Goal: Task Accomplishment & Management: Use online tool/utility

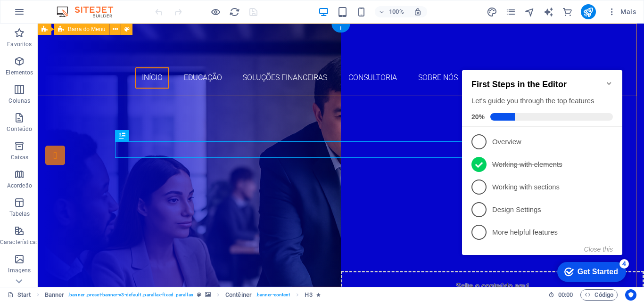
click at [521, 44] on div "Início Educação Soluções Financeiras Consultoria Sobre Nós Contato ???????" at bounding box center [341, 60] width 606 height 73
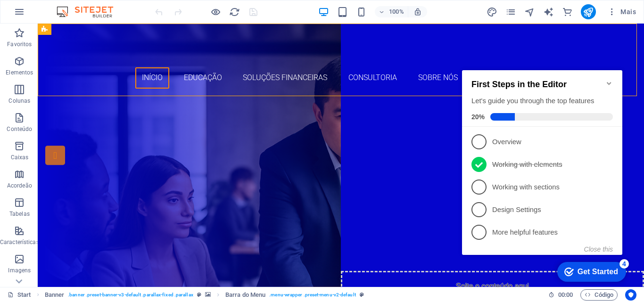
click at [609, 82] on icon "Minimize checklist" at bounding box center [609, 84] width 8 height 8
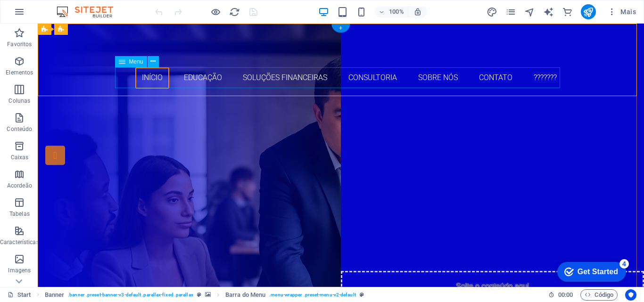
click at [203, 78] on nav "Início Educação Soluções Financeiras Consultoria Sobre Nós Contato ???????" at bounding box center [340, 77] width 445 height 21
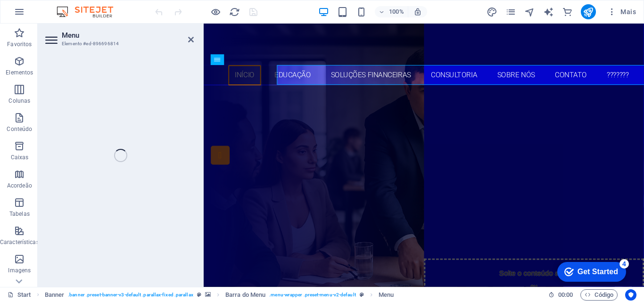
click at [203, 78] on aside "Menu Elemento #ed-896696814" at bounding box center [121, 156] width 166 height 264
select select
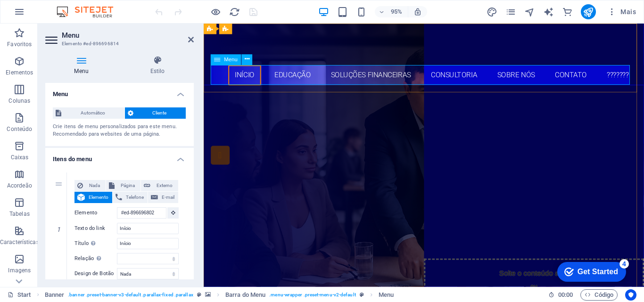
click at [294, 81] on nav "Início Educação Soluções Financeiras Consultoria Sobre Nós Contato ???????" at bounding box center [435, 77] width 445 height 21
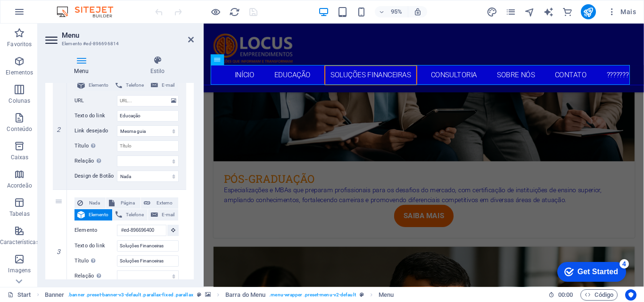
scroll to position [180, 0]
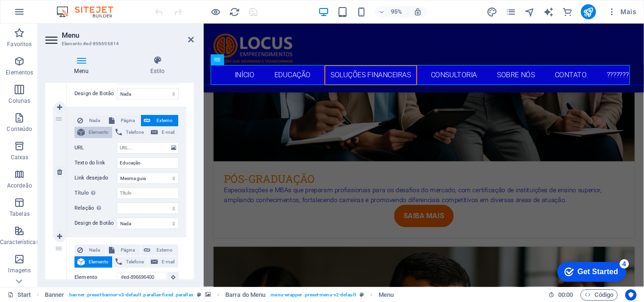
click at [101, 132] on span "Elemento" at bounding box center [99, 132] width 22 height 11
select select
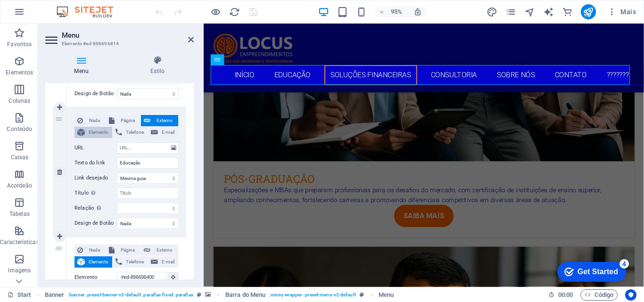
select select
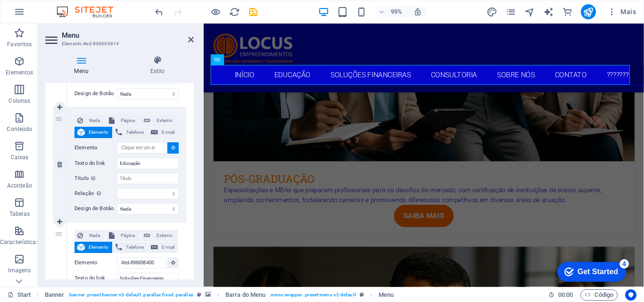
click at [100, 131] on span "Elemento" at bounding box center [99, 132] width 22 height 11
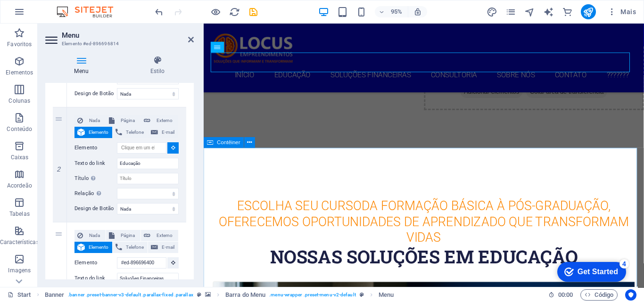
scroll to position [236, 0]
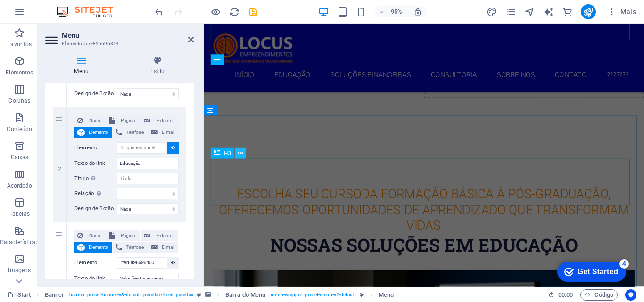
click at [241, 152] on icon at bounding box center [240, 153] width 5 height 9
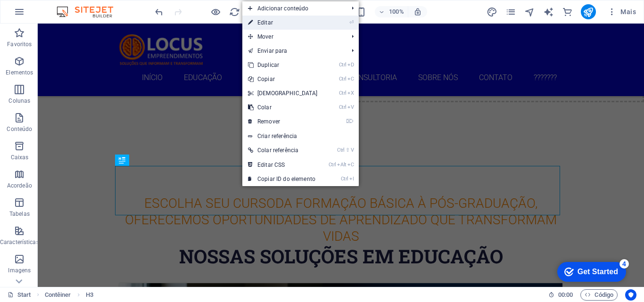
click at [271, 23] on link "⏎ Editar" at bounding box center [282, 23] width 81 height 14
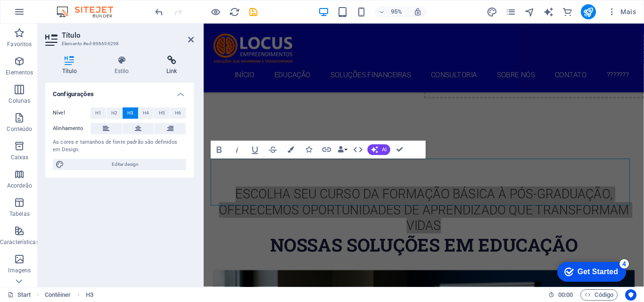
click at [170, 60] on icon at bounding box center [171, 60] width 44 height 9
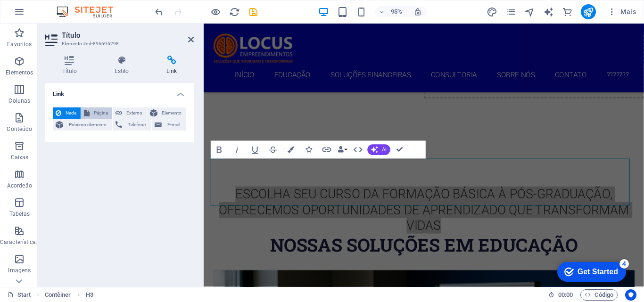
click at [104, 112] on span "Página" at bounding box center [100, 112] width 17 height 11
select select
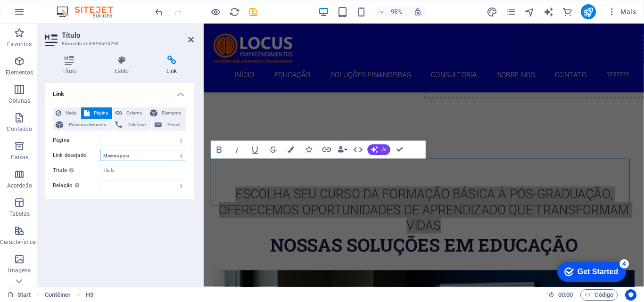
click at [130, 158] on select "Nova guia Mesma guia Sobreposição" at bounding box center [143, 155] width 86 height 11
click at [129, 156] on select "Nova guia Mesma guia Sobreposição" at bounding box center [143, 155] width 86 height 11
click at [130, 113] on span "Externo" at bounding box center [134, 112] width 19 height 11
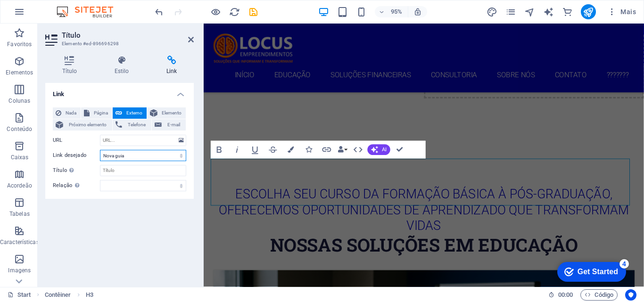
click at [137, 160] on select "Nova guia Mesma guia Sobreposição" at bounding box center [143, 155] width 86 height 11
click at [137, 142] on input "URL" at bounding box center [143, 140] width 86 height 11
click at [167, 111] on span "Elemento" at bounding box center [171, 112] width 23 height 11
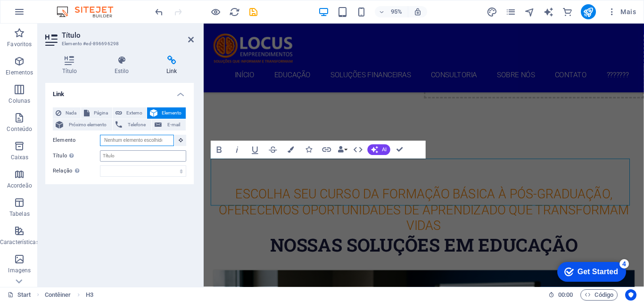
scroll to position [163, 0]
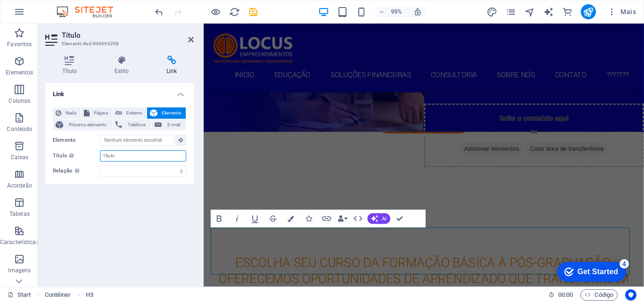
click at [140, 155] on input "Título A descrição adicional do link não deve ser igual ao texto do link. O tít…" at bounding box center [143, 155] width 86 height 11
click at [137, 144] on input "Elemento" at bounding box center [137, 140] width 74 height 11
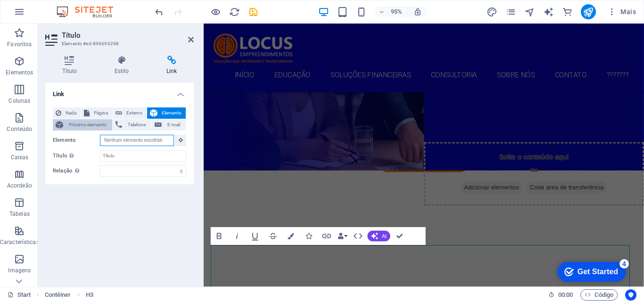
scroll to position [91, 0]
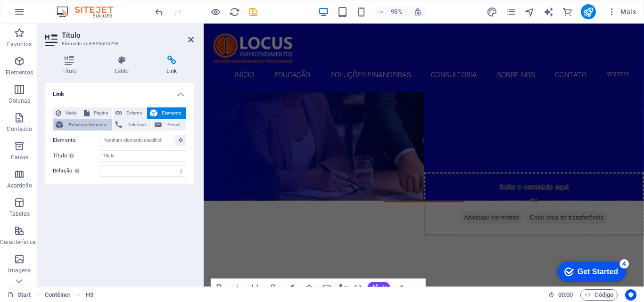
click at [74, 122] on span "Próximo elemento" at bounding box center [87, 124] width 43 height 11
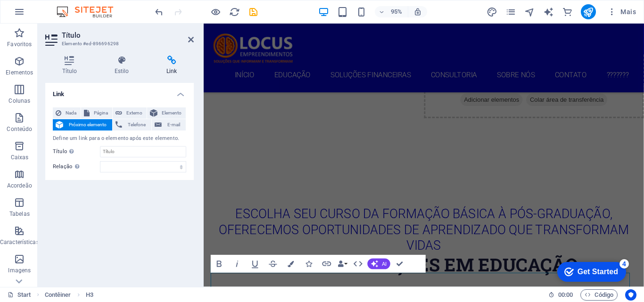
scroll to position [264, 0]
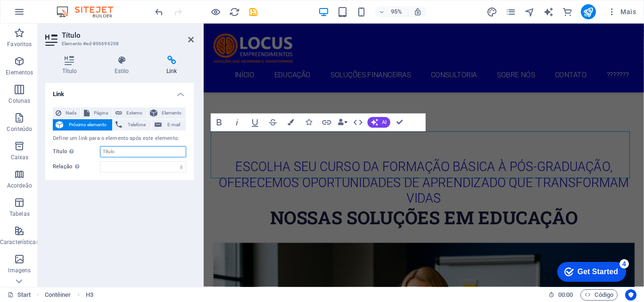
click at [137, 152] on input "Título A descrição adicional do link não deve ser igual ao texto do link. O tít…" at bounding box center [143, 151] width 86 height 11
click at [135, 168] on select "alternado autor guia de favoritos externo ajuda licença avançar nofollow norefe…" at bounding box center [143, 166] width 86 height 11
click at [134, 168] on select "alternado autor guia de favoritos externo ajuda licença avançar nofollow norefe…" at bounding box center [143, 166] width 86 height 11
click at [126, 151] on input "Título A descrição adicional do link não deve ser igual ao texto do link. O tít…" at bounding box center [143, 151] width 86 height 11
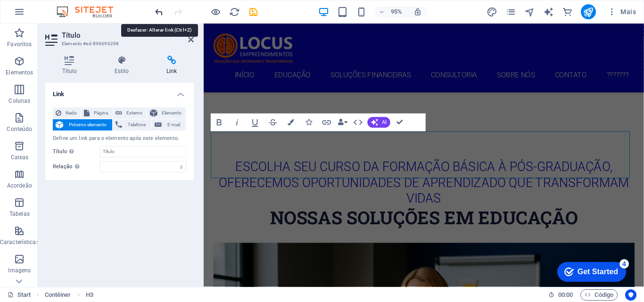
click at [161, 10] on icon "undo" at bounding box center [159, 12] width 11 height 11
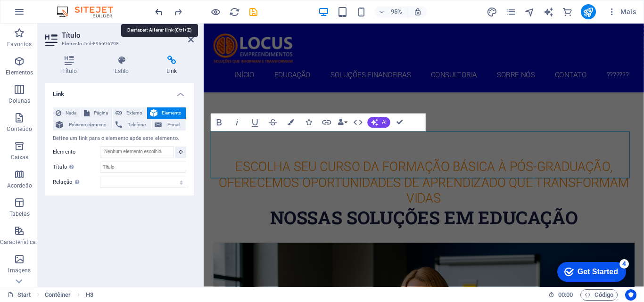
click at [161, 10] on icon "undo" at bounding box center [159, 12] width 11 height 11
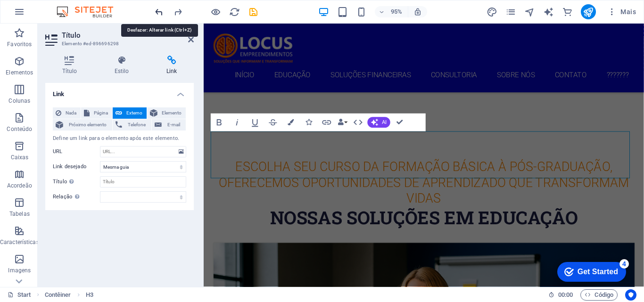
click at [161, 11] on icon "undo" at bounding box center [159, 12] width 11 height 11
select select "blank"
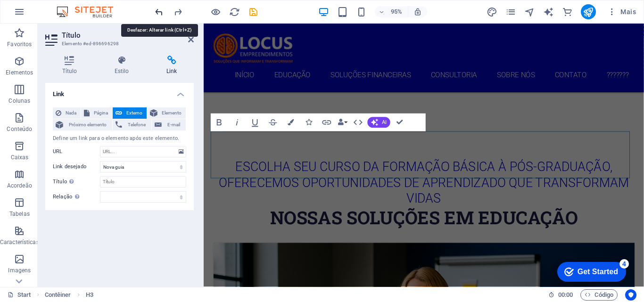
click at [162, 12] on icon "undo" at bounding box center [159, 12] width 11 height 11
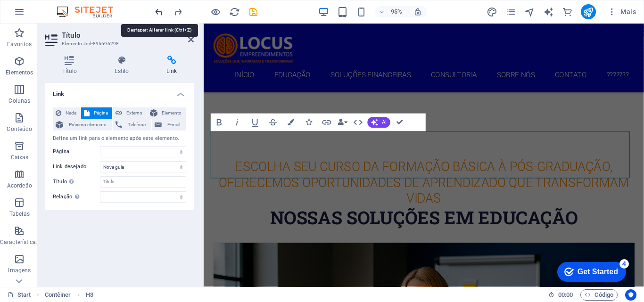
click at [162, 12] on icon "undo" at bounding box center [159, 12] width 11 height 11
select select
click at [163, 14] on icon "undo" at bounding box center [159, 12] width 11 height 11
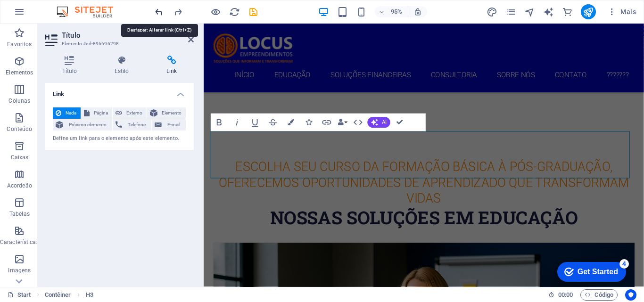
click at [163, 14] on icon "undo" at bounding box center [159, 12] width 11 height 11
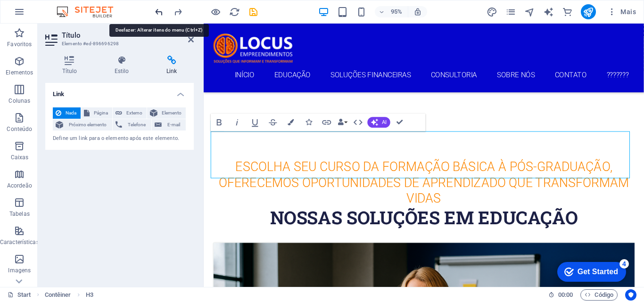
click at [163, 14] on icon "undo" at bounding box center [159, 12] width 11 height 11
click at [163, 15] on div at bounding box center [206, 11] width 106 height 15
click at [158, 16] on div at bounding box center [206, 11] width 106 height 15
click at [140, 218] on div "Link Nada Página Externo Elemento Próximo elemento Telefone E-mail Define um li…" at bounding box center [119, 181] width 149 height 197
click at [122, 71] on h4 "Estilo" at bounding box center [124, 66] width 52 height 20
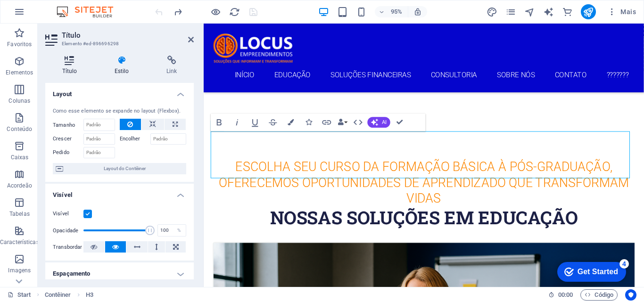
click at [63, 62] on icon at bounding box center [69, 60] width 49 height 9
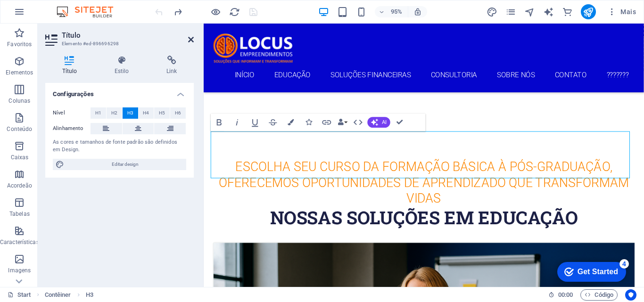
click at [189, 38] on icon at bounding box center [191, 40] width 6 height 8
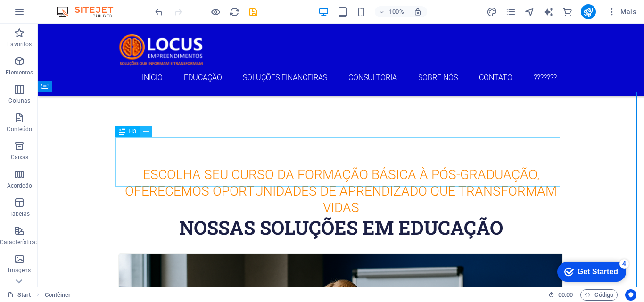
click at [146, 132] on icon at bounding box center [145, 132] width 5 height 10
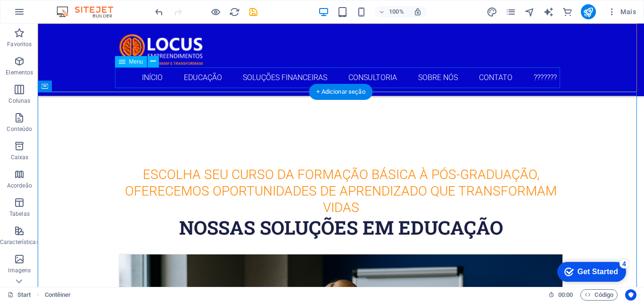
click at [186, 81] on nav "Início Educação Soluções Financeiras Consultoria Sobre Nós Contato ???????" at bounding box center [340, 77] width 445 height 21
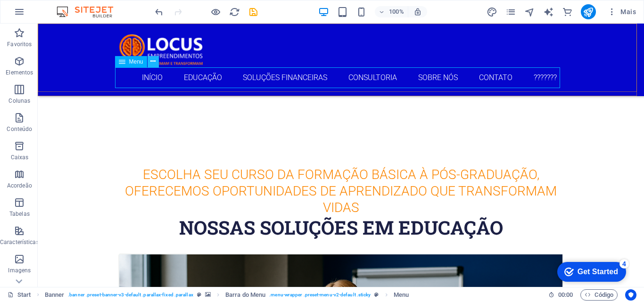
click at [150, 62] on icon at bounding box center [152, 62] width 5 height 10
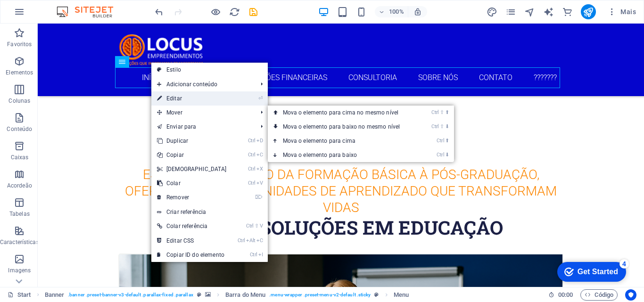
click at [173, 99] on link "⏎ Editar" at bounding box center [191, 98] width 81 height 14
select select
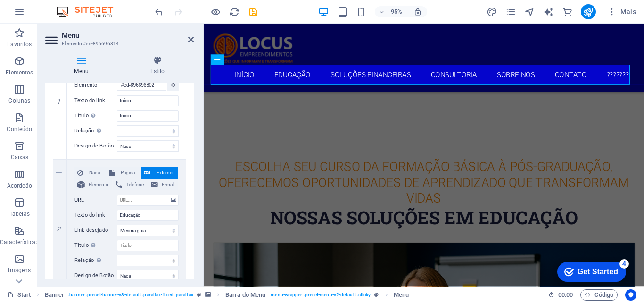
scroll to position [141, 0]
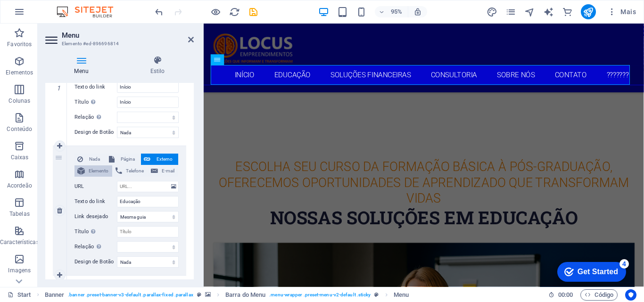
click at [91, 172] on span "Elemento" at bounding box center [99, 170] width 22 height 11
select select
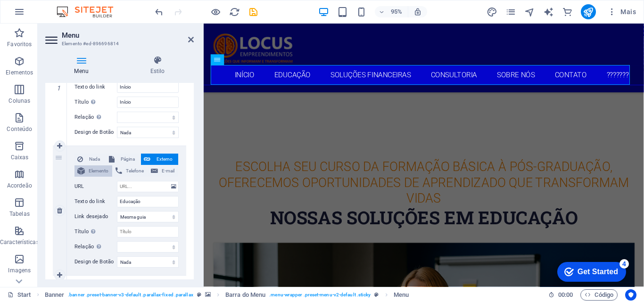
select select
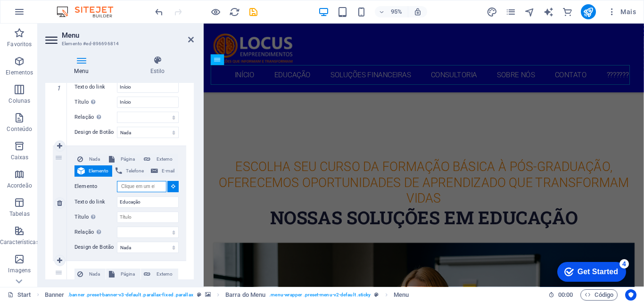
drag, startPoint x: 132, startPoint y: 188, endPoint x: 128, endPoint y: 190, distance: 4.9
click at [128, 190] on input "Elemento" at bounding box center [142, 186] width 50 height 11
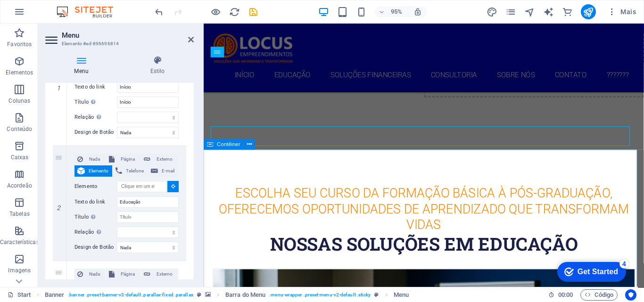
scroll to position [239, 0]
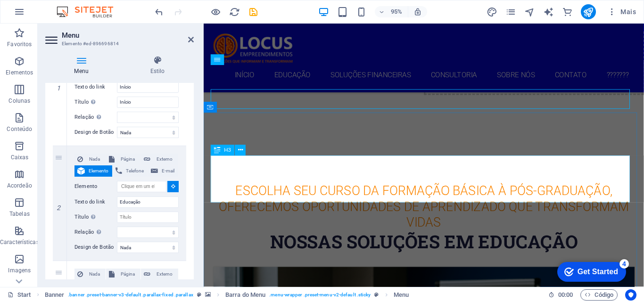
click at [249, 192] on div "Escolha seu curso Da formação básica à pós-graduação, oferecemos oportunidades …" at bounding box center [435, 217] width 445 height 50
select select
type input "#ed-896696298"
select select
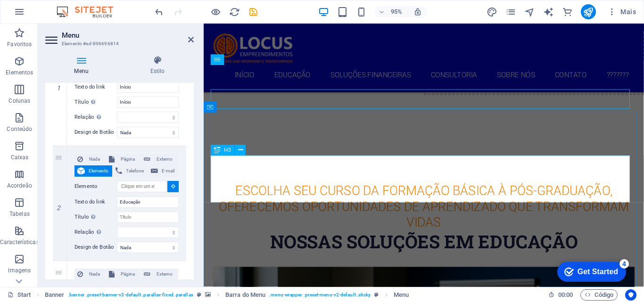
select select
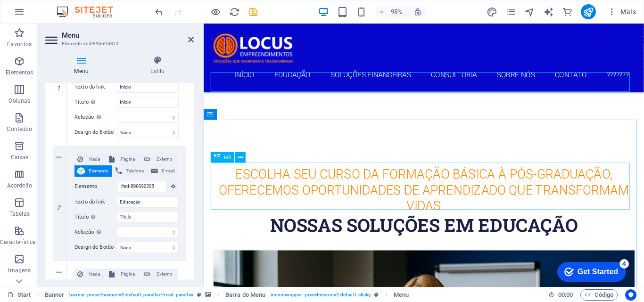
scroll to position [261, 0]
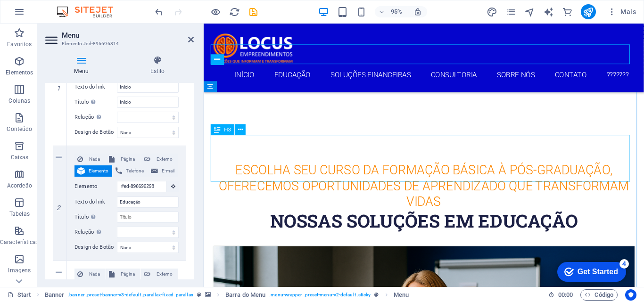
click at [277, 170] on div "Escolha seu curso Da formação básica à pós-graduação, oferecemos oportunidades …" at bounding box center [435, 195] width 445 height 50
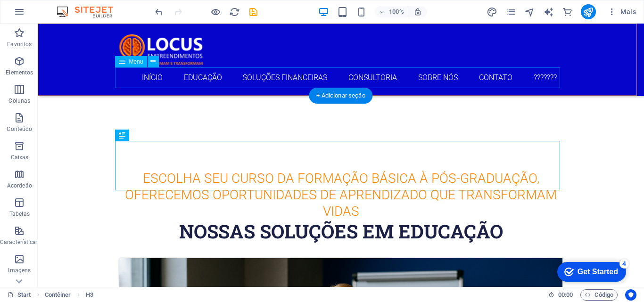
click at [155, 75] on nav "Início Educação Soluções Financeiras Consultoria Sobre Nós Contato ???????" at bounding box center [340, 77] width 445 height 21
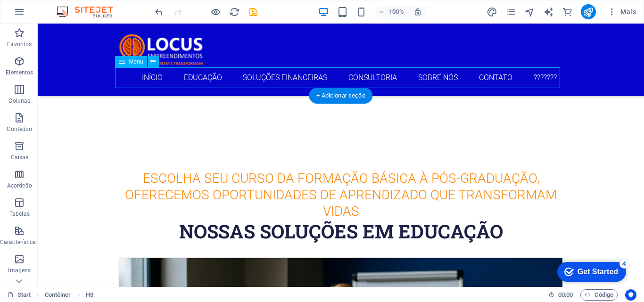
click at [155, 75] on nav "Início Educação Soluções Financeiras Consultoria Sobre Nós Contato ???????" at bounding box center [340, 77] width 445 height 21
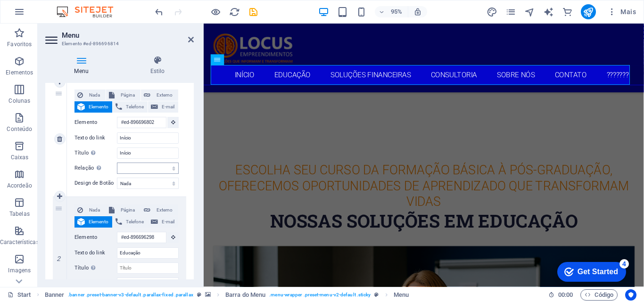
scroll to position [141, 0]
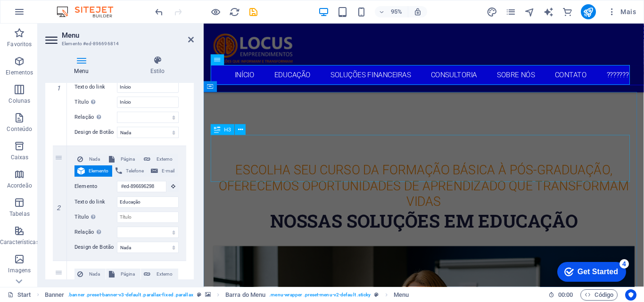
click at [240, 173] on div "Escolha seu curso Da formação básica à pós-graduação, oferecemos oportunidades …" at bounding box center [435, 195] width 445 height 50
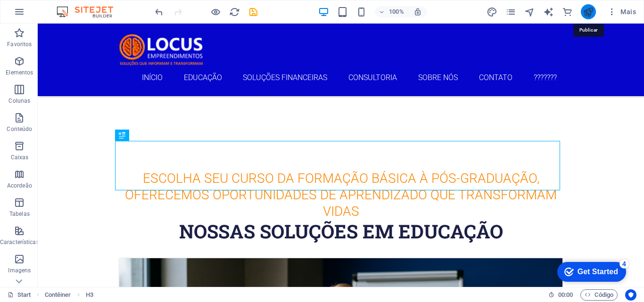
click at [589, 14] on icon "publish" at bounding box center [588, 12] width 11 height 11
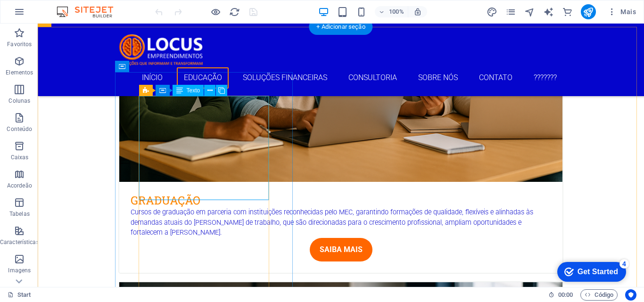
scroll to position [1367, 0]
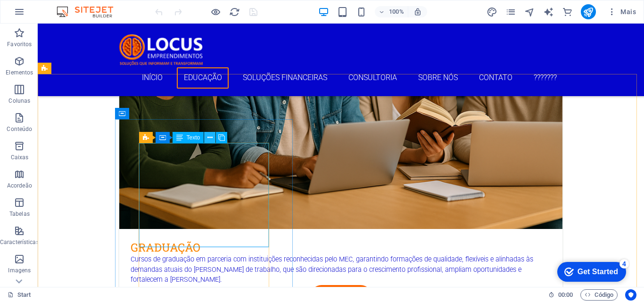
click at [209, 137] on icon at bounding box center [209, 138] width 5 height 10
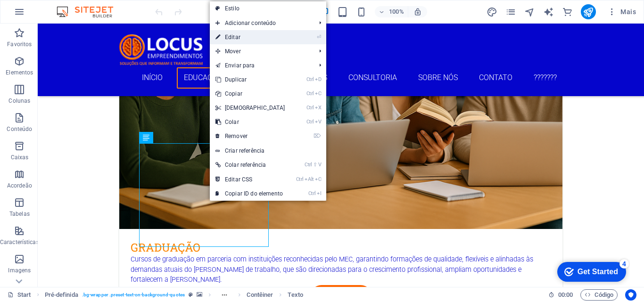
click at [232, 36] on link "⏎ Editar" at bounding box center [250, 37] width 81 height 14
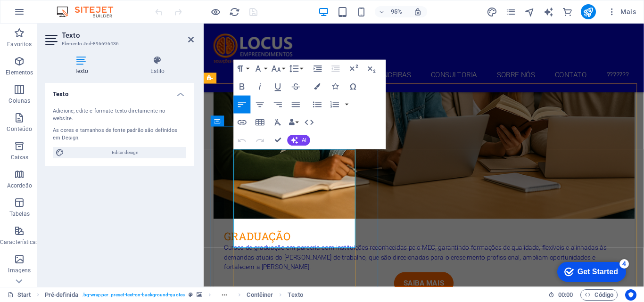
click at [24, 62] on icon "button" at bounding box center [19, 61] width 11 height 11
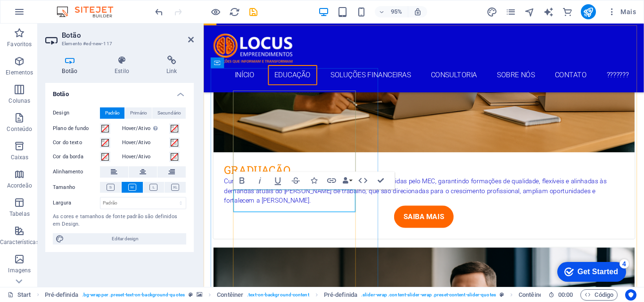
scroll to position [1428, 0]
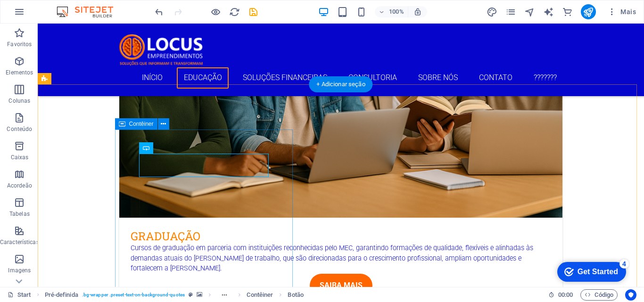
scroll to position [1334, 0]
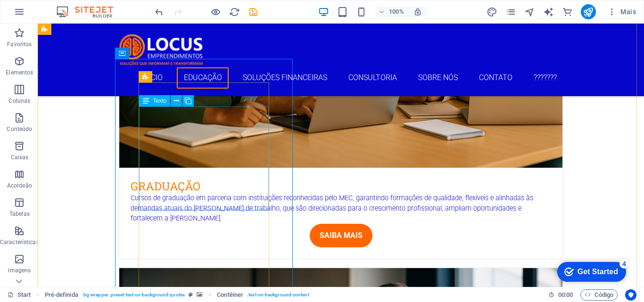
scroll to position [1381, 0]
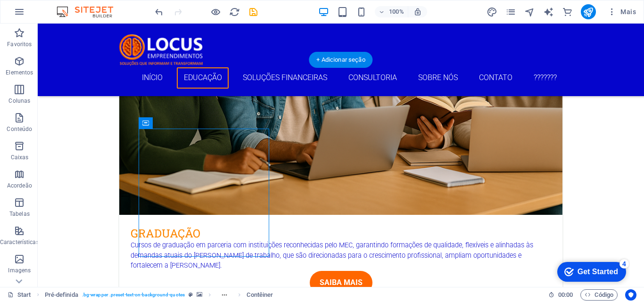
drag, startPoint x: 203, startPoint y: 148, endPoint x: 229, endPoint y: 238, distance: 93.8
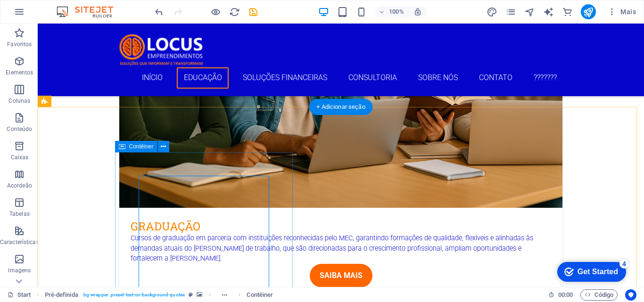
scroll to position [1334, 0]
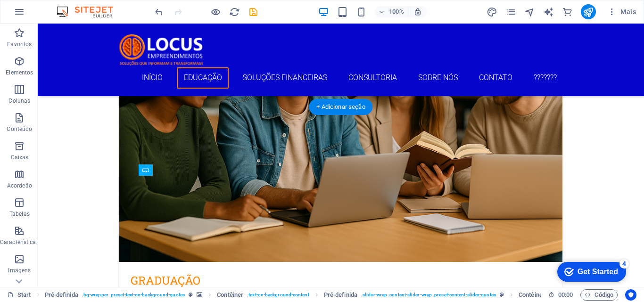
drag, startPoint x: 217, startPoint y: 192, endPoint x: 202, endPoint y: 231, distance: 41.5
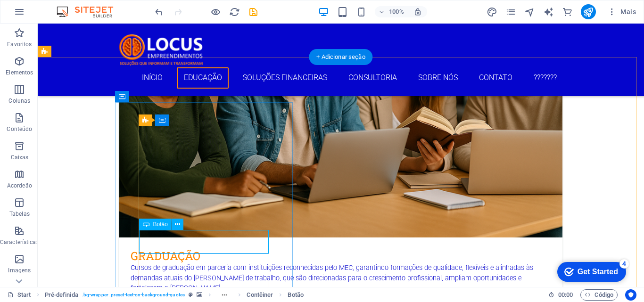
scroll to position [1428, 0]
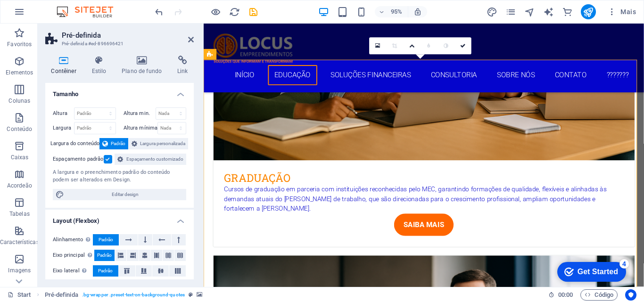
scroll to position [1381, 0]
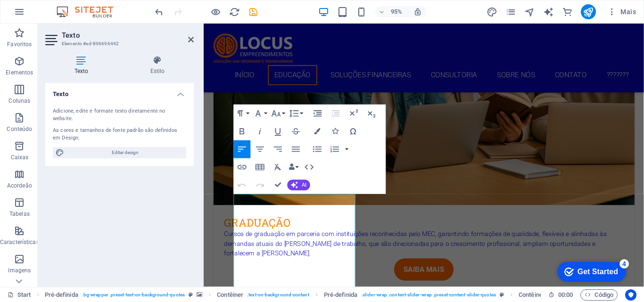
scroll to position [1523, 0]
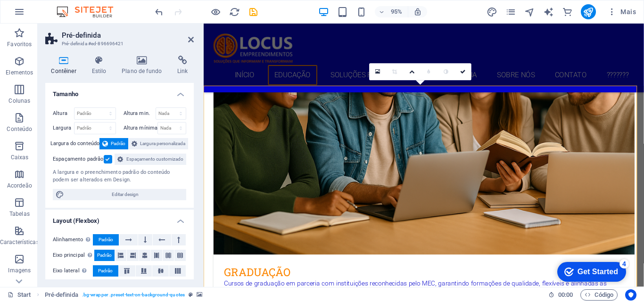
scroll to position [1381, 0]
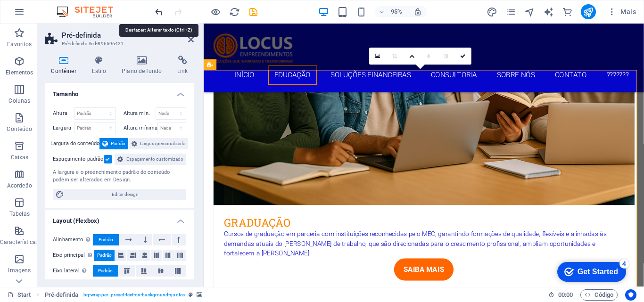
click at [159, 10] on icon "undo" at bounding box center [159, 12] width 11 height 11
click at [154, 12] on icon "undo" at bounding box center [159, 12] width 11 height 11
click at [155, 12] on icon "undo" at bounding box center [159, 12] width 11 height 11
click at [156, 13] on icon "undo" at bounding box center [159, 12] width 11 height 11
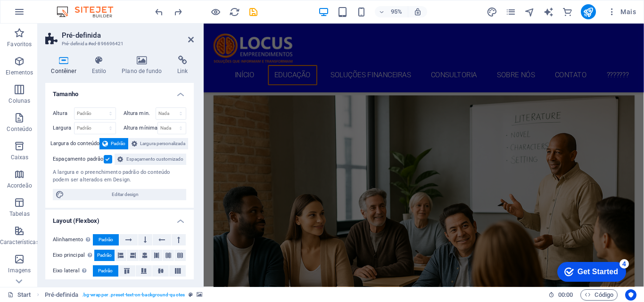
scroll to position [674, 0]
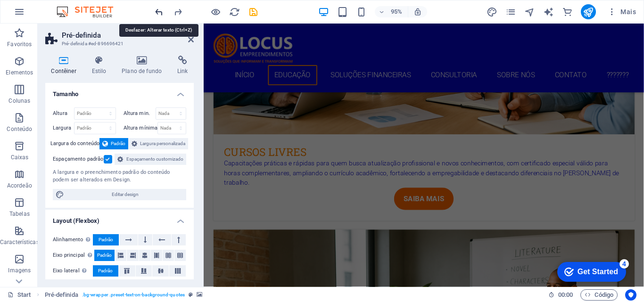
click at [157, 9] on icon "undo" at bounding box center [159, 12] width 11 height 11
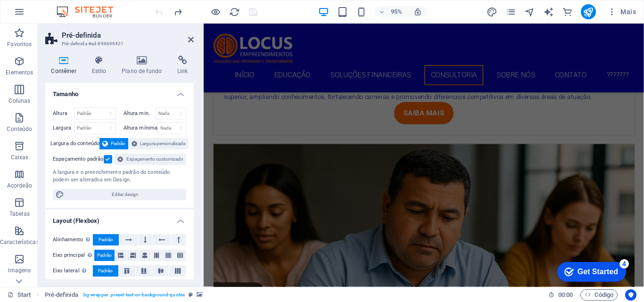
scroll to position [2120, 0]
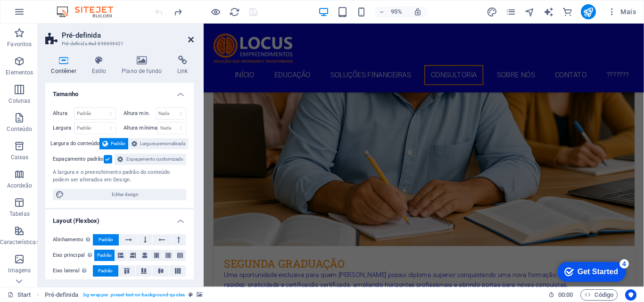
drag, startPoint x: 190, startPoint y: 39, endPoint x: 157, endPoint y: 22, distance: 38.0
click at [190, 39] on icon at bounding box center [191, 40] width 6 height 8
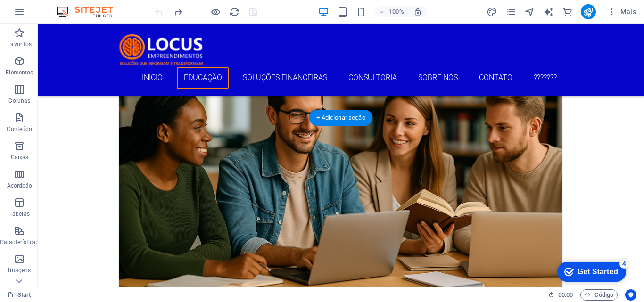
scroll to position [1323, 0]
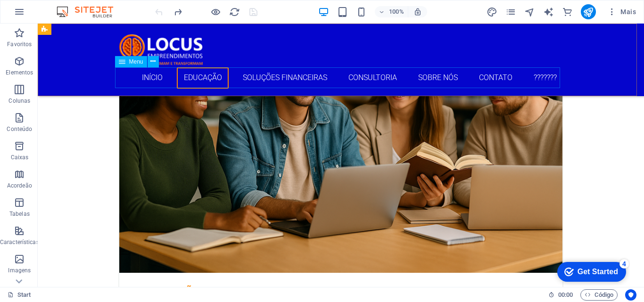
click at [250, 83] on nav "Início Educação Soluções Financeiras Consultoria Sobre Nós Contato ???????" at bounding box center [340, 77] width 445 height 21
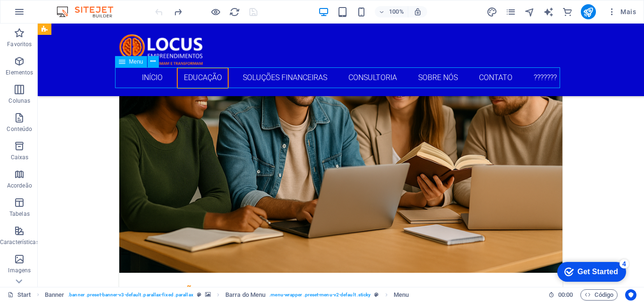
click at [250, 83] on nav "Início Educação Soluções Financeiras Consultoria Sobre Nós Contato ???????" at bounding box center [340, 77] width 445 height 21
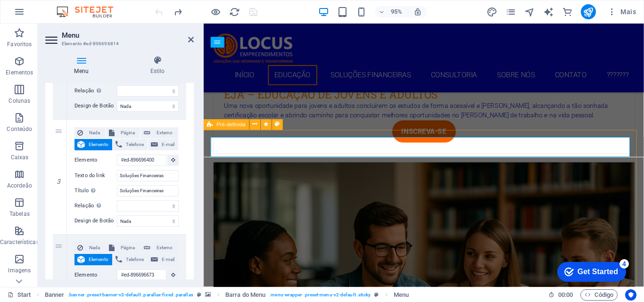
scroll to position [1225, 0]
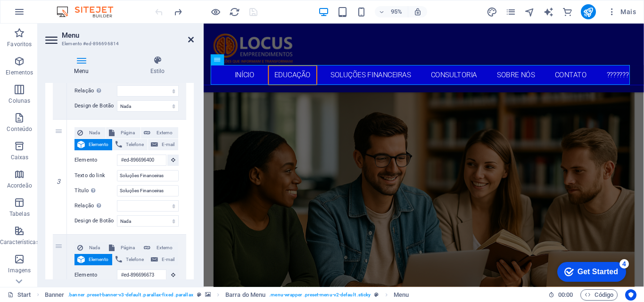
click at [190, 38] on icon at bounding box center [191, 40] width 6 height 8
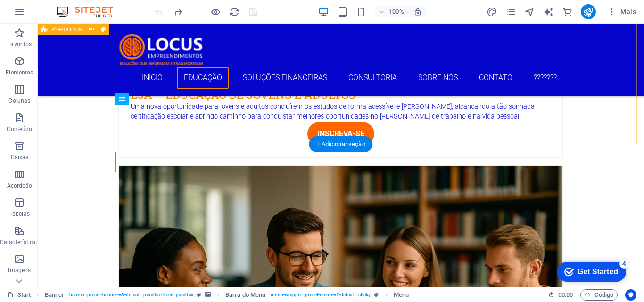
scroll to position [1118, 0]
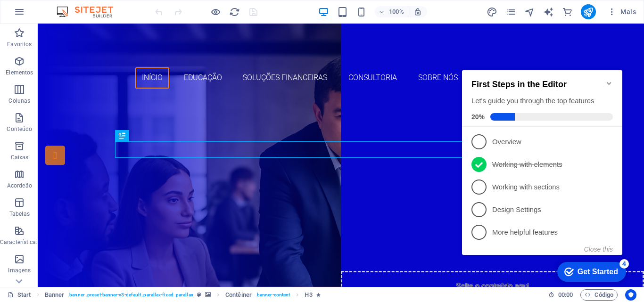
click at [610, 82] on icon "Minimize checklist" at bounding box center [609, 83] width 4 height 3
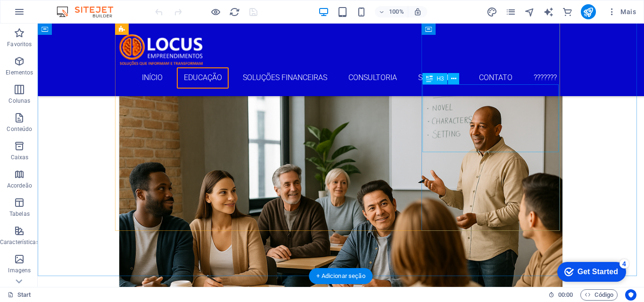
scroll to position [707, 0]
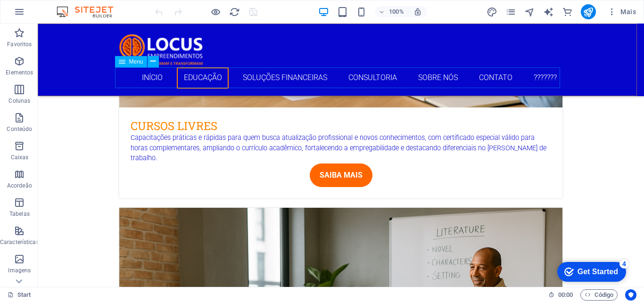
click at [164, 79] on nav "Início Educação Soluções Financeiras Consultoria Sobre Nós Contato ???????" at bounding box center [340, 77] width 445 height 21
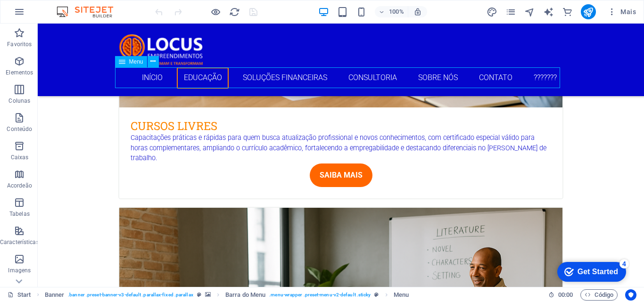
click at [164, 79] on nav "Início Educação Soluções Financeiras Consultoria Sobre Nós Contato ???????" at bounding box center [340, 77] width 445 height 21
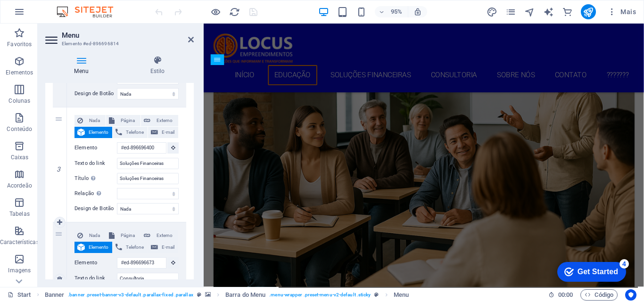
scroll to position [283, 0]
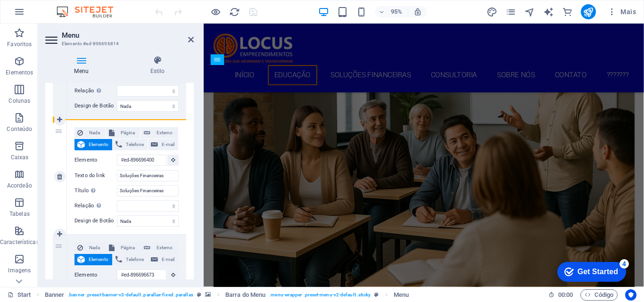
drag, startPoint x: 65, startPoint y: 262, endPoint x: 77, endPoint y: 153, distance: 110.0
click at [77, 153] on div "1 Nada Página Externo Elemento Telefone E-mail Página Start Elemento #ed-896696…" at bounding box center [119, 292] width 133 height 805
select select
type input "#ed-896696673"
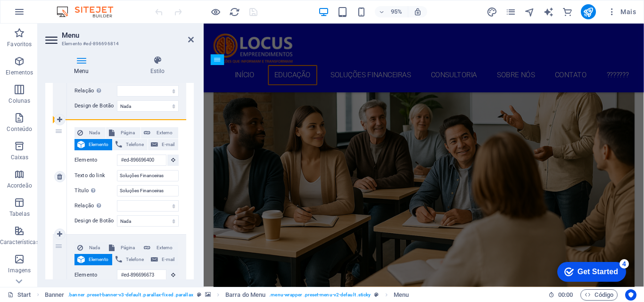
type input "Consultoria"
select select
type input "#ed-896696400"
type input "Soluções Financeiras"
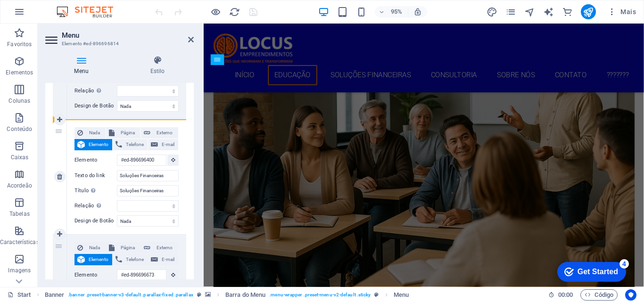
type input "Soluções Financeiras"
select select
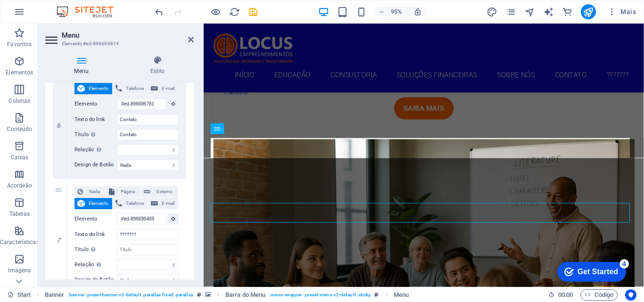
scroll to position [764, 0]
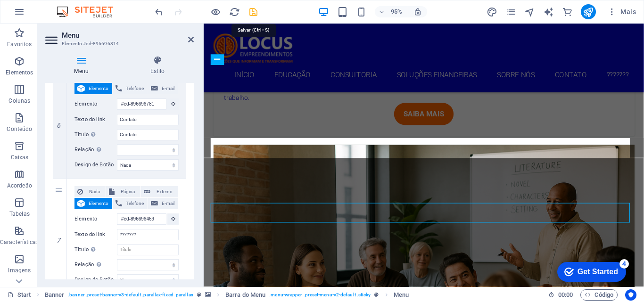
click at [251, 13] on icon "save" at bounding box center [253, 12] width 11 height 11
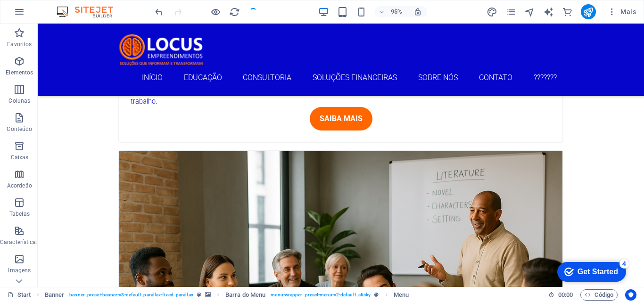
scroll to position [751, 0]
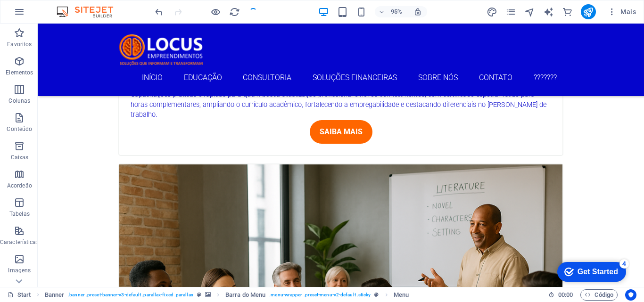
click at [251, 13] on div at bounding box center [206, 11] width 106 height 15
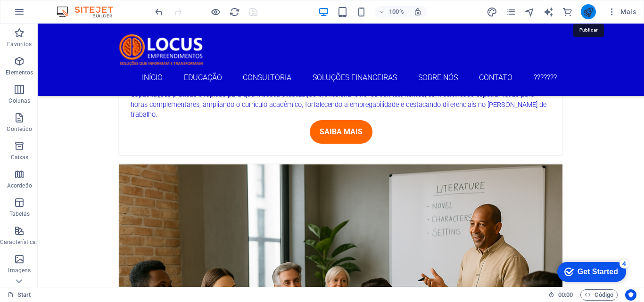
click at [588, 13] on icon "publish" at bounding box center [588, 12] width 11 height 11
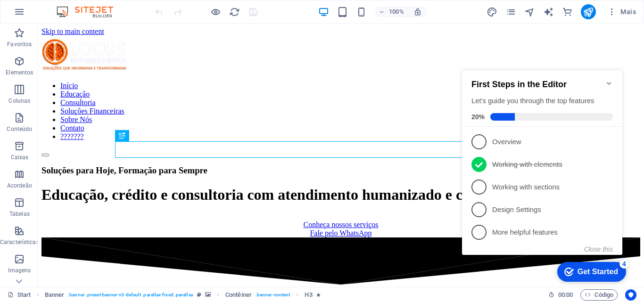
click at [611, 80] on icon "Minimize checklist" at bounding box center [609, 84] width 8 height 8
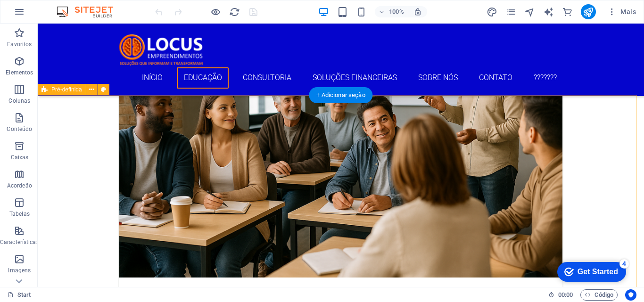
scroll to position [920, 0]
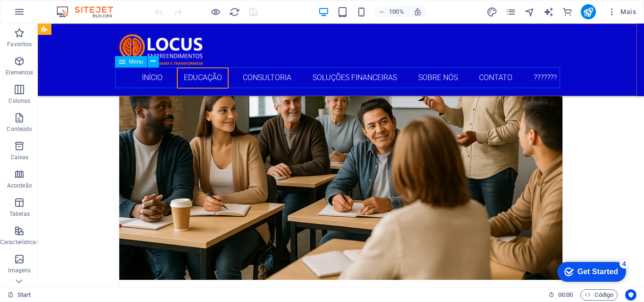
click at [244, 77] on nav "Início Educação Consultoria Soluções Financeiras Sobre Nós Contato ???????" at bounding box center [340, 77] width 445 height 21
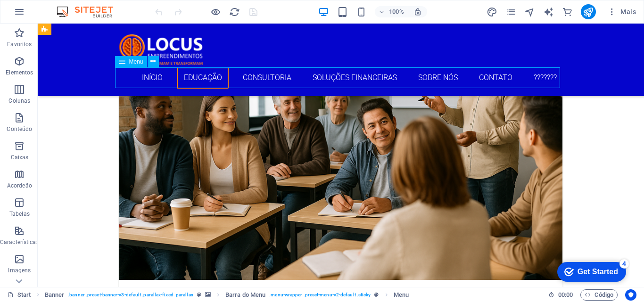
click at [245, 77] on nav "Início Educação Consultoria Soluções Financeiras Sobre Nós Contato ???????" at bounding box center [340, 77] width 445 height 21
drag, startPoint x: 245, startPoint y: 77, endPoint x: 84, endPoint y: 82, distance: 160.4
click at [245, 76] on nav "Início Educação Consultoria Soluções Financeiras Sobre Nós Contato ???????" at bounding box center [340, 77] width 445 height 21
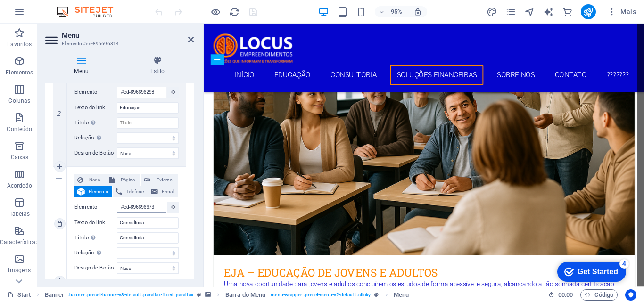
scroll to position [2167, 0]
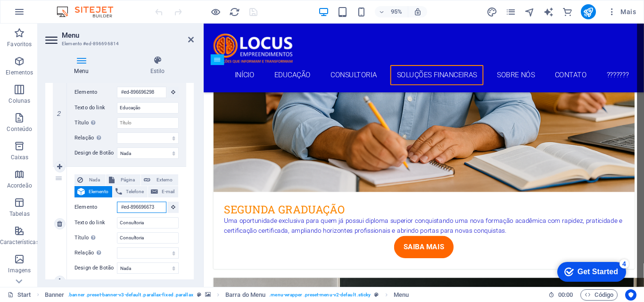
click at [155, 208] on input "#ed-896696673" at bounding box center [142, 207] width 50 height 11
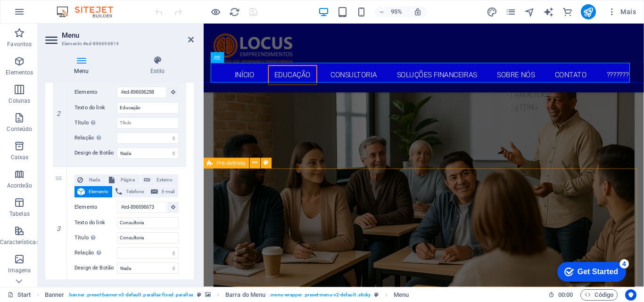
scroll to position [908, 0]
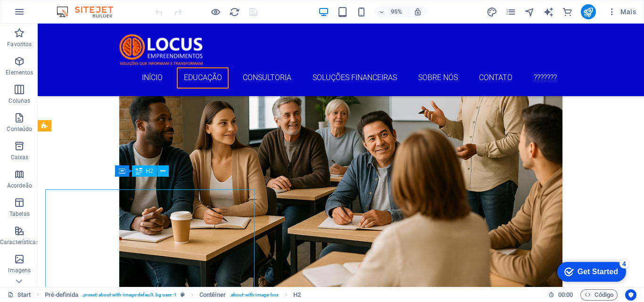
scroll to position [895, 0]
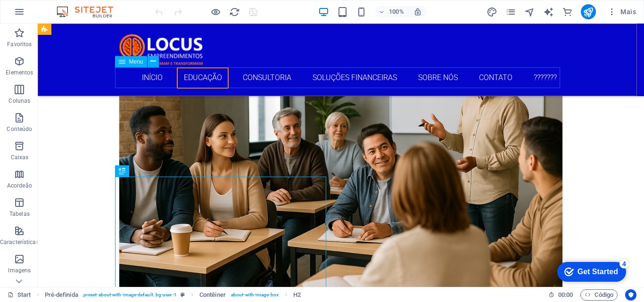
click at [248, 84] on nav "Início Educação Consultoria Soluções Financeiras Sobre Nós Contato ???????" at bounding box center [340, 77] width 445 height 21
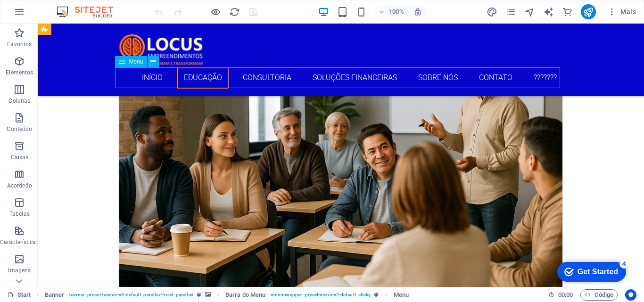
click at [248, 82] on nav "Início Educação Consultoria Soluções Financeiras Sobre Nós Contato ???????" at bounding box center [340, 77] width 445 height 21
click at [248, 75] on nav "Início Educação Consultoria Soluções Financeiras Sobre Nós Contato ???????" at bounding box center [340, 77] width 445 height 21
drag, startPoint x: 248, startPoint y: 75, endPoint x: 84, endPoint y: 77, distance: 164.1
click at [248, 75] on nav "Início Educação Consultoria Soluções Financeiras Sobre Nós Contato ???????" at bounding box center [340, 77] width 445 height 21
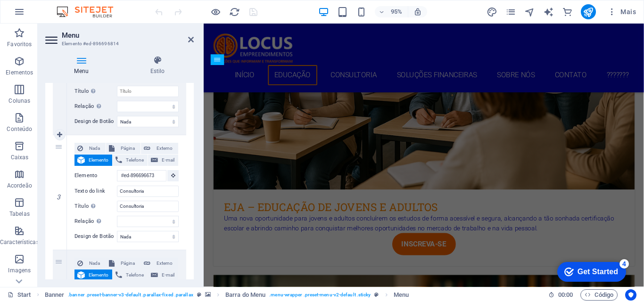
scroll to position [283, 0]
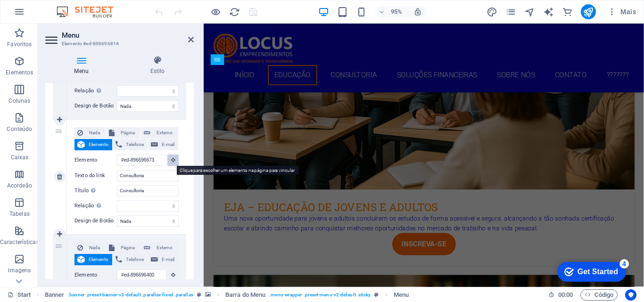
click at [168, 158] on button at bounding box center [172, 160] width 11 height 11
click at [172, 159] on icon at bounding box center [173, 159] width 4 height 5
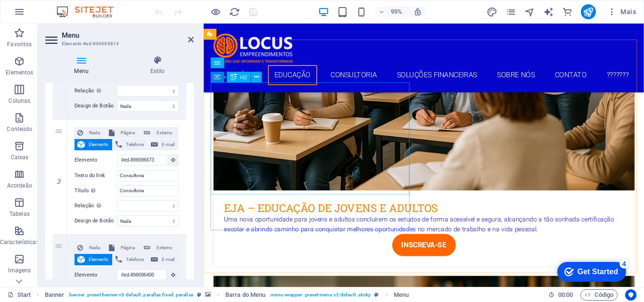
scroll to position [955, 0]
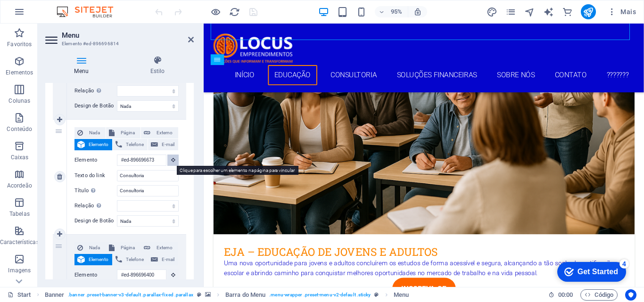
click at [171, 158] on icon at bounding box center [173, 159] width 4 height 5
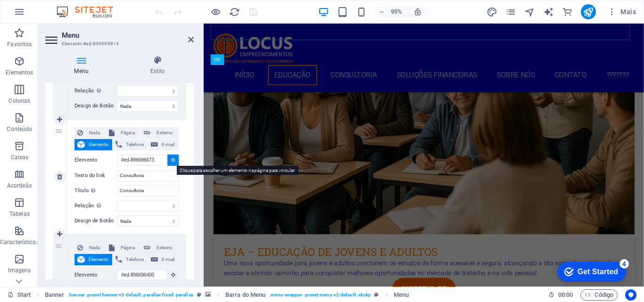
click at [171, 158] on icon at bounding box center [173, 159] width 4 height 5
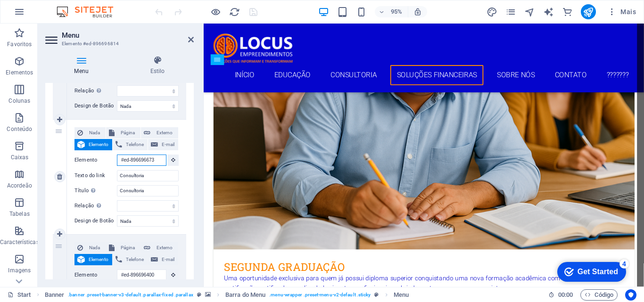
scroll to position [2167, 0]
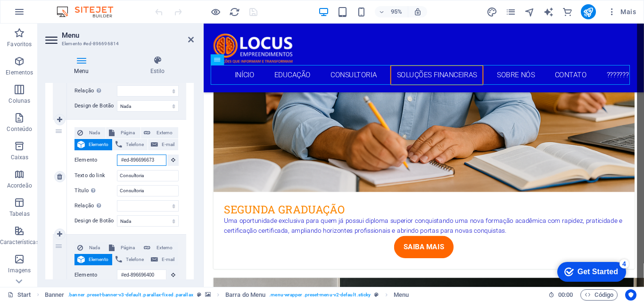
click at [155, 156] on input "#ed-896696673" at bounding box center [142, 160] width 50 height 11
drag, startPoint x: 156, startPoint y: 161, endPoint x: 105, endPoint y: 165, distance: 50.6
click at [116, 165] on div "Elemento #ed-896696673" at bounding box center [126, 161] width 104 height 12
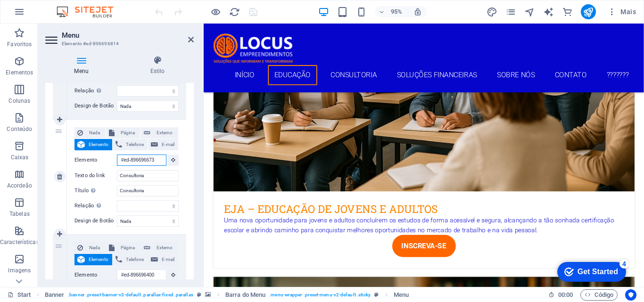
scroll to position [882, 0]
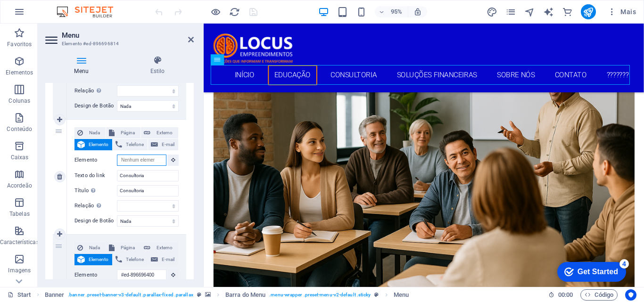
select select
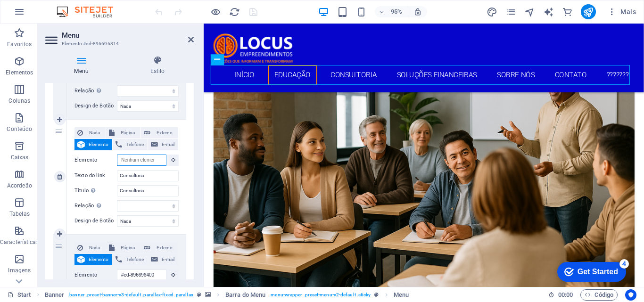
select select
click at [184, 170] on div "1 Nada Página Externo Elemento Telefone E-mail Página Start Elemento #ed-896696…" at bounding box center [119, 292] width 149 height 820
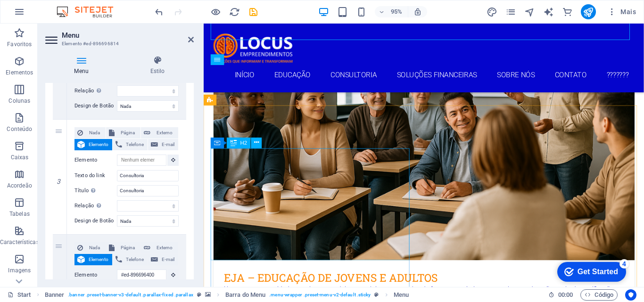
scroll to position [929, 0]
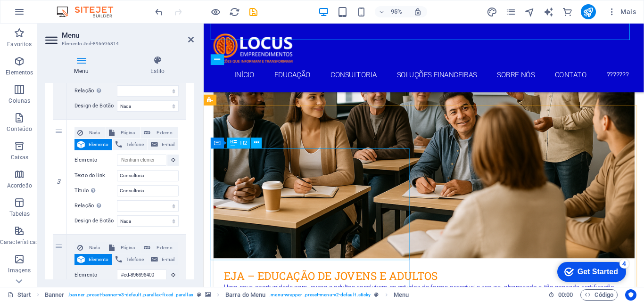
drag, startPoint x: 284, startPoint y: 181, endPoint x: 446, endPoint y: 172, distance: 162.9
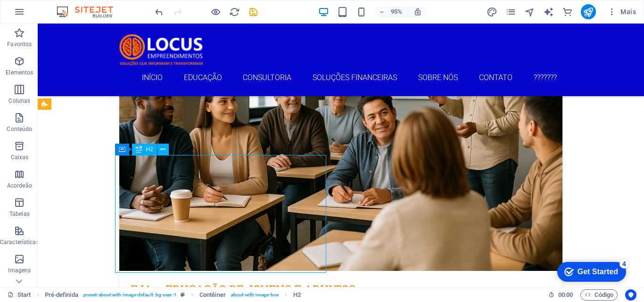
scroll to position [916, 0]
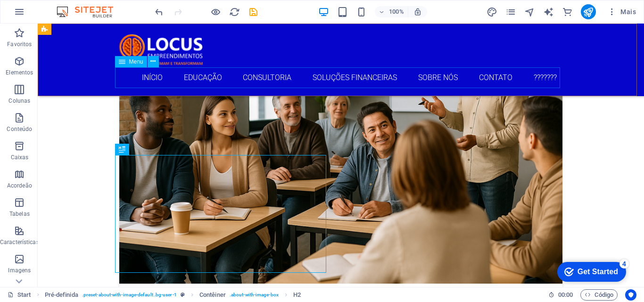
click at [235, 74] on nav "Início Educação Consultoria Soluções Financeiras Sobre Nós Contato ???????" at bounding box center [340, 77] width 445 height 21
click at [235, 73] on nav "Início Educação Consultoria Soluções Financeiras Sobre Nós Contato ???????" at bounding box center [340, 77] width 445 height 21
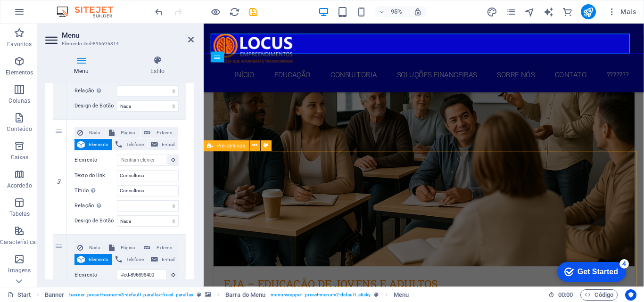
scroll to position [925, 0]
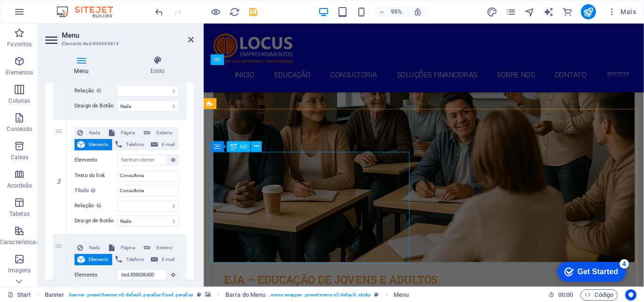
drag, startPoint x: 280, startPoint y: 168, endPoint x: 442, endPoint y: 160, distance: 162.4
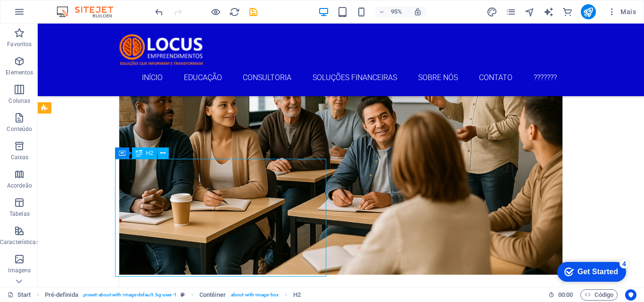
scroll to position [913, 0]
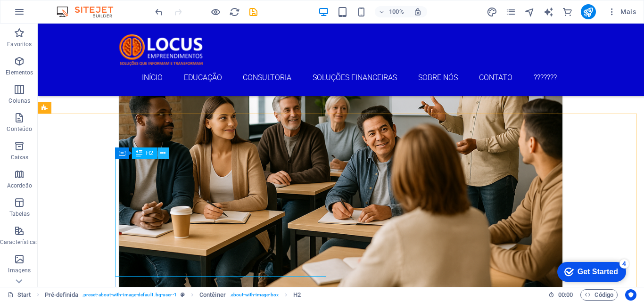
click at [163, 150] on icon at bounding box center [162, 154] width 5 height 10
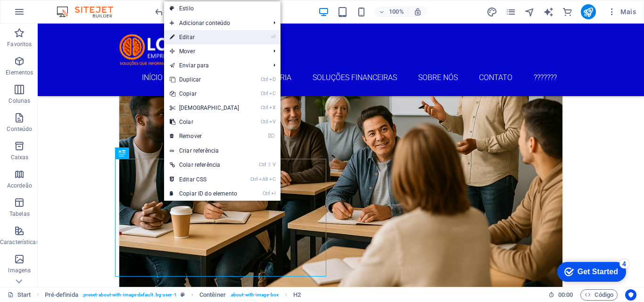
click at [184, 36] on link "⏎ Editar" at bounding box center [204, 37] width 81 height 14
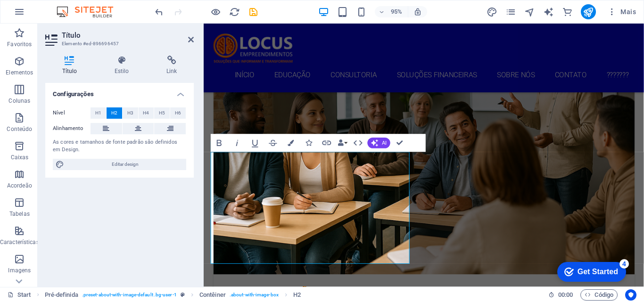
scroll to position [925, 0]
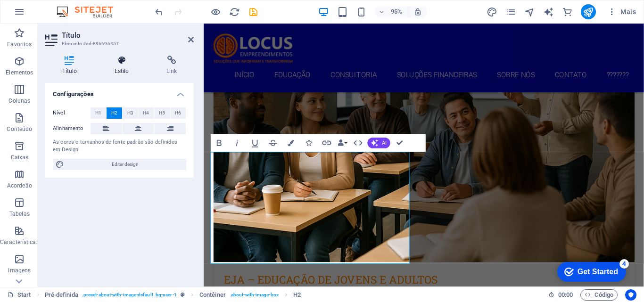
click at [126, 71] on h4 "Estilo" at bounding box center [124, 66] width 52 height 20
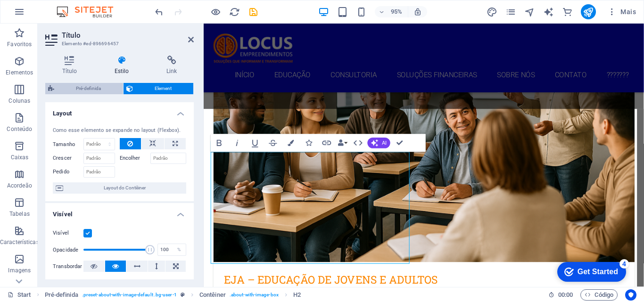
click at [94, 86] on span "Pré-definida" at bounding box center [88, 88] width 63 height 11
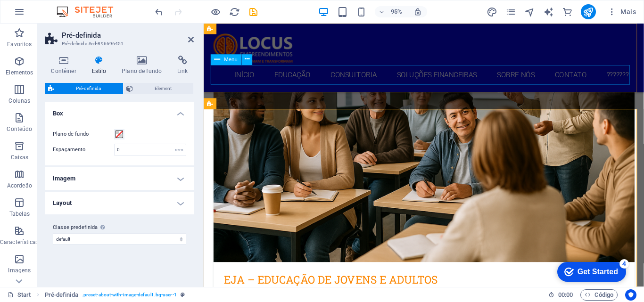
click at [307, 79] on nav "Início Educação Consultoria Soluções Financeiras Sobre Nós Contato ???????" at bounding box center [435, 77] width 445 height 21
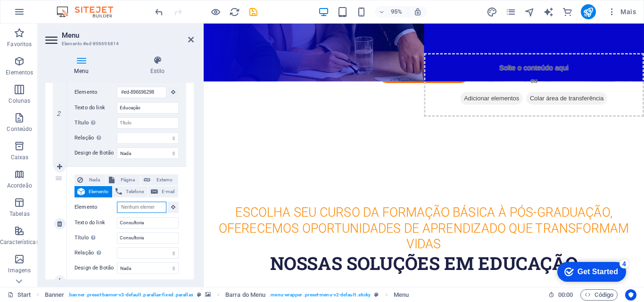
scroll to position [0, 0]
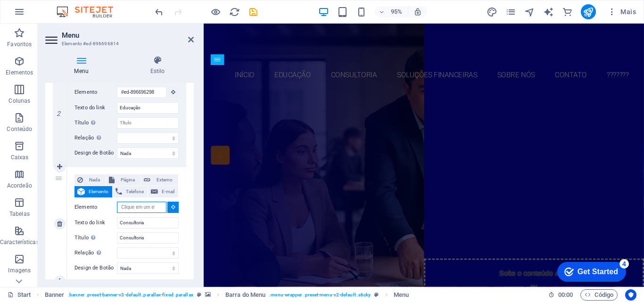
click at [162, 206] on input "Elemento" at bounding box center [142, 207] width 50 height 11
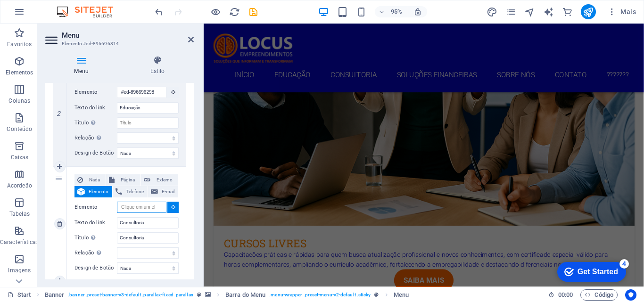
scroll to position [853, 0]
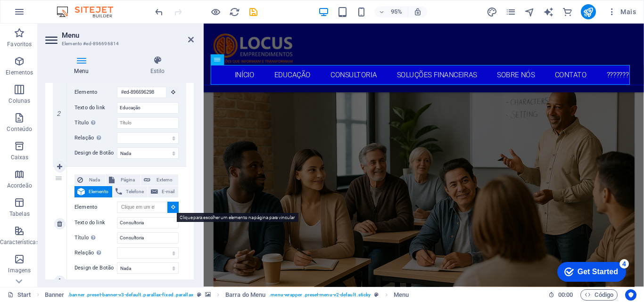
click at [174, 206] on button at bounding box center [172, 207] width 11 height 11
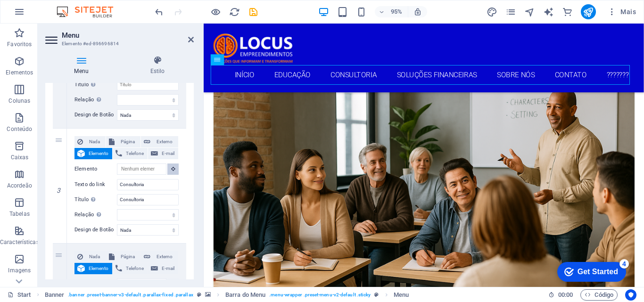
scroll to position [283, 0]
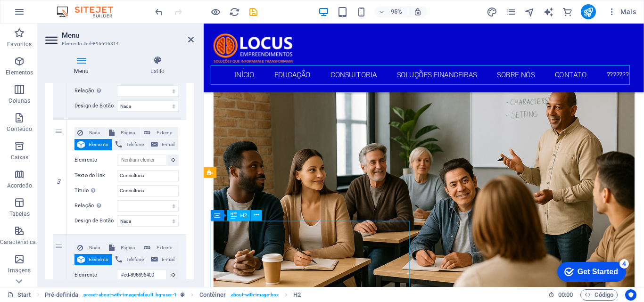
scroll to position [840, 0]
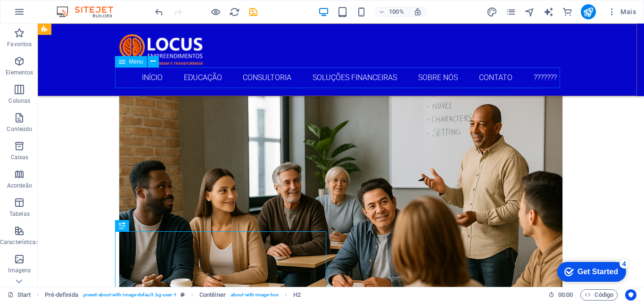
click at [184, 82] on nav "Início Educação Consultoria Soluções Financeiras Sobre Nós Contato ???????" at bounding box center [340, 77] width 445 height 21
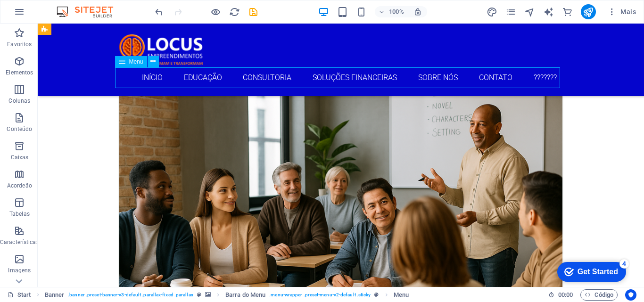
click at [184, 82] on nav "Início Educação Consultoria Soluções Financeiras Sobre Nós Contato ???????" at bounding box center [340, 77] width 445 height 21
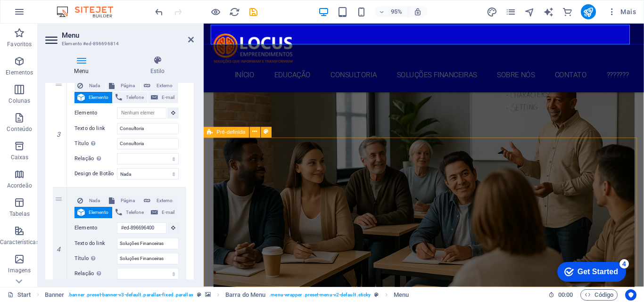
scroll to position [969, 0]
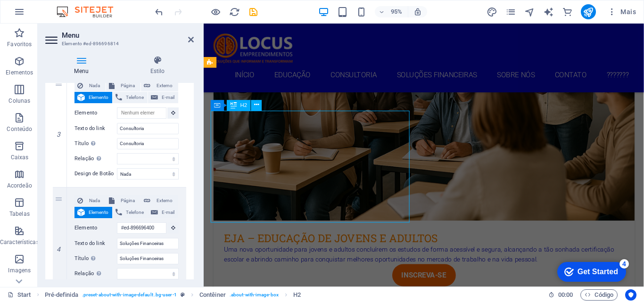
scroll to position [956, 0]
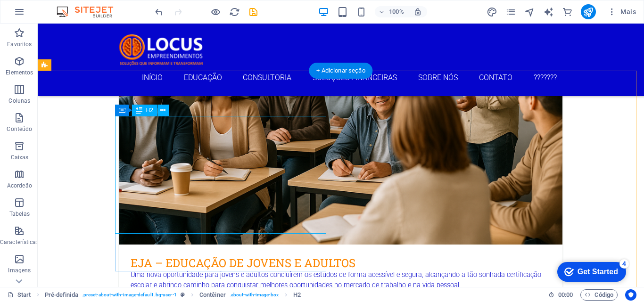
click at [161, 106] on icon at bounding box center [162, 111] width 5 height 10
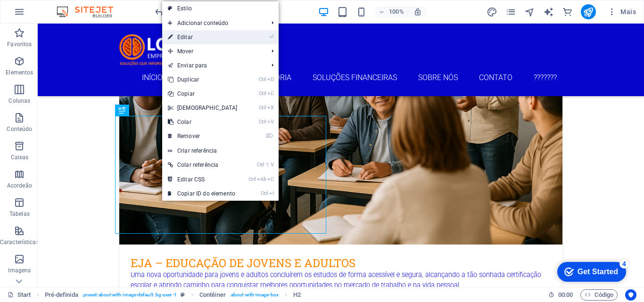
click at [189, 32] on link "⏎ Editar" at bounding box center [202, 37] width 81 height 14
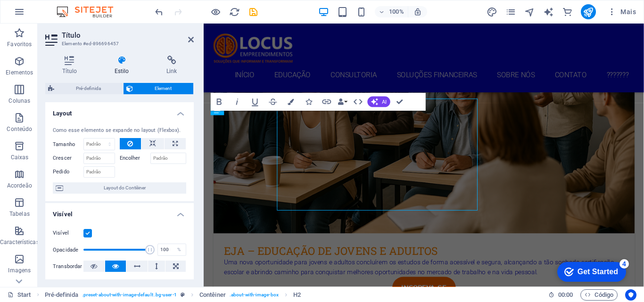
scroll to position [969, 0]
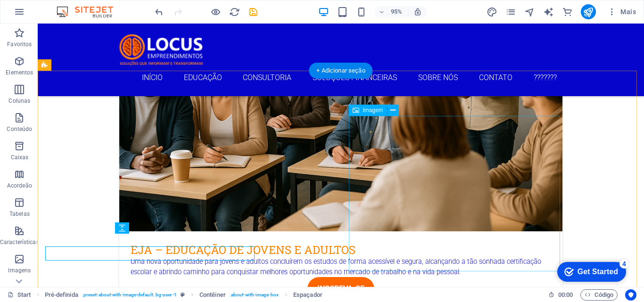
scroll to position [956, 0]
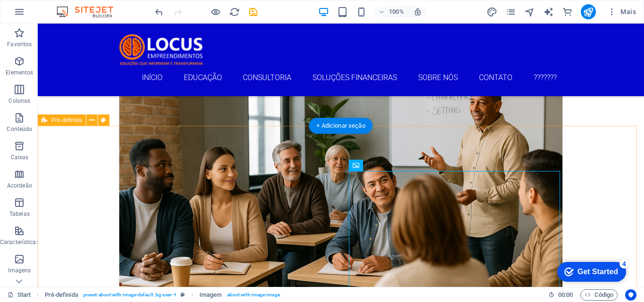
scroll to position [861, 0]
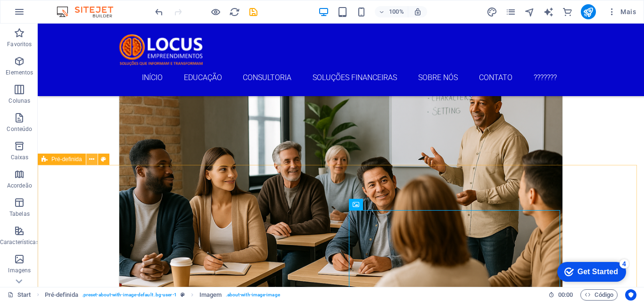
click at [90, 160] on icon at bounding box center [91, 160] width 5 height 10
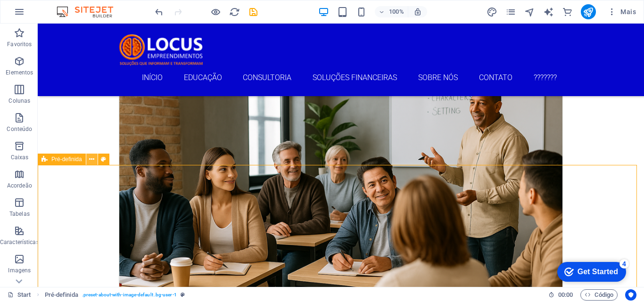
click at [92, 158] on icon at bounding box center [91, 160] width 5 height 10
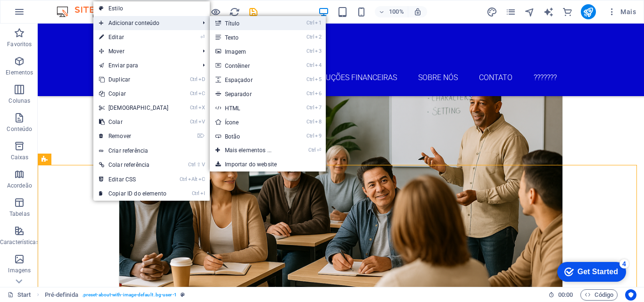
drag, startPoint x: 219, startPoint y: 25, endPoint x: 17, endPoint y: 1, distance: 203.6
click at [219, 25] on icon at bounding box center [217, 23] width 5 height 14
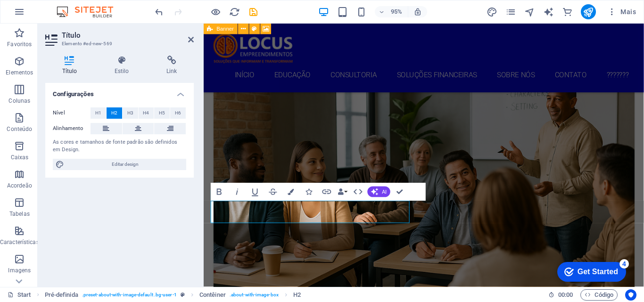
scroll to position [874, 0]
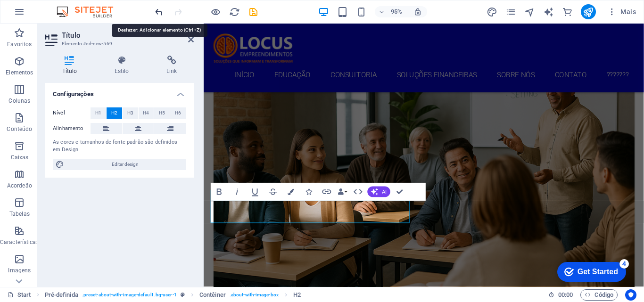
click at [162, 10] on icon "undo" at bounding box center [159, 12] width 11 height 11
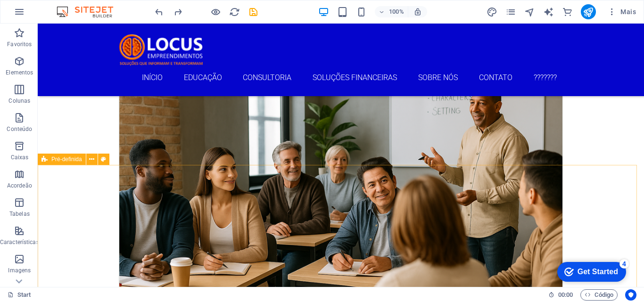
click at [81, 160] on span "Pré-definida" at bounding box center [66, 160] width 31 height 6
click at [88, 162] on button at bounding box center [91, 159] width 11 height 11
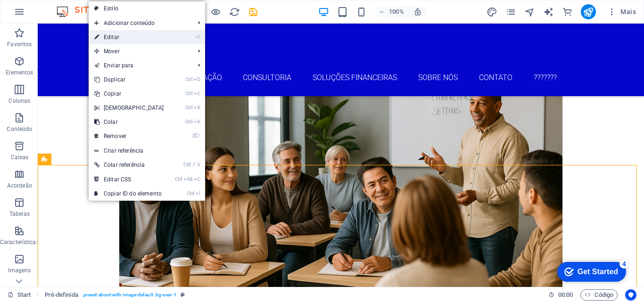
click at [112, 37] on link "⏎ Editar" at bounding box center [129, 37] width 81 height 14
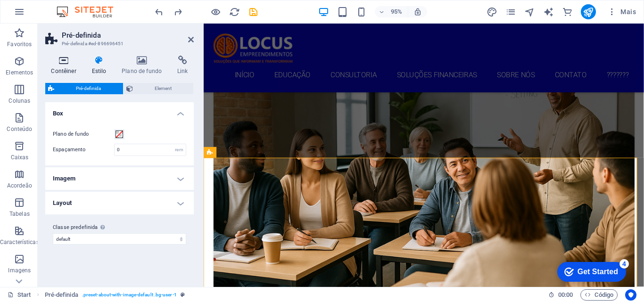
click at [68, 71] on h4 "Contêiner" at bounding box center [65, 66] width 41 height 20
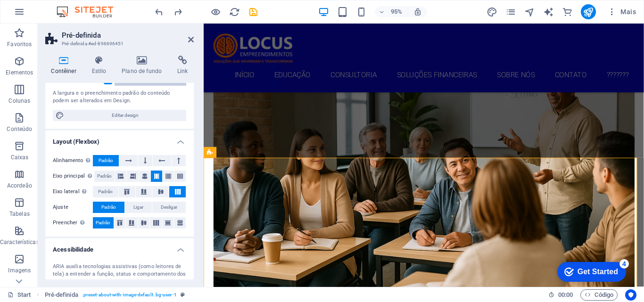
scroll to position [94, 0]
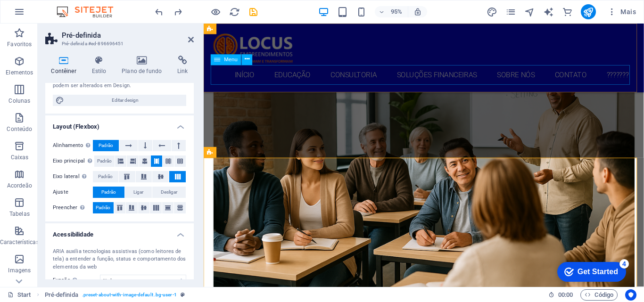
click at [277, 76] on nav "Início Educação Consultoria Soluções Financeiras Sobre Nós Contato ???????" at bounding box center [435, 77] width 445 height 21
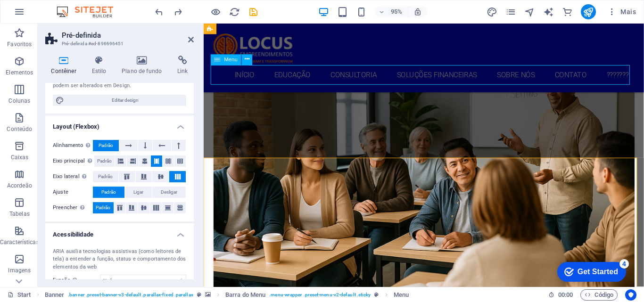
scroll to position [861, 0]
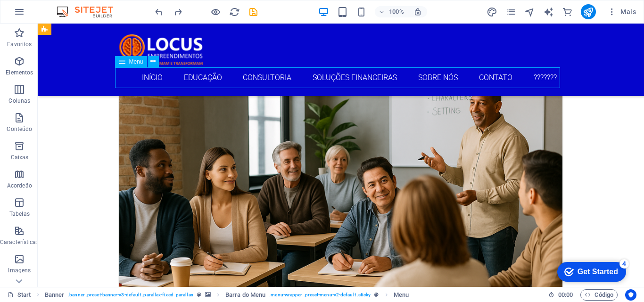
click at [210, 81] on nav "Início Educação Consultoria Soluções Financeiras Sobre Nós Contato ???????" at bounding box center [340, 77] width 445 height 21
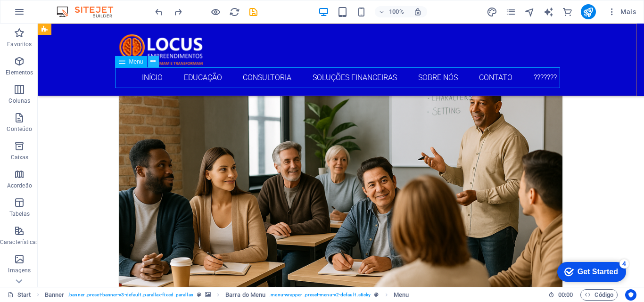
click at [155, 61] on icon at bounding box center [152, 62] width 5 height 10
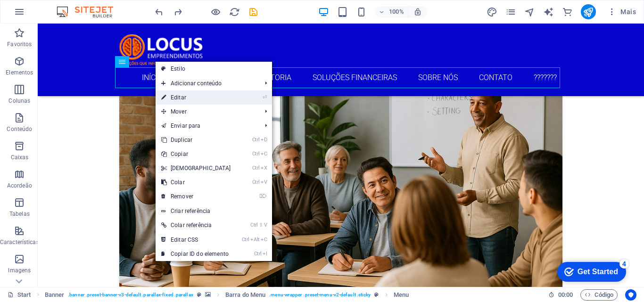
click at [179, 95] on link "⏎ Editar" at bounding box center [196, 98] width 81 height 14
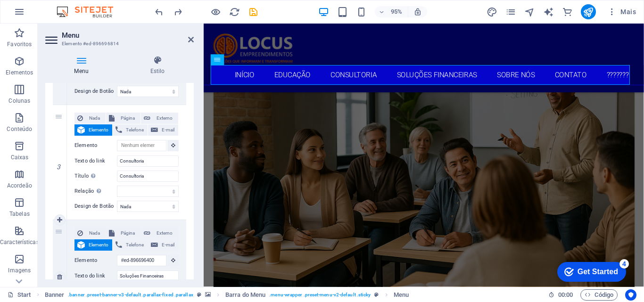
scroll to position [283, 0]
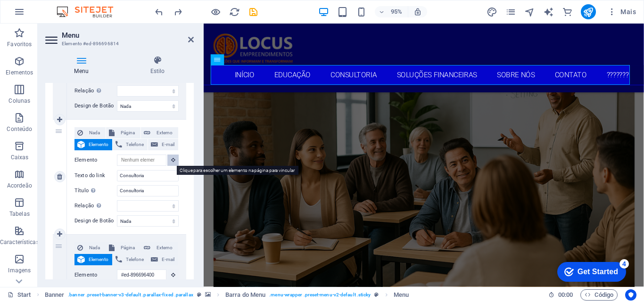
click at [170, 163] on button at bounding box center [172, 160] width 11 height 11
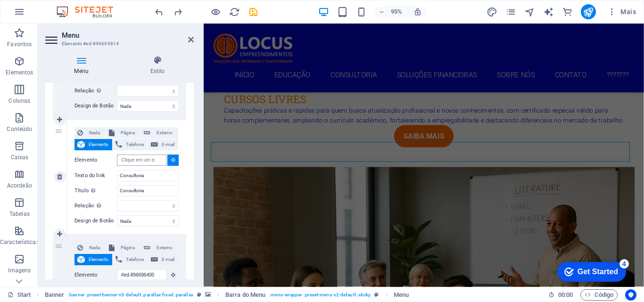
scroll to position [0, 0]
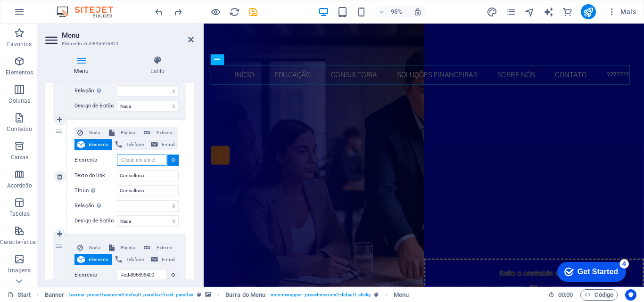
click at [140, 162] on input "Elemento" at bounding box center [142, 160] width 50 height 11
click at [142, 162] on input "Elemento" at bounding box center [142, 160] width 50 height 11
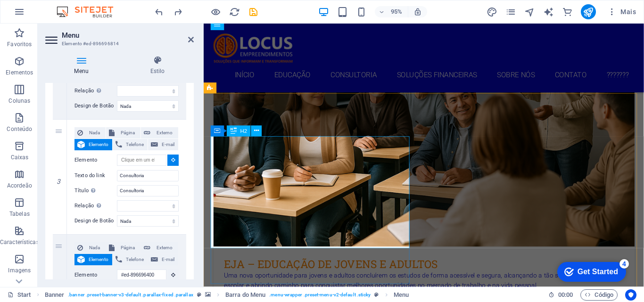
scroll to position [952, 0]
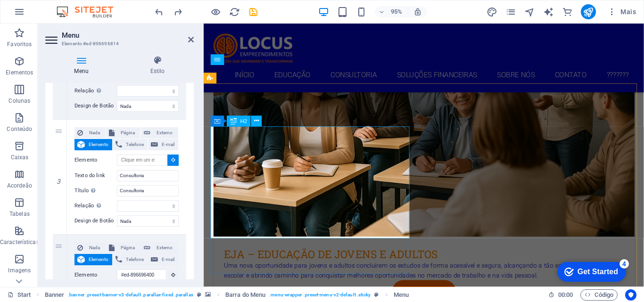
select select
type input "#ed-896696457"
select select
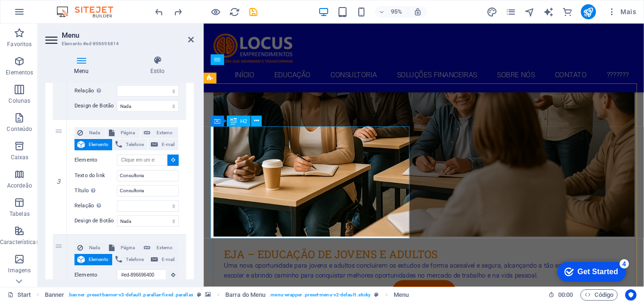
select select
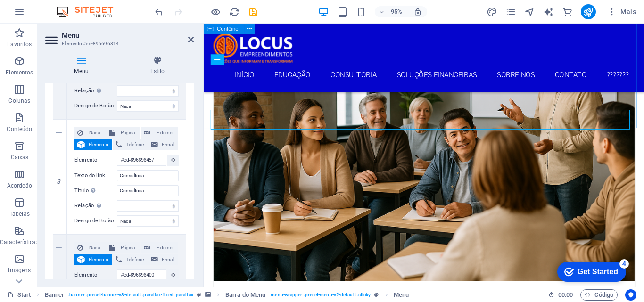
scroll to position [905, 0]
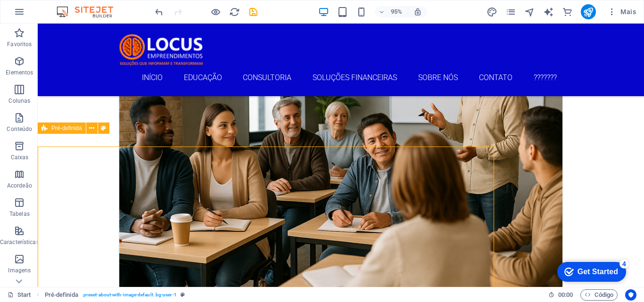
scroll to position [892, 0]
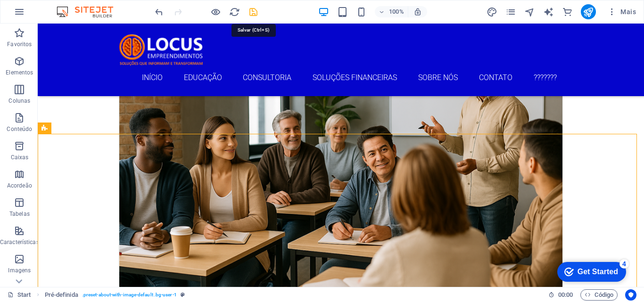
click at [254, 13] on icon "save" at bounding box center [253, 12] width 11 height 11
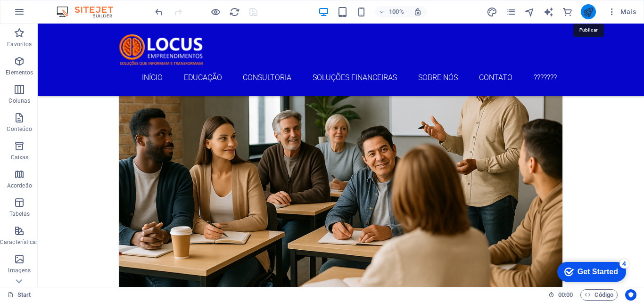
click at [585, 11] on icon "publish" at bounding box center [588, 12] width 11 height 11
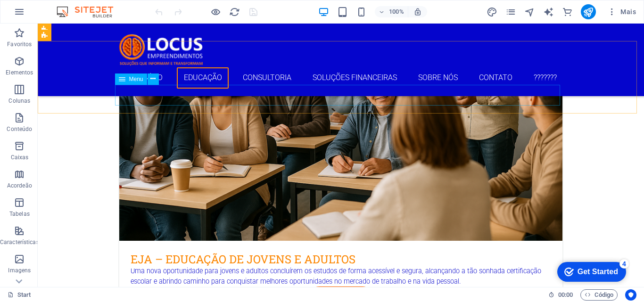
scroll to position [943, 0]
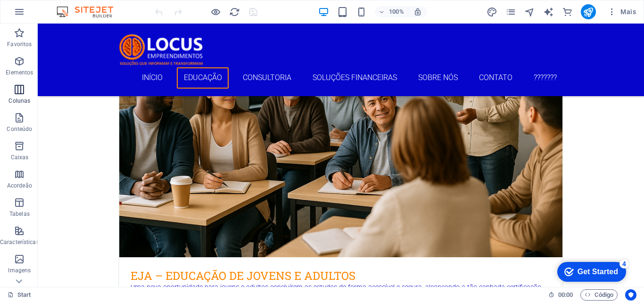
click at [18, 84] on icon "button" at bounding box center [19, 89] width 11 height 11
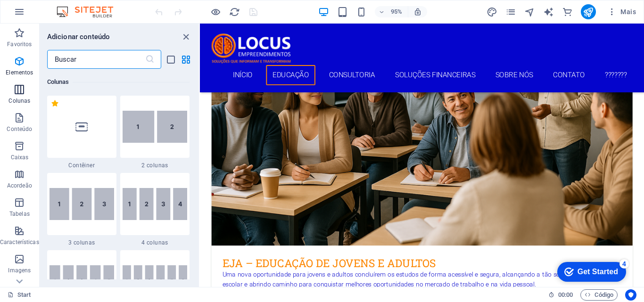
scroll to position [467, 0]
click at [29, 70] on p "Elementos" at bounding box center [19, 73] width 27 height 8
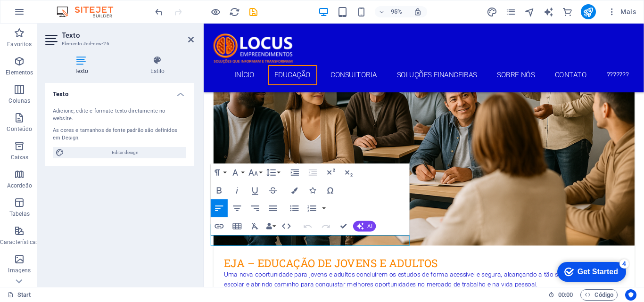
scroll to position [956, 0]
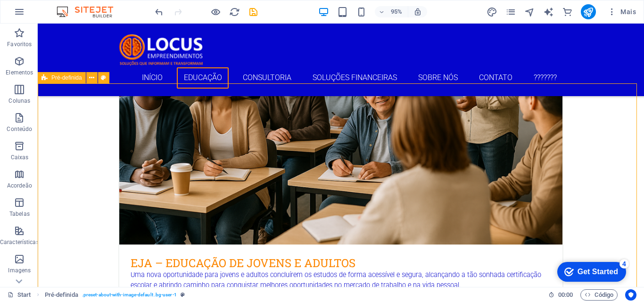
scroll to position [943, 0]
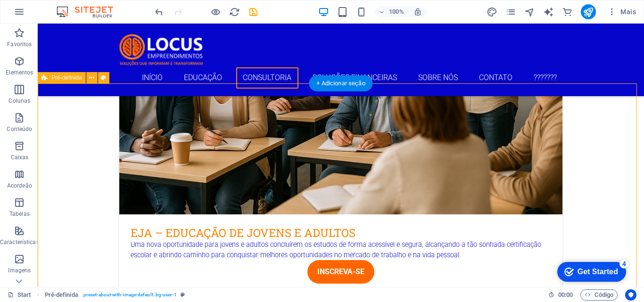
scroll to position [990, 0]
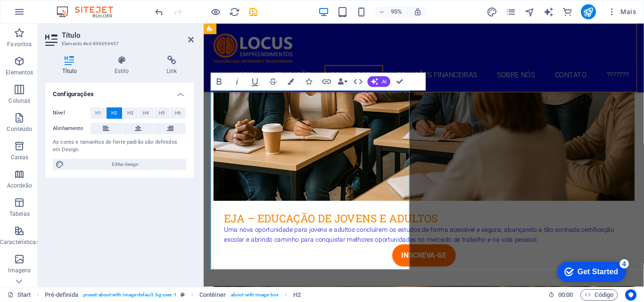
drag, startPoint x: 333, startPoint y: 273, endPoint x: 208, endPoint y: 92, distance: 220.3
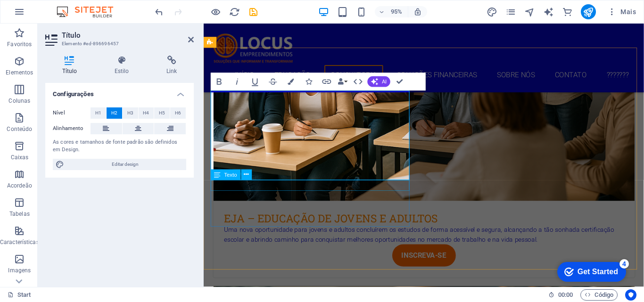
scroll to position [134, 0]
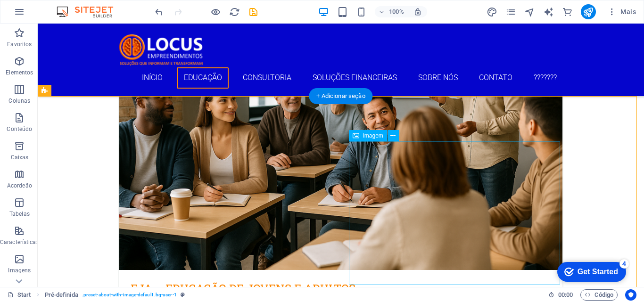
scroll to position [977, 0]
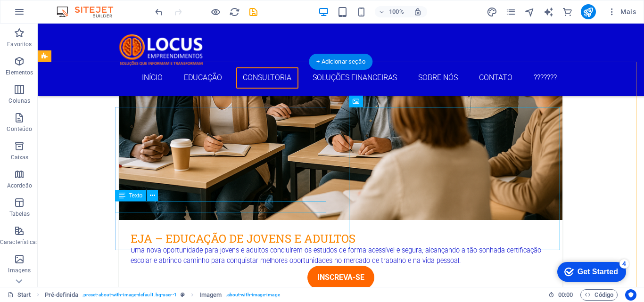
scroll to position [965, 0]
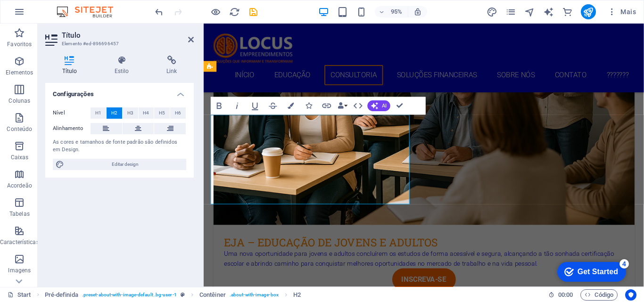
drag, startPoint x: 393, startPoint y: 174, endPoint x: 229, endPoint y: 132, distance: 169.3
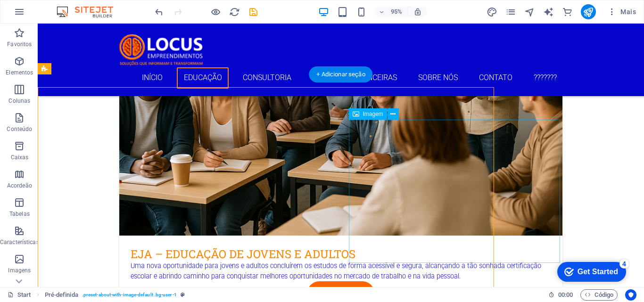
scroll to position [952, 0]
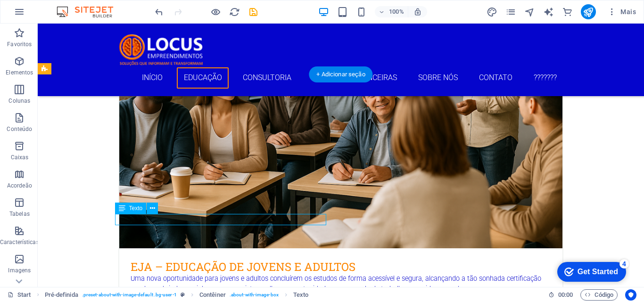
drag, startPoint x: 239, startPoint y: 217, endPoint x: 74, endPoint y: 227, distance: 165.3
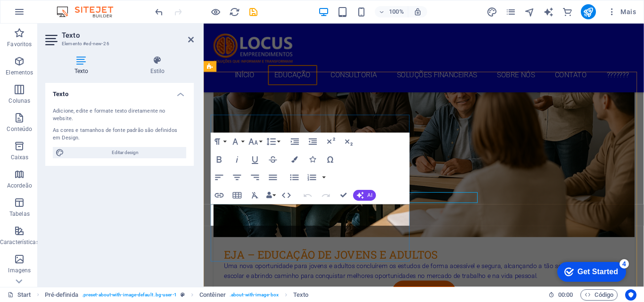
scroll to position [965, 0]
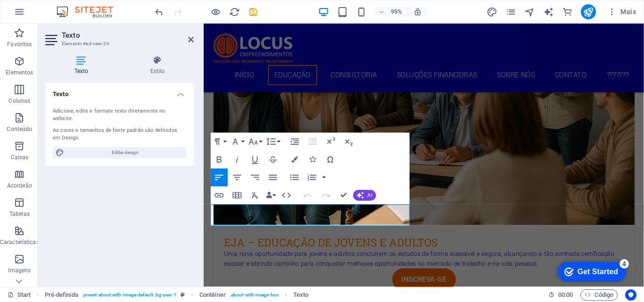
drag, startPoint x: 301, startPoint y: 233, endPoint x: 207, endPoint y: 215, distance: 95.4
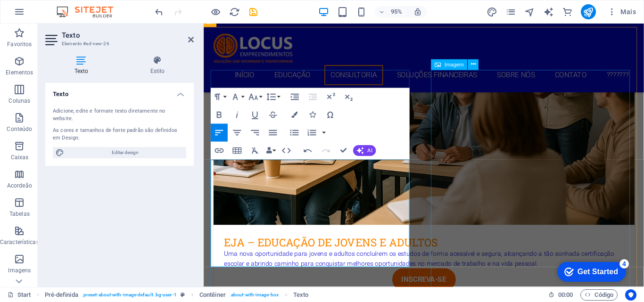
scroll to position [1012, 0]
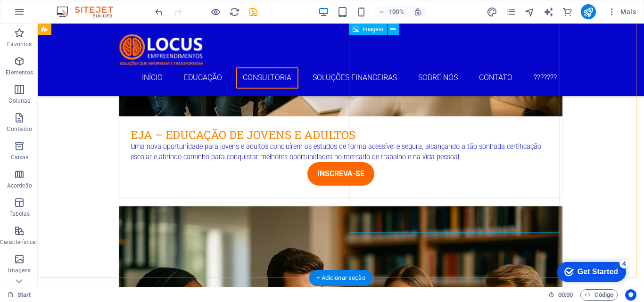
scroll to position [1037, 0]
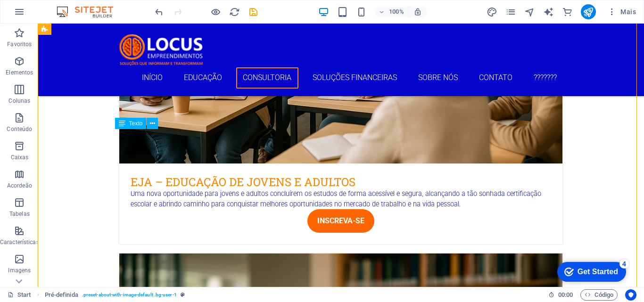
drag, startPoint x: 153, startPoint y: 236, endPoint x: 129, endPoint y: 219, distance: 29.0
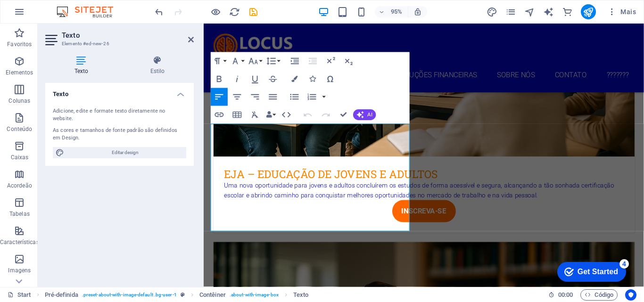
scroll to position [1049, 0]
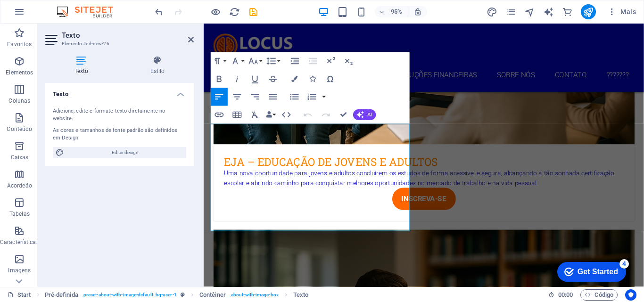
drag, startPoint x: 251, startPoint y: 236, endPoint x: 195, endPoint y: 130, distance: 120.0
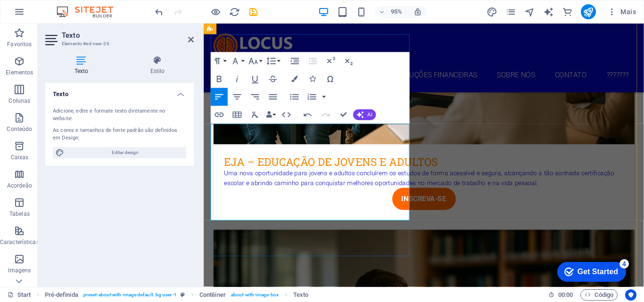
scroll to position [4190, 1]
click at [177, 222] on div "Texto Adicione, edite e formate texto diretamente no website. As cores e tamanh…" at bounding box center [119, 181] width 149 height 197
click at [190, 40] on icon at bounding box center [191, 40] width 6 height 8
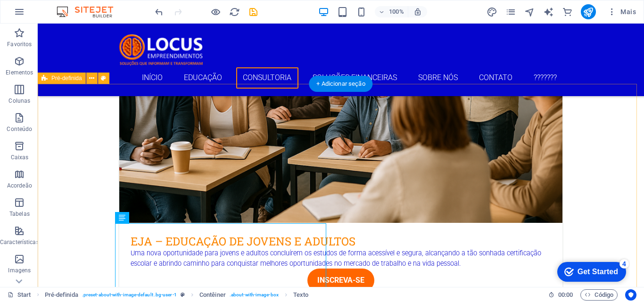
scroll to position [990, 0]
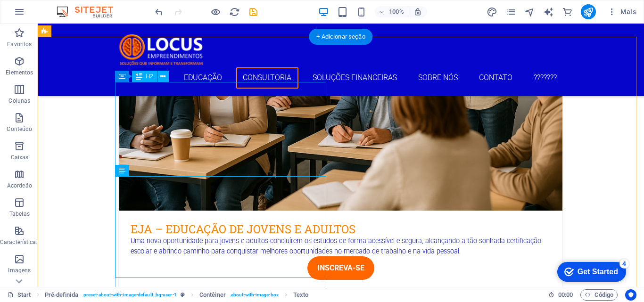
drag, startPoint x: 224, startPoint y: 135, endPoint x: 230, endPoint y: 141, distance: 8.4
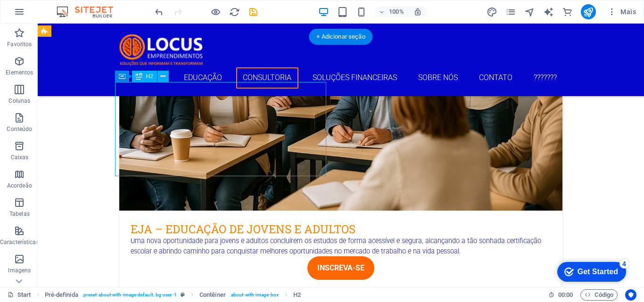
drag, startPoint x: 230, startPoint y: 142, endPoint x: 68, endPoint y: 150, distance: 161.9
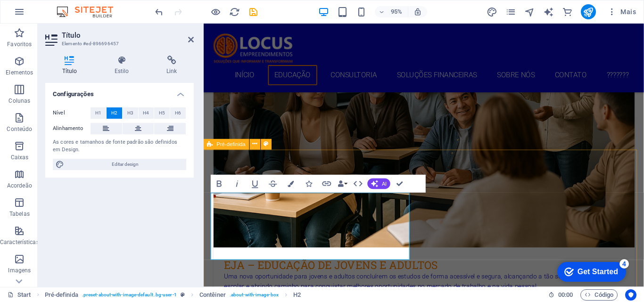
scroll to position [883, 0]
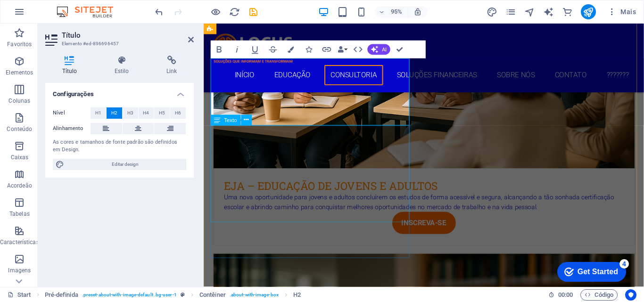
scroll to position [1071, 0]
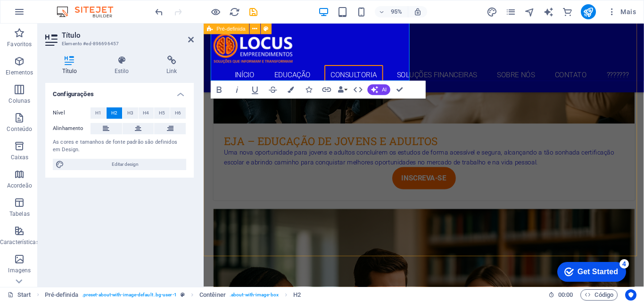
drag, startPoint x: 275, startPoint y: 246, endPoint x: 234, endPoint y: 245, distance: 40.6
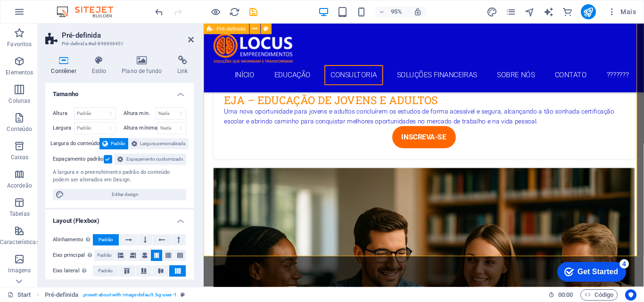
scroll to position [1165, 0]
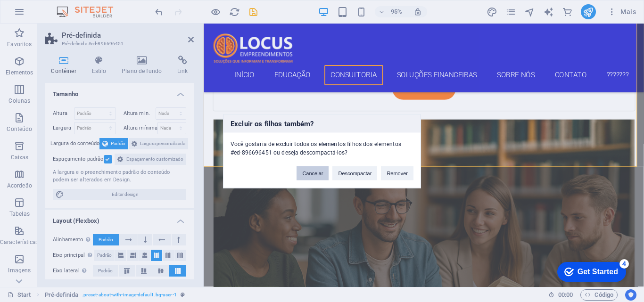
click at [316, 171] on button "Cancelar" at bounding box center [313, 173] width 32 height 14
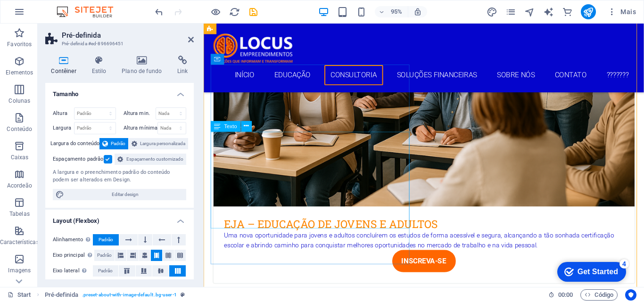
scroll to position [930, 0]
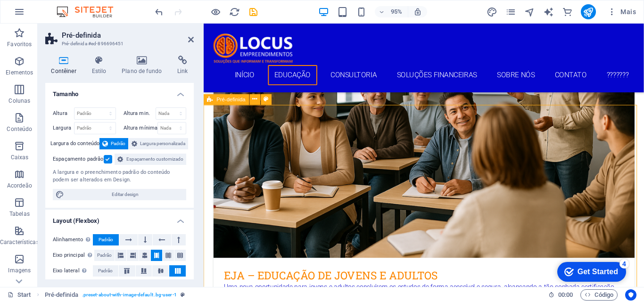
click at [189, 40] on icon at bounding box center [191, 40] width 6 height 8
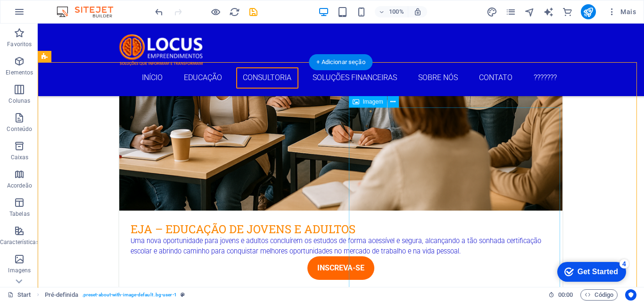
scroll to position [1011, 0]
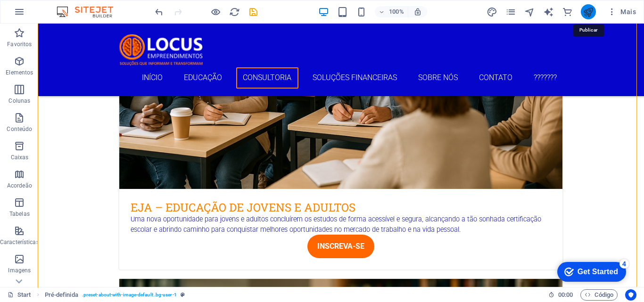
click at [587, 14] on icon "publish" at bounding box center [588, 12] width 11 height 11
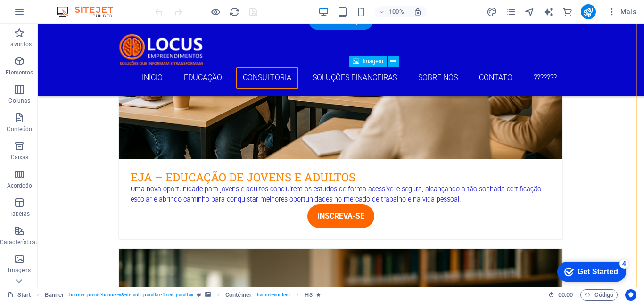
scroll to position [1084, 0]
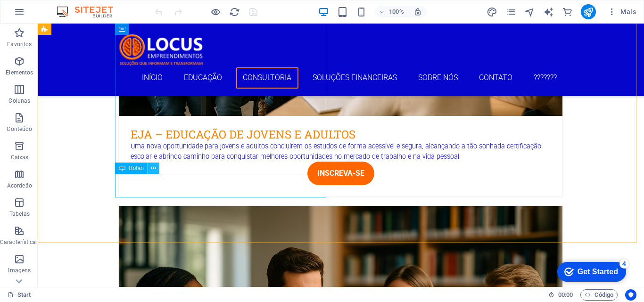
click at [157, 170] on button at bounding box center [153, 168] width 11 height 11
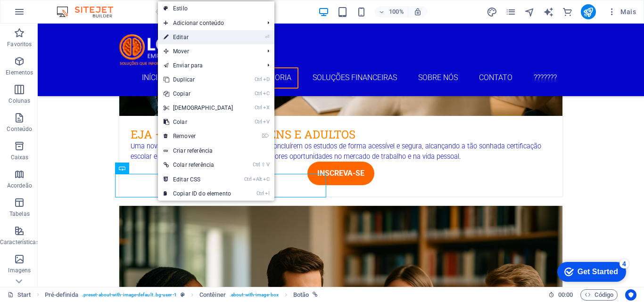
click at [189, 41] on link "⏎ Editar" at bounding box center [198, 37] width 81 height 14
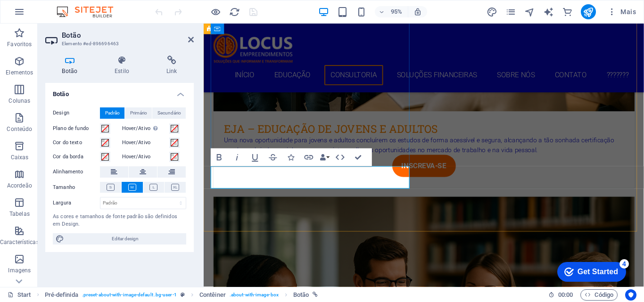
scroll to position [1097, 0]
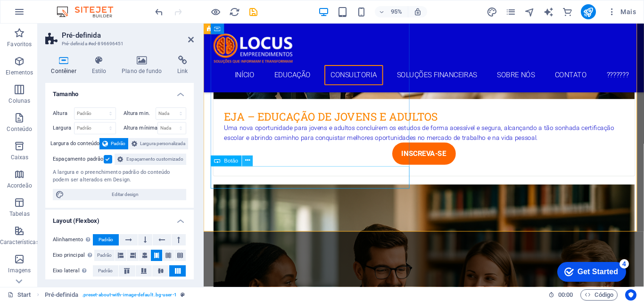
click at [251, 163] on button at bounding box center [247, 161] width 11 height 11
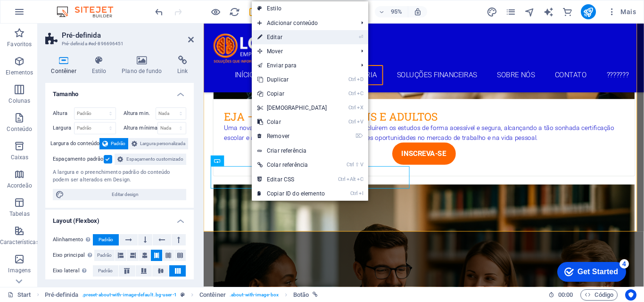
click at [280, 42] on link "⏎ Editar" at bounding box center [292, 37] width 81 height 14
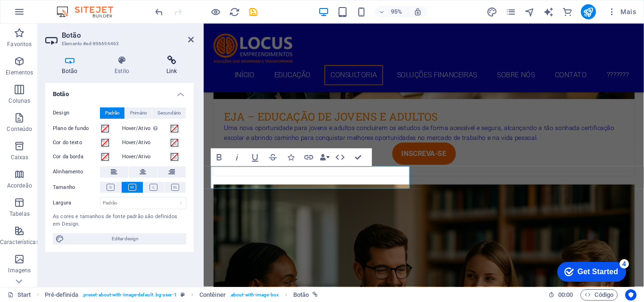
click at [175, 66] on h4 "Link" at bounding box center [171, 66] width 44 height 20
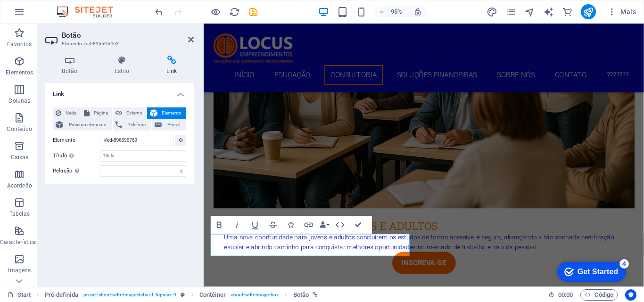
scroll to position [952, 0]
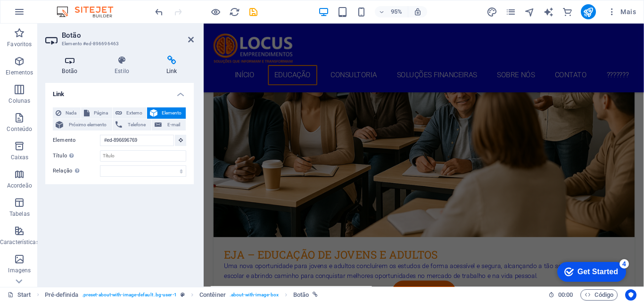
click at [74, 74] on h4 "Botão" at bounding box center [71, 66] width 53 height 20
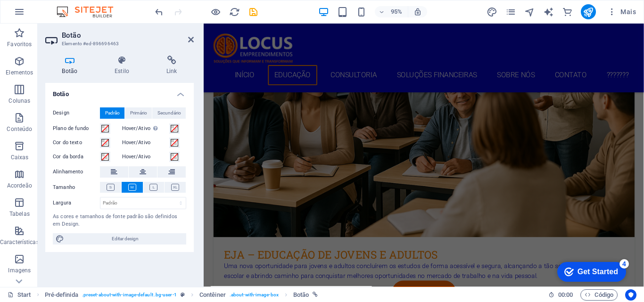
click at [291, 10] on div "95% Mais" at bounding box center [396, 11] width 487 height 15
click at [587, 15] on icon "publish" at bounding box center [588, 12] width 11 height 11
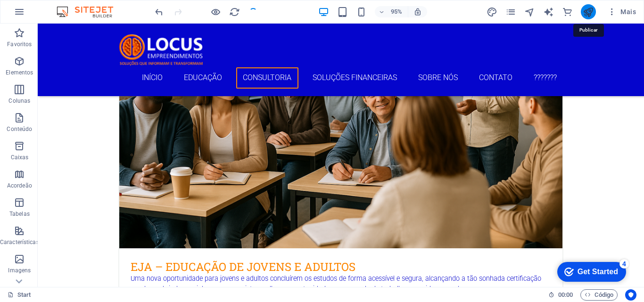
scroll to position [1115, 0]
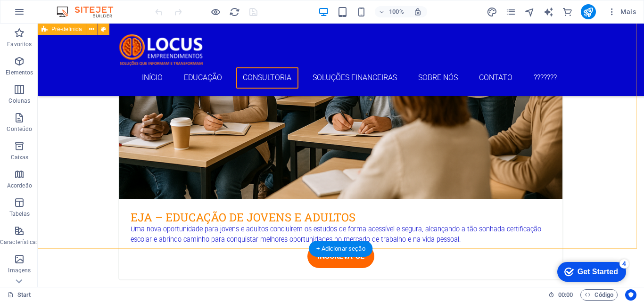
scroll to position [990, 0]
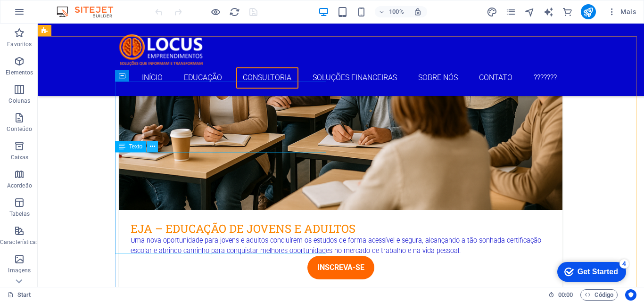
click at [151, 148] on icon at bounding box center [152, 147] width 5 height 10
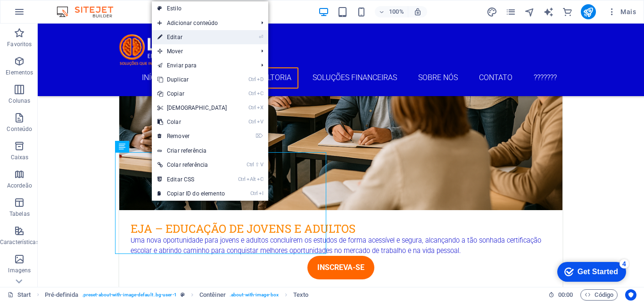
click at [171, 40] on link "⏎ Editar" at bounding box center [192, 37] width 81 height 14
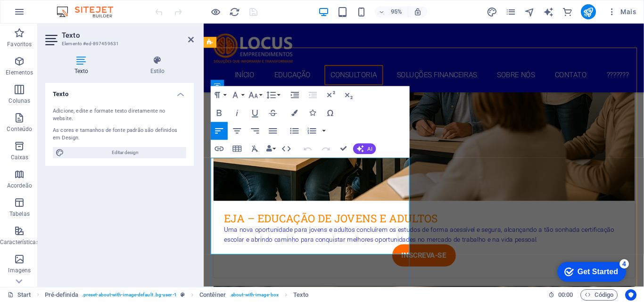
scroll to position [1037, 0]
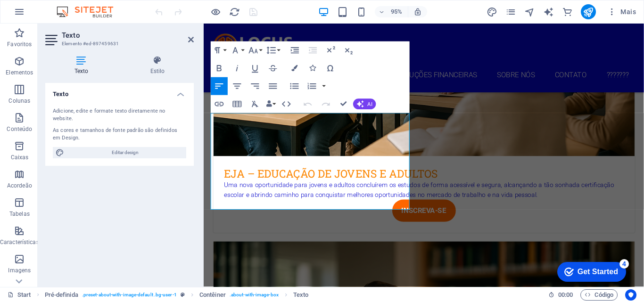
drag, startPoint x: 363, startPoint y: 215, endPoint x: 249, endPoint y: 141, distance: 136.6
drag, startPoint x: 358, startPoint y: 213, endPoint x: 211, endPoint y: 124, distance: 172.0
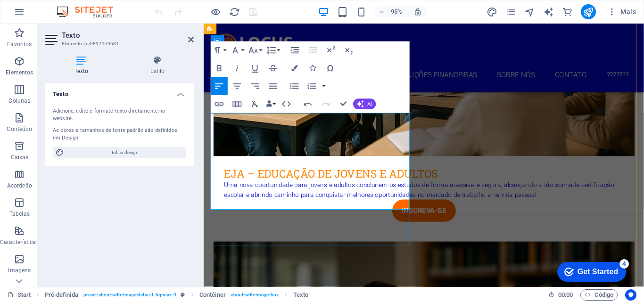
scroll to position [4127, 1]
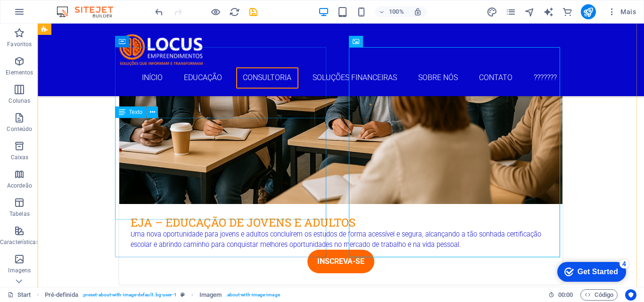
scroll to position [977, 0]
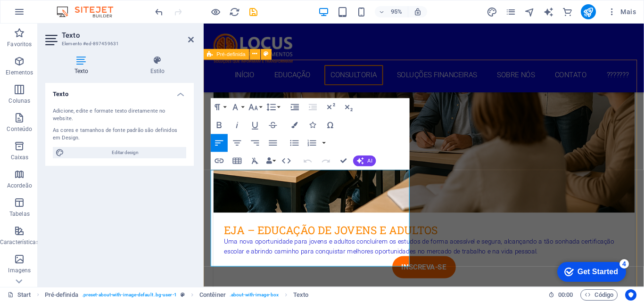
drag, startPoint x: 356, startPoint y: 274, endPoint x: 210, endPoint y: 177, distance: 175.2
click at [272, 142] on icon "button" at bounding box center [273, 143] width 11 height 11
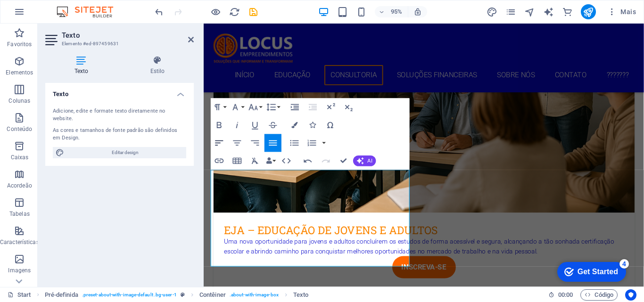
click at [219, 140] on icon "button" at bounding box center [219, 142] width 8 height 5
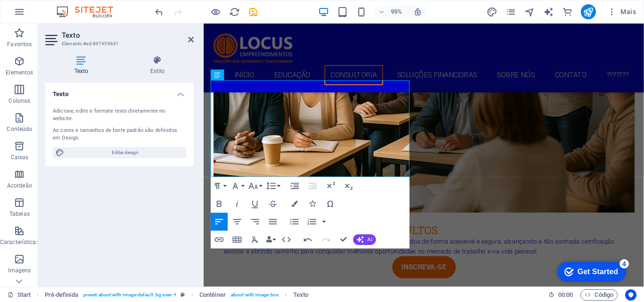
scroll to position [1072, 0]
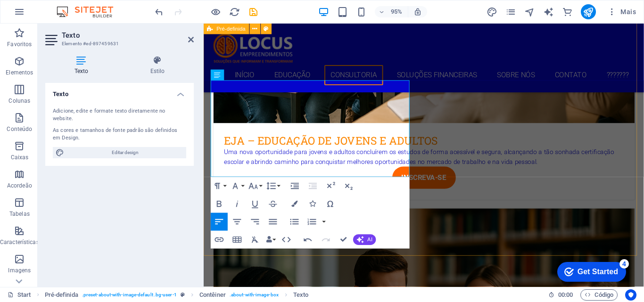
drag, startPoint x: 462, startPoint y: 230, endPoint x: 458, endPoint y: 242, distance: 12.8
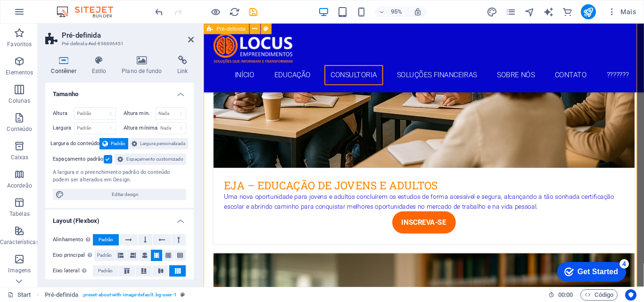
scroll to position [977, 0]
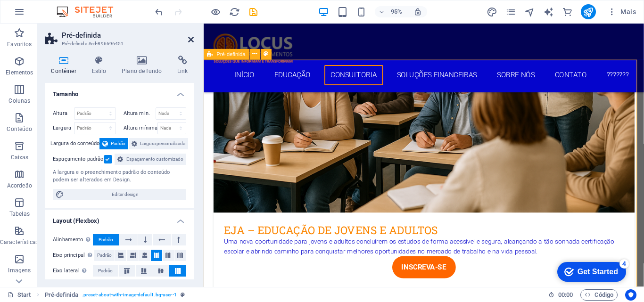
click at [190, 36] on icon at bounding box center [191, 40] width 6 height 8
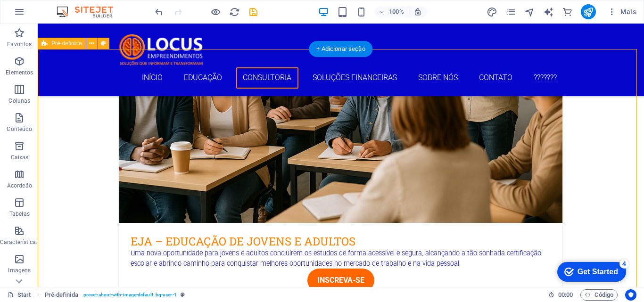
scroll to position [930, 0]
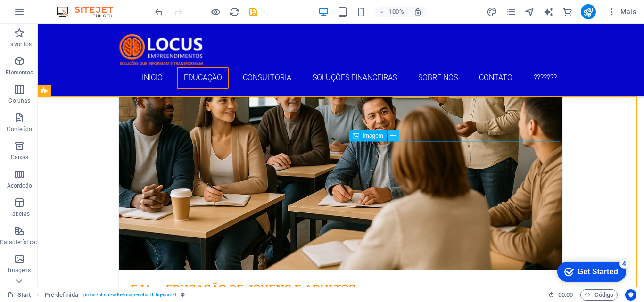
click at [394, 136] on icon at bounding box center [392, 136] width 5 height 10
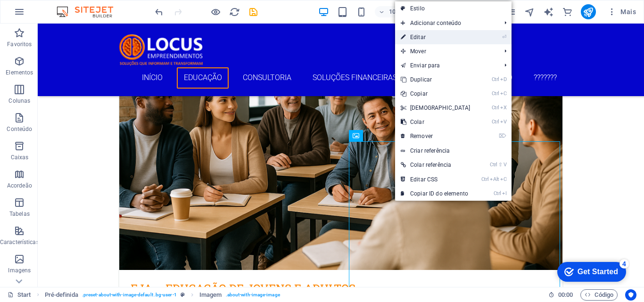
click at [419, 39] on link "⏎ Editar" at bounding box center [435, 37] width 81 height 14
select select "%"
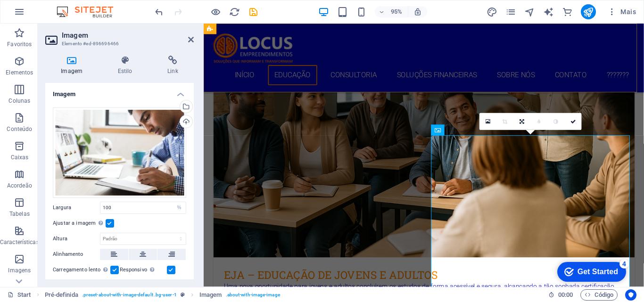
scroll to position [943, 0]
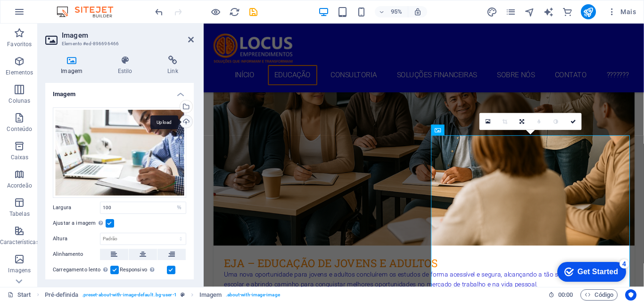
click at [183, 121] on div "Upload" at bounding box center [185, 123] width 14 height 14
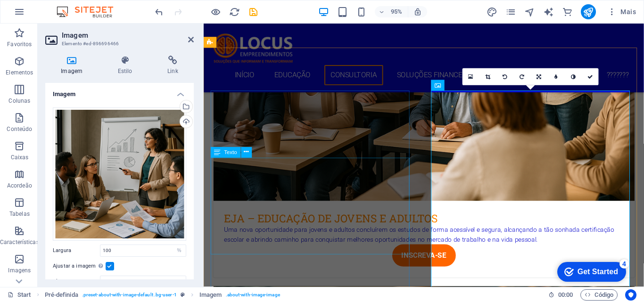
scroll to position [1037, 0]
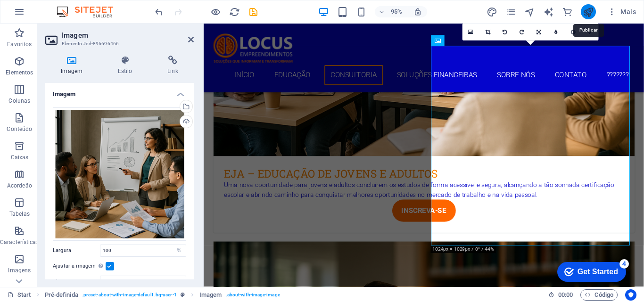
click at [589, 10] on icon "publish" at bounding box center [588, 12] width 11 height 11
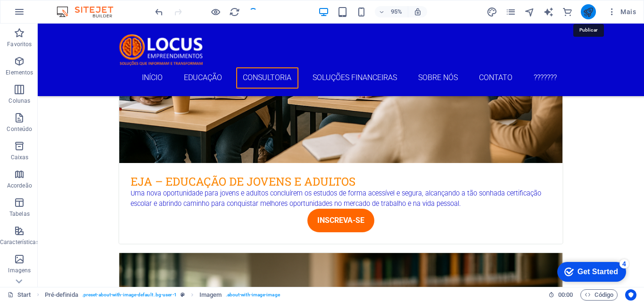
scroll to position [1024, 0]
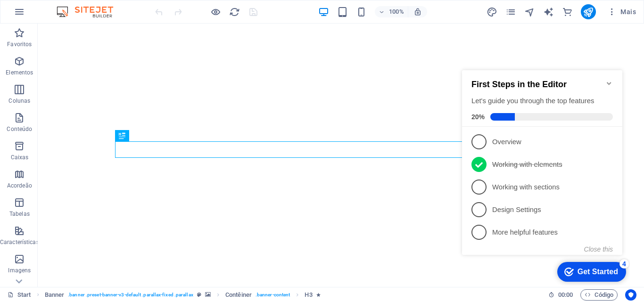
click at [608, 80] on icon "Minimize checklist" at bounding box center [609, 84] width 8 height 8
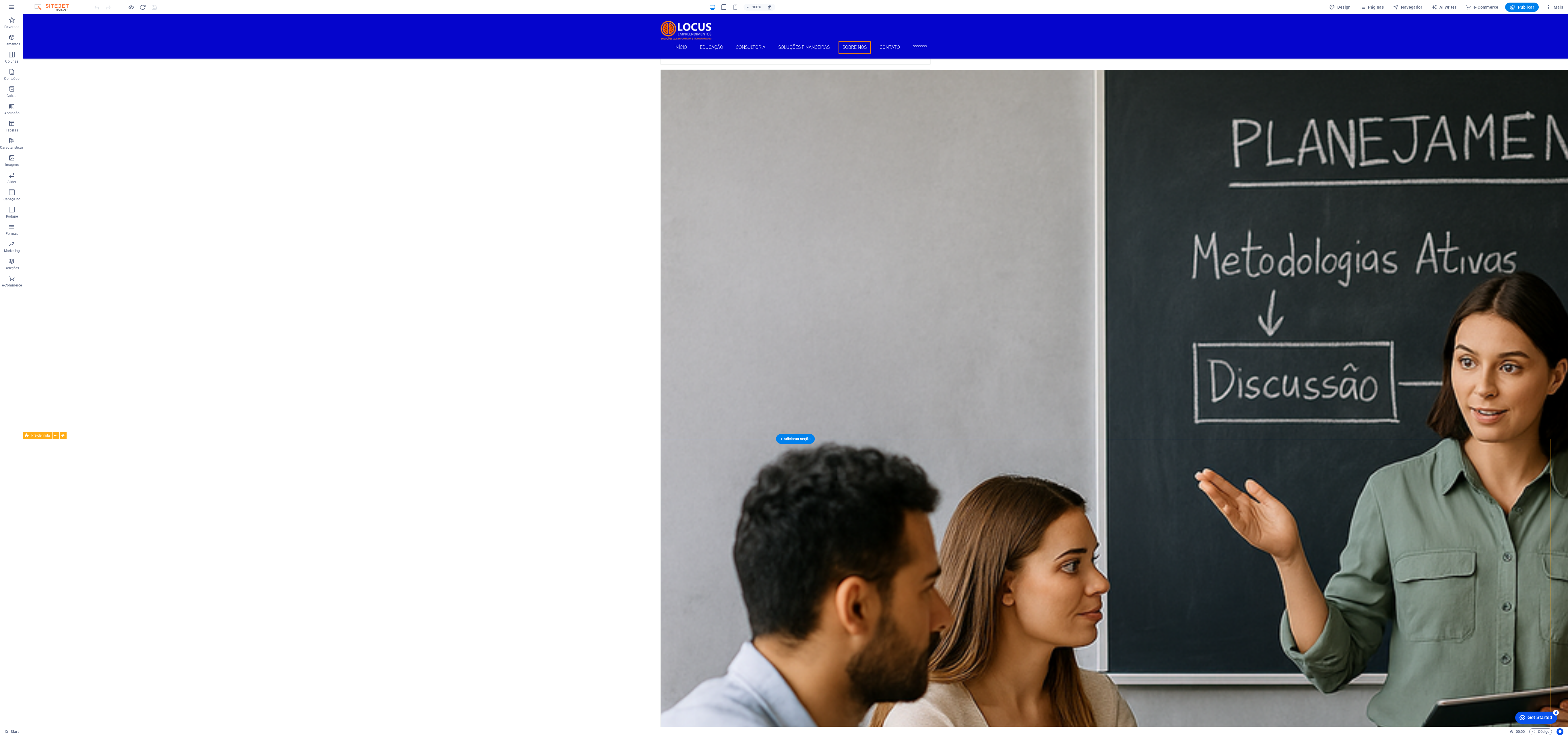
scroll to position [2377, 0]
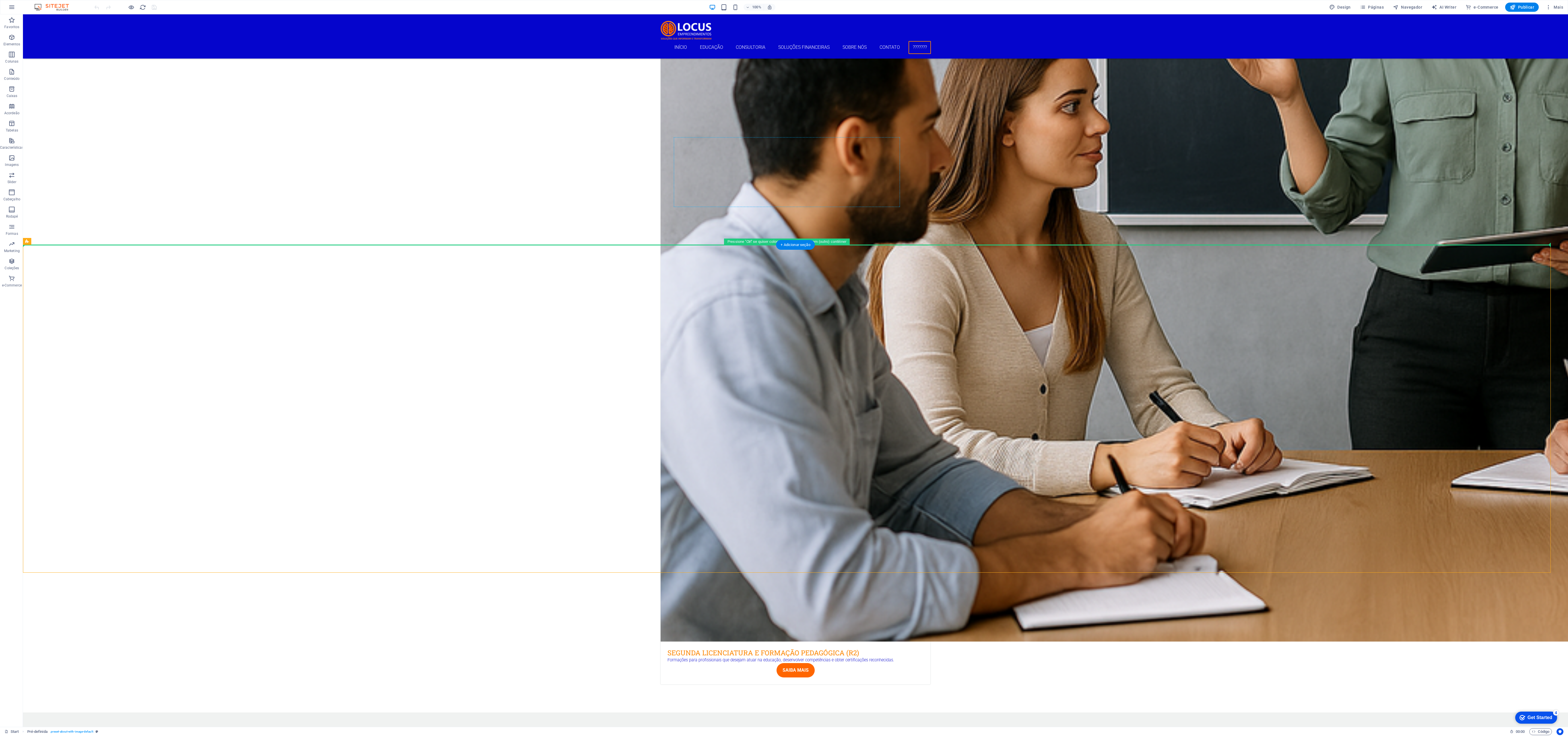
drag, startPoint x: 685, startPoint y: 284, endPoint x: 681, endPoint y: 159, distance: 125.1
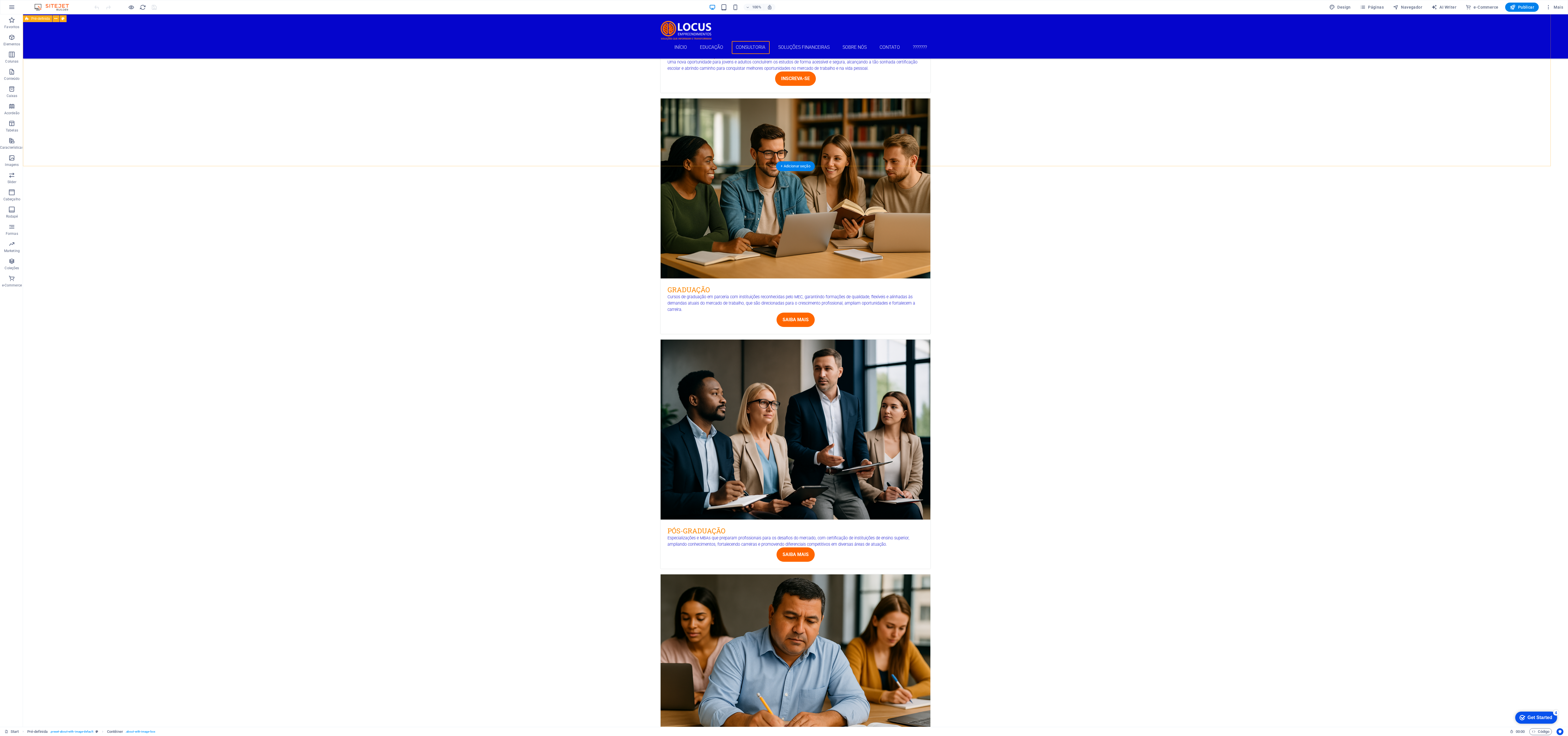
scroll to position [1152, 0]
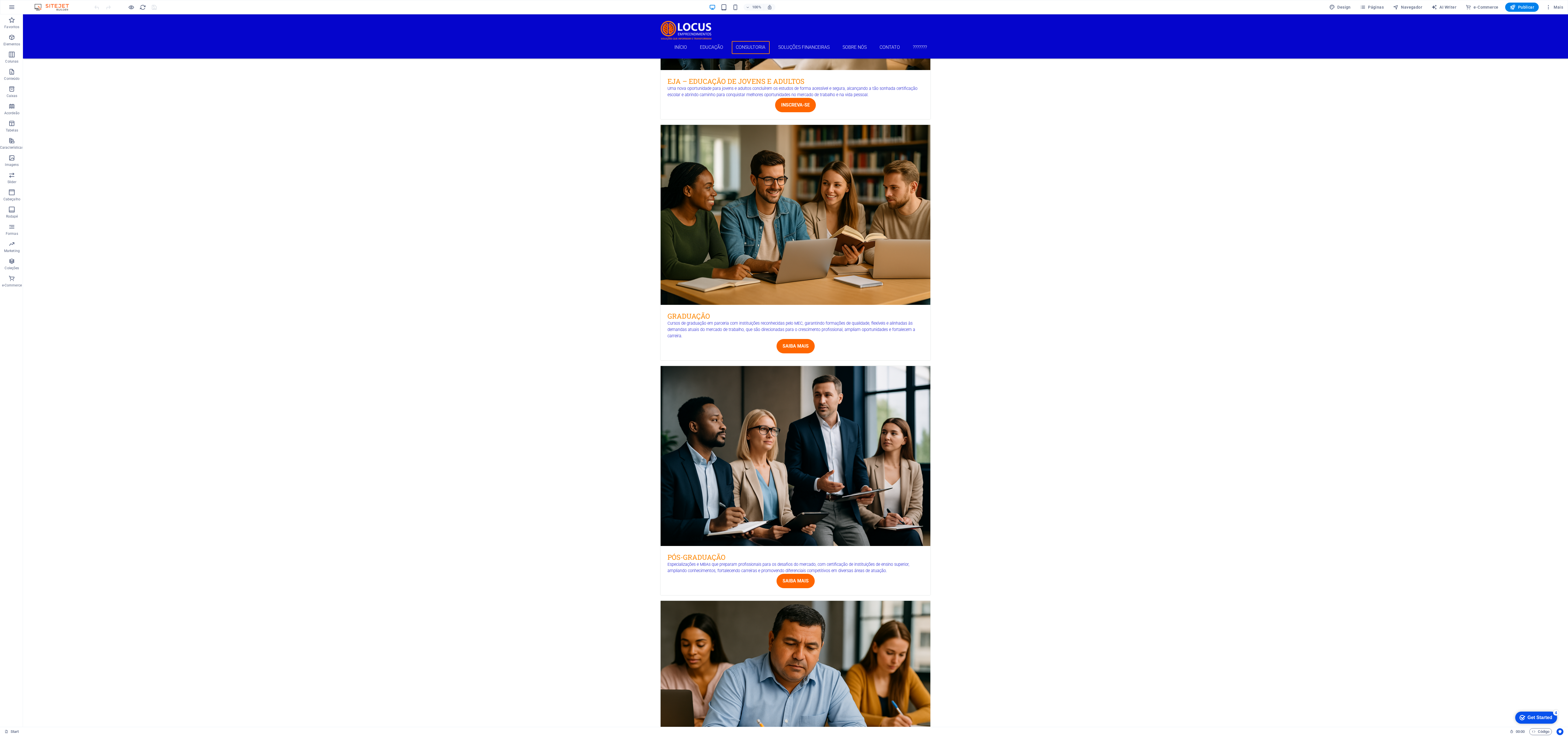
drag, startPoint x: 683, startPoint y: 284, endPoint x: 644, endPoint y: 212, distance: 81.9
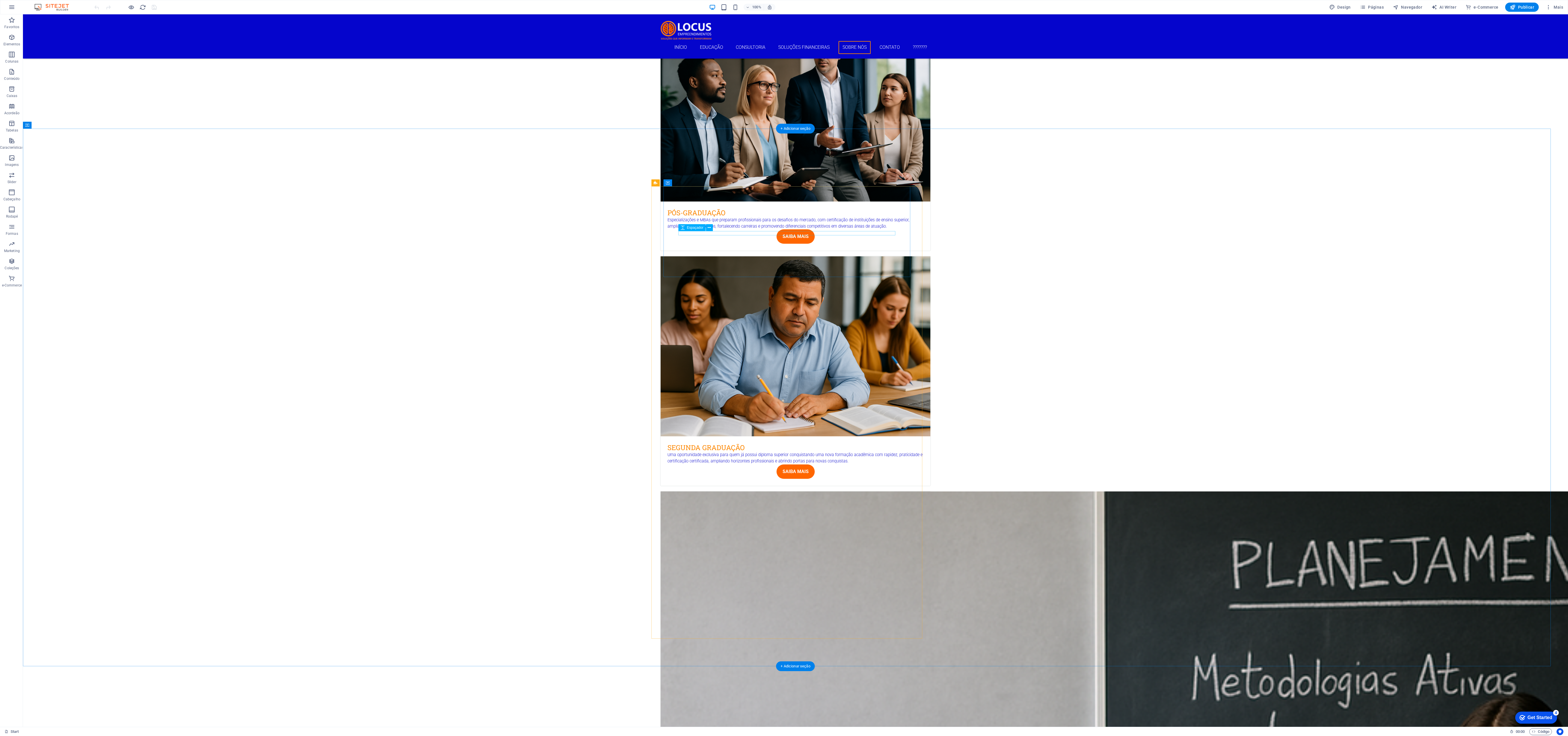
scroll to position [2377, 0]
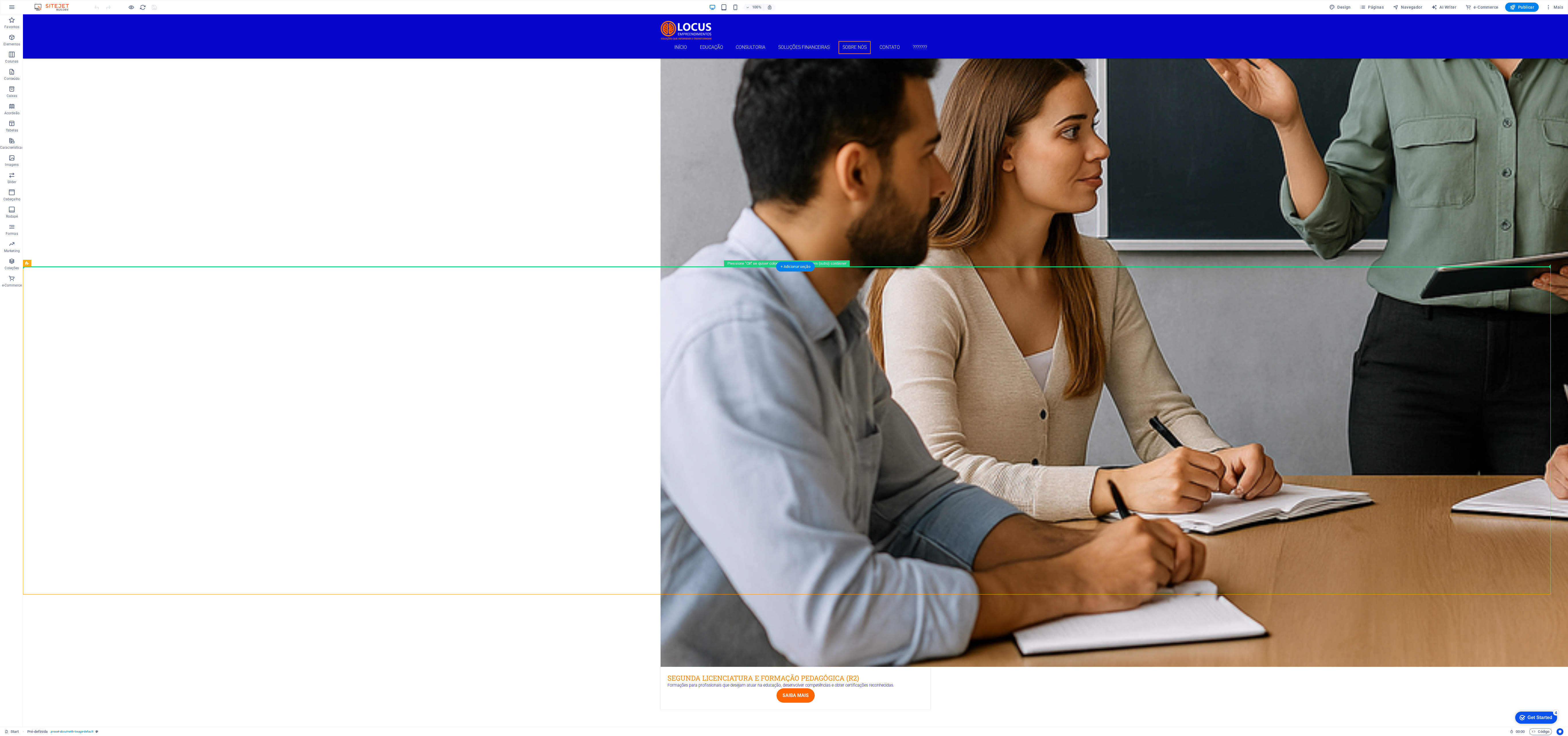
drag, startPoint x: 685, startPoint y: 284, endPoint x: 639, endPoint y: 87, distance: 202.3
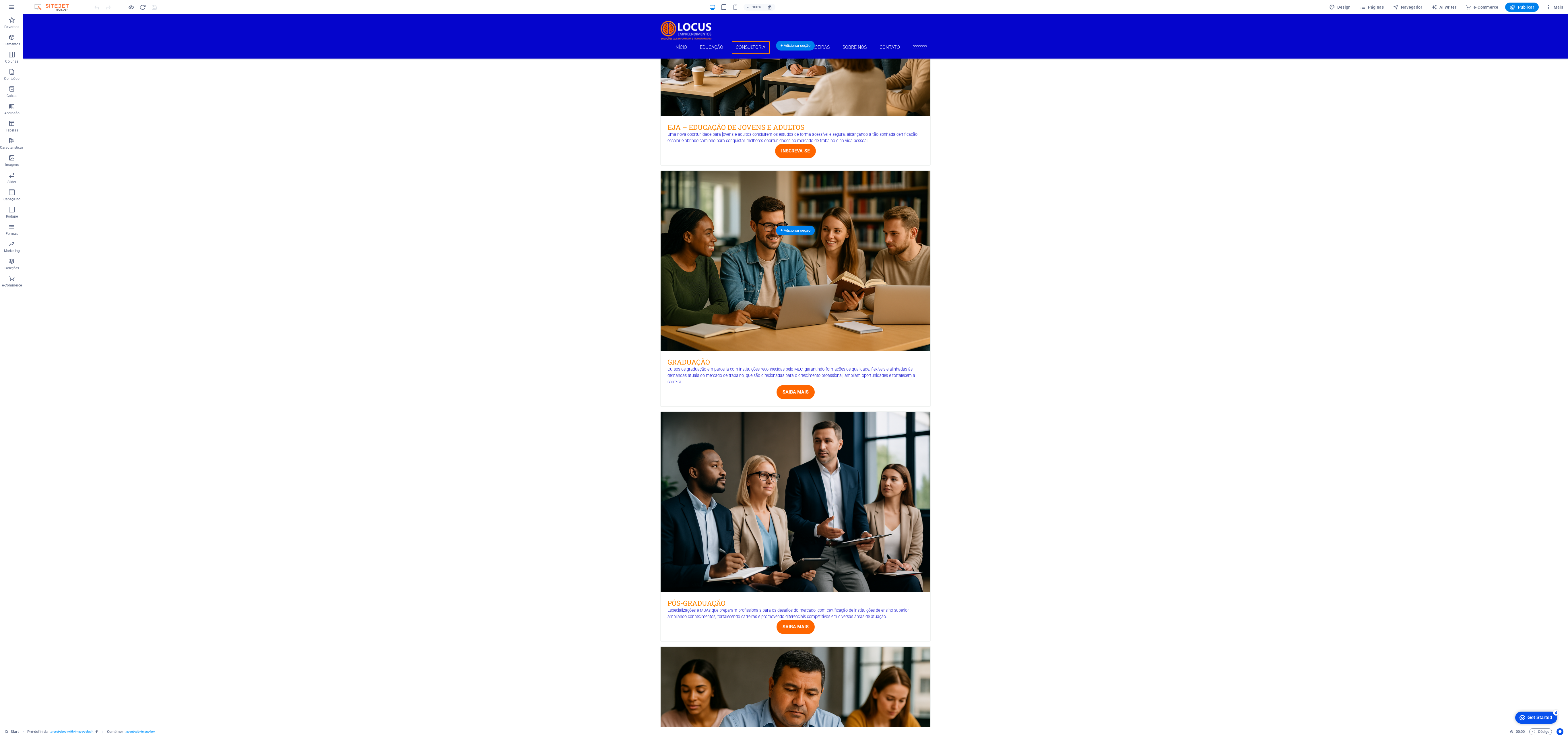
scroll to position [1095, 0]
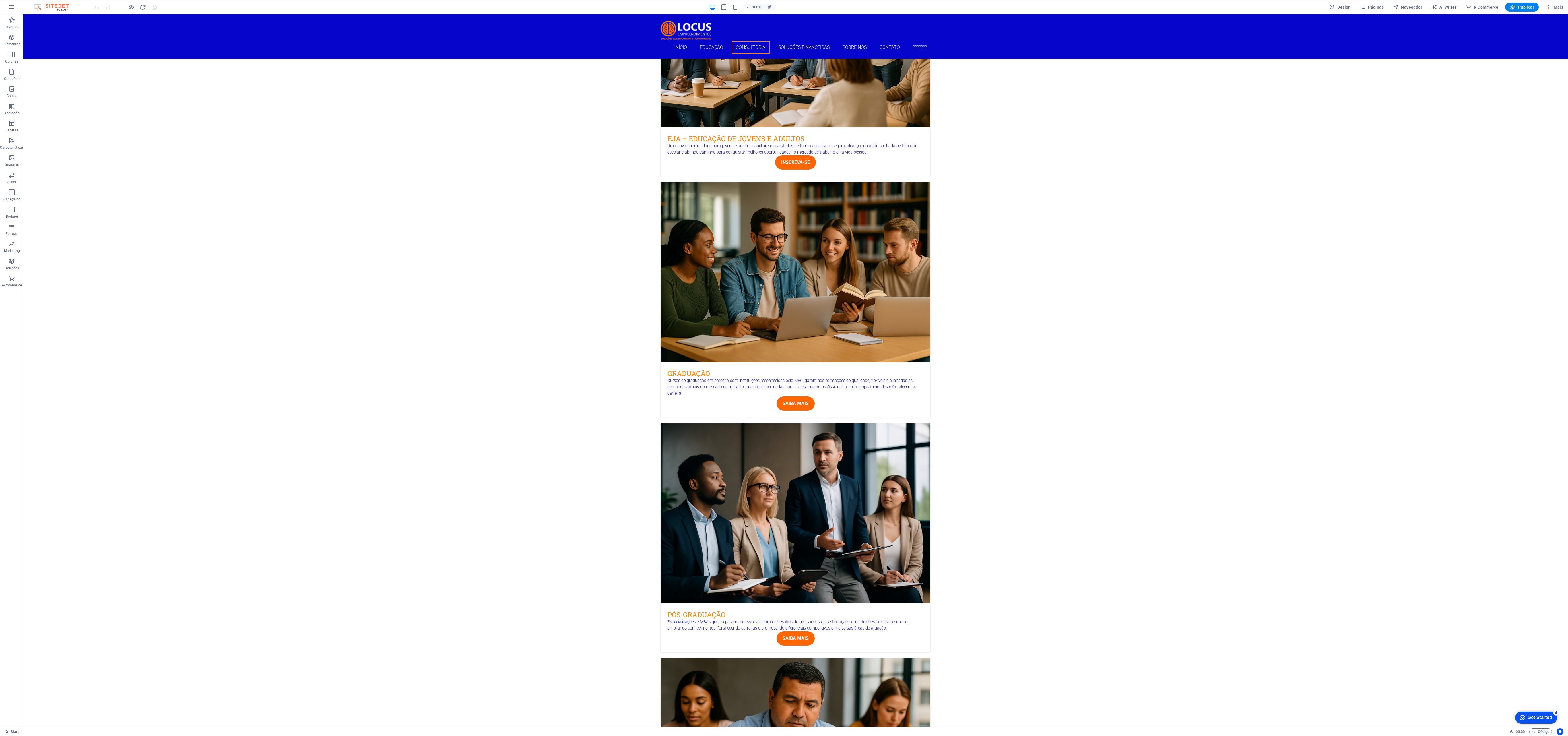
drag, startPoint x: 681, startPoint y: 654, endPoint x: 688, endPoint y: 332, distance: 322.1
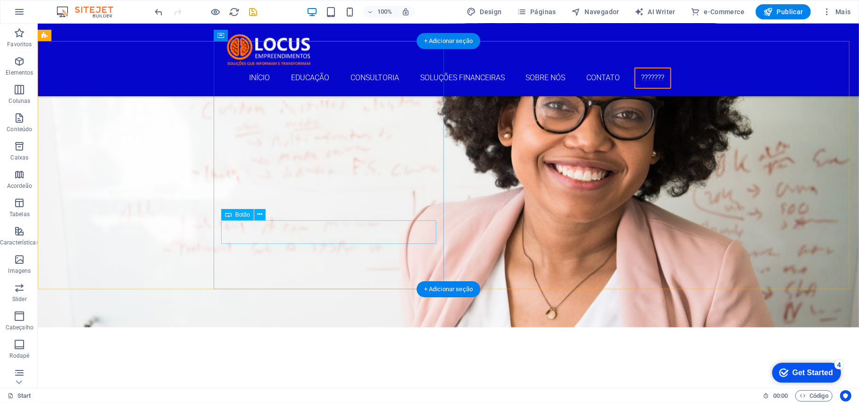
scroll to position [3532, 0]
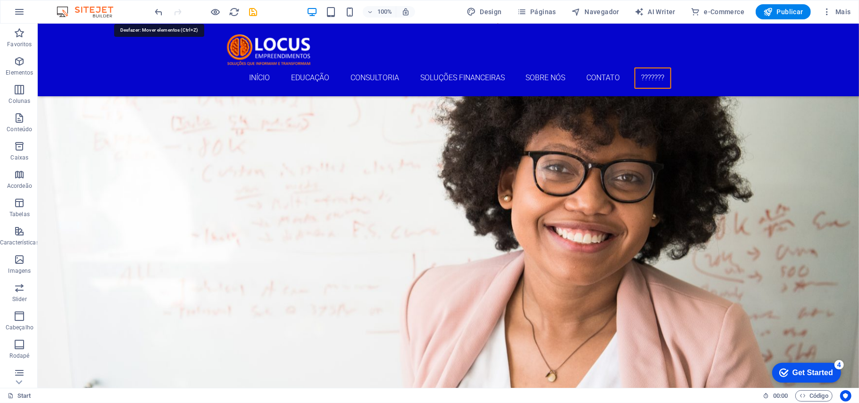
click at [160, 8] on icon "undo" at bounding box center [159, 12] width 11 height 11
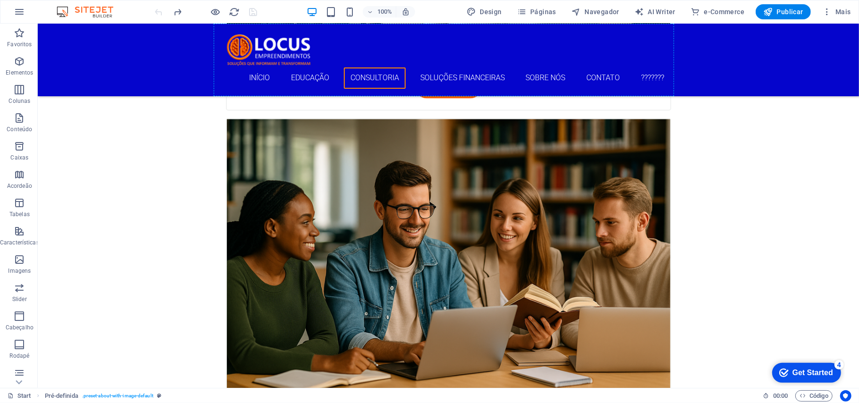
scroll to position [1166, 0]
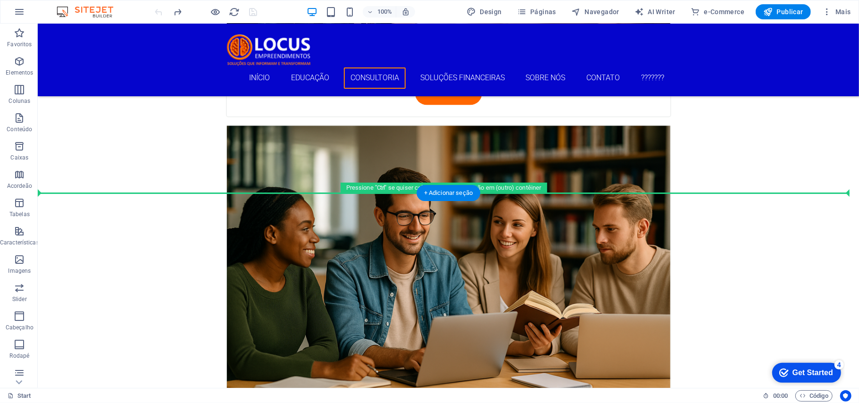
drag, startPoint x: 266, startPoint y: 165, endPoint x: 259, endPoint y: 171, distance: 9.1
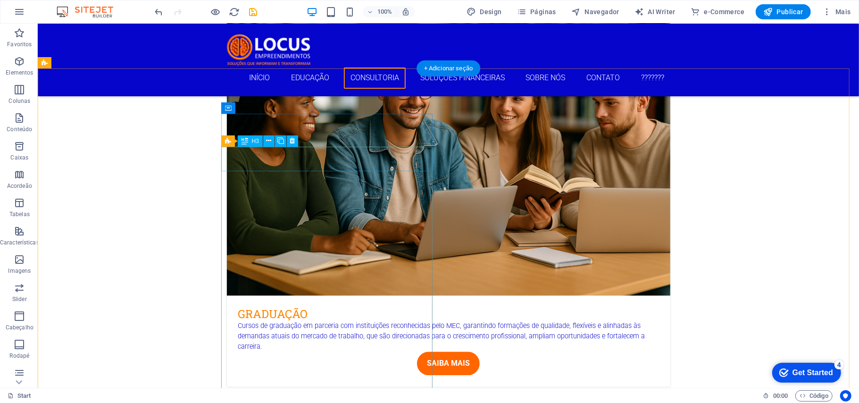
scroll to position [1230, 0]
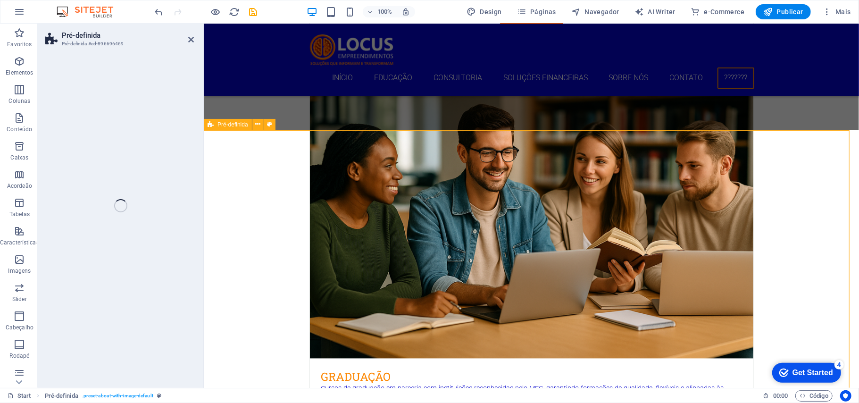
scroll to position [1292, 0]
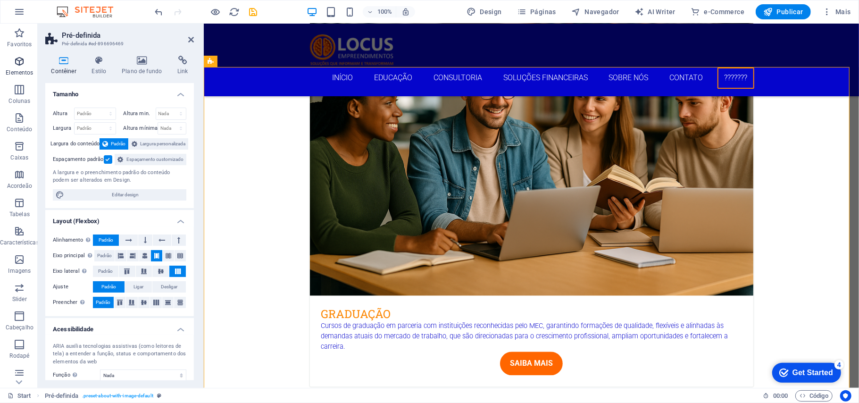
click at [15, 64] on icon "button" at bounding box center [19, 61] width 11 height 11
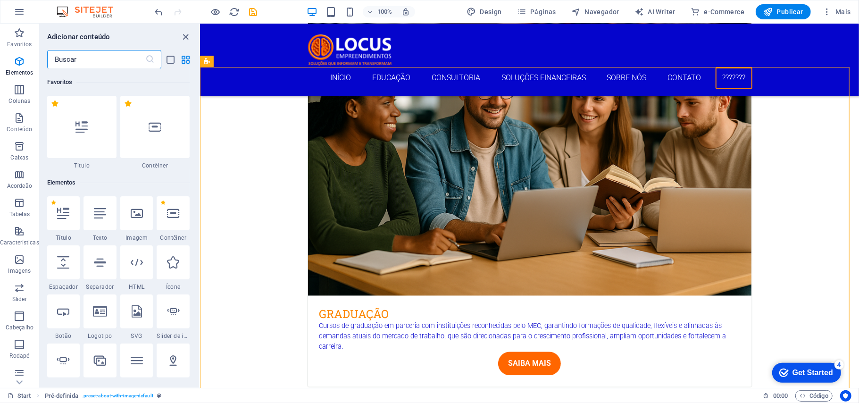
scroll to position [100, 0]
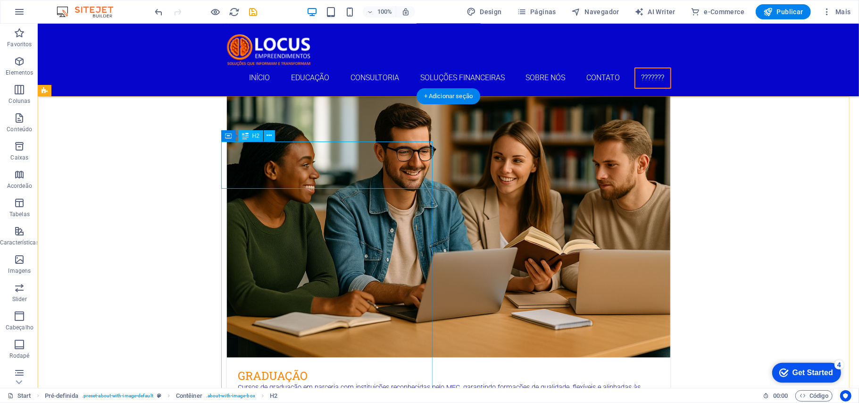
scroll to position [1292, 0]
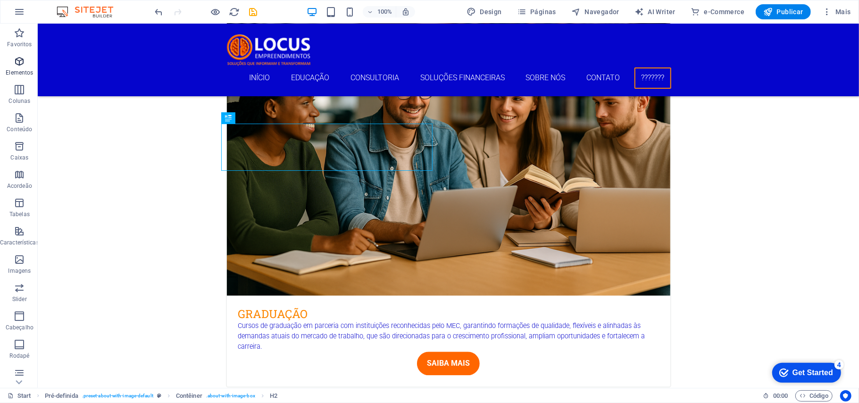
click at [21, 62] on icon "button" at bounding box center [19, 61] width 11 height 11
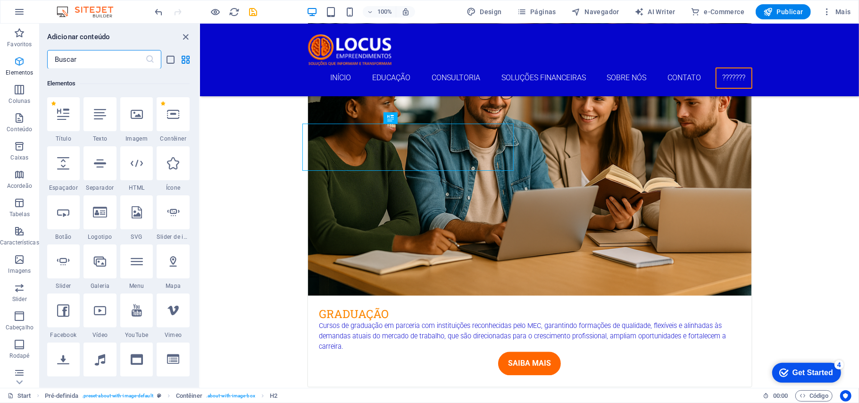
scroll to position [100, 0]
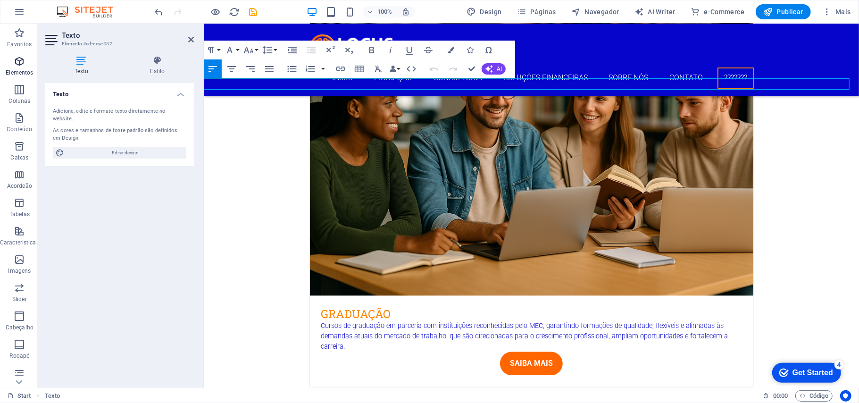
click at [18, 58] on icon "button" at bounding box center [19, 61] width 11 height 11
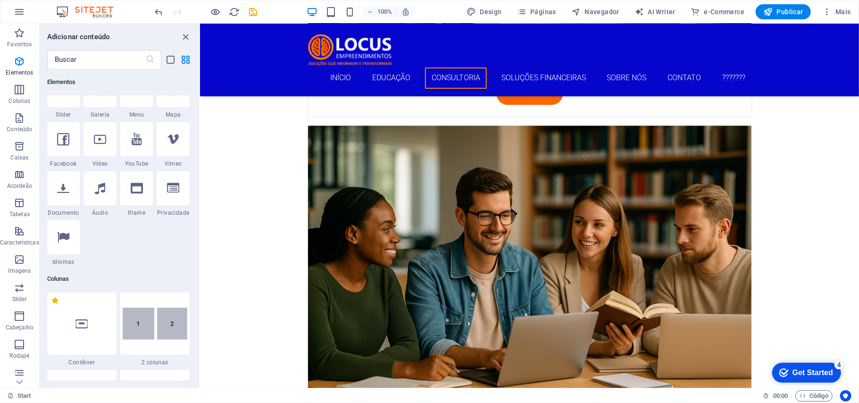
scroll to position [289, 0]
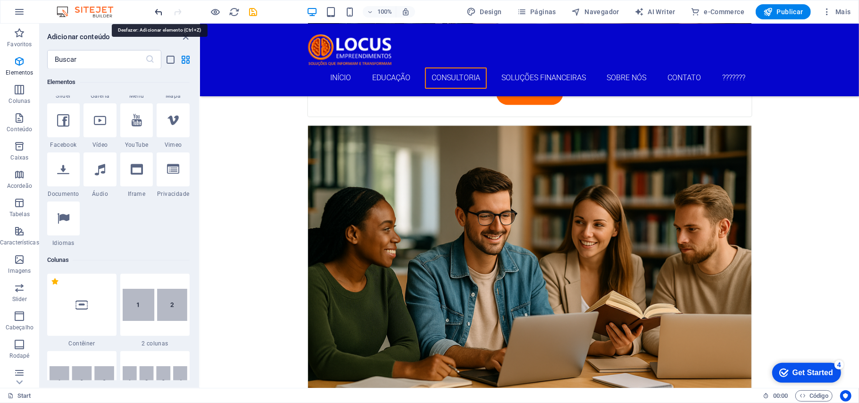
click at [162, 14] on icon "undo" at bounding box center [159, 12] width 11 height 11
click at [175, 12] on icon "redo" at bounding box center [178, 12] width 11 height 11
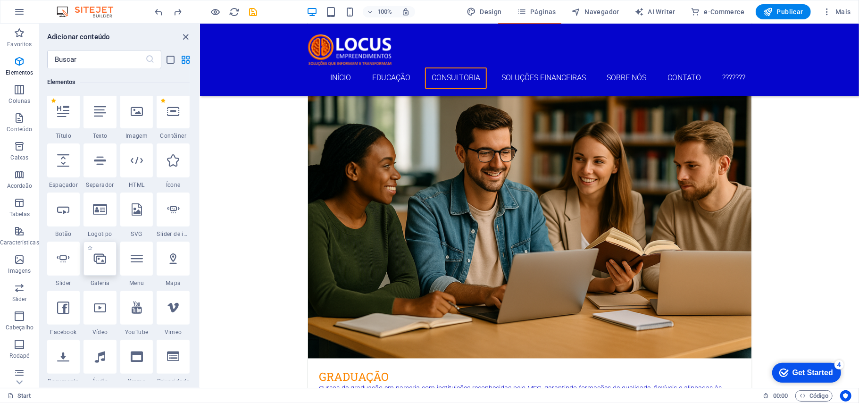
scroll to position [100, 0]
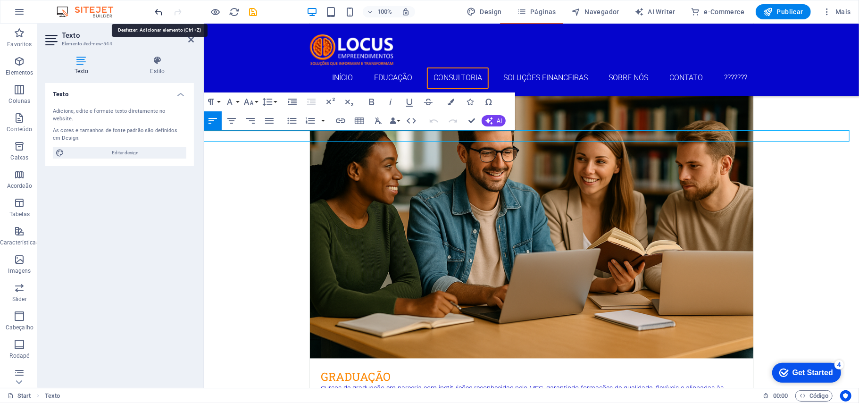
click at [162, 10] on icon "undo" at bounding box center [159, 12] width 11 height 11
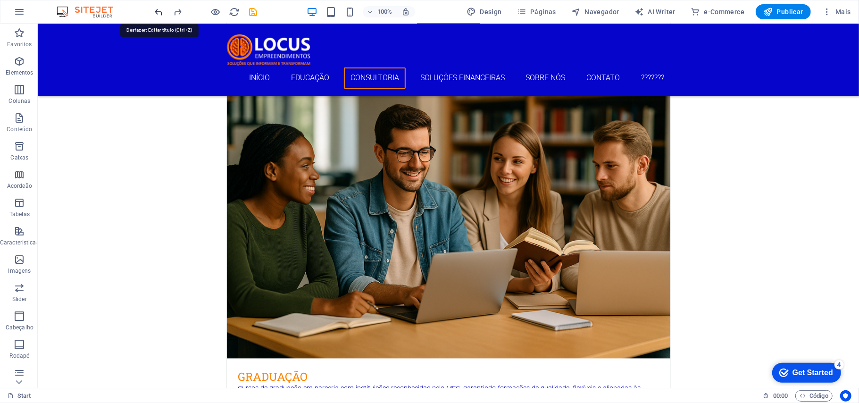
click at [158, 12] on icon "undo" at bounding box center [159, 12] width 11 height 11
click at [176, 7] on icon "redo" at bounding box center [178, 12] width 11 height 11
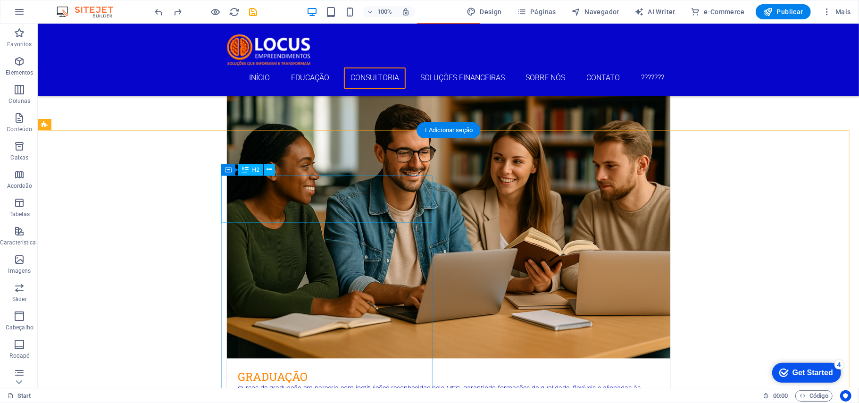
drag, startPoint x: 279, startPoint y: 215, endPoint x: 183, endPoint y: 214, distance: 95.7
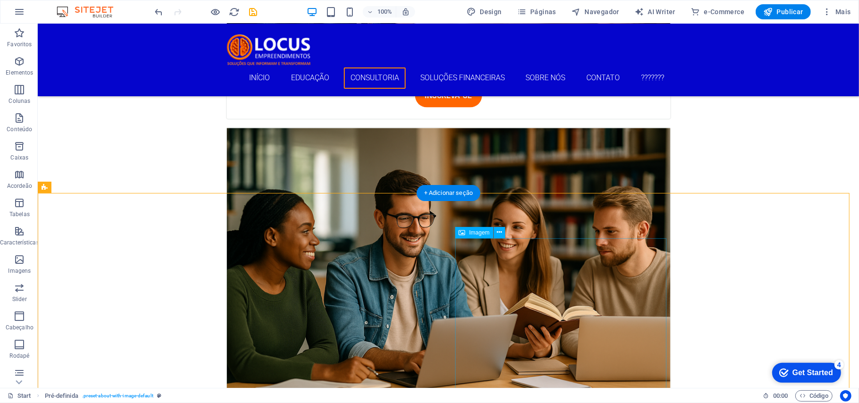
scroll to position [1166, 0]
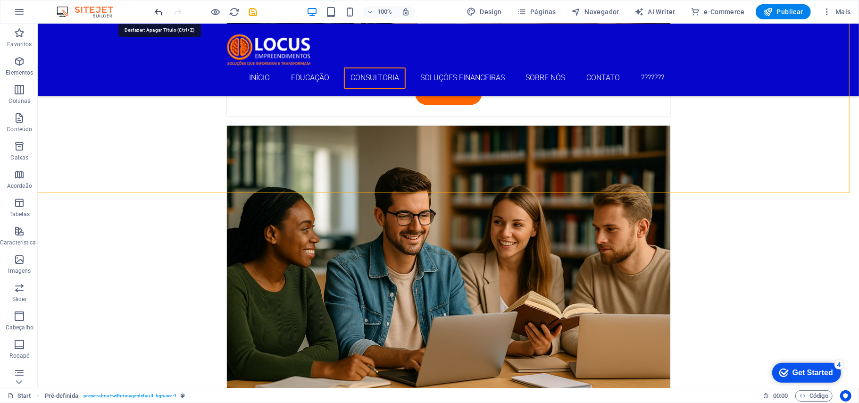
click at [160, 10] on icon "undo" at bounding box center [159, 12] width 11 height 11
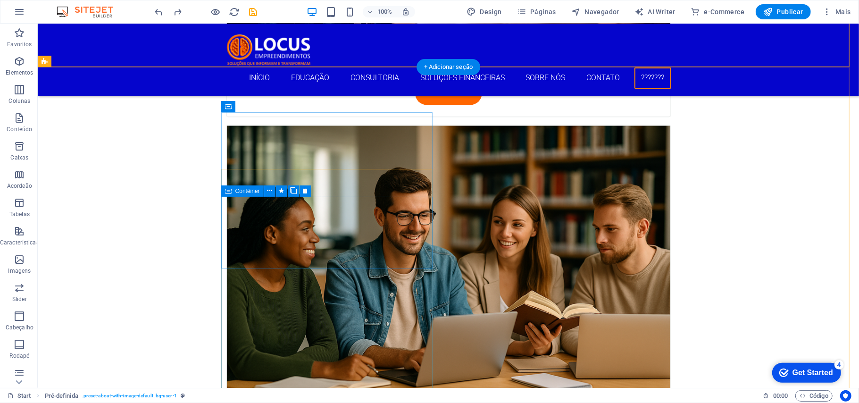
scroll to position [1292, 0]
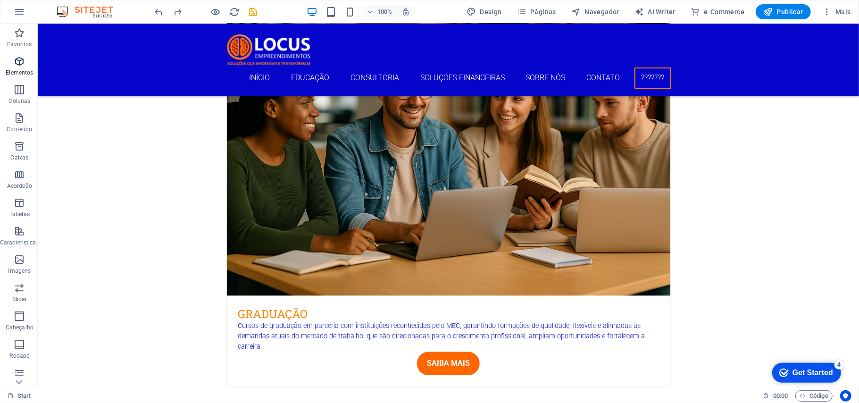
click at [12, 61] on span "Elementos" at bounding box center [19, 67] width 39 height 23
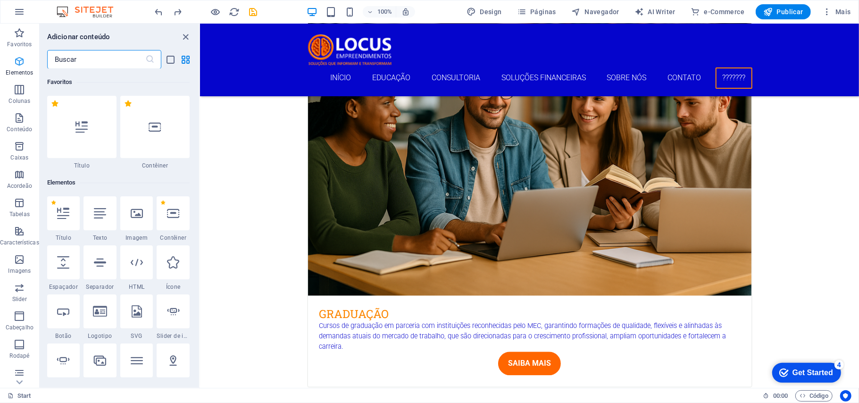
scroll to position [100, 0]
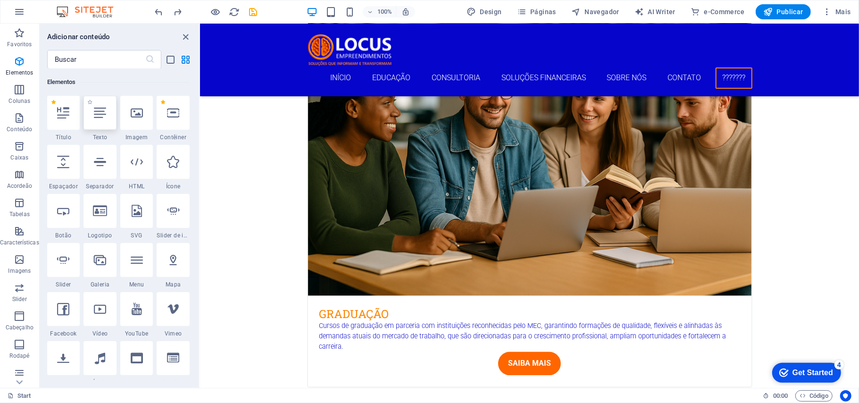
click at [99, 111] on icon at bounding box center [100, 113] width 12 height 12
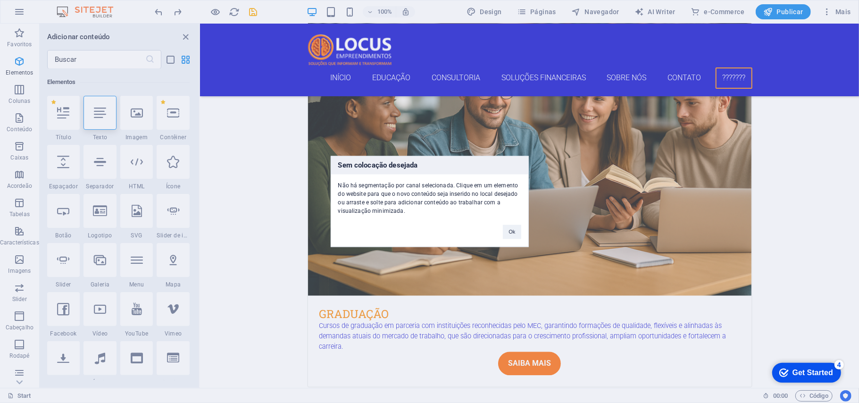
click at [355, 181] on div "Sem colocação desejada Não há segmentação por canal selecionada. Clique em um e…" at bounding box center [429, 201] width 859 height 403
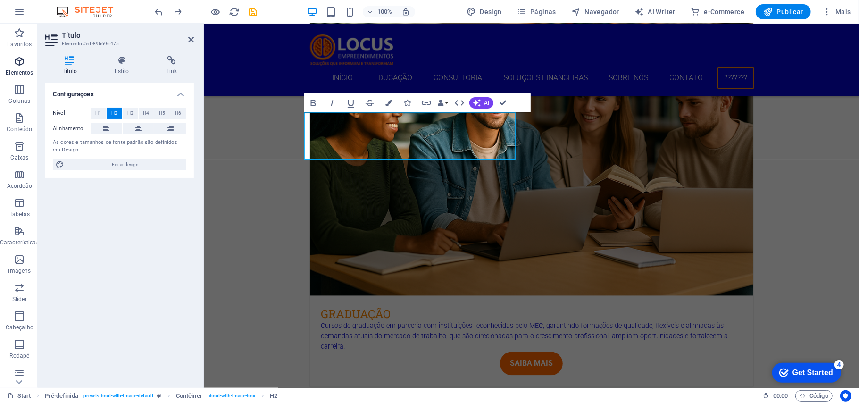
click at [21, 58] on icon "button" at bounding box center [19, 61] width 11 height 11
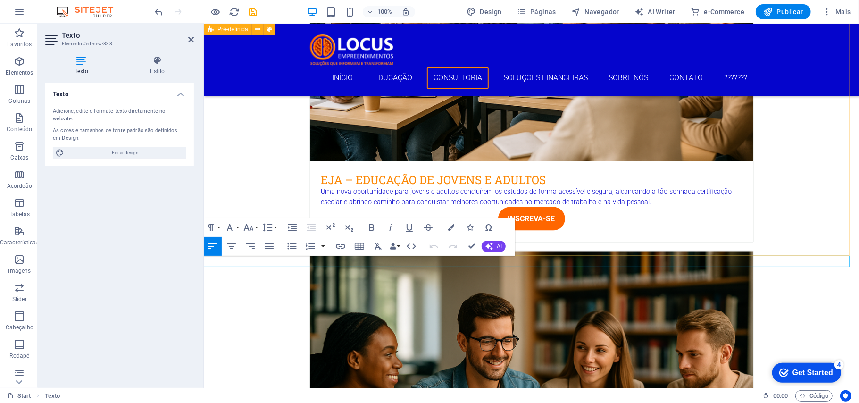
scroll to position [1104, 0]
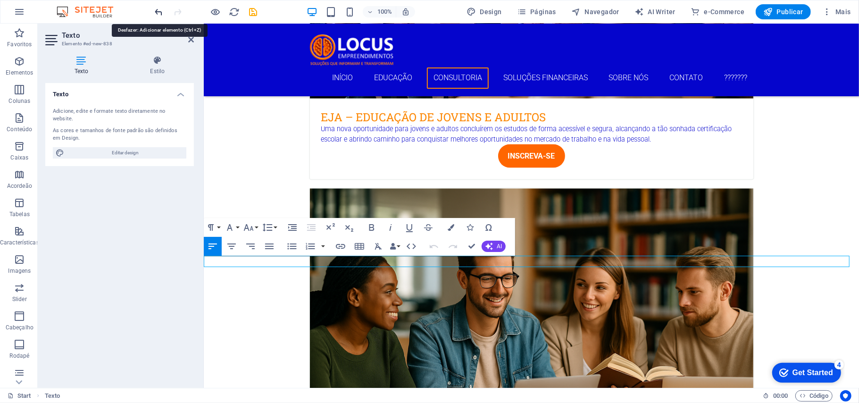
click at [157, 10] on icon "undo" at bounding box center [159, 12] width 11 height 11
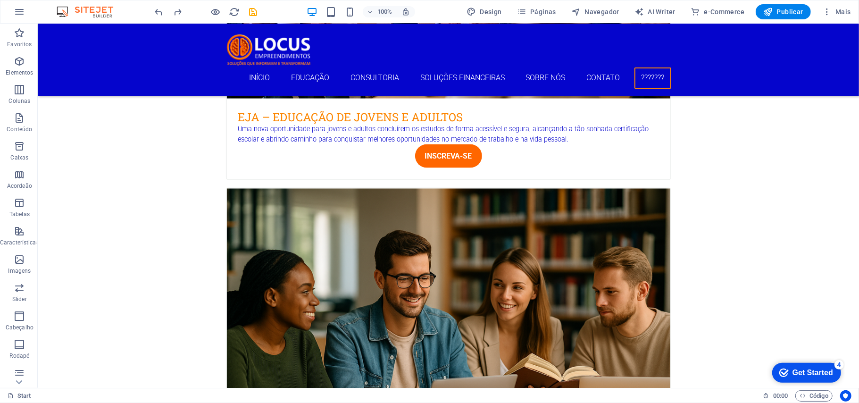
scroll to position [1292, 0]
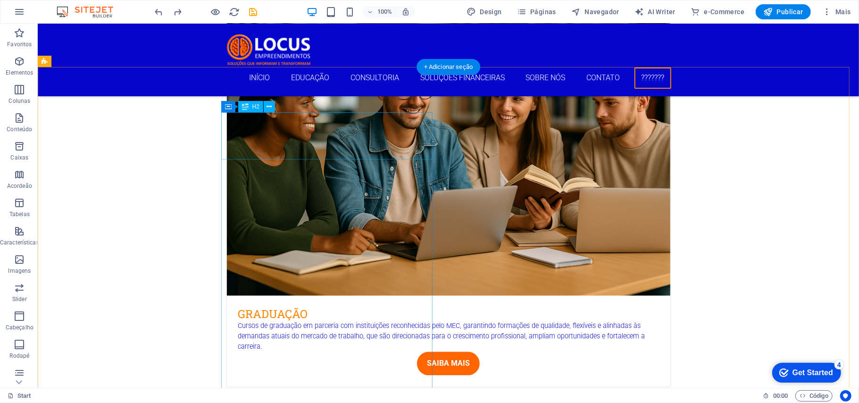
click at [0, 0] on div "Contêiner" at bounding box center [0, 0] width 0 height 0
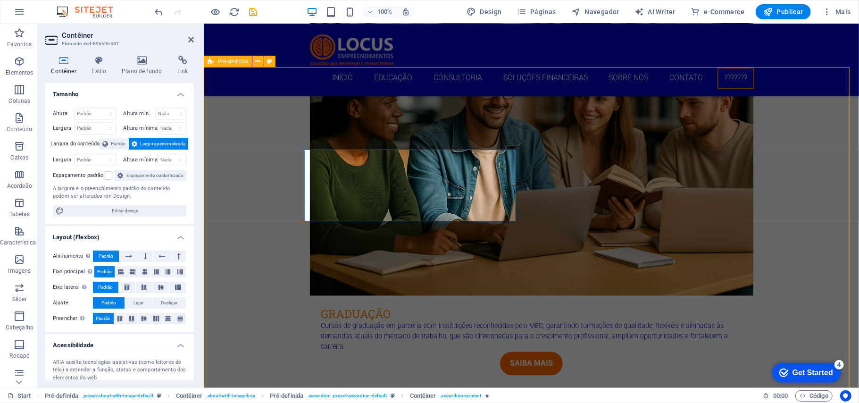
drag, startPoint x: 230, startPoint y: 144, endPoint x: 324, endPoint y: 142, distance: 94.8
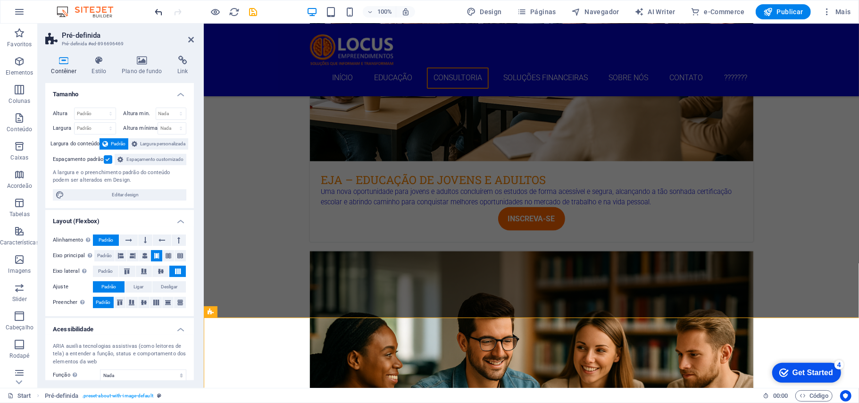
scroll to position [1166, 0]
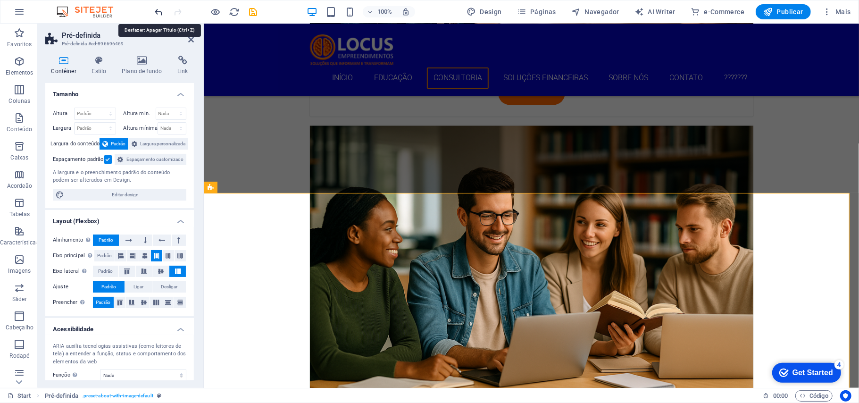
click at [157, 12] on icon "undo" at bounding box center [159, 12] width 11 height 11
click at [352, 231] on icon at bounding box center [352, 232] width 5 height 10
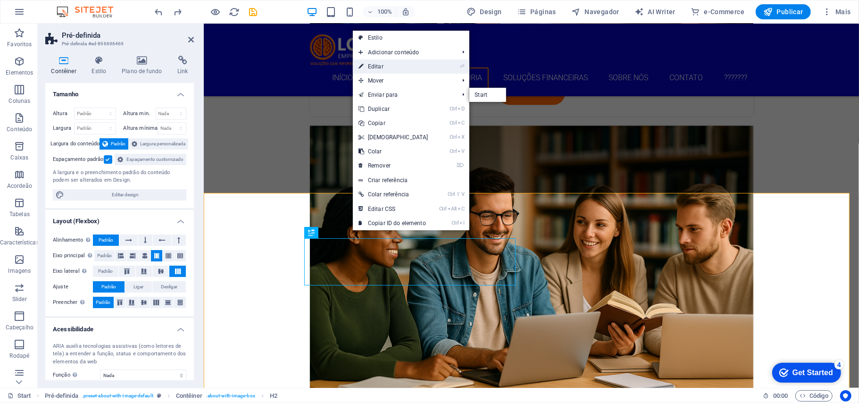
click at [376, 66] on link "⏎ Editar" at bounding box center [393, 66] width 81 height 14
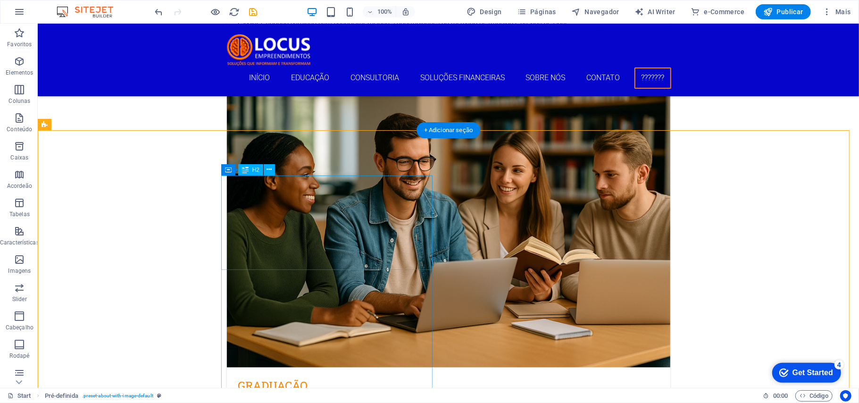
scroll to position [1230, 0]
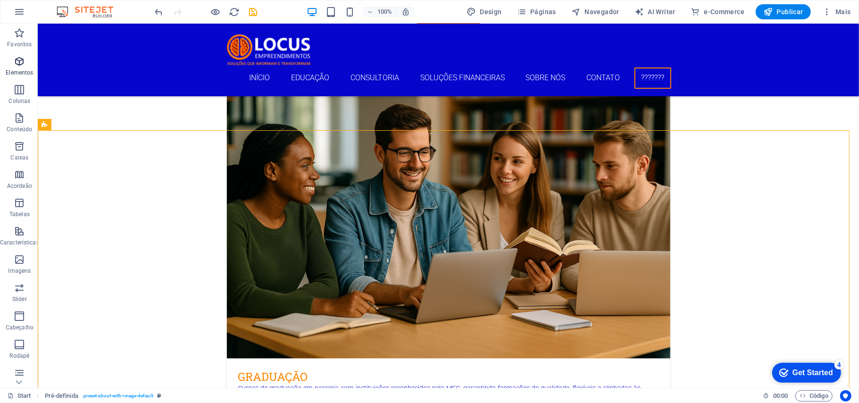
click at [17, 64] on icon "button" at bounding box center [19, 61] width 11 height 11
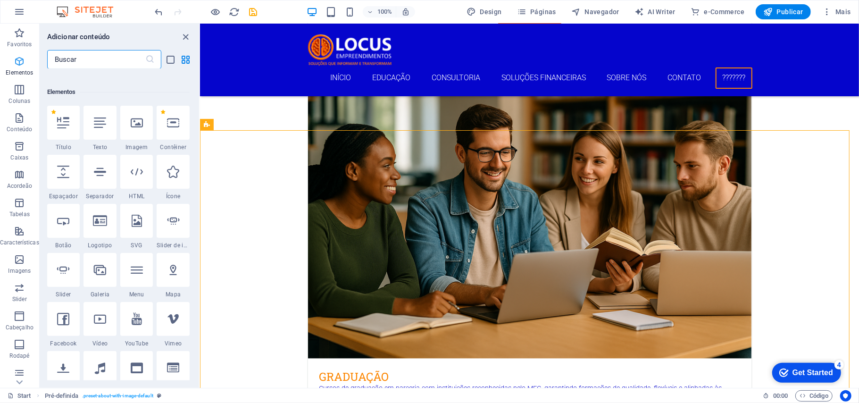
scroll to position [100, 0]
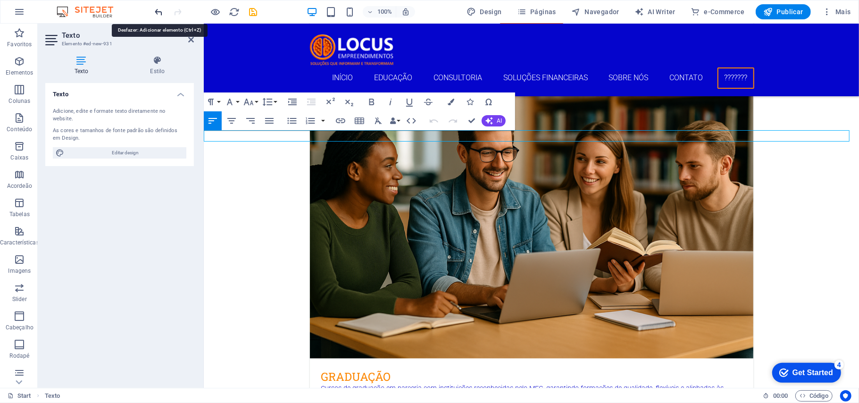
click at [159, 12] on icon "undo" at bounding box center [159, 12] width 11 height 11
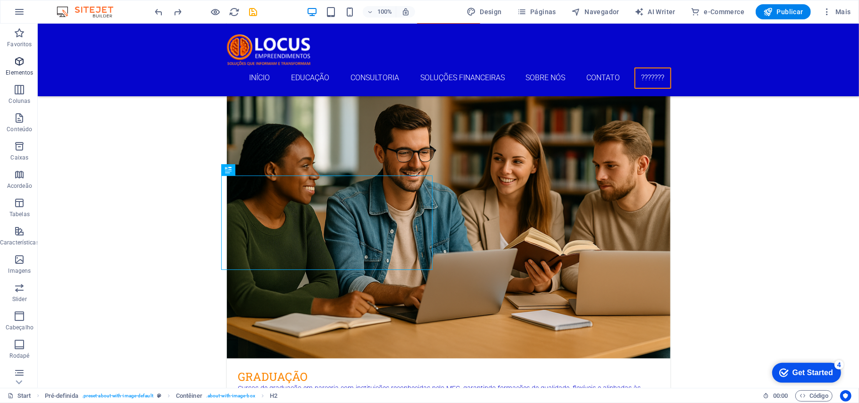
click at [17, 65] on icon "button" at bounding box center [19, 61] width 11 height 11
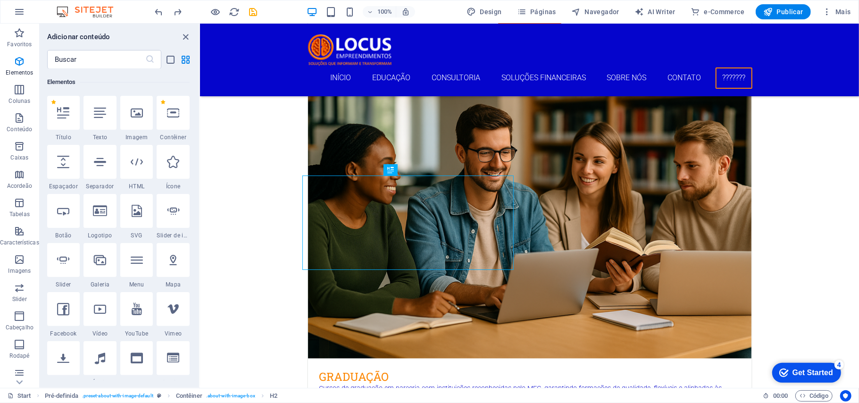
drag, startPoint x: 95, startPoint y: 116, endPoint x: 95, endPoint y: 110, distance: 5.7
click at [95, 111] on icon at bounding box center [100, 113] width 12 height 12
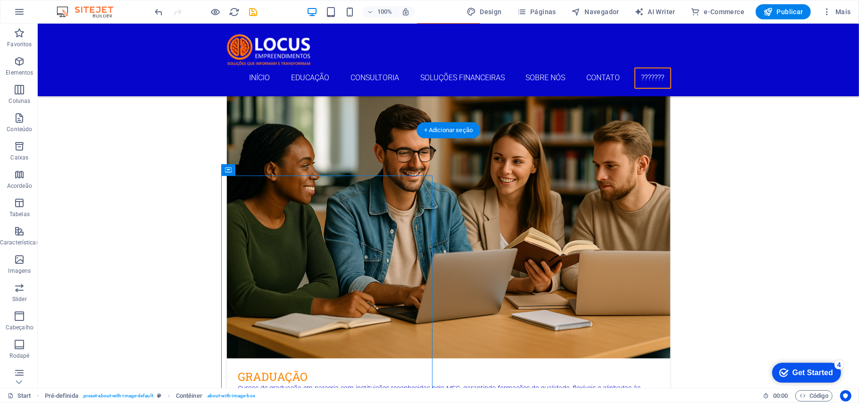
drag, startPoint x: 264, startPoint y: 194, endPoint x: 247, endPoint y: 260, distance: 68.7
drag, startPoint x: 236, startPoint y: 215, endPoint x: 205, endPoint y: 67, distance: 150.7
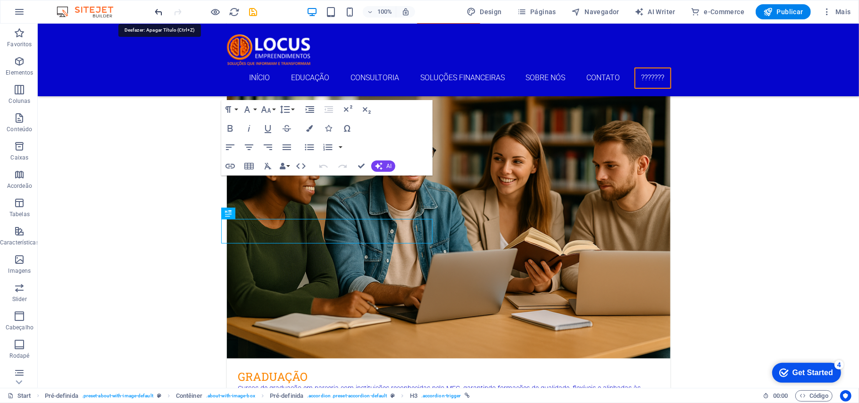
click at [159, 12] on icon "undo" at bounding box center [159, 12] width 11 height 11
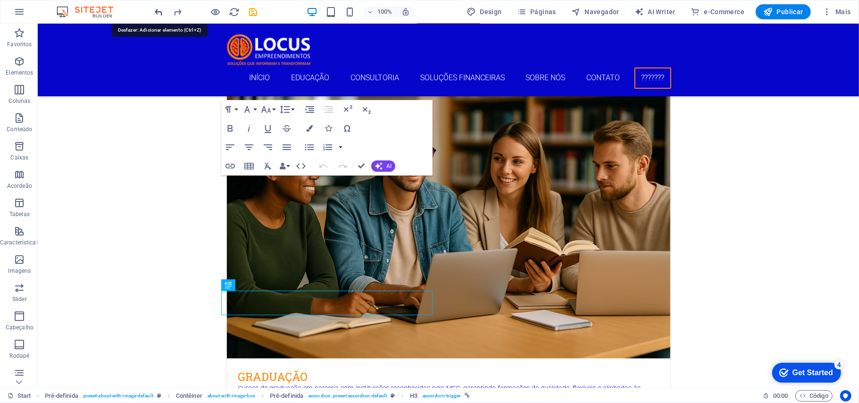
click at [159, 12] on icon "undo" at bounding box center [159, 12] width 11 height 11
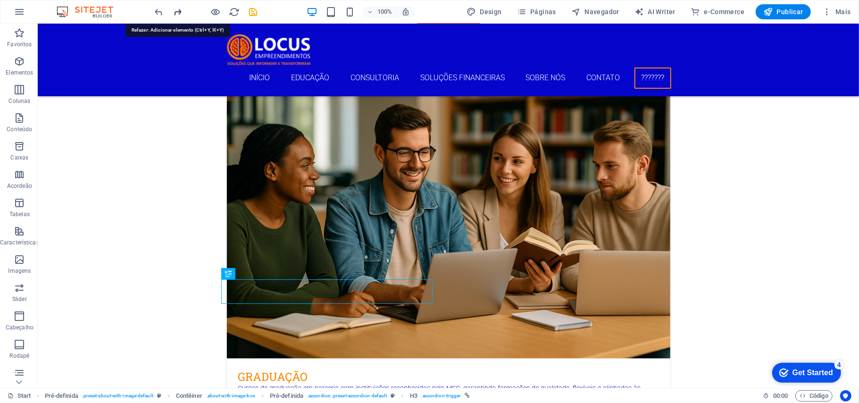
click at [178, 9] on icon "redo" at bounding box center [178, 12] width 11 height 11
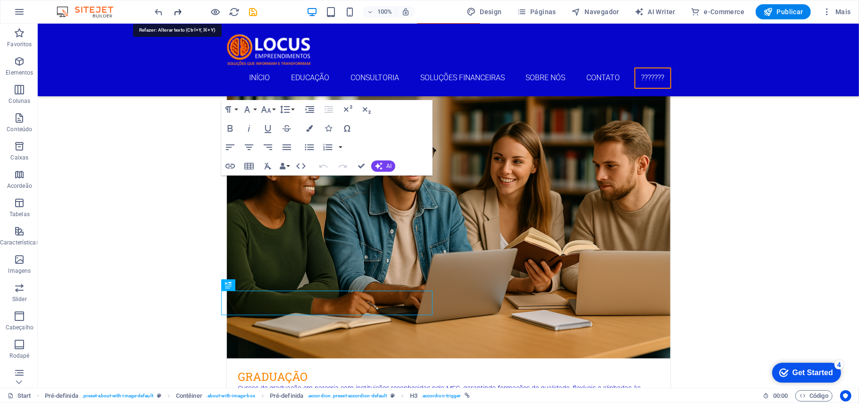
click at [178, 9] on icon "redo" at bounding box center [178, 12] width 11 height 11
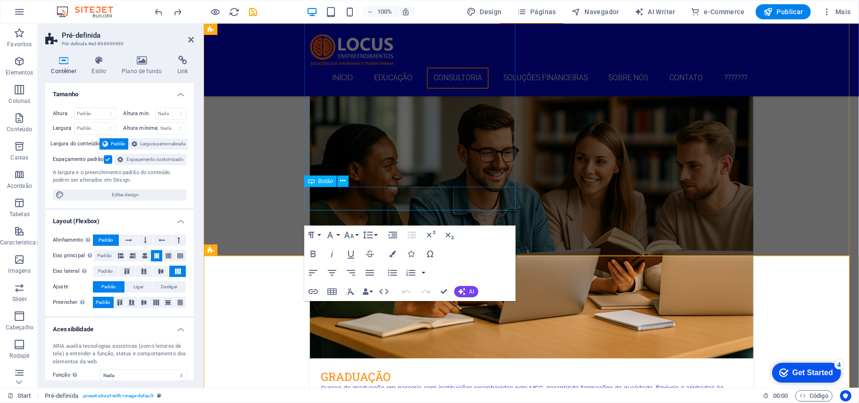
scroll to position [1104, 0]
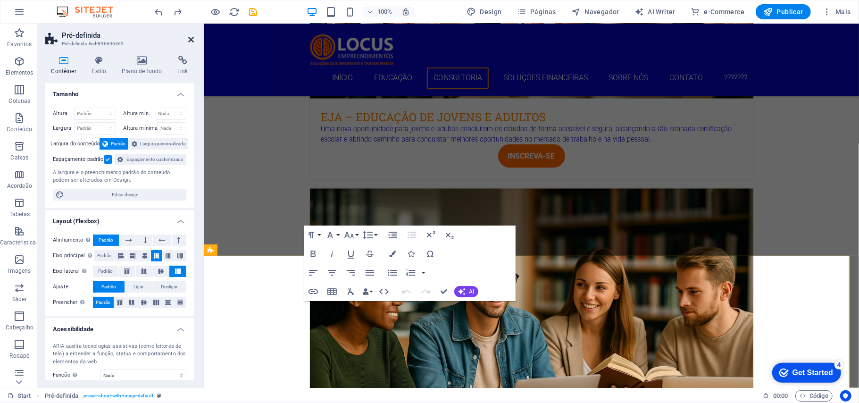
drag, startPoint x: 188, startPoint y: 41, endPoint x: 150, endPoint y: 19, distance: 44.0
click at [188, 41] on icon at bounding box center [191, 40] width 6 height 8
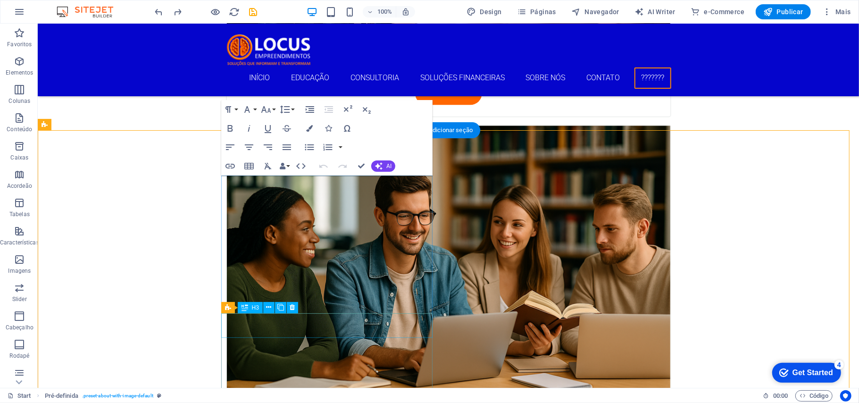
scroll to position [1230, 0]
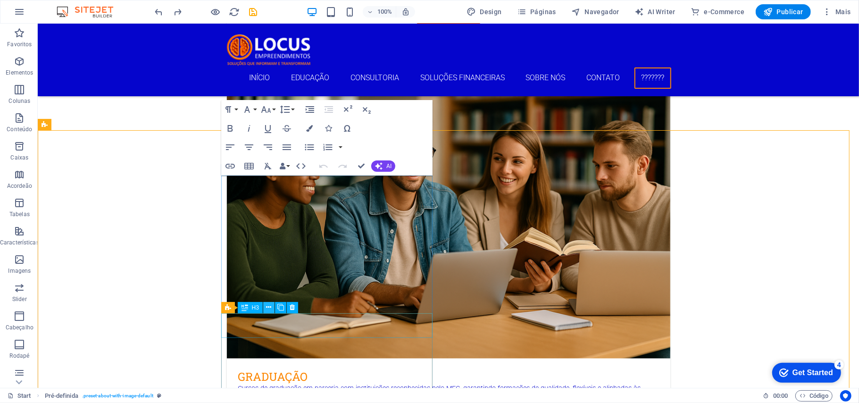
click at [269, 302] on icon at bounding box center [268, 307] width 5 height 10
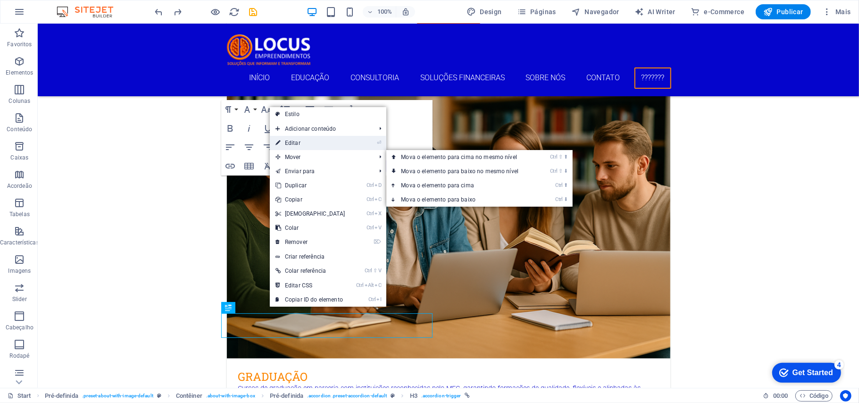
click at [302, 143] on link "⏎ Editar" at bounding box center [310, 143] width 81 height 14
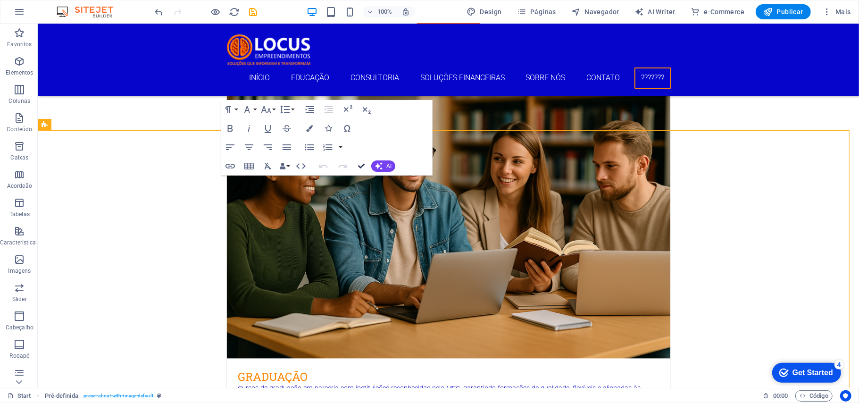
click at [361, 168] on icon "button" at bounding box center [361, 166] width 7 height 7
click at [362, 166] on icon "button" at bounding box center [361, 166] width 7 height 7
click at [359, 163] on icon "button" at bounding box center [361, 166] width 7 height 7
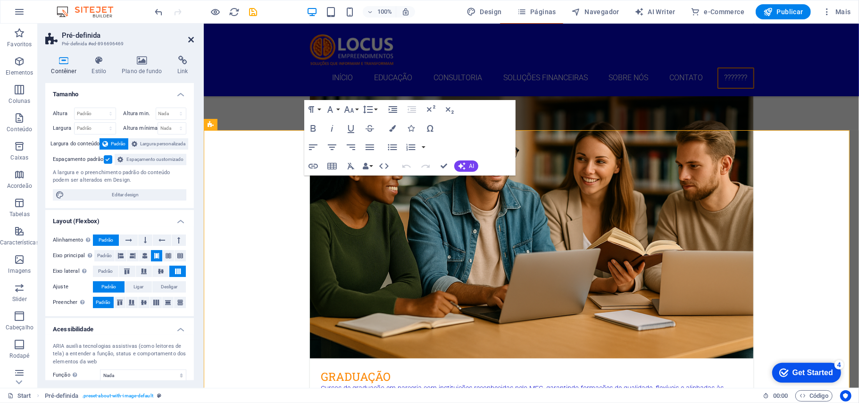
drag, startPoint x: 188, startPoint y: 37, endPoint x: 153, endPoint y: 17, distance: 40.3
click at [188, 37] on icon at bounding box center [191, 40] width 6 height 8
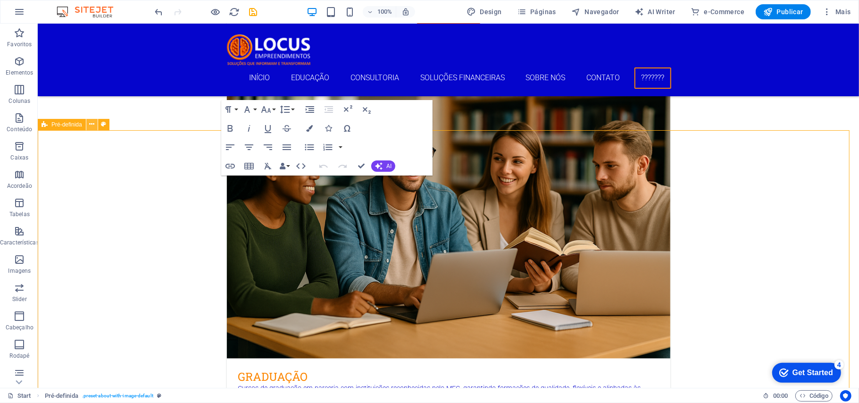
click at [94, 124] on icon at bounding box center [91, 124] width 5 height 10
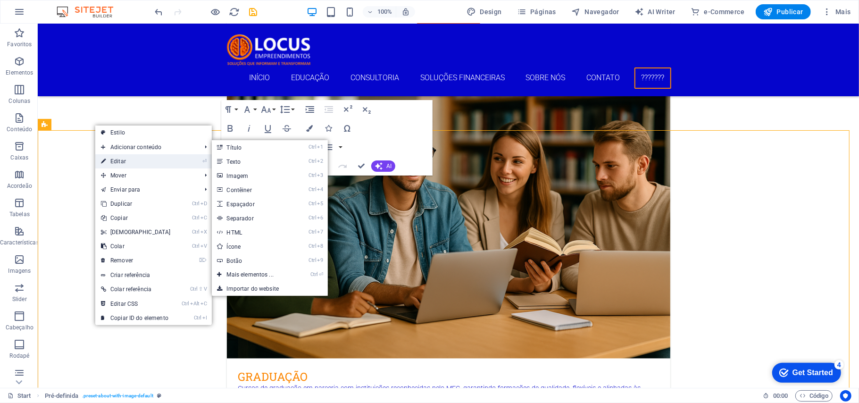
click at [116, 155] on link "⏎ Editar" at bounding box center [135, 161] width 81 height 14
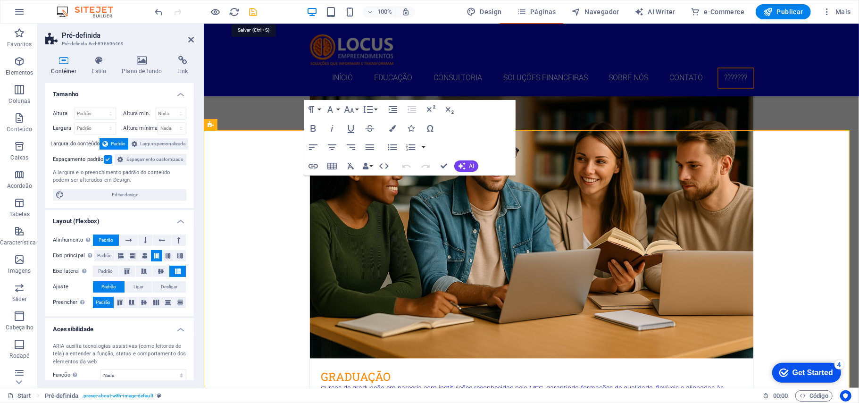
click at [253, 7] on icon "save" at bounding box center [253, 12] width 11 height 11
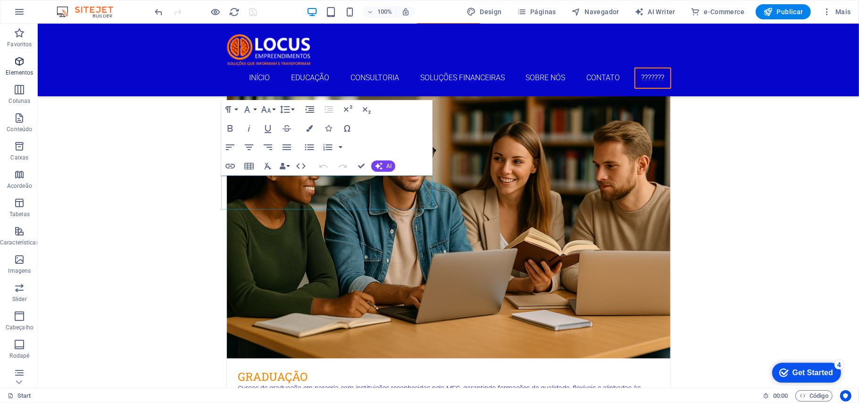
click at [19, 67] on span "Elementos" at bounding box center [19, 67] width 39 height 23
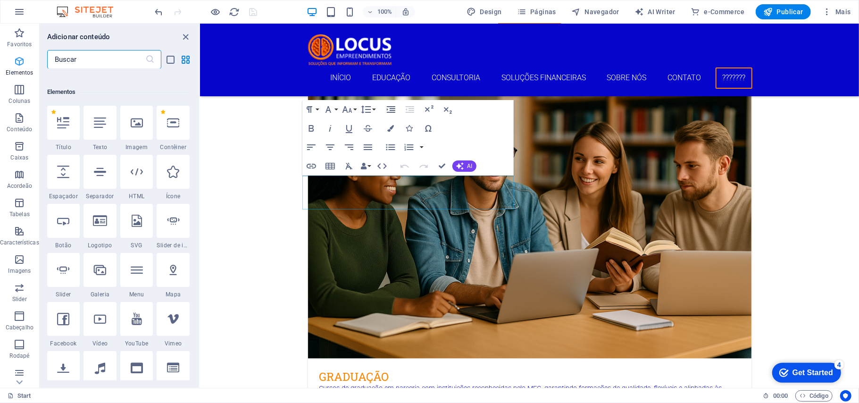
scroll to position [100, 0]
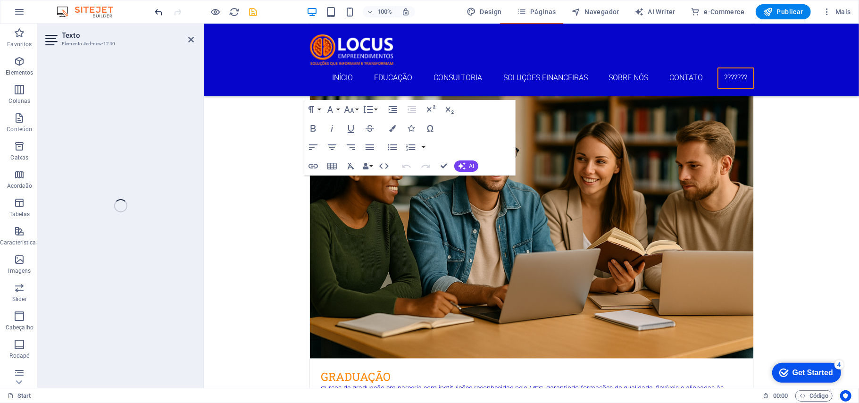
click at [158, 9] on icon "undo" at bounding box center [159, 12] width 11 height 11
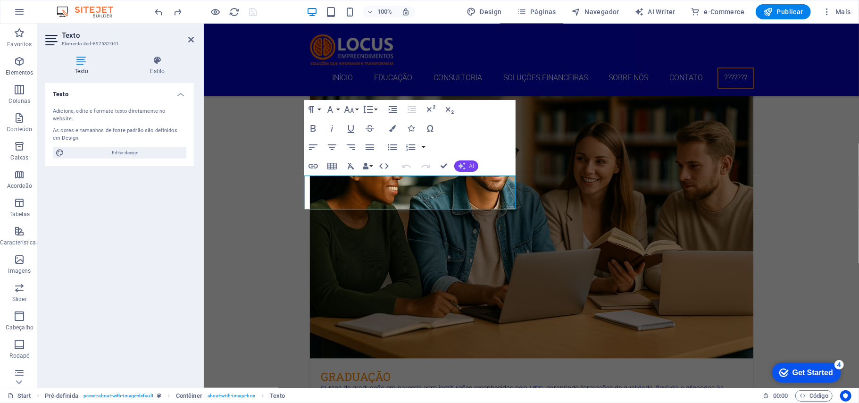
click at [470, 161] on button "AI" at bounding box center [466, 165] width 24 height 11
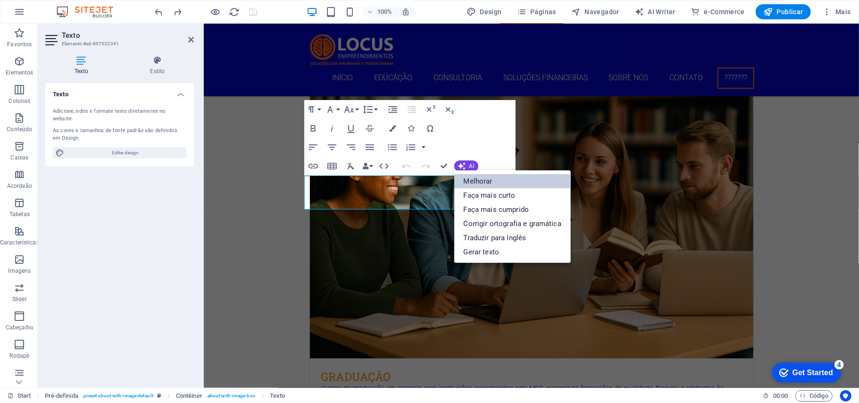
click at [485, 182] on link "Melhorar" at bounding box center [512, 181] width 116 height 14
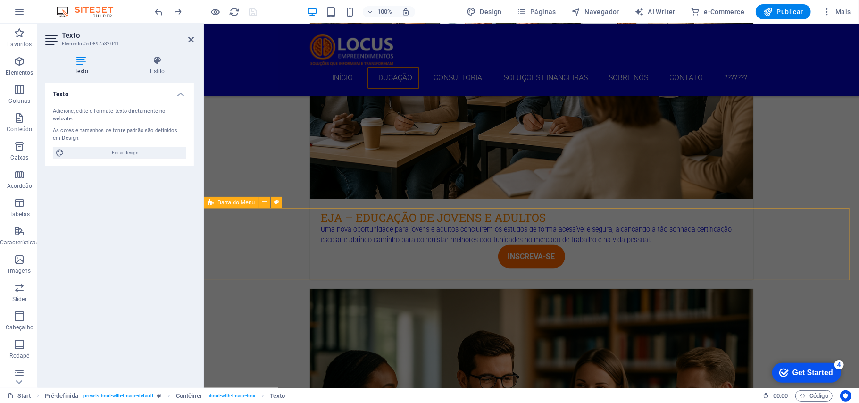
scroll to position [852, 0]
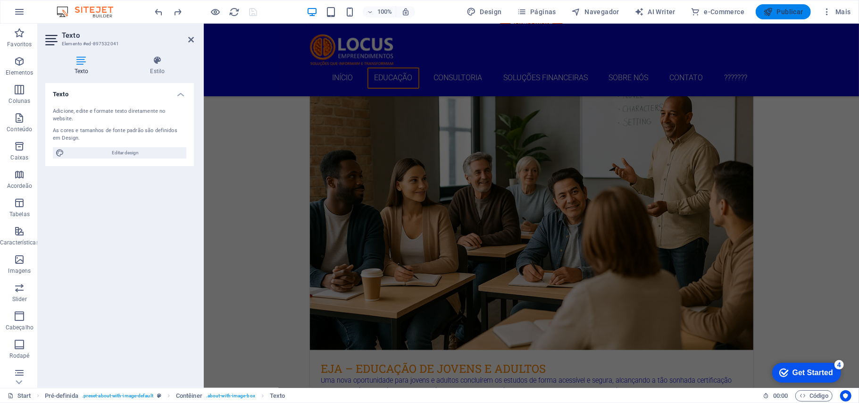
drag, startPoint x: 783, startPoint y: 12, endPoint x: 734, endPoint y: 24, distance: 50.9
click at [644, 12] on span "Publicar" at bounding box center [783, 11] width 40 height 9
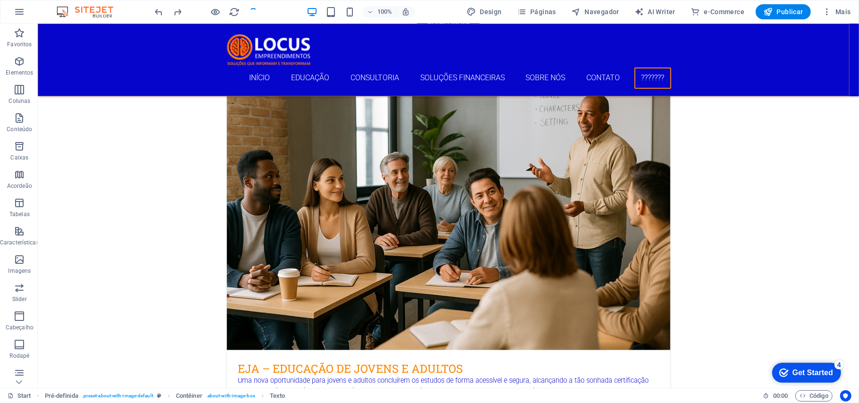
scroll to position [1215, 0]
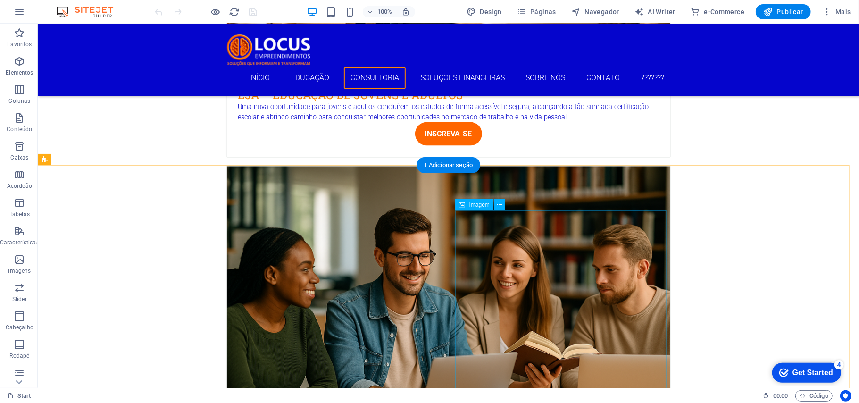
scroll to position [1194, 0]
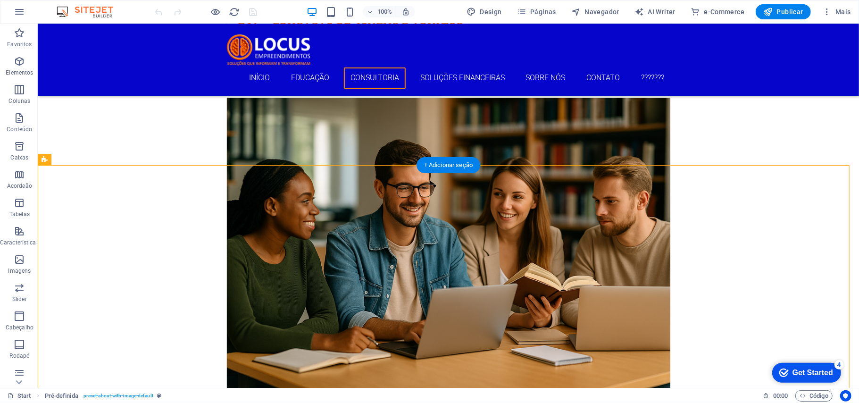
drag, startPoint x: 268, startPoint y: 230, endPoint x: 251, endPoint y: 315, distance: 87.0
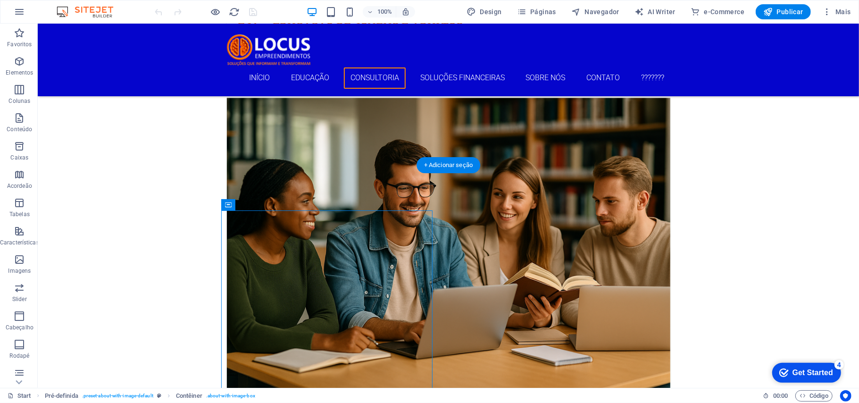
drag, startPoint x: 266, startPoint y: 225, endPoint x: 264, endPoint y: 311, distance: 85.8
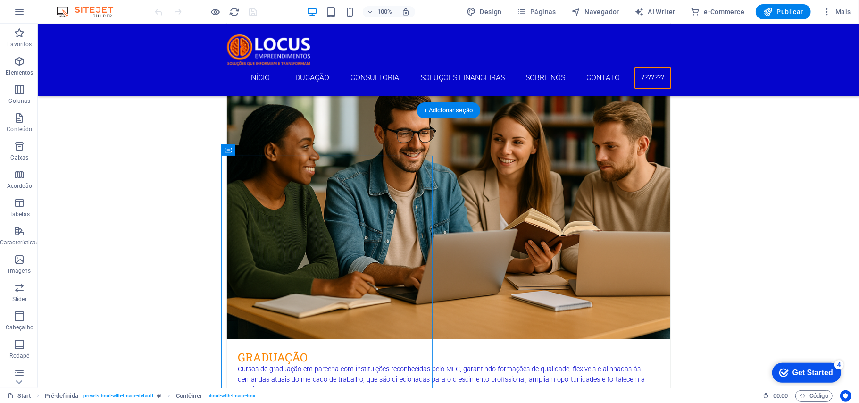
scroll to position [1320, 0]
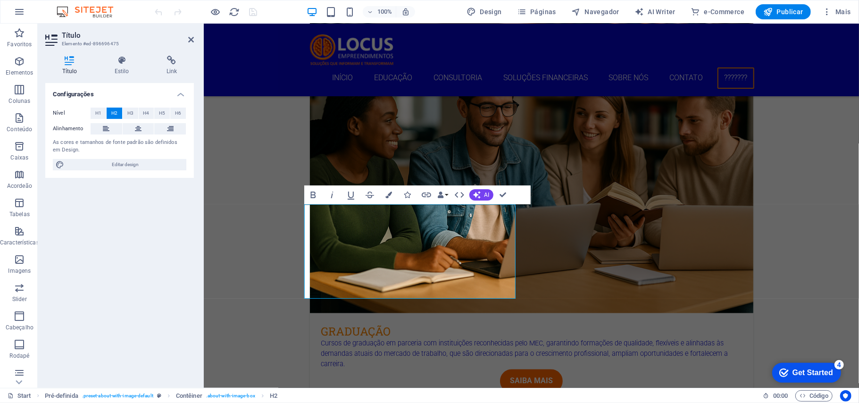
scroll to position [1194, 0]
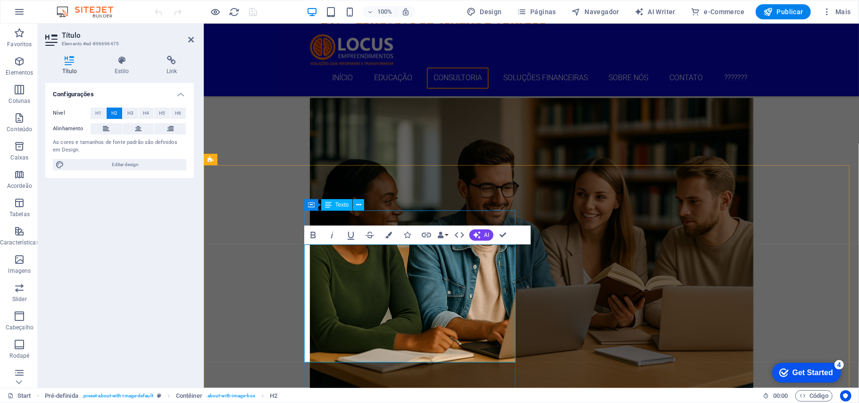
drag, startPoint x: 314, startPoint y: 214, endPoint x: 479, endPoint y: 215, distance: 165.0
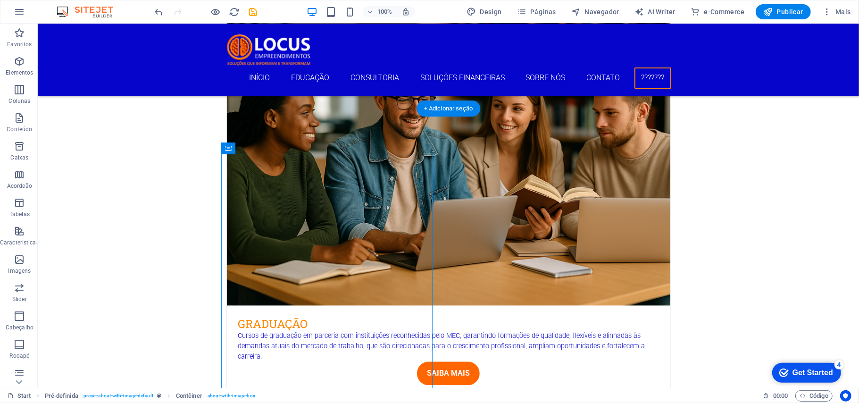
scroll to position [1323, 0]
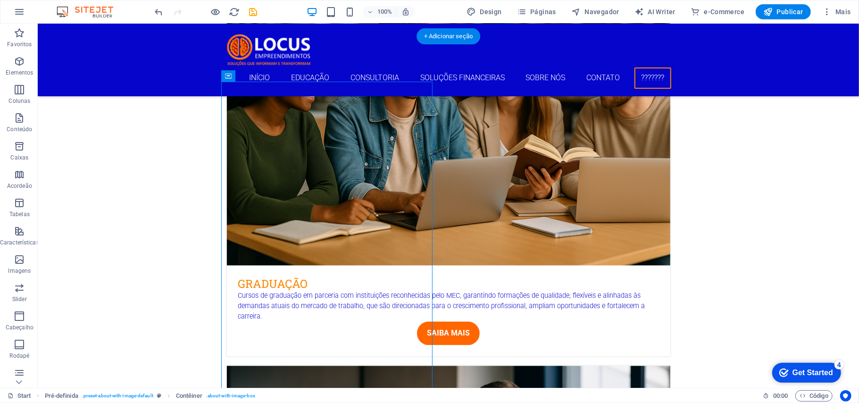
drag, startPoint x: 265, startPoint y: 226, endPoint x: 236, endPoint y: 213, distance: 32.3
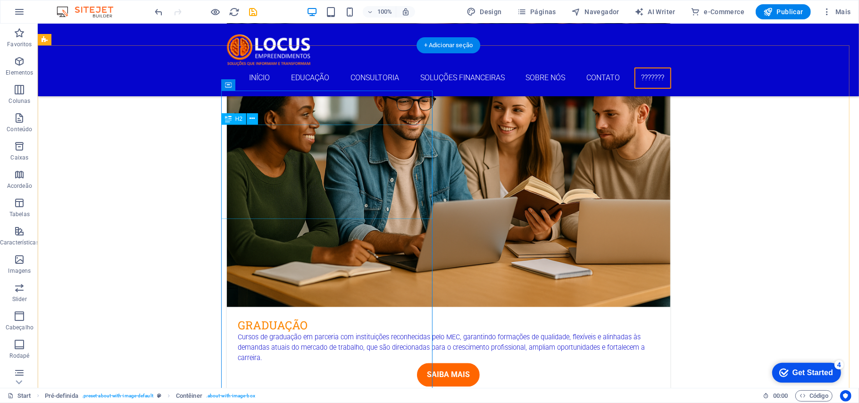
scroll to position [1260, 0]
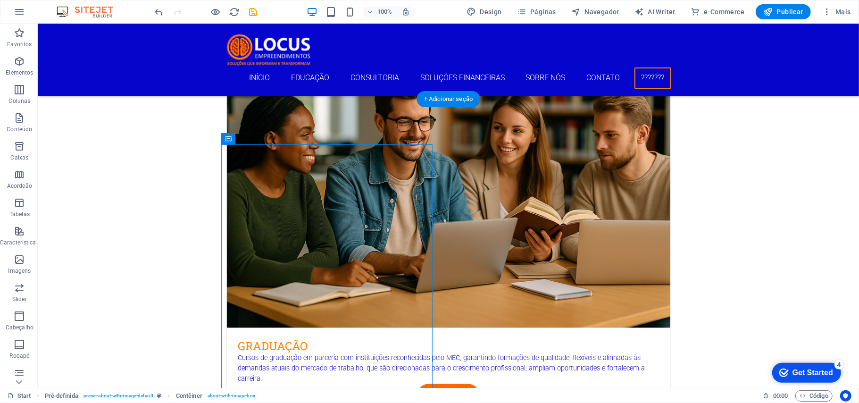
drag, startPoint x: 267, startPoint y: 163, endPoint x: 260, endPoint y: 253, distance: 90.4
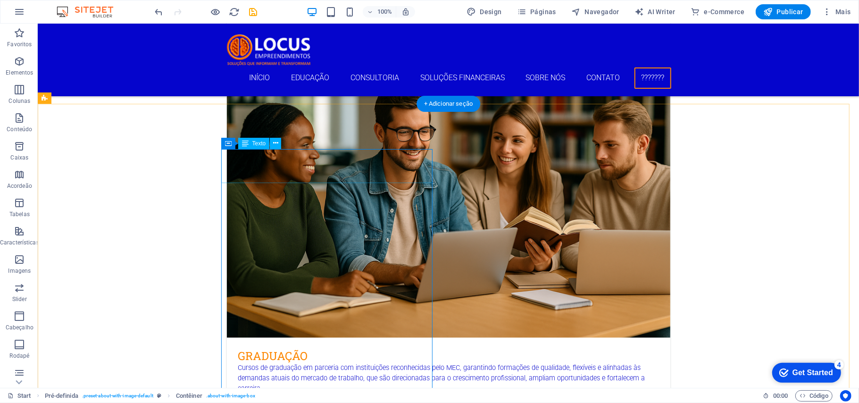
scroll to position [1197, 0]
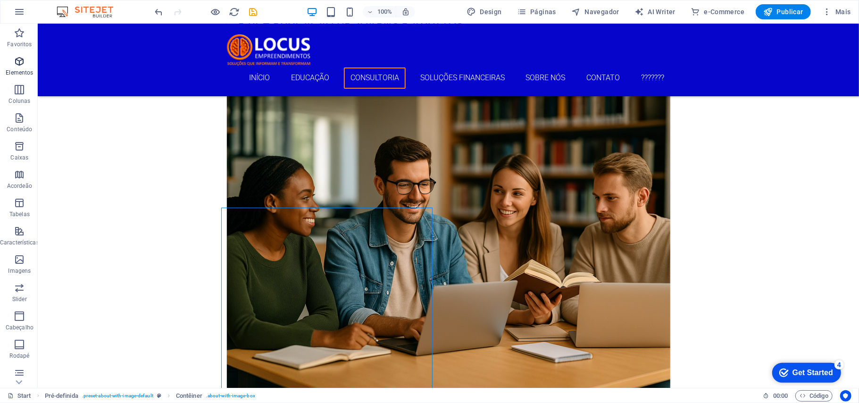
click at [14, 63] on icon "button" at bounding box center [19, 61] width 11 height 11
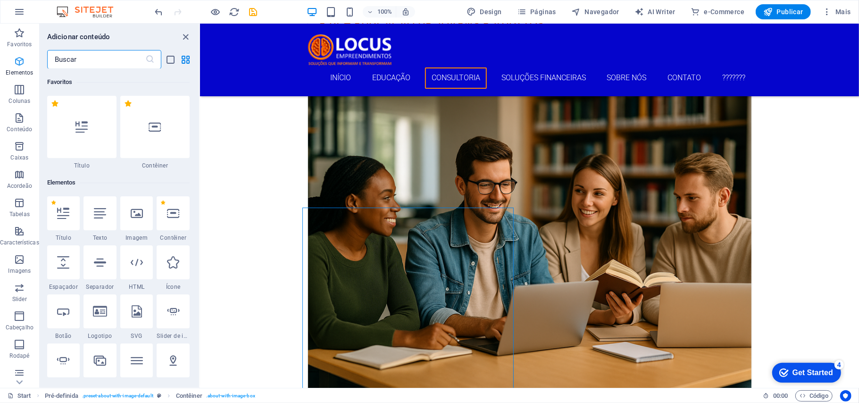
scroll to position [100, 0]
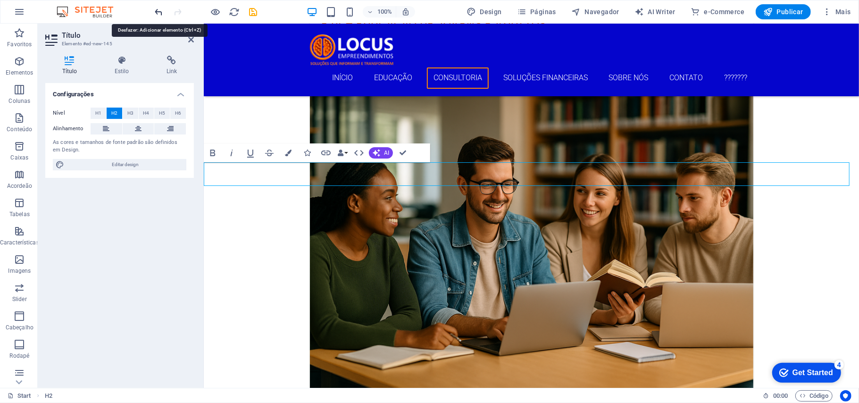
click at [161, 8] on icon "undo" at bounding box center [159, 12] width 11 height 11
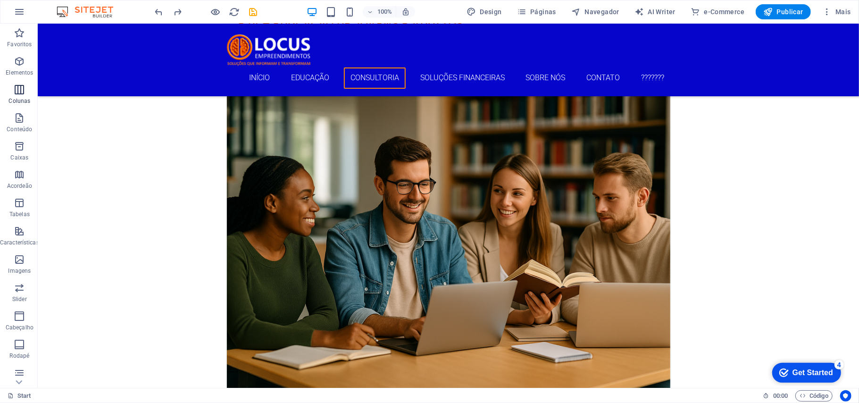
click at [19, 96] on span "Colunas" at bounding box center [19, 95] width 39 height 23
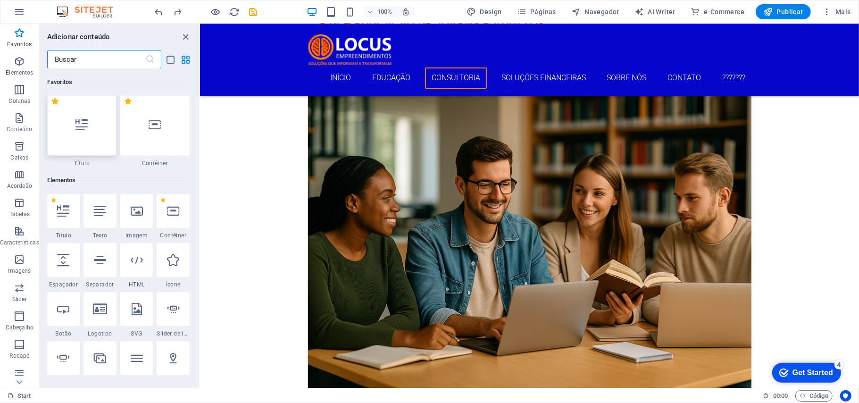
scroll to position [0, 0]
click at [25, 65] on span "Elementos" at bounding box center [19, 67] width 39 height 23
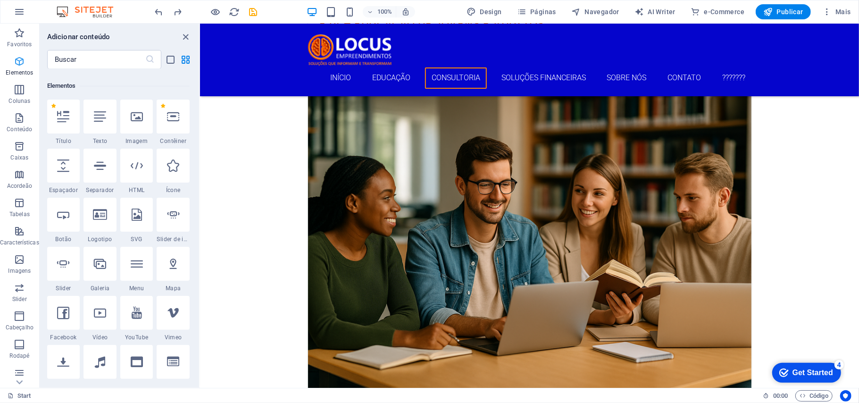
scroll to position [100, 0]
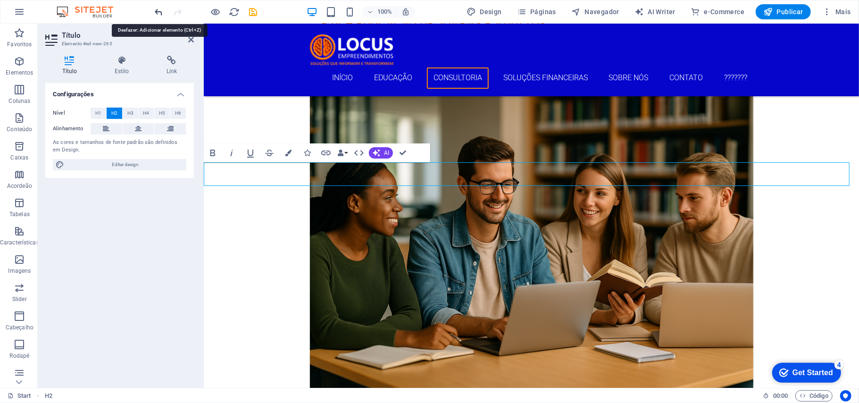
click at [159, 14] on icon "undo" at bounding box center [159, 12] width 11 height 11
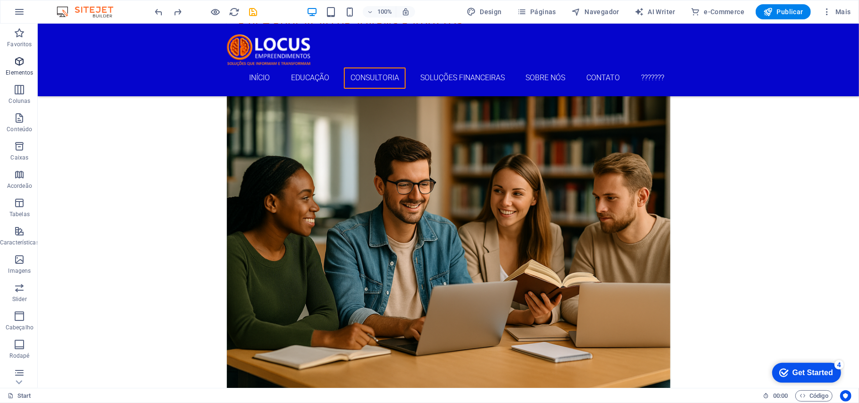
click at [13, 74] on p "Elementos" at bounding box center [19, 73] width 27 height 8
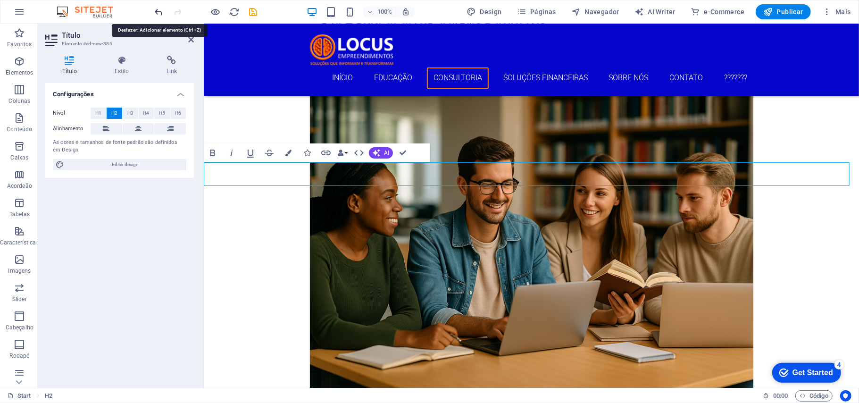
click at [157, 12] on icon "undo" at bounding box center [159, 12] width 11 height 11
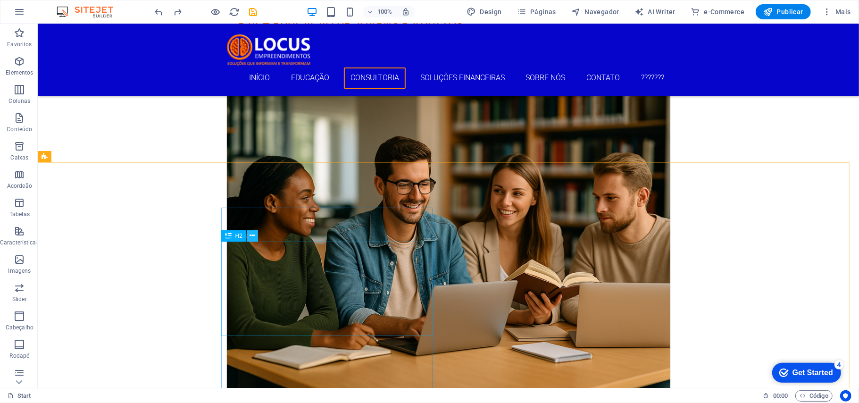
click at [252, 235] on icon at bounding box center [252, 236] width 5 height 10
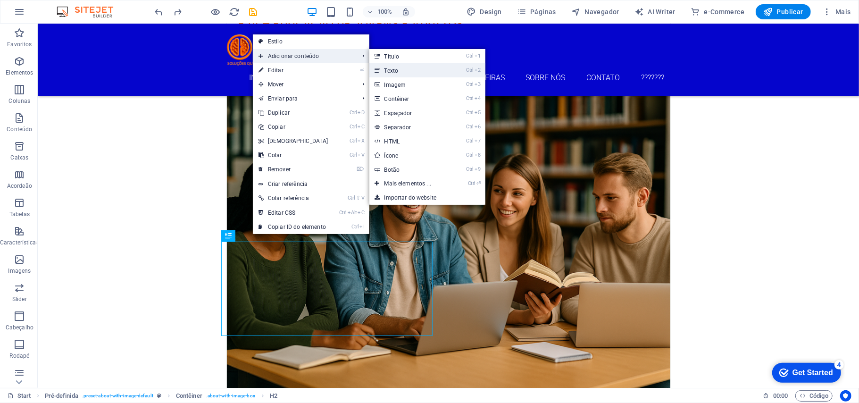
click at [398, 66] on link "Ctrl 2 Texto" at bounding box center [409, 70] width 81 height 14
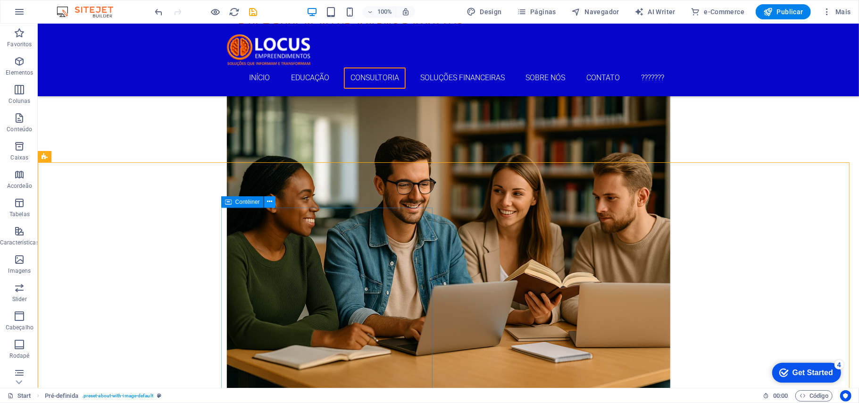
click at [266, 203] on button at bounding box center [269, 201] width 11 height 11
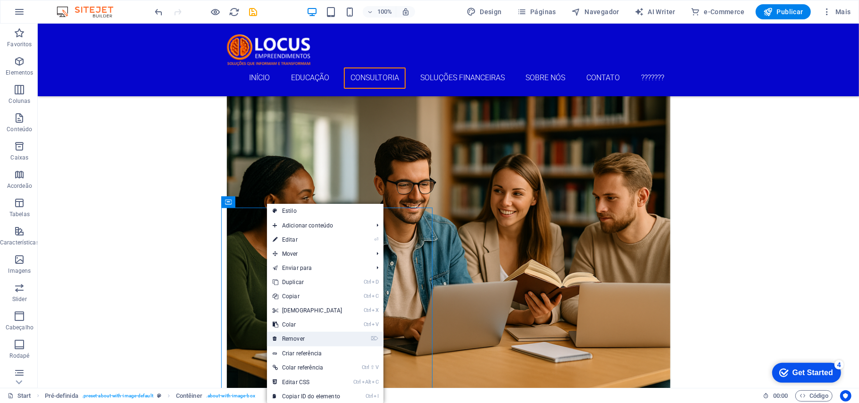
click at [310, 340] on link "⌦ Remover" at bounding box center [307, 338] width 81 height 14
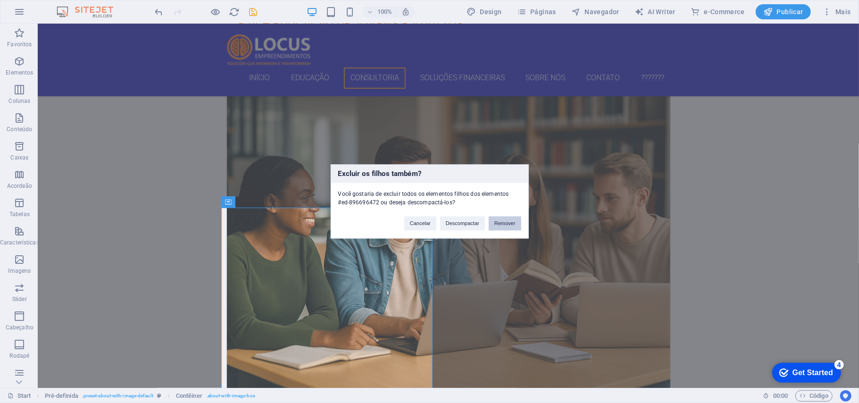
click at [503, 223] on button "Remover" at bounding box center [504, 223] width 33 height 14
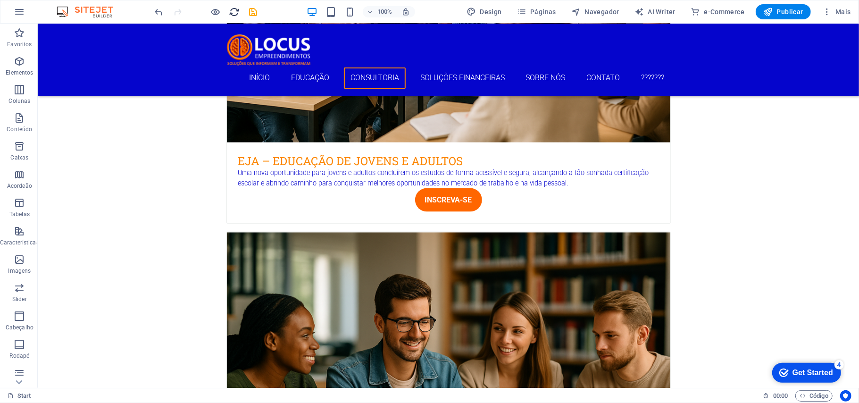
scroll to position [1134, 0]
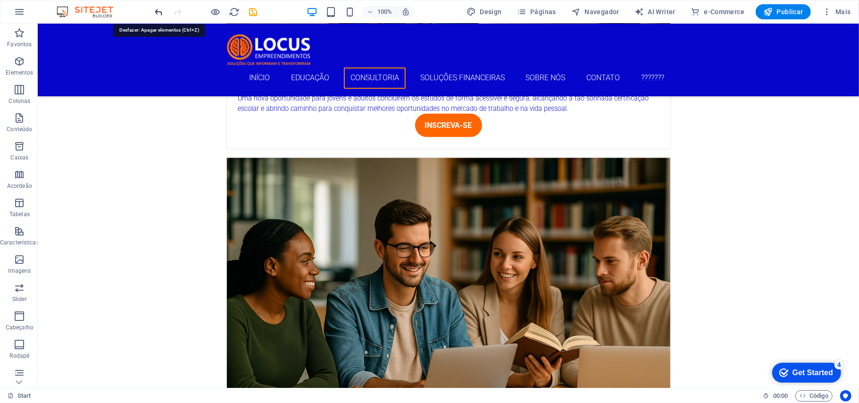
click at [163, 8] on icon "undo" at bounding box center [159, 12] width 11 height 11
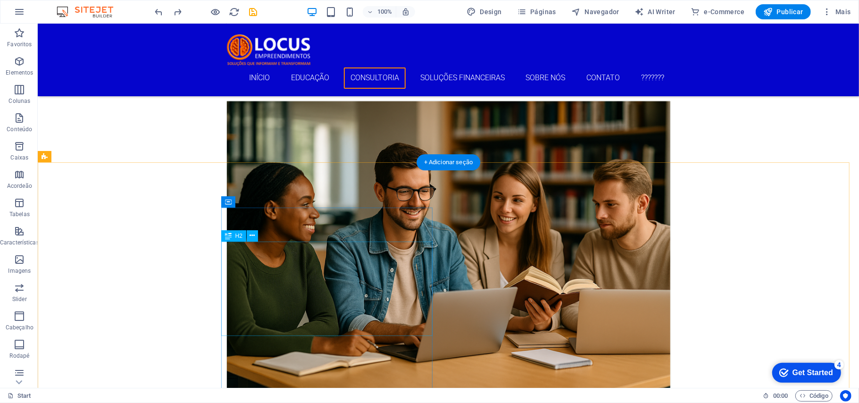
scroll to position [1197, 0]
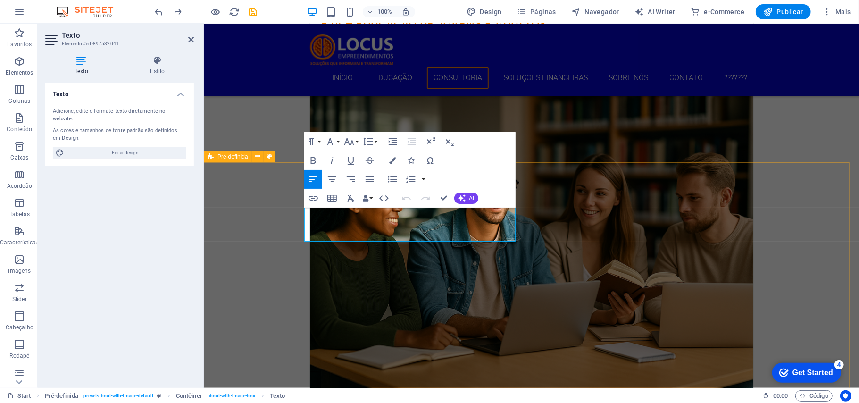
drag, startPoint x: 446, startPoint y: 238, endPoint x: 307, endPoint y: 215, distance: 140.5
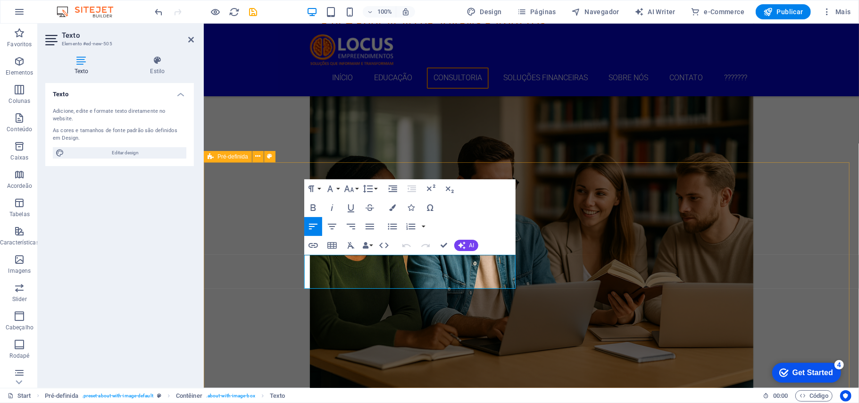
drag, startPoint x: 438, startPoint y: 279, endPoint x: 294, endPoint y: 252, distance: 145.8
click at [331, 191] on icon "button" at bounding box center [329, 188] width 11 height 11
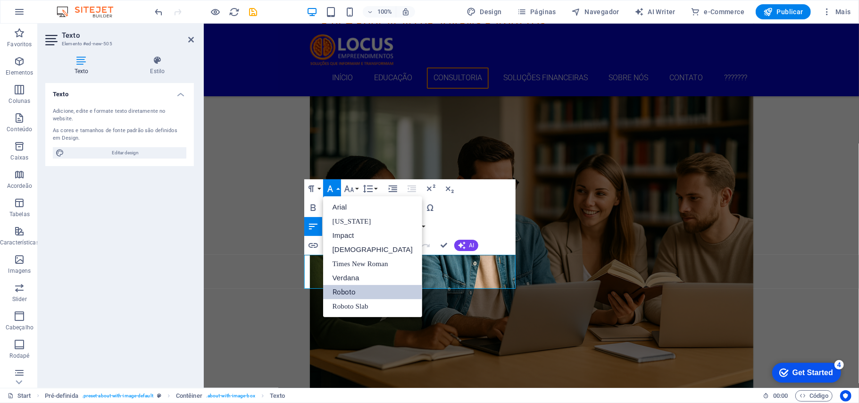
scroll to position [0, 0]
click at [314, 206] on icon "button" at bounding box center [312, 207] width 5 height 7
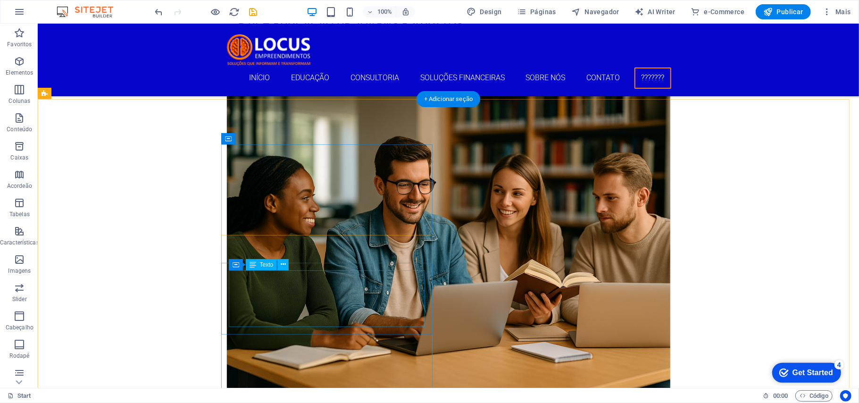
scroll to position [1260, 0]
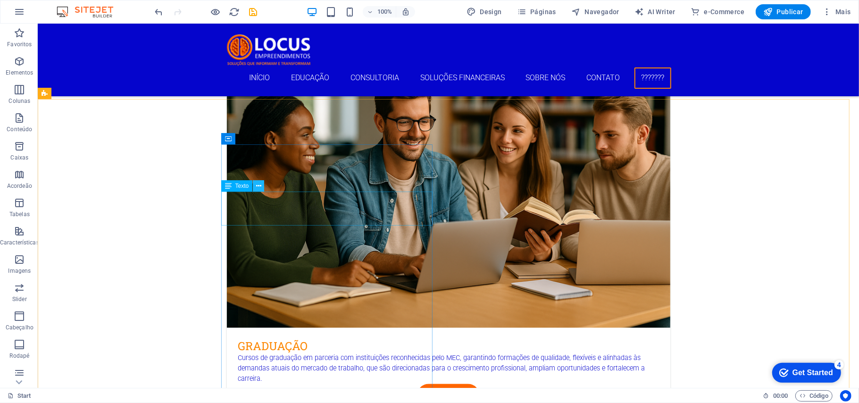
click at [258, 186] on icon at bounding box center [258, 186] width 5 height 10
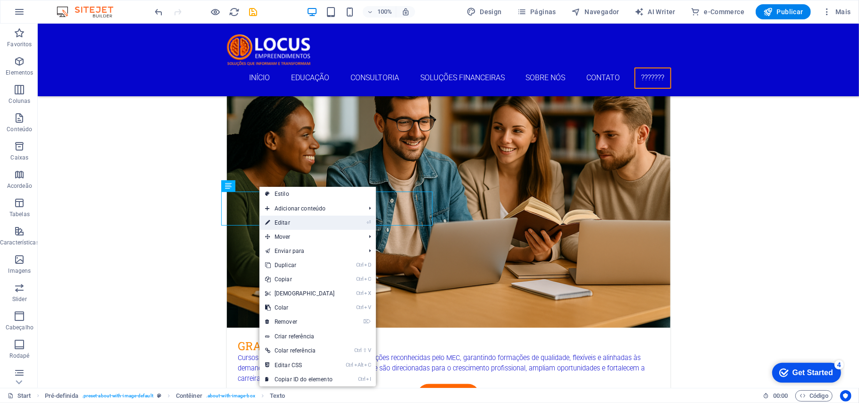
click at [283, 223] on link "⏎ Editar" at bounding box center [299, 222] width 81 height 14
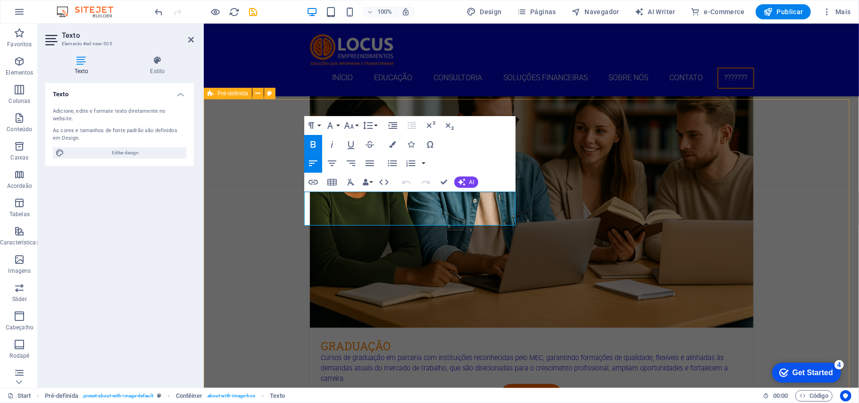
drag, startPoint x: 475, startPoint y: 223, endPoint x: 295, endPoint y: 199, distance: 182.0
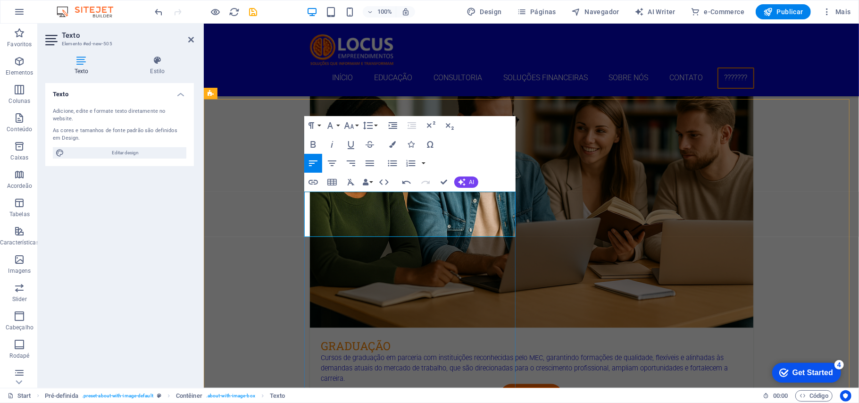
scroll to position [1303, 0]
drag, startPoint x: 334, startPoint y: 231, endPoint x: 303, endPoint y: 196, distance: 47.1
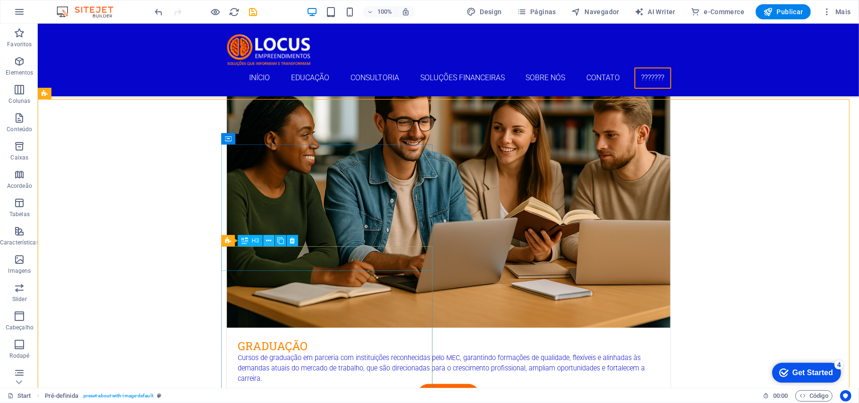
click at [265, 240] on button at bounding box center [268, 240] width 11 height 11
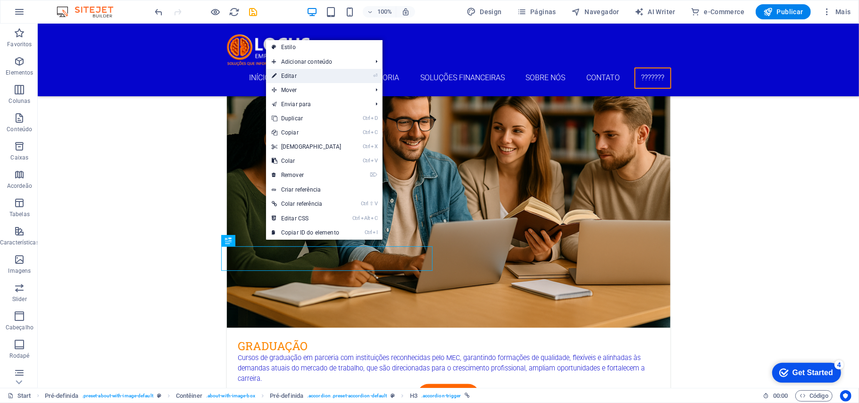
drag, startPoint x: 290, startPoint y: 77, endPoint x: 101, endPoint y: 87, distance: 189.8
click at [290, 77] on link "⏎ Editar" at bounding box center [306, 76] width 81 height 14
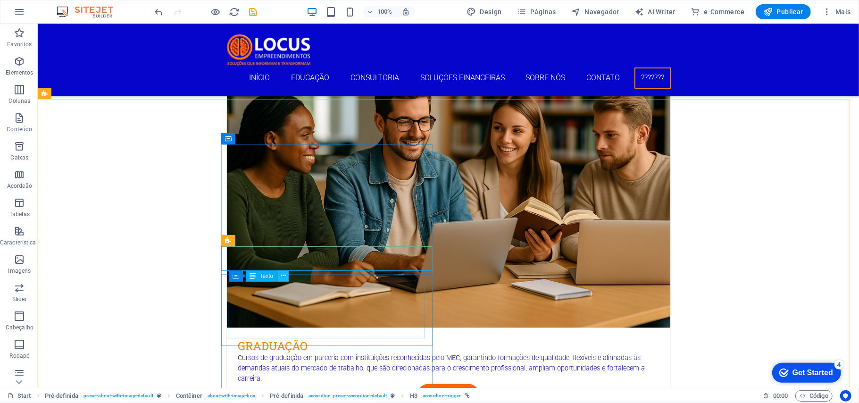
click at [283, 276] on icon at bounding box center [283, 276] width 5 height 10
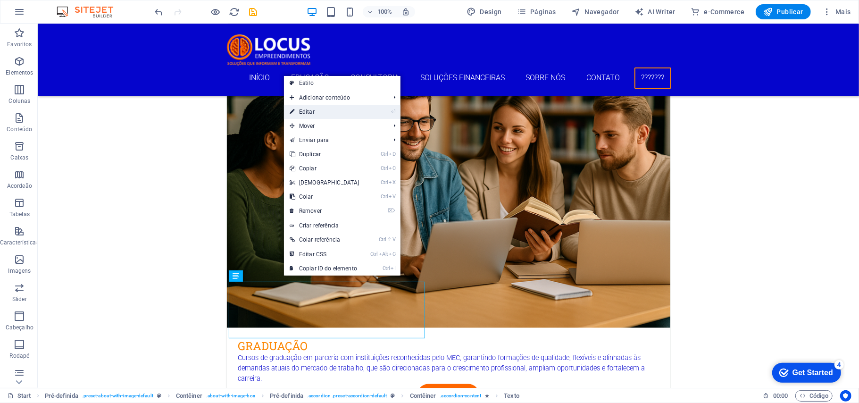
click at [303, 109] on link "⏎ Editar" at bounding box center [324, 112] width 81 height 14
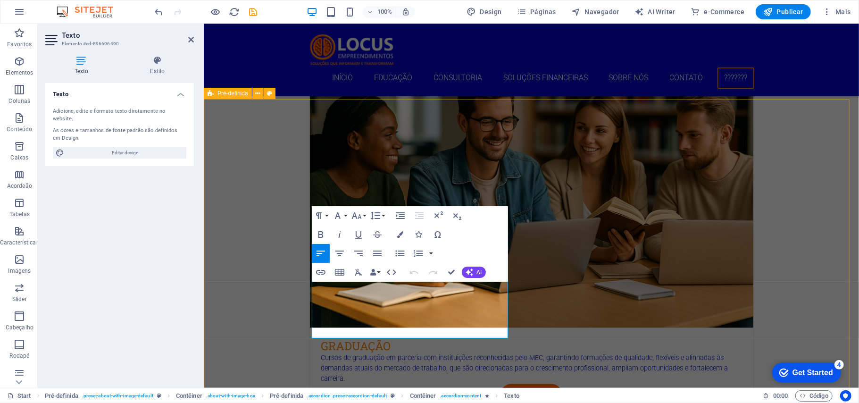
drag, startPoint x: 490, startPoint y: 332, endPoint x: 312, endPoint y: 288, distance: 183.6
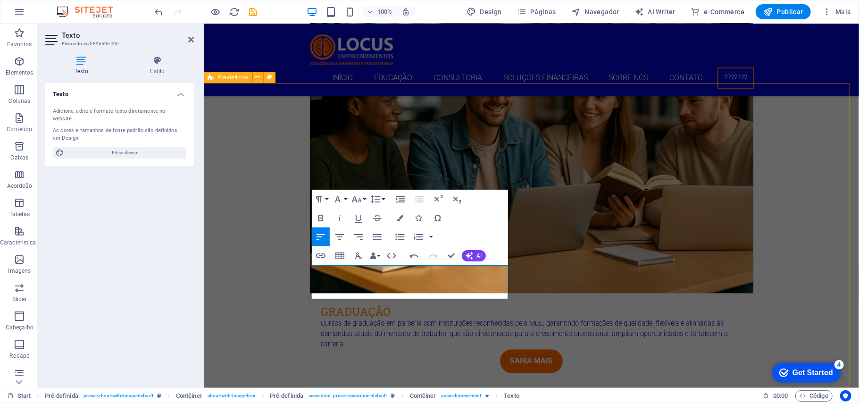
scroll to position [1323, 0]
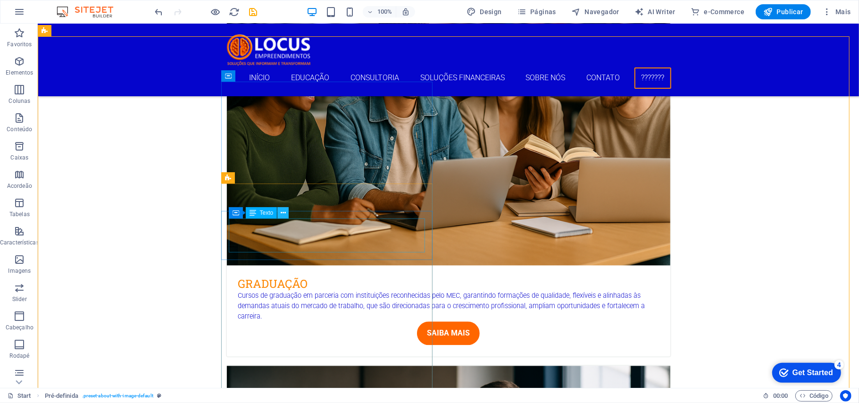
click at [283, 214] on icon at bounding box center [283, 213] width 5 height 10
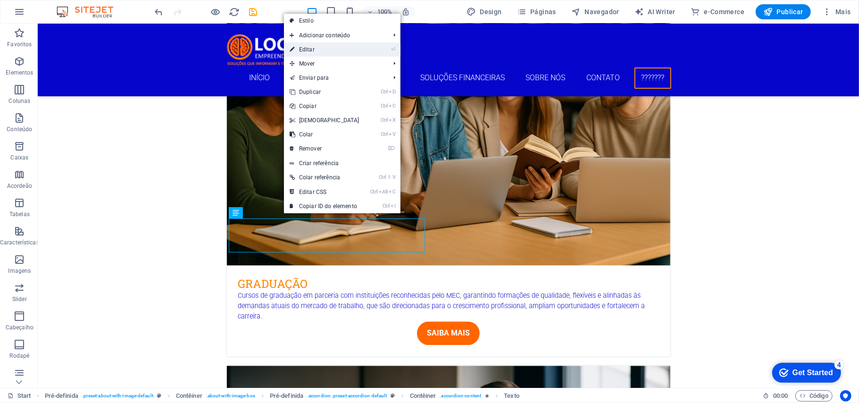
click at [312, 50] on link "⏎ Editar" at bounding box center [324, 49] width 81 height 14
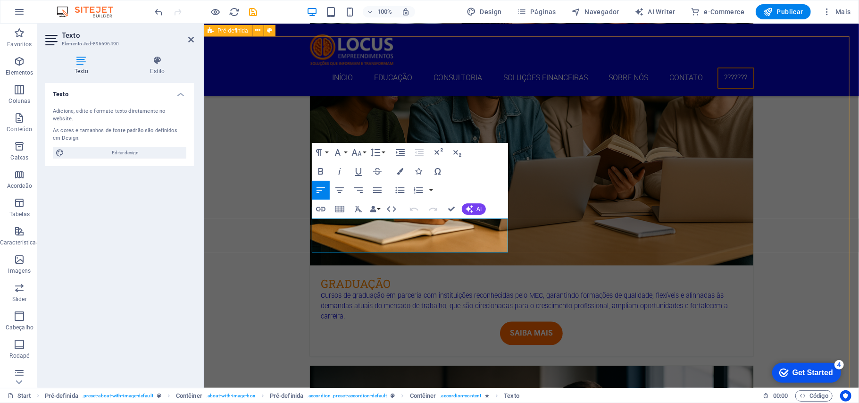
drag, startPoint x: 490, startPoint y: 243, endPoint x: 314, endPoint y: 221, distance: 177.8
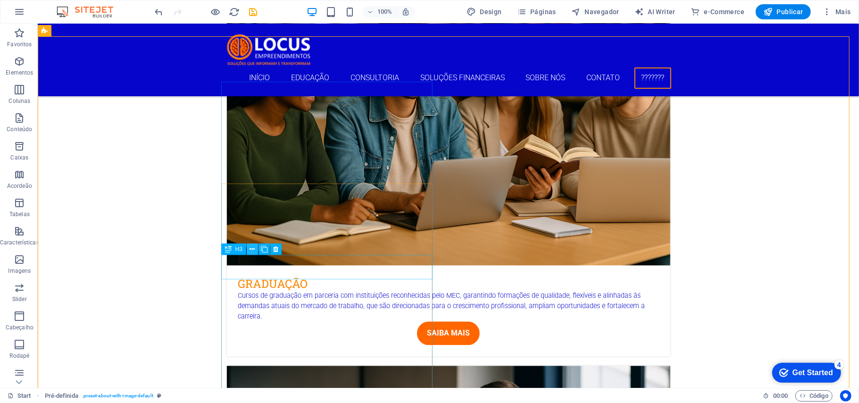
click at [252, 247] on icon at bounding box center [252, 249] width 5 height 10
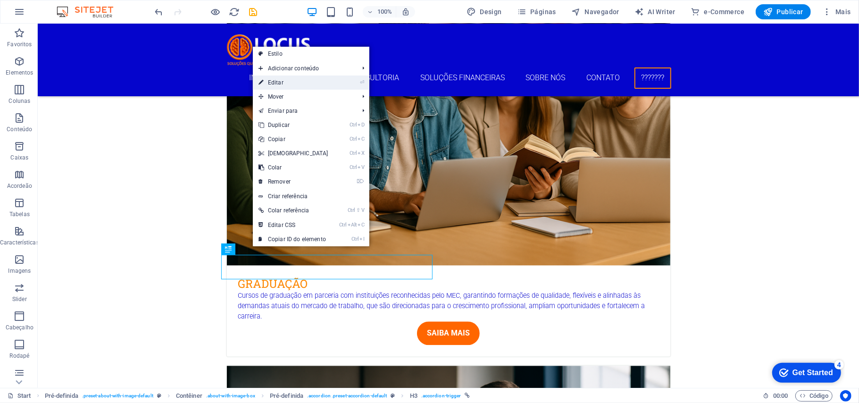
drag, startPoint x: 295, startPoint y: 86, endPoint x: 91, endPoint y: 63, distance: 205.4
click at [295, 86] on link "⏎ Editar" at bounding box center [293, 82] width 81 height 14
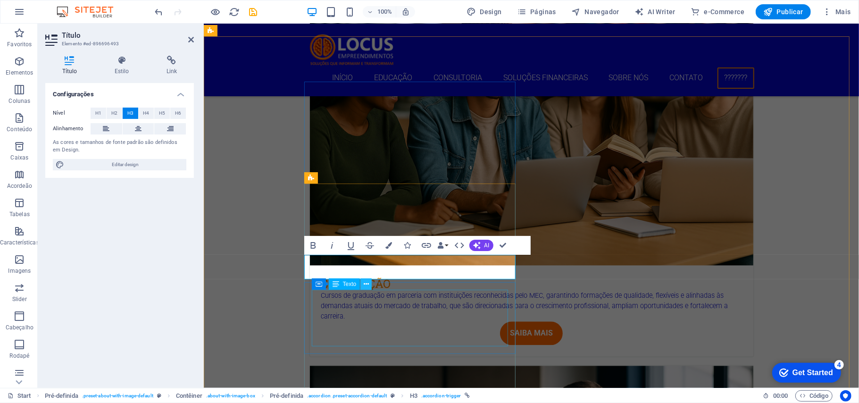
click at [370, 285] on button at bounding box center [365, 283] width 11 height 11
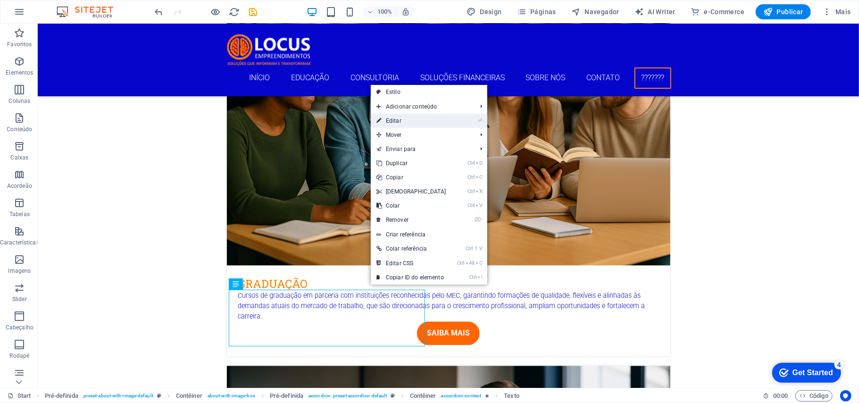
click at [392, 118] on link "⏎ Editar" at bounding box center [411, 121] width 81 height 14
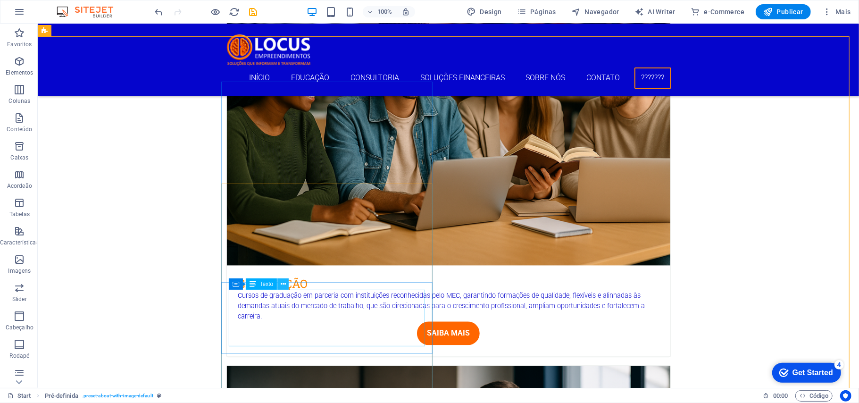
click at [285, 285] on icon at bounding box center [283, 284] width 5 height 10
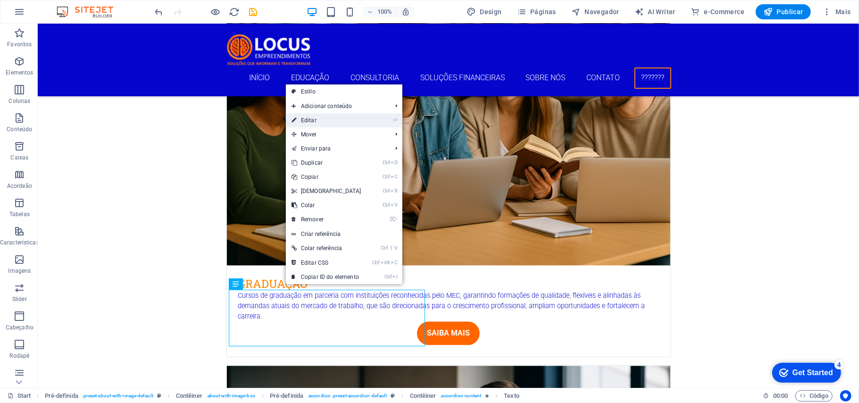
click at [315, 117] on link "⏎ Editar" at bounding box center [326, 120] width 81 height 14
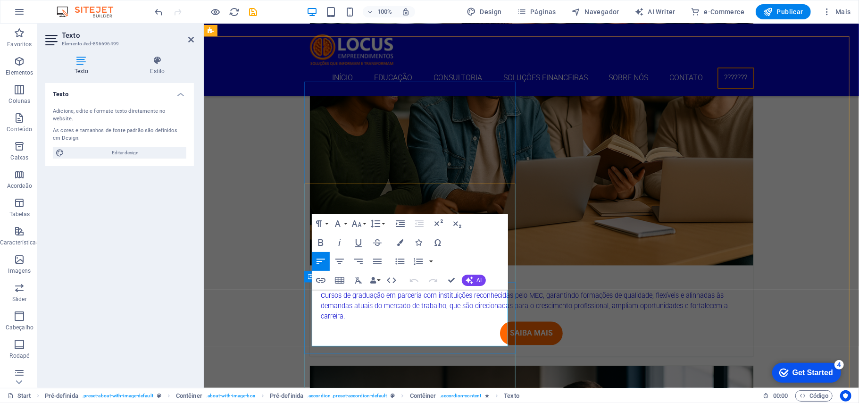
drag, startPoint x: 491, startPoint y: 341, endPoint x: 305, endPoint y: 296, distance: 190.7
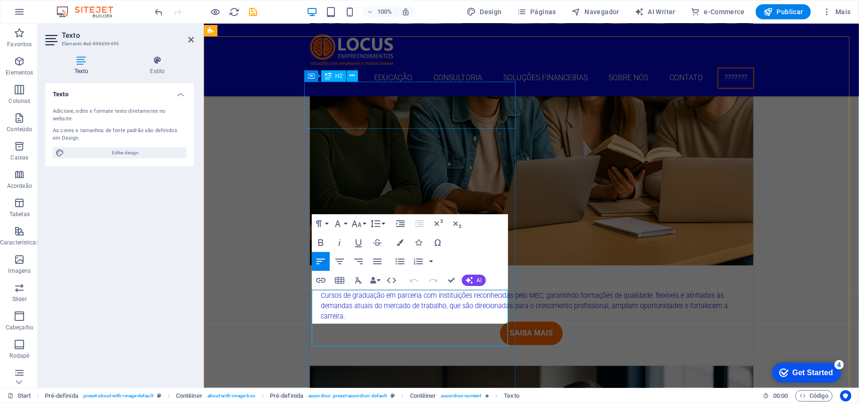
scroll to position [1017, 0]
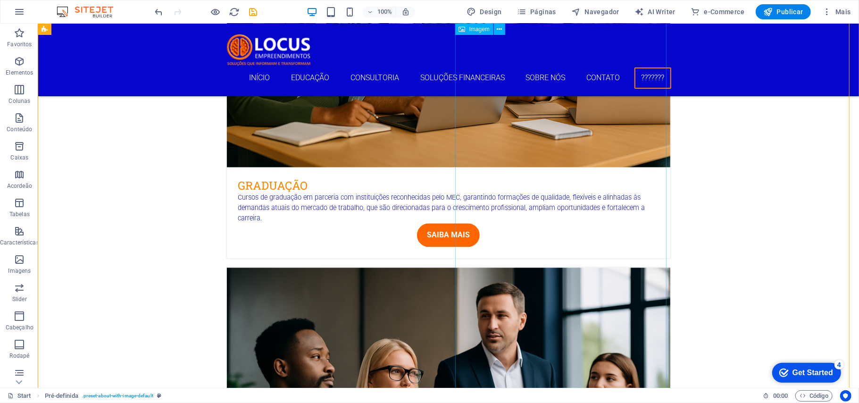
scroll to position [1449, 0]
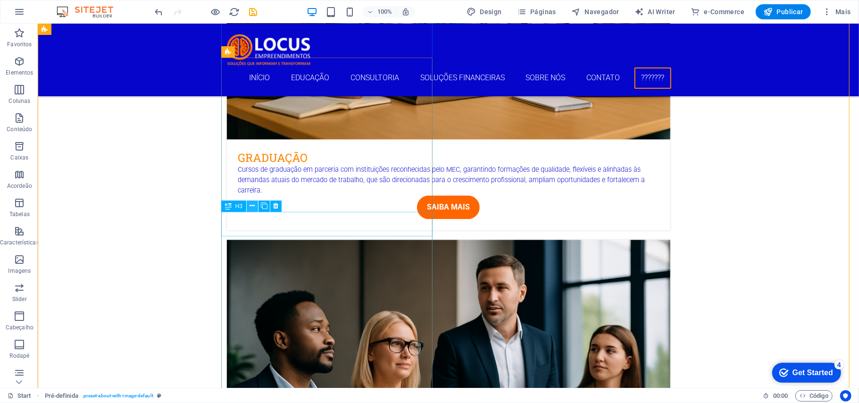
click at [253, 203] on icon at bounding box center [252, 206] width 5 height 10
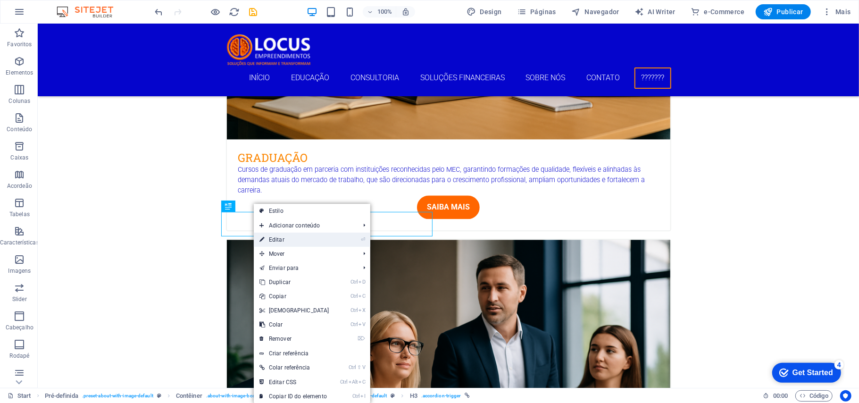
click at [276, 240] on link "⏎ Editar" at bounding box center [294, 239] width 81 height 14
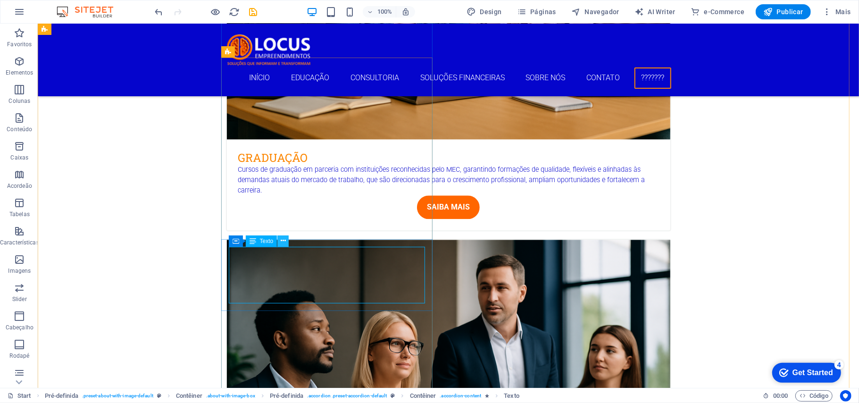
click at [285, 240] on icon at bounding box center [283, 241] width 5 height 10
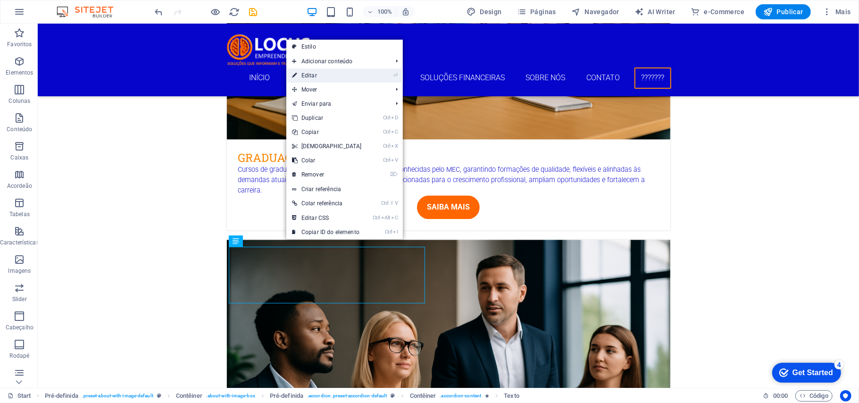
drag, startPoint x: 314, startPoint y: 73, endPoint x: 110, endPoint y: 50, distance: 204.9
click at [314, 73] on link "⏎ Editar" at bounding box center [326, 75] width 81 height 14
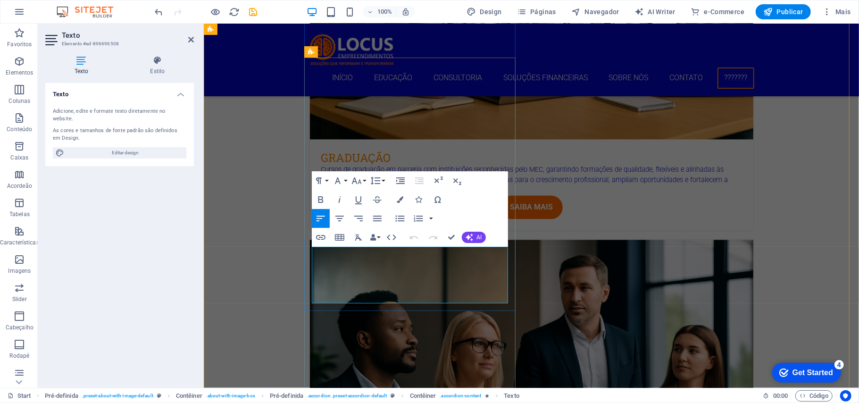
drag, startPoint x: 491, startPoint y: 297, endPoint x: 310, endPoint y: 255, distance: 185.8
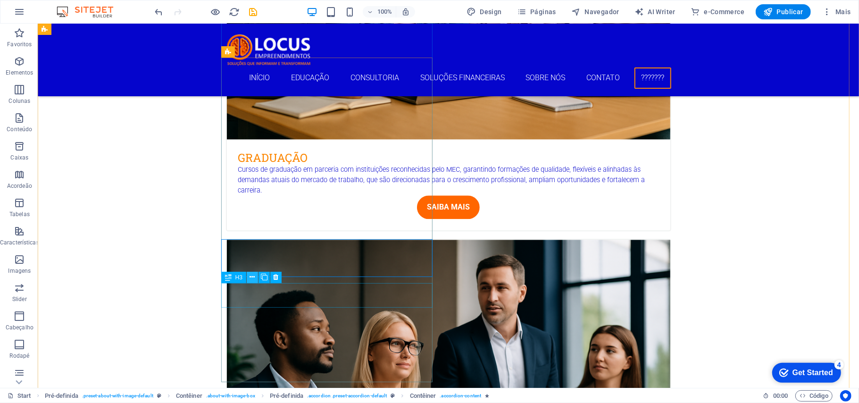
click at [251, 276] on icon at bounding box center [252, 277] width 5 height 10
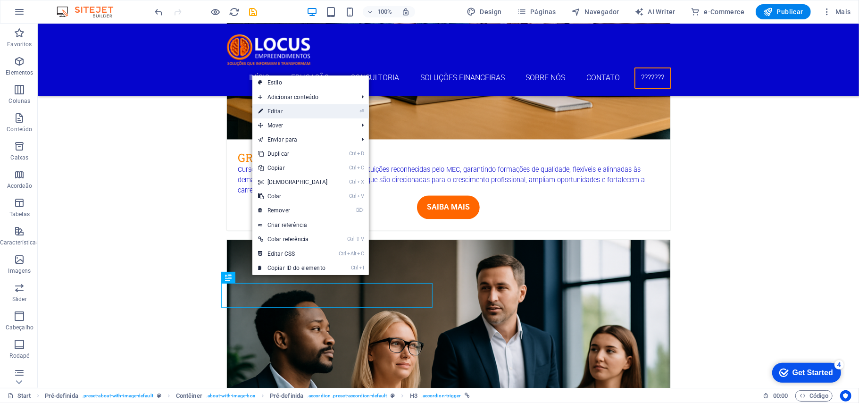
click at [277, 114] on link "⏎ Editar" at bounding box center [292, 111] width 81 height 14
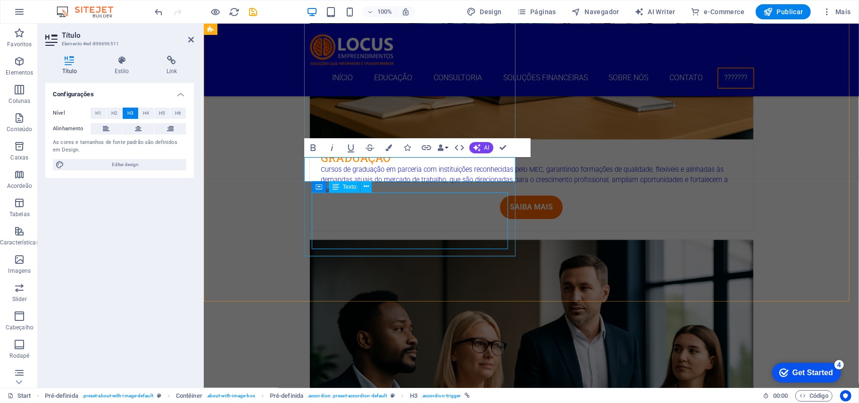
scroll to position [1575, 0]
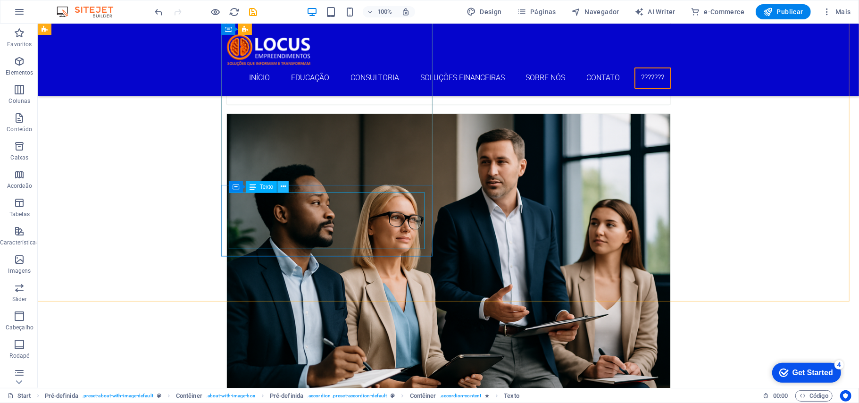
click at [281, 187] on icon at bounding box center [283, 187] width 5 height 10
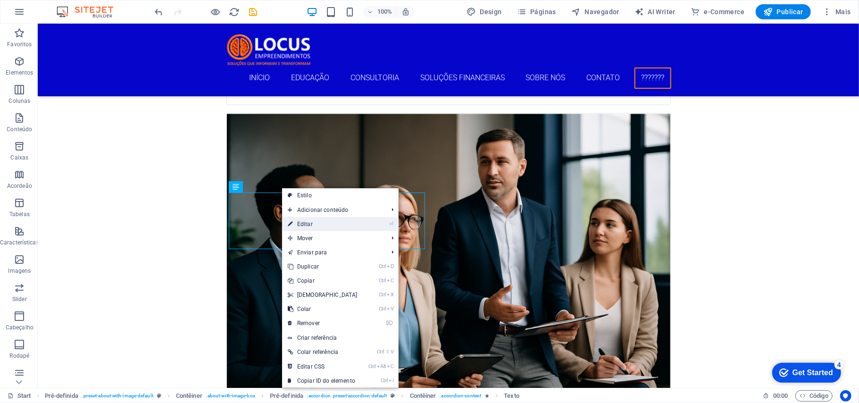
click at [308, 224] on link "⏎ Editar" at bounding box center [322, 224] width 81 height 14
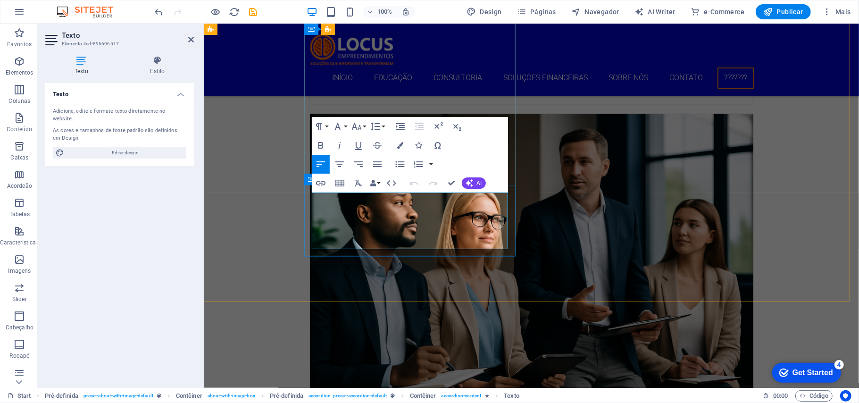
drag, startPoint x: 464, startPoint y: 246, endPoint x: 310, endPoint y: 192, distance: 163.1
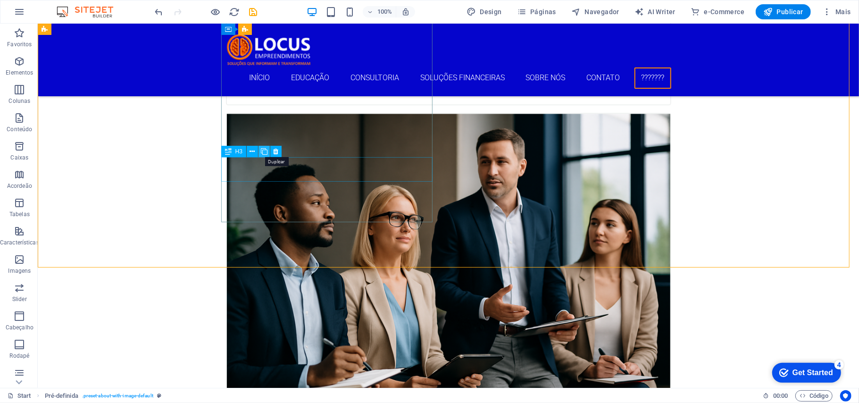
click at [264, 151] on icon at bounding box center [264, 152] width 7 height 10
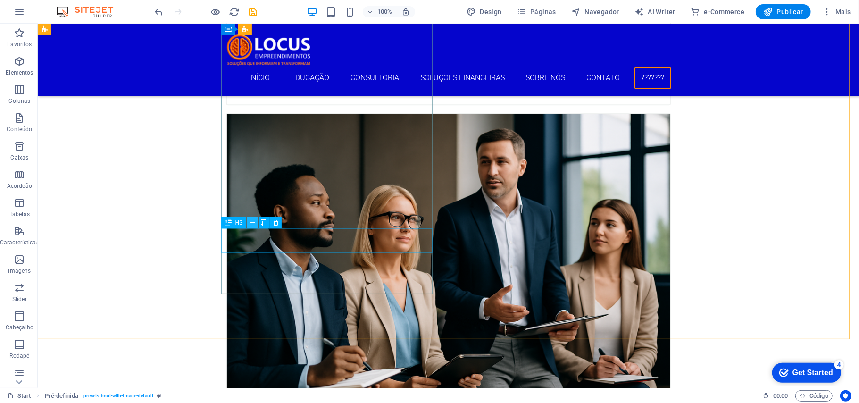
click at [253, 223] on icon at bounding box center [252, 223] width 5 height 10
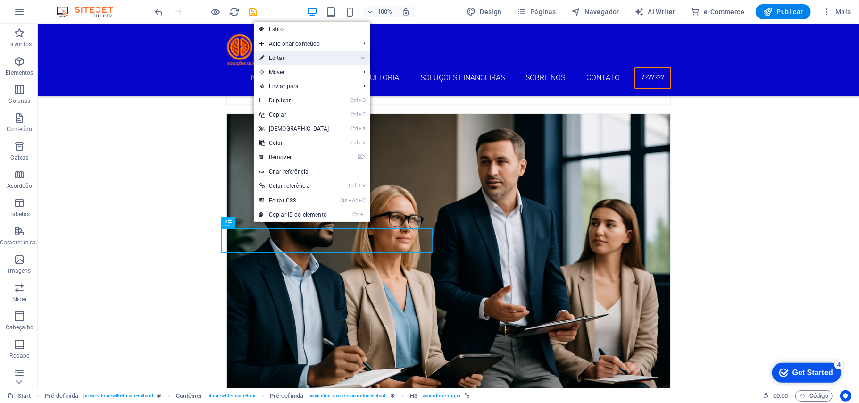
click at [280, 53] on link "⏎ Editar" at bounding box center [294, 58] width 81 height 14
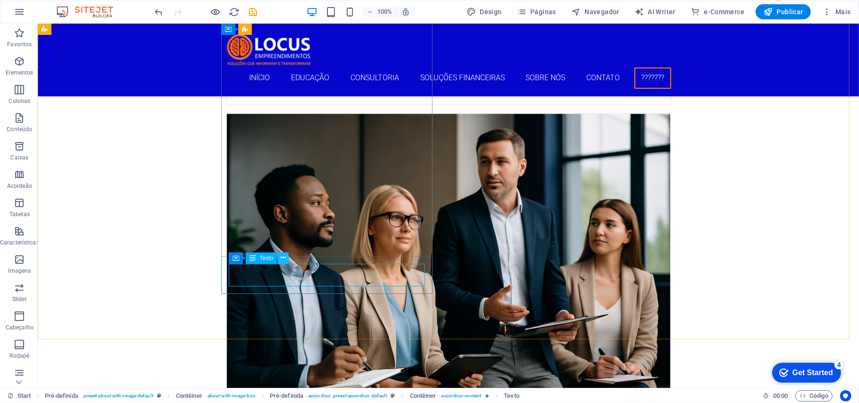
click at [284, 257] on icon at bounding box center [283, 258] width 5 height 10
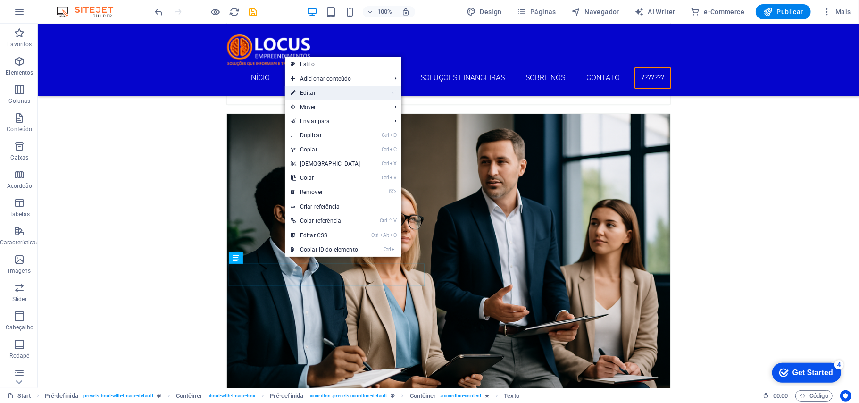
click at [306, 91] on link "⏎ Editar" at bounding box center [325, 93] width 81 height 14
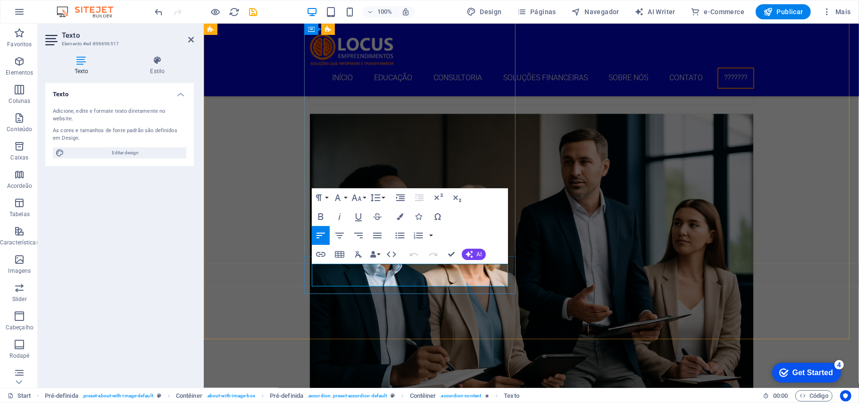
drag, startPoint x: 462, startPoint y: 281, endPoint x: 343, endPoint y: 264, distance: 120.5
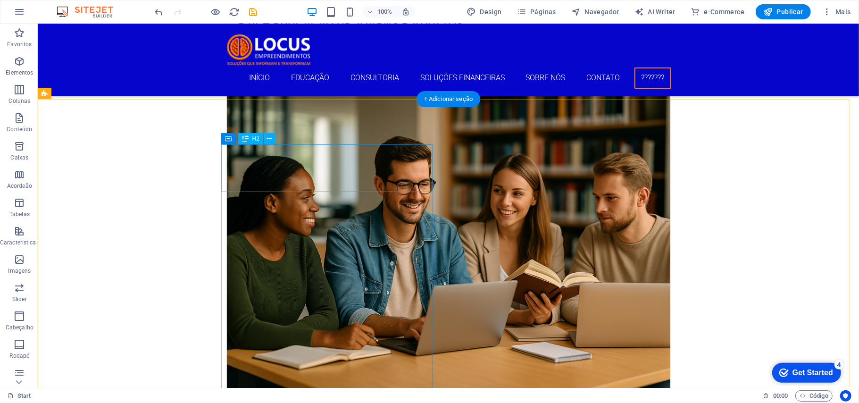
scroll to position [1260, 0]
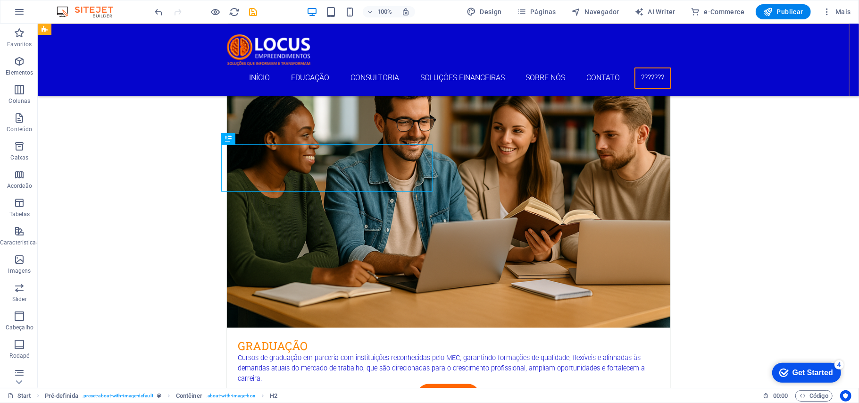
click at [448, 80] on nav "Início Educação Consultoria Soluções Financeiras Sobre Nós Contato ???????" at bounding box center [447, 77] width 445 height 21
click at [449, 81] on nav "Início Educação Consultoria Soluções Financeiras Sobre Nós Contato ???????" at bounding box center [447, 77] width 445 height 21
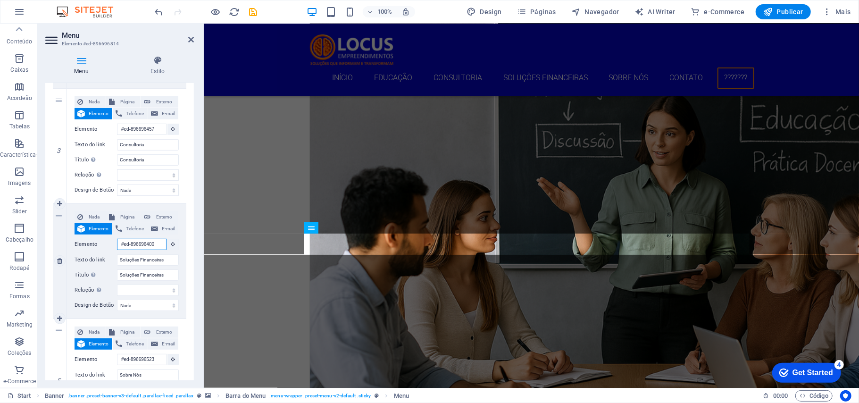
scroll to position [1188, 0]
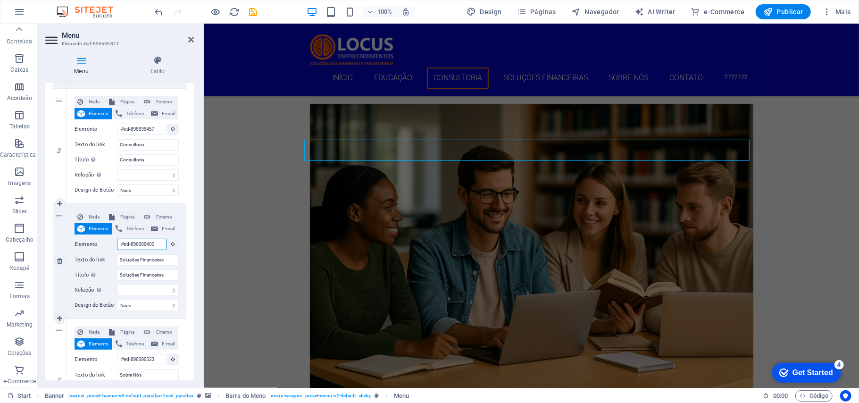
drag, startPoint x: 154, startPoint y: 242, endPoint x: 108, endPoint y: 242, distance: 45.3
click at [110, 242] on div "Elemento #ed-896696400" at bounding box center [126, 245] width 104 height 12
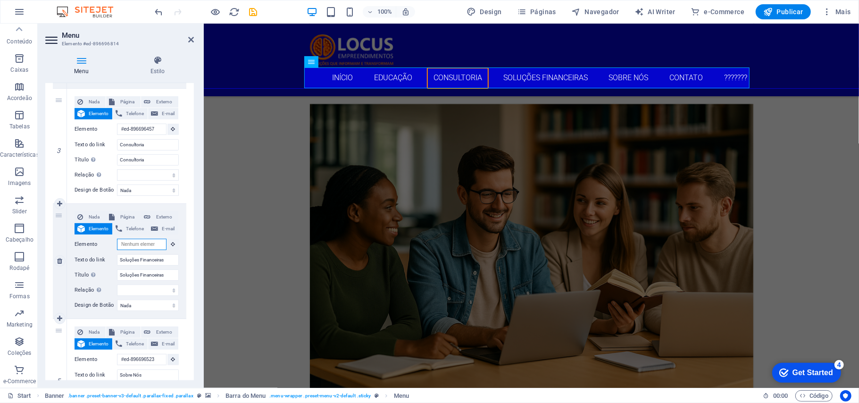
select select
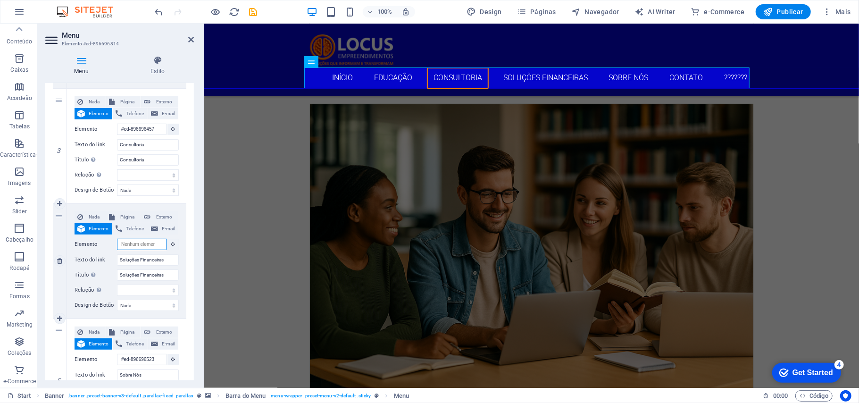
select select
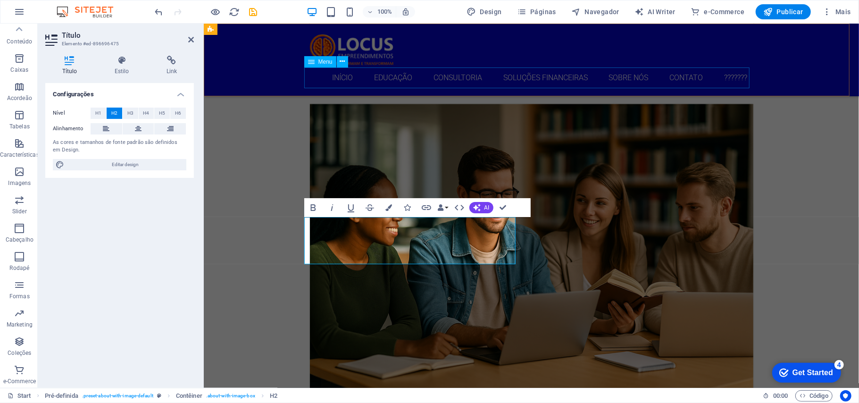
click at [517, 79] on nav "Início Educação Consultoria Soluções Financeiras Sobre Nós Contato ???????" at bounding box center [530, 77] width 445 height 21
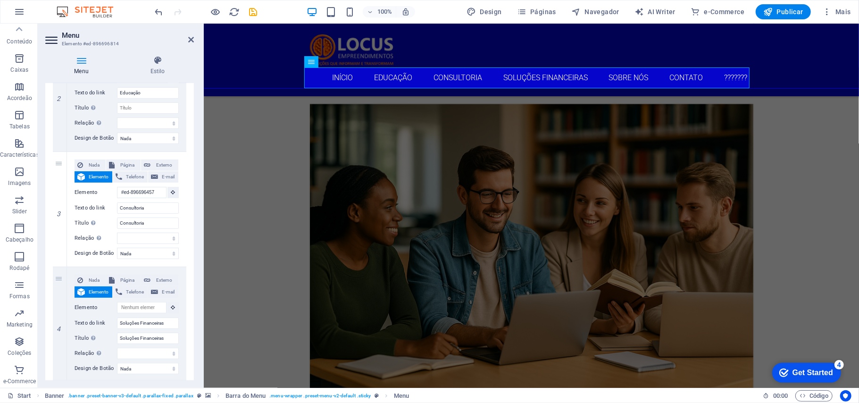
scroll to position [251, 0]
click at [171, 305] on icon at bounding box center [173, 306] width 4 height 5
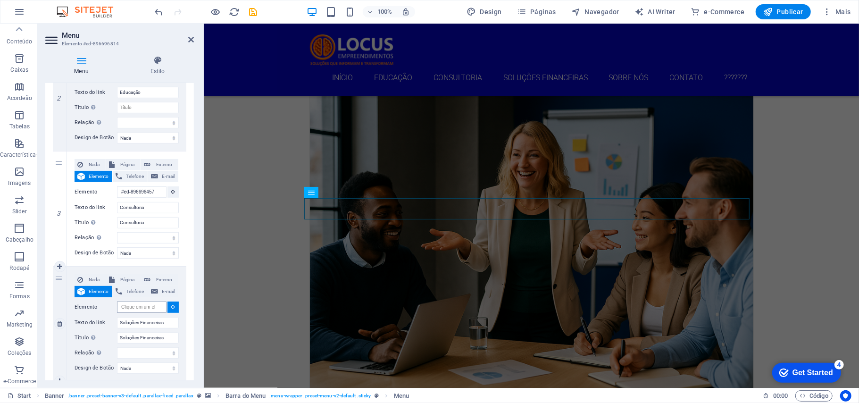
scroll to position [0, 0]
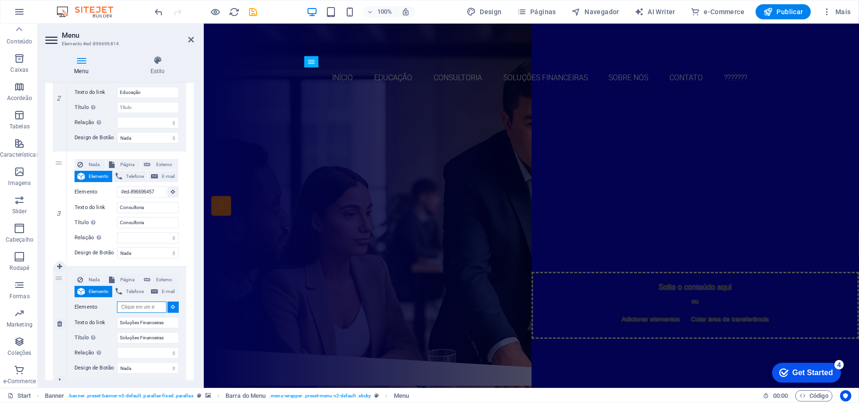
click at [147, 306] on input "Elemento" at bounding box center [142, 306] width 50 height 11
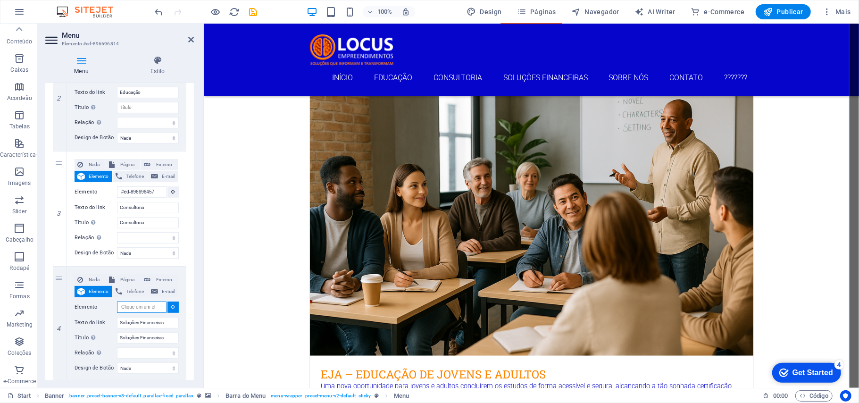
scroll to position [1115, 0]
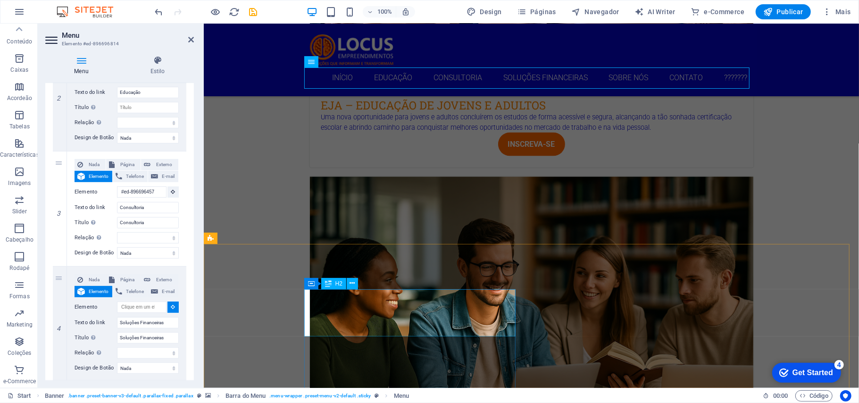
select select
type input "#ed-896696475"
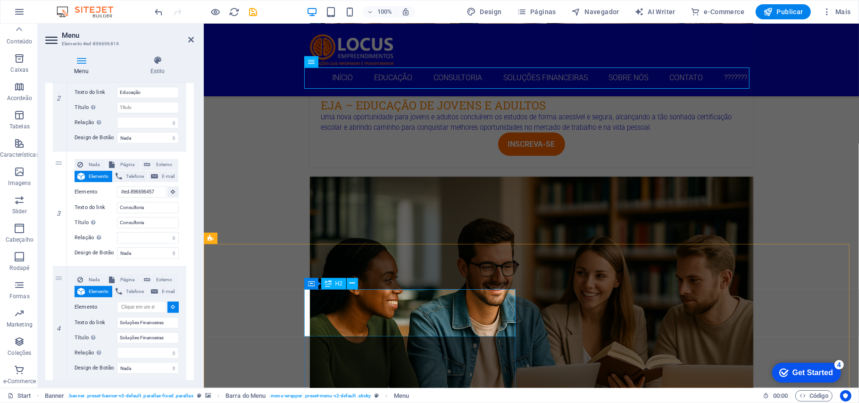
select select
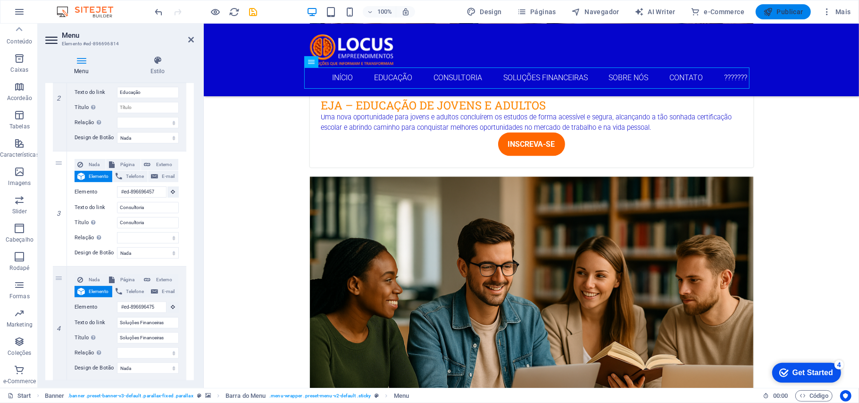
click at [774, 12] on span "Publicar" at bounding box center [783, 11] width 40 height 9
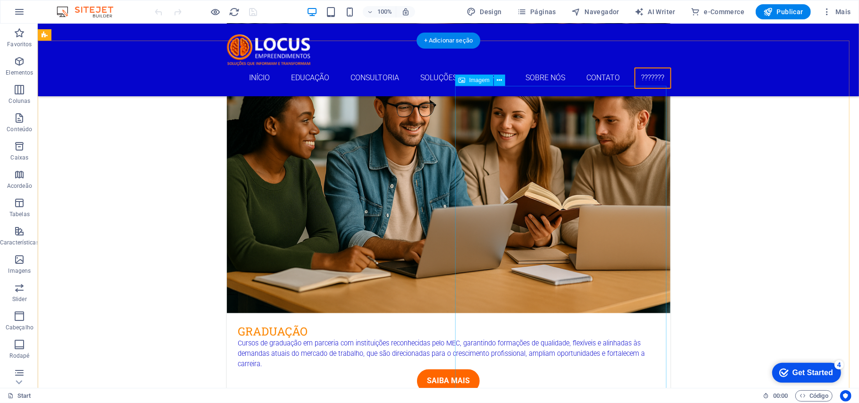
scroll to position [1257, 0]
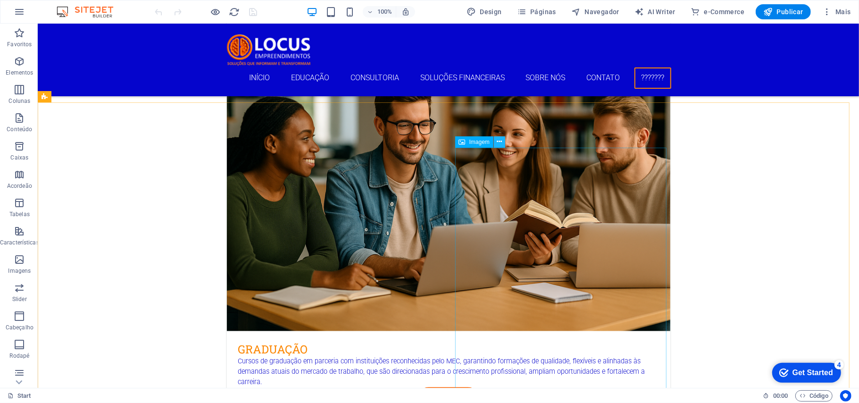
click at [498, 142] on icon at bounding box center [499, 142] width 5 height 10
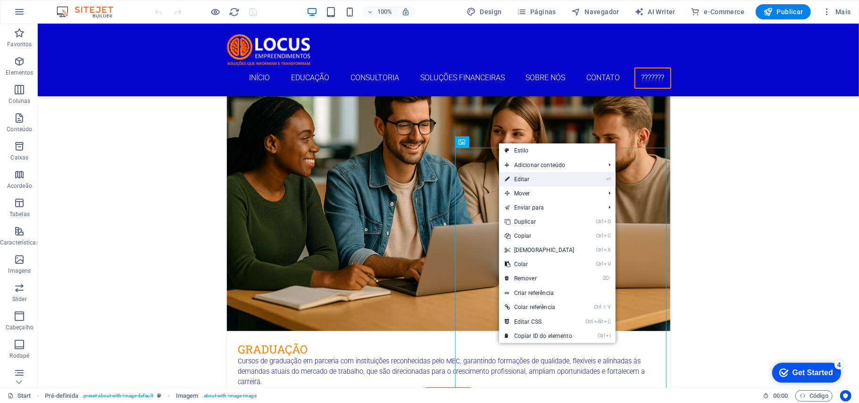
click at [520, 178] on link "⏎ Editar" at bounding box center [539, 179] width 81 height 14
select select "%"
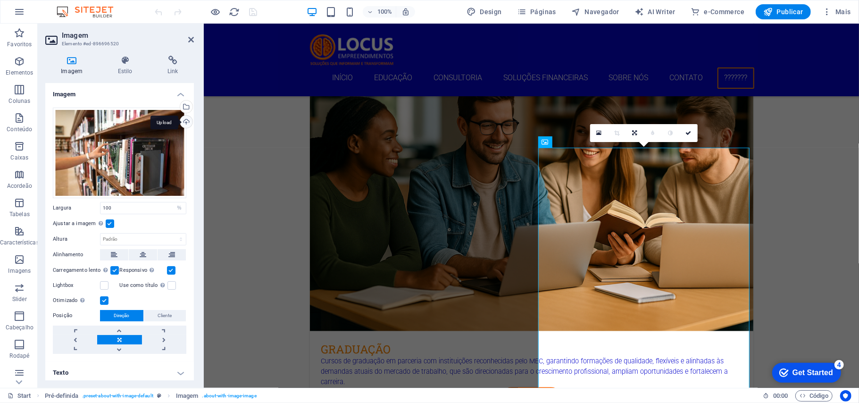
click at [181, 121] on div "Upload" at bounding box center [185, 123] width 14 height 14
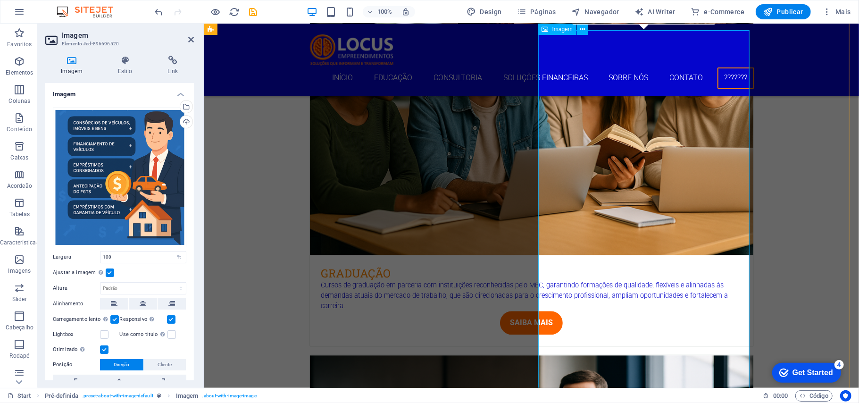
scroll to position [1320, 0]
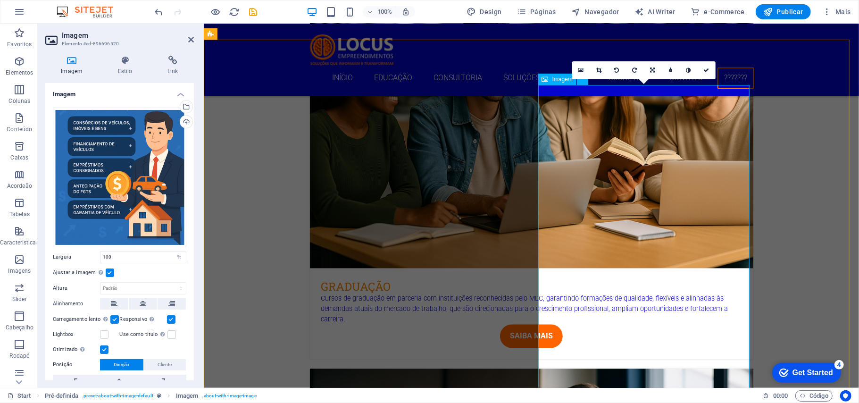
click at [652, 71] on icon at bounding box center [652, 70] width 5 height 6
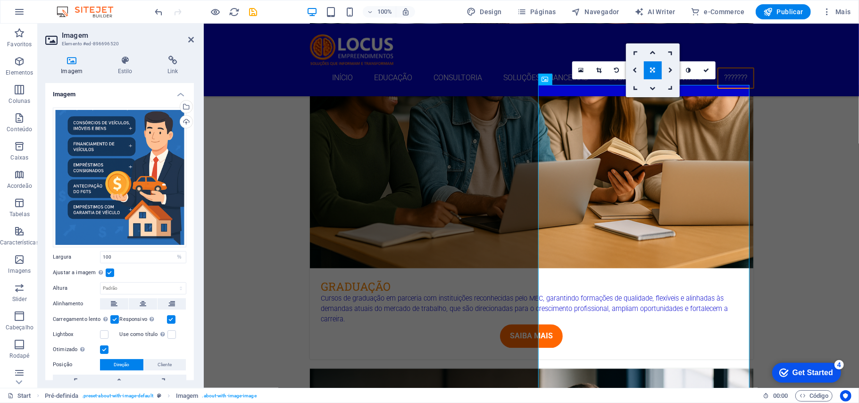
click at [652, 71] on icon at bounding box center [652, 70] width 5 height 6
click at [651, 70] on icon at bounding box center [652, 70] width 5 height 6
click at [632, 63] on link at bounding box center [635, 70] width 18 height 18
click at [652, 67] on icon at bounding box center [652, 70] width 4 height 6
click at [667, 66] on link at bounding box center [670, 70] width 18 height 18
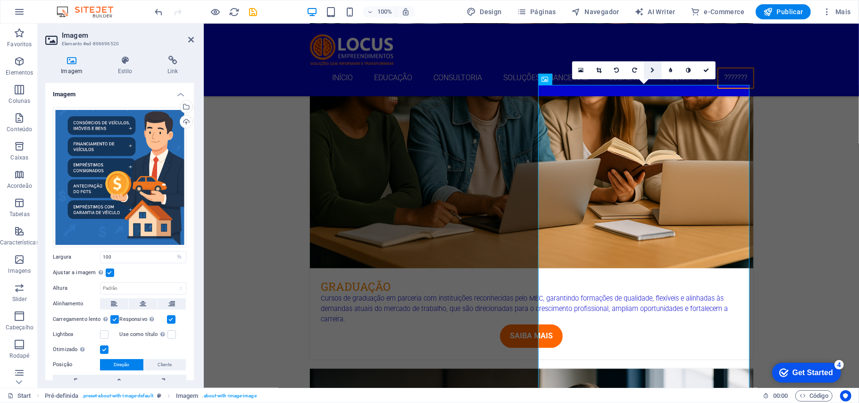
click at [649, 70] on link at bounding box center [653, 70] width 18 height 18
click at [650, 70] on icon at bounding box center [652, 70] width 5 height 6
click at [140, 301] on icon at bounding box center [143, 303] width 7 height 11
click at [158, 10] on icon "undo" at bounding box center [159, 12] width 11 height 11
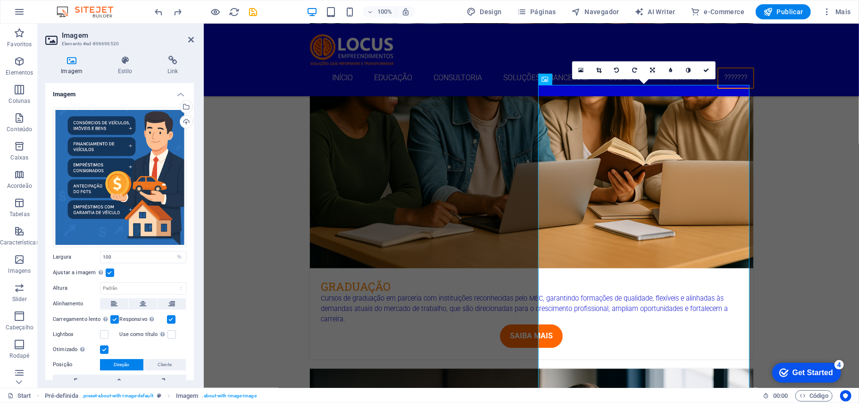
scroll to position [51, 0]
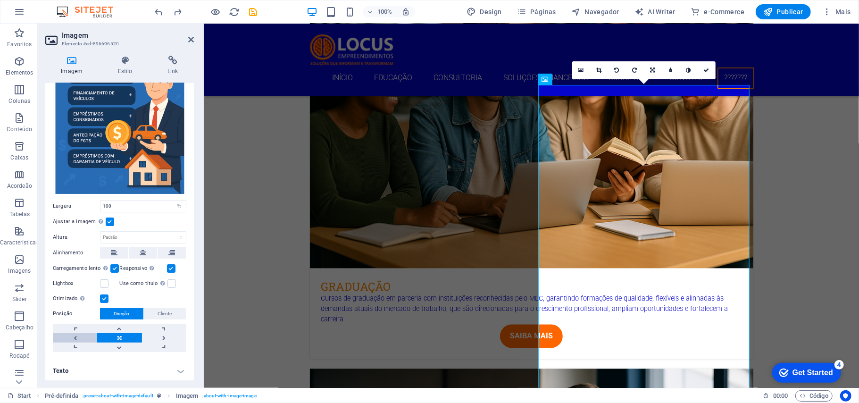
click at [75, 333] on link at bounding box center [75, 337] width 44 height 9
click at [117, 334] on link at bounding box center [119, 337] width 44 height 9
drag, startPoint x: 125, startPoint y: 202, endPoint x: 99, endPoint y: 206, distance: 27.2
click at [99, 206] on div "Largura 100 Padrão automático px rem % em vh vw" at bounding box center [119, 206] width 133 height 12
type input "50"
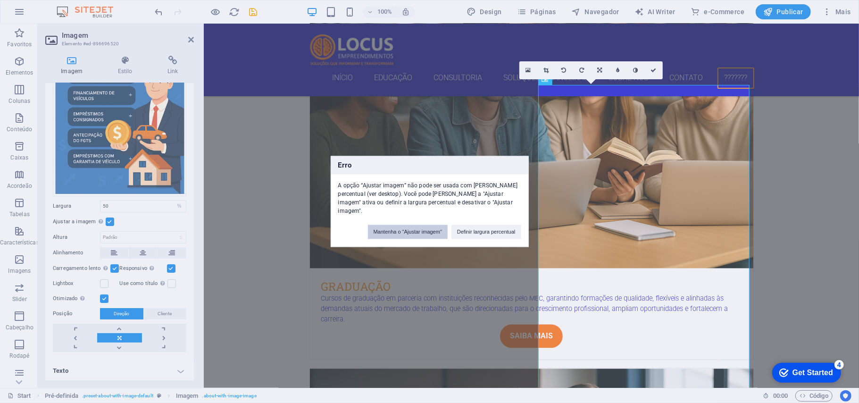
click at [412, 229] on button "Mantenha o "Ajustar imagem"" at bounding box center [408, 232] width 80 height 14
select select "DISABLED_OPTION_VALUE"
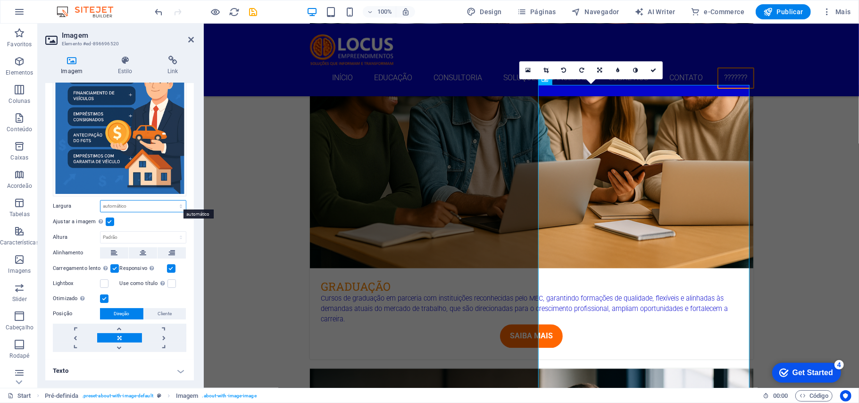
click at [132, 206] on select "Padrão automático px rem % em vh vw" at bounding box center [142, 205] width 85 height 11
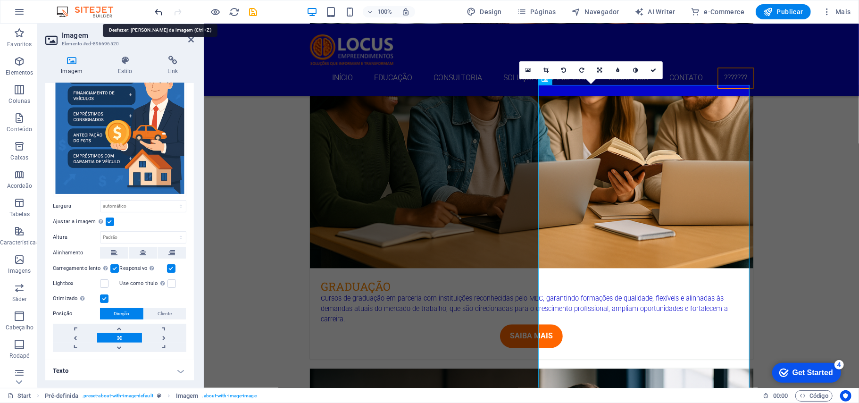
click at [161, 10] on icon "undo" at bounding box center [159, 12] width 11 height 11
type input "100"
select select "%"
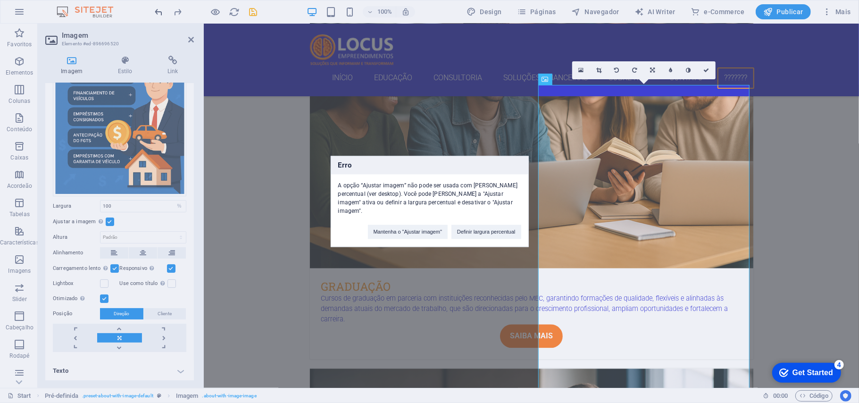
click at [161, 10] on div "Erro A opção “Ajustar imagem” não pode ser usada com uma largura percentual (ve…" at bounding box center [429, 201] width 859 height 403
click at [160, 10] on div "Erro A opção “Ajustar imagem” não pode ser usada com uma largura percentual (ve…" at bounding box center [429, 201] width 859 height 403
click at [399, 225] on button "Mantenha o "Ajustar imagem"" at bounding box center [408, 232] width 80 height 14
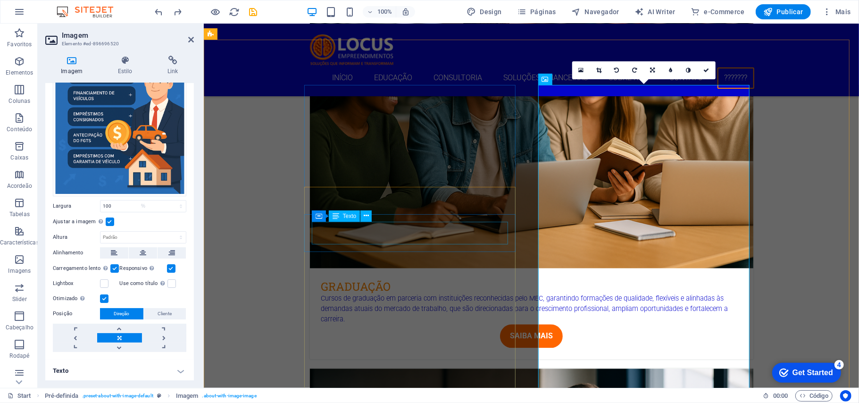
select select "DISABLED_OPTION_VALUE"
click at [158, 10] on icon "undo" at bounding box center [159, 12] width 11 height 11
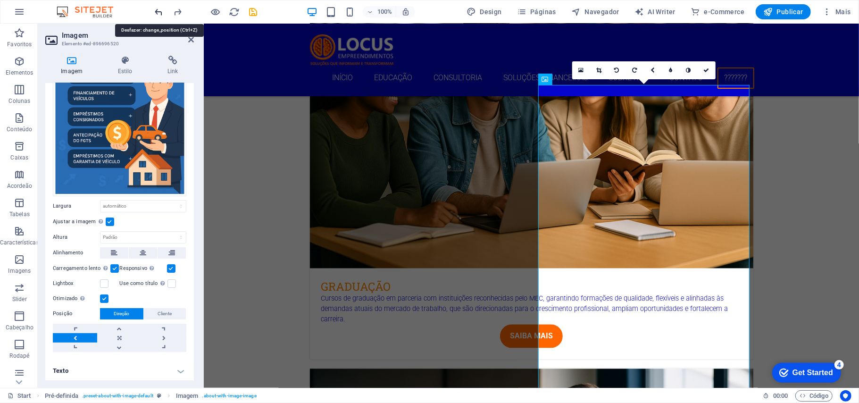
click at [158, 10] on icon "undo" at bounding box center [159, 12] width 11 height 11
click at [175, 10] on icon "redo" at bounding box center [178, 12] width 11 height 11
type input "50"
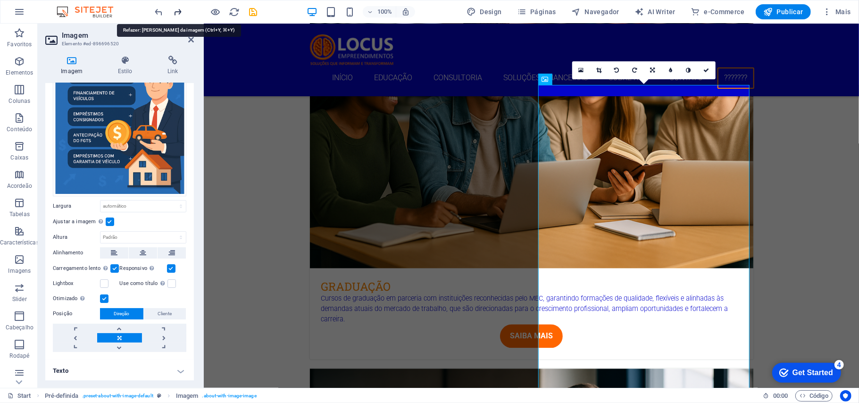
select select "%"
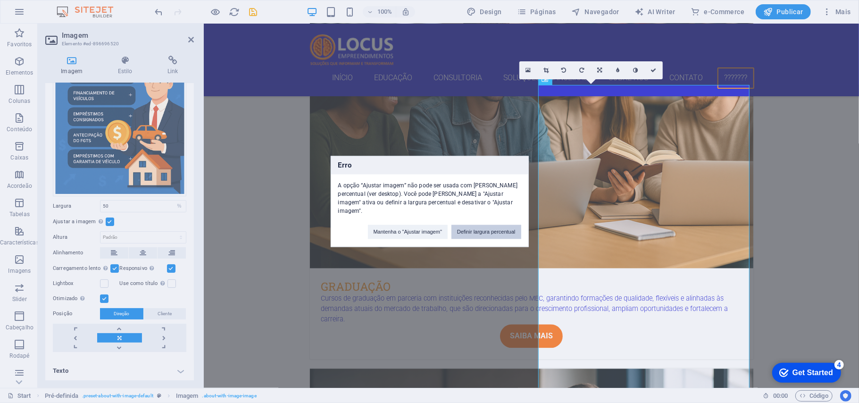
click at [471, 225] on button "Definir largura percentual" at bounding box center [486, 232] width 70 height 14
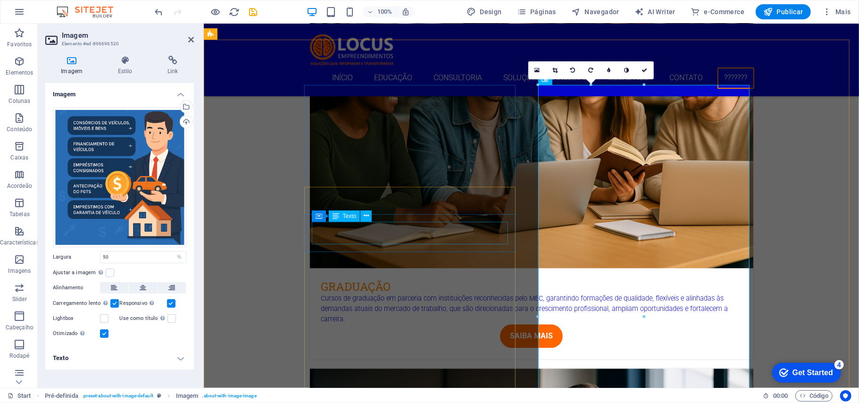
scroll to position [0, 0]
drag, startPoint x: 125, startPoint y: 257, endPoint x: 89, endPoint y: 255, distance: 36.8
click at [89, 255] on div "Largura 50 Padrão automático px rem % em vh vw" at bounding box center [119, 257] width 133 height 12
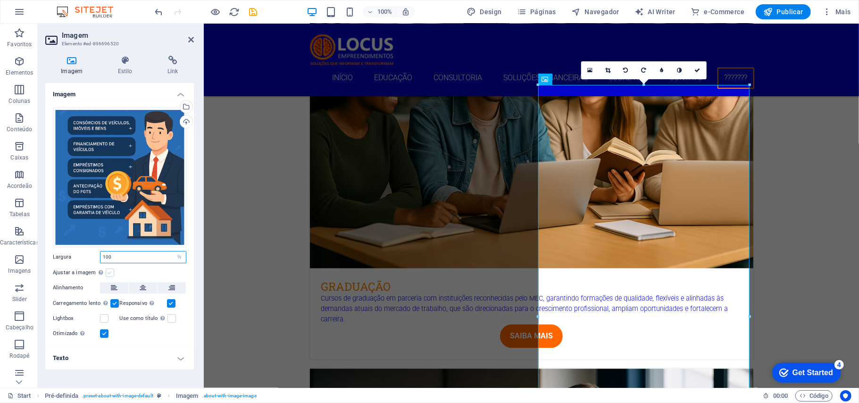
type input "100"
click at [106, 272] on label at bounding box center [110, 272] width 8 height 8
click at [0, 0] on input "Ajustar a imagem Ajustar a imagem automaticamente a uma largura e altura fixas" at bounding box center [0, 0] width 0 height 0
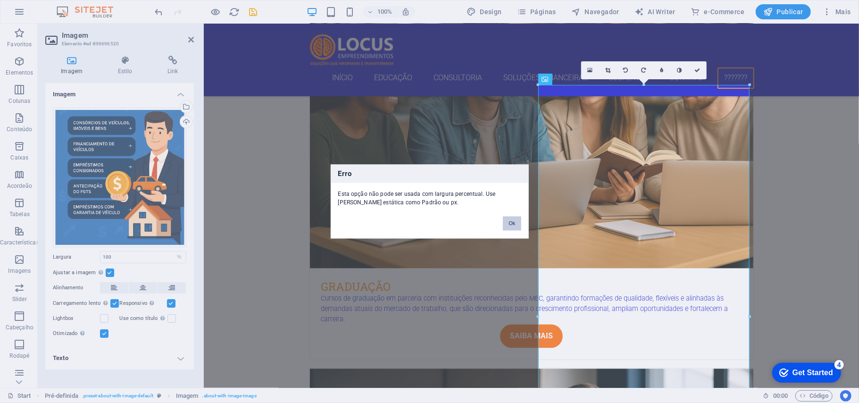
click at [515, 219] on button "Ok" at bounding box center [512, 223] width 18 height 14
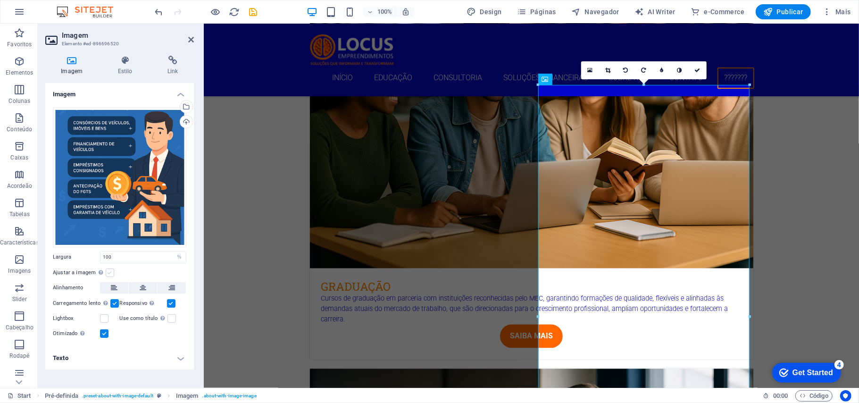
click at [112, 273] on label at bounding box center [110, 272] width 8 height 8
click at [0, 0] on input "Ajustar a imagem Ajustar a imagem automaticamente a uma largura e altura fixas" at bounding box center [0, 0] width 0 height 0
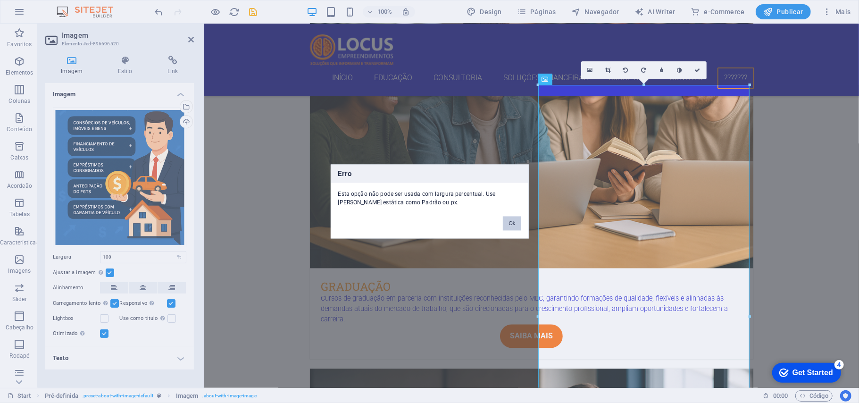
click at [513, 218] on button "Ok" at bounding box center [512, 223] width 18 height 14
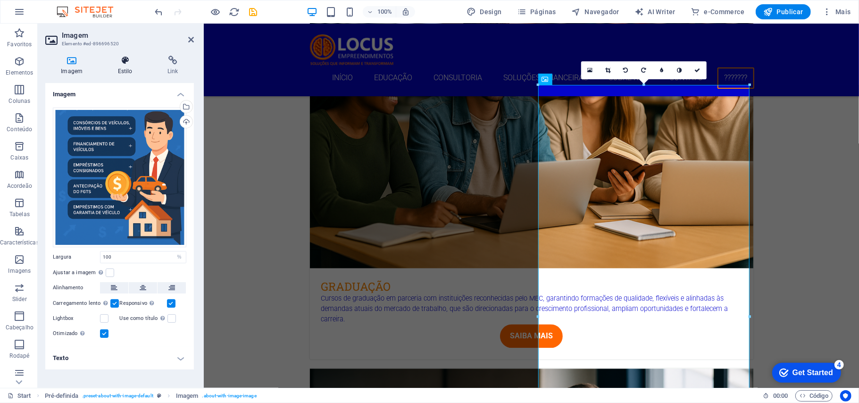
click at [125, 61] on icon at bounding box center [125, 60] width 46 height 9
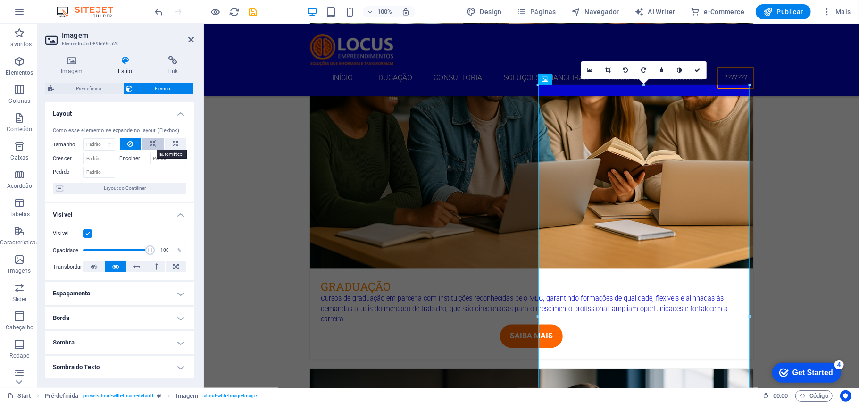
click at [149, 142] on icon at bounding box center [152, 143] width 7 height 11
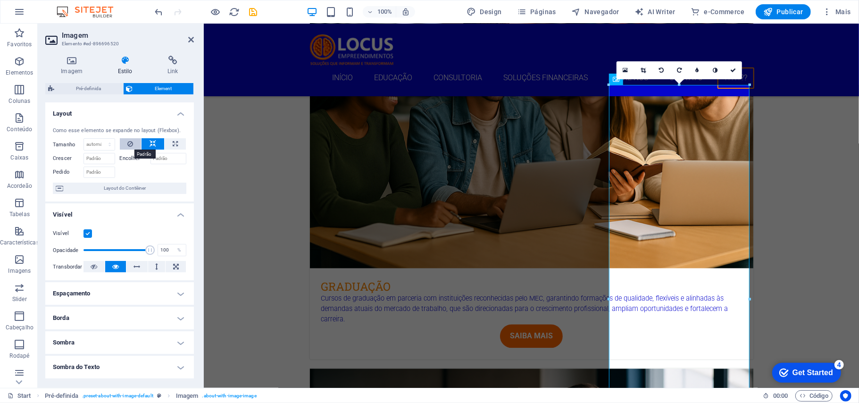
click at [134, 143] on button at bounding box center [131, 143] width 22 height 11
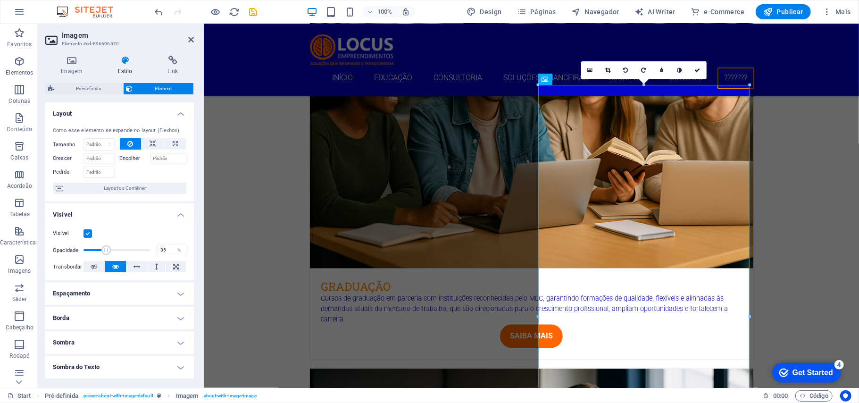
drag, startPoint x: 147, startPoint y: 249, endPoint x: 106, endPoint y: 251, distance: 41.5
click at [106, 251] on span at bounding box center [105, 249] width 9 height 9
type input "100"
drag, startPoint x: 105, startPoint y: 250, endPoint x: 157, endPoint y: 258, distance: 53.5
click at [157, 258] on div "Visível Opacidade 100 % Transbordar" at bounding box center [119, 250] width 149 height 60
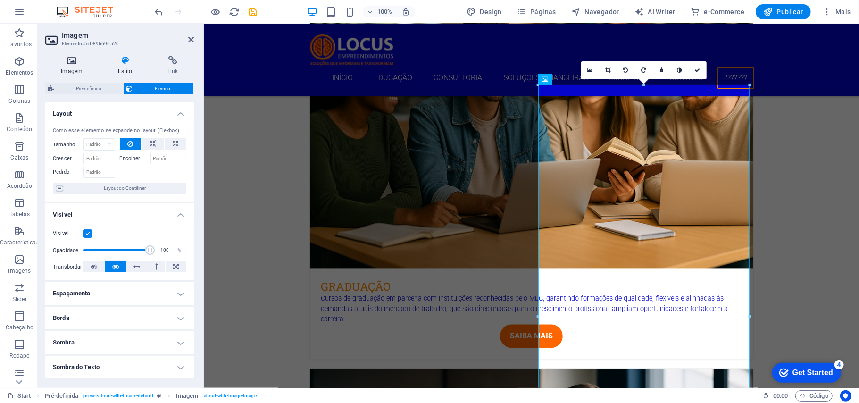
click at [79, 65] on h4 "Imagem" at bounding box center [73, 66] width 57 height 20
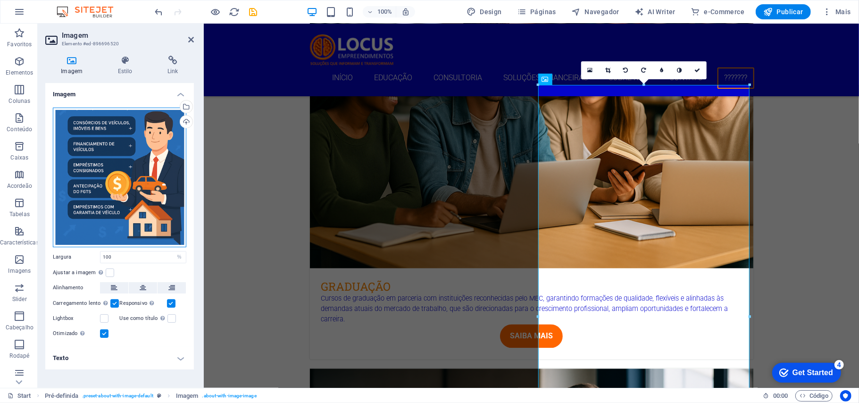
click at [131, 158] on div "Arraste os arquivos aqui, clique para escolher os arquivos ou selecione os arqu…" at bounding box center [119, 177] width 133 height 140
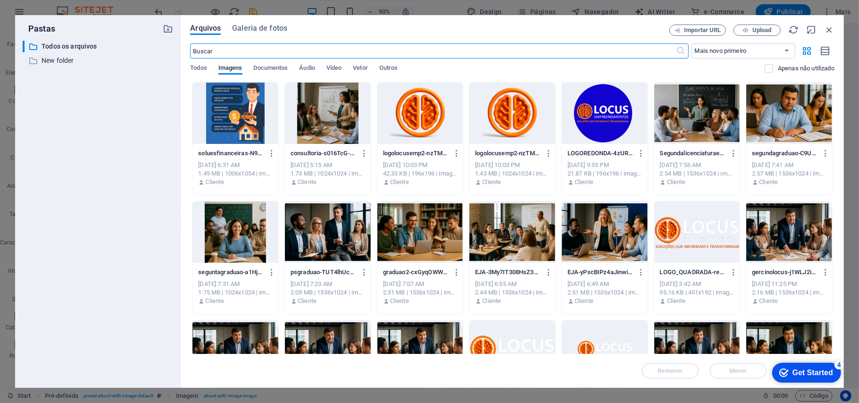
scroll to position [1360, 0]
click at [231, 91] on div at bounding box center [235, 113] width 86 height 61
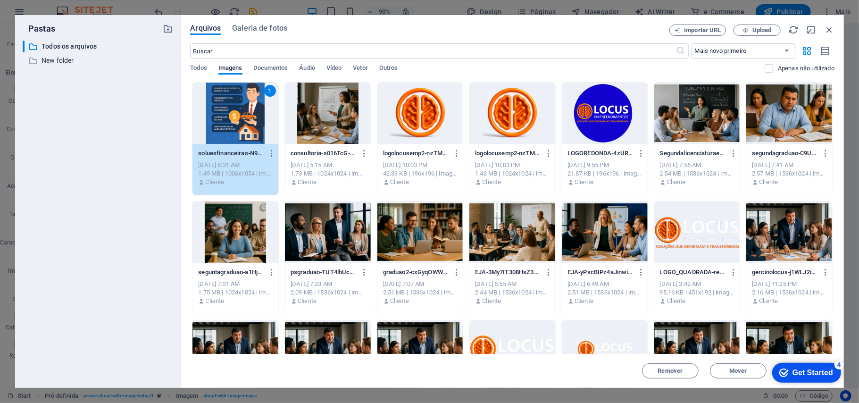
click at [231, 93] on div "1" at bounding box center [235, 113] width 86 height 61
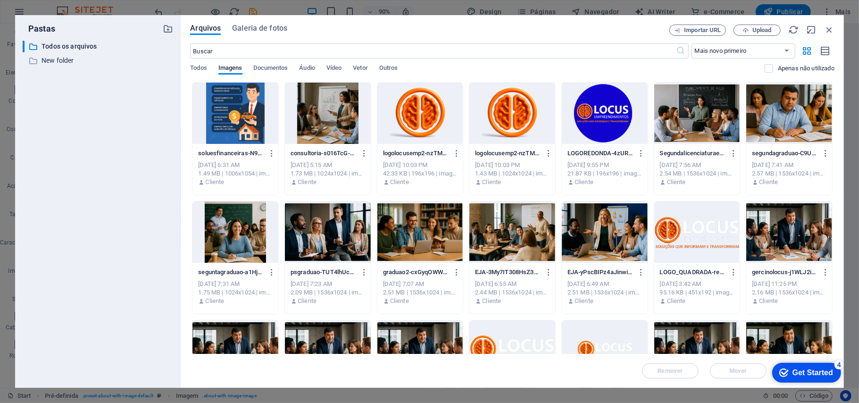
click at [232, 94] on div at bounding box center [235, 113] width 86 height 61
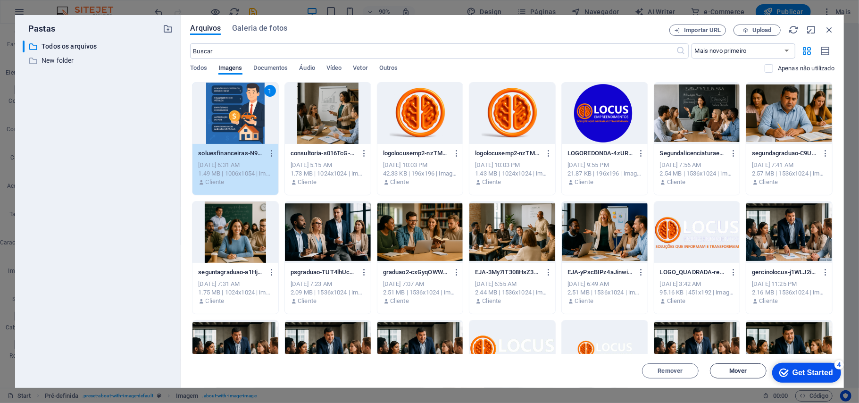
click at [715, 335] on span "Mover" at bounding box center [738, 371] width 48 height 6
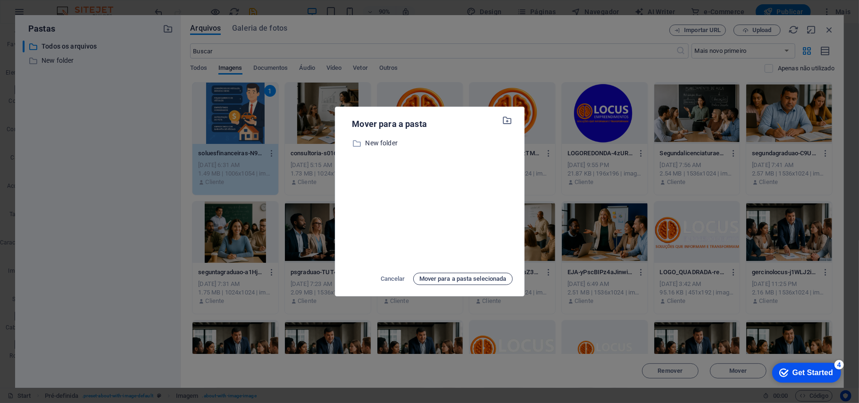
click at [464, 278] on span "Mover para a pasta selecionada" at bounding box center [462, 278] width 87 height 11
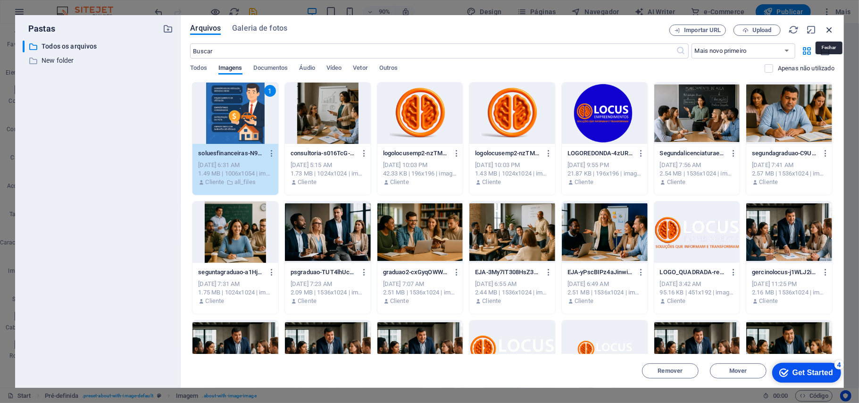
click at [715, 25] on icon "button" at bounding box center [829, 30] width 10 height 10
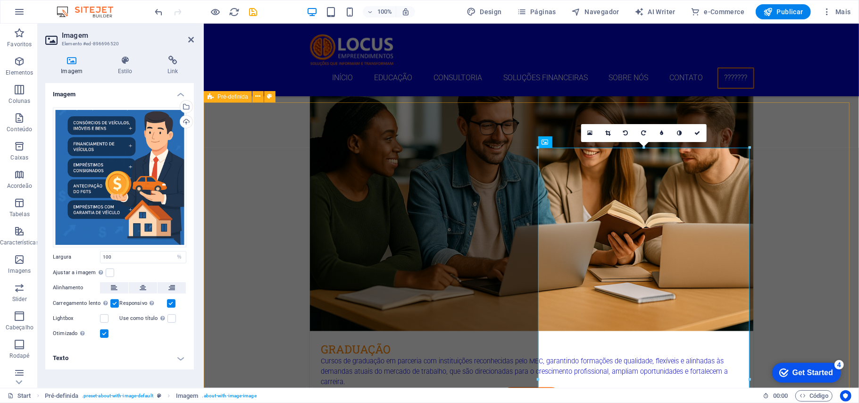
scroll to position [1320, 0]
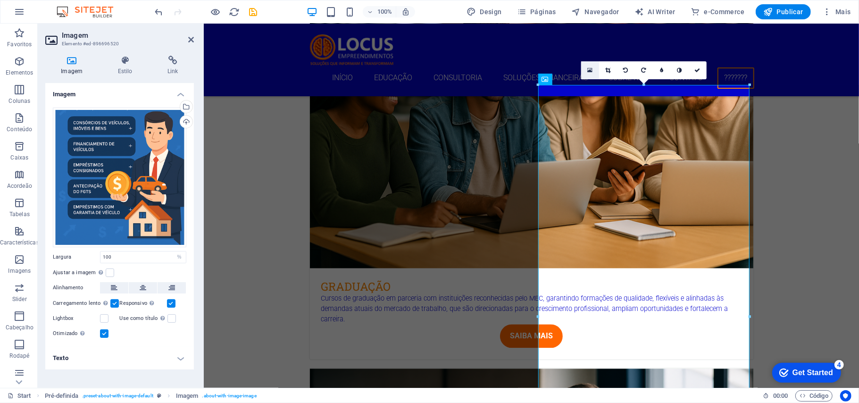
click at [593, 67] on link at bounding box center [590, 70] width 18 height 18
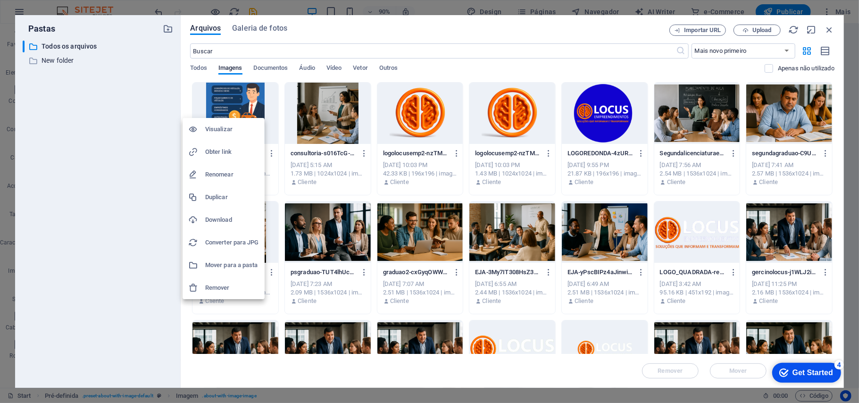
click at [230, 104] on div at bounding box center [429, 201] width 859 height 403
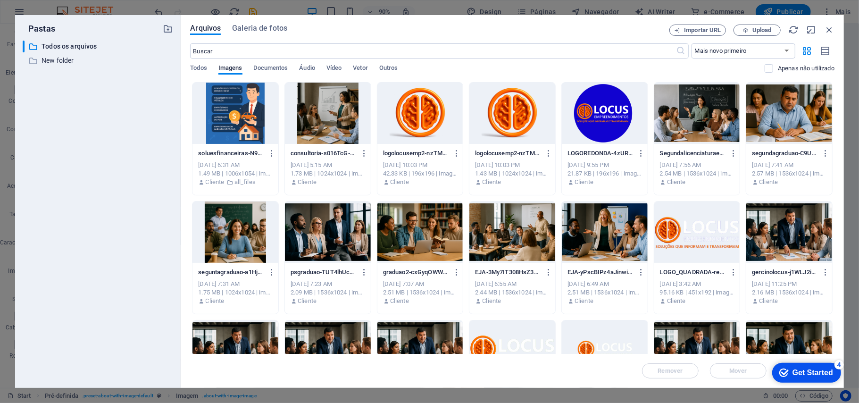
click at [230, 104] on div at bounding box center [235, 113] width 86 height 61
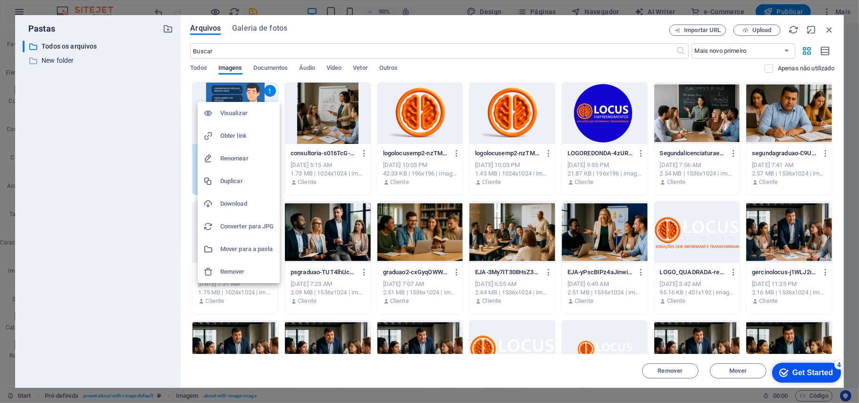
click at [246, 267] on h6 "Remover" at bounding box center [247, 271] width 54 height 11
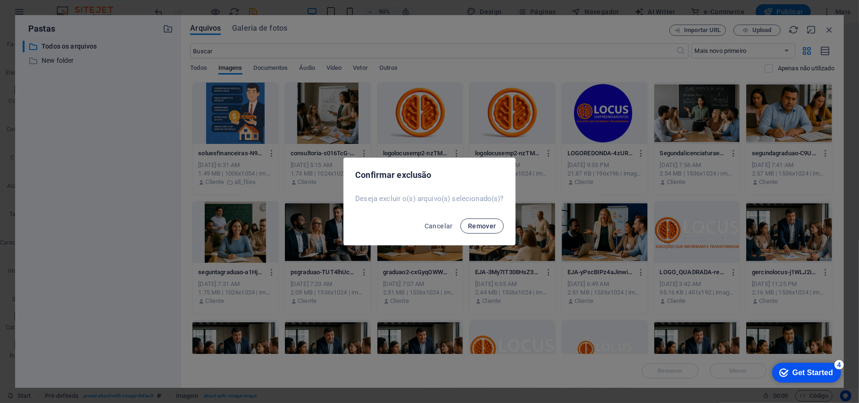
click at [476, 226] on span "Remover" at bounding box center [482, 226] width 28 height 8
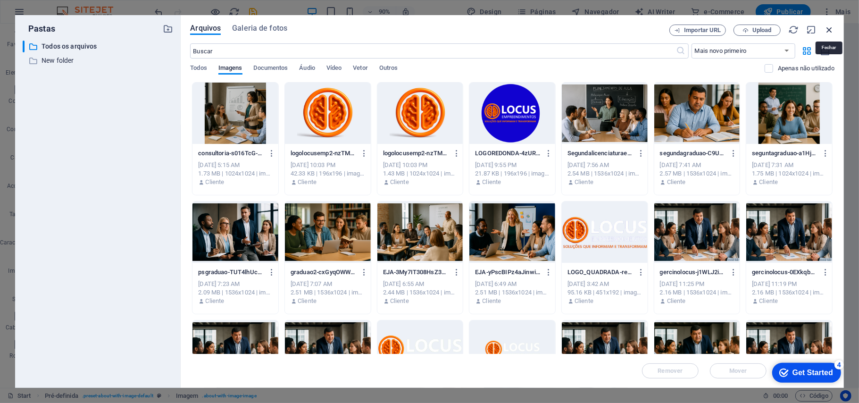
drag, startPoint x: 828, startPoint y: 27, endPoint x: 617, endPoint y: 9, distance: 211.5
click at [715, 27] on icon "button" at bounding box center [829, 30] width 10 height 10
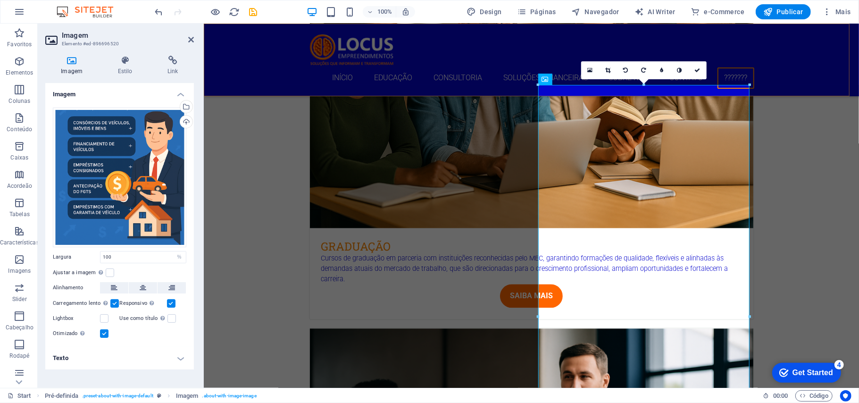
scroll to position [1320, 0]
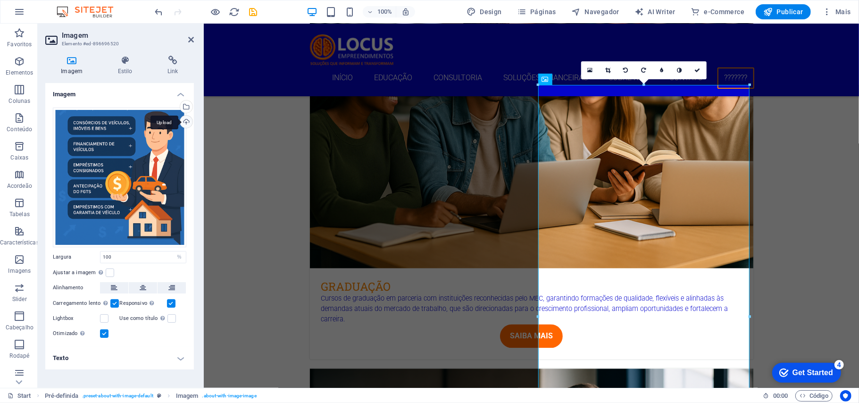
click at [183, 121] on div "Upload" at bounding box center [185, 123] width 14 height 14
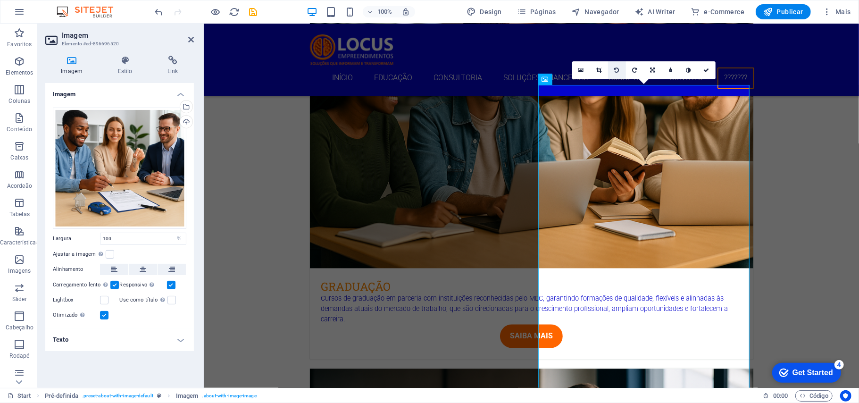
click at [614, 73] on link at bounding box center [617, 70] width 18 height 18
click at [615, 70] on icon at bounding box center [616, 70] width 5 height 6
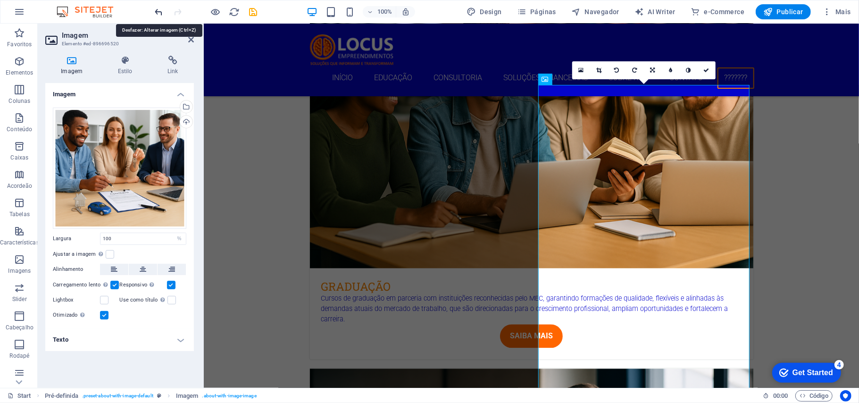
click at [155, 9] on icon "undo" at bounding box center [159, 12] width 11 height 11
click at [157, 12] on icon "undo" at bounding box center [159, 12] width 11 height 11
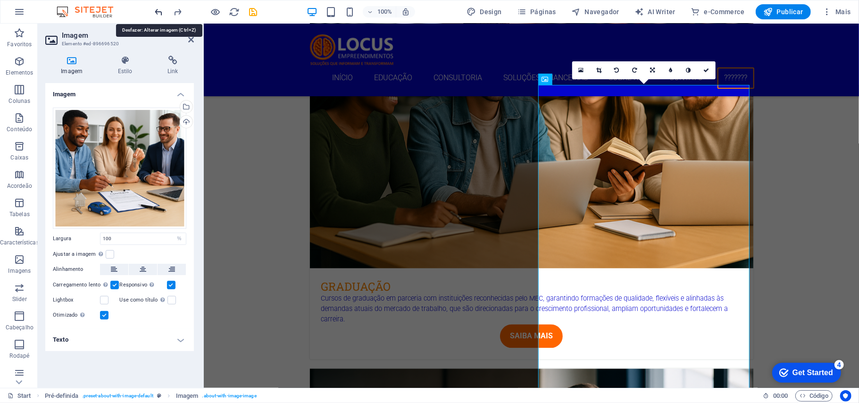
click at [157, 12] on icon "undo" at bounding box center [159, 12] width 11 height 11
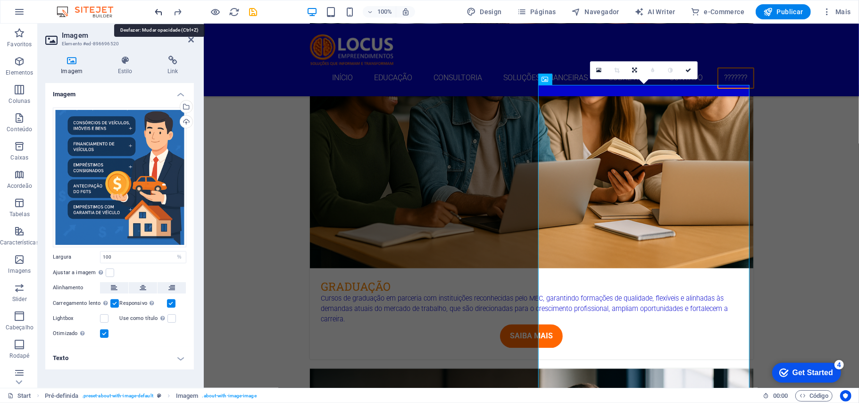
click at [157, 12] on icon "undo" at bounding box center [159, 12] width 11 height 11
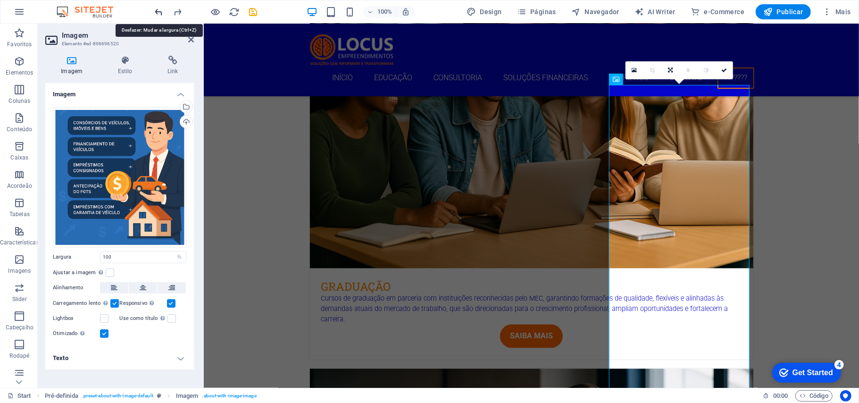
click at [157, 12] on icon "undo" at bounding box center [159, 12] width 11 height 11
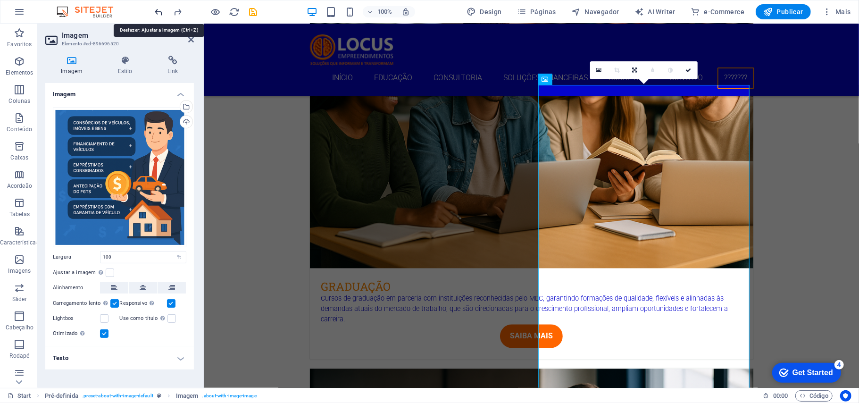
click at [157, 12] on icon "undo" at bounding box center [159, 12] width 11 height 11
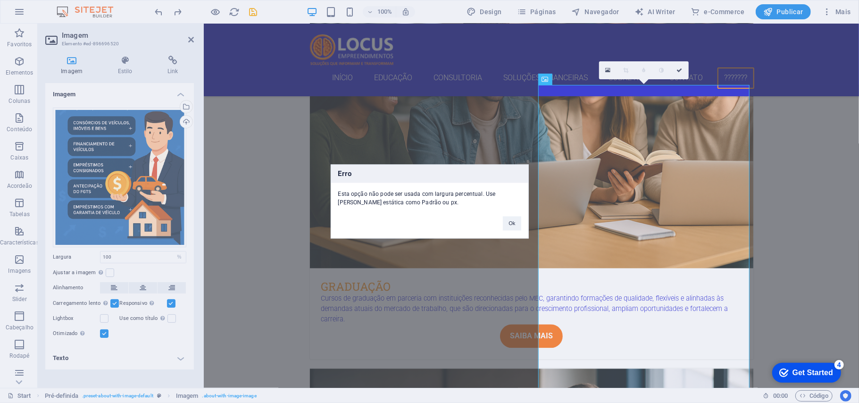
click at [159, 11] on div "Erro Esta opção não pode ser usada com largura percentual. Use uma largura está…" at bounding box center [429, 201] width 859 height 403
click at [504, 222] on button "Ok" at bounding box center [512, 223] width 18 height 14
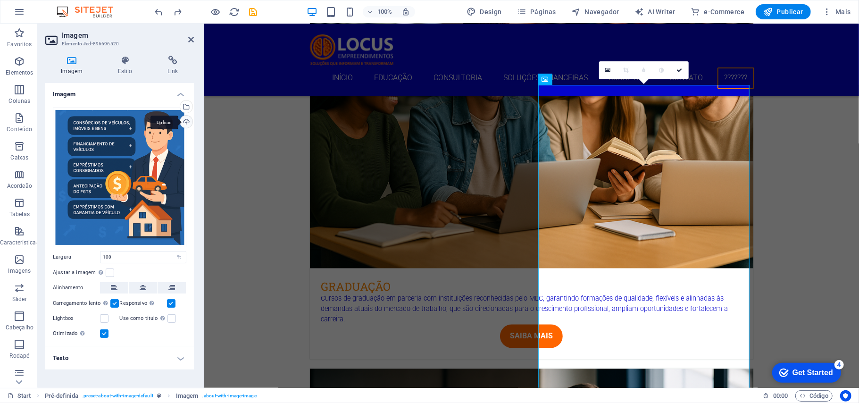
click at [182, 124] on div "Upload" at bounding box center [185, 123] width 14 height 14
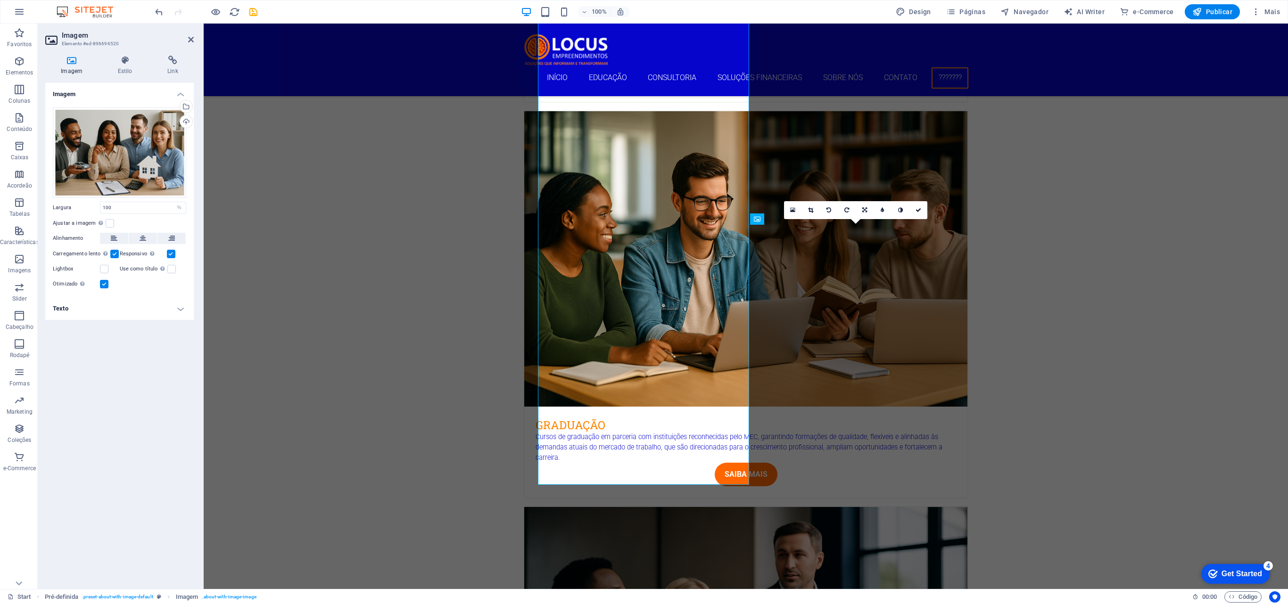
scroll to position [1383, 0]
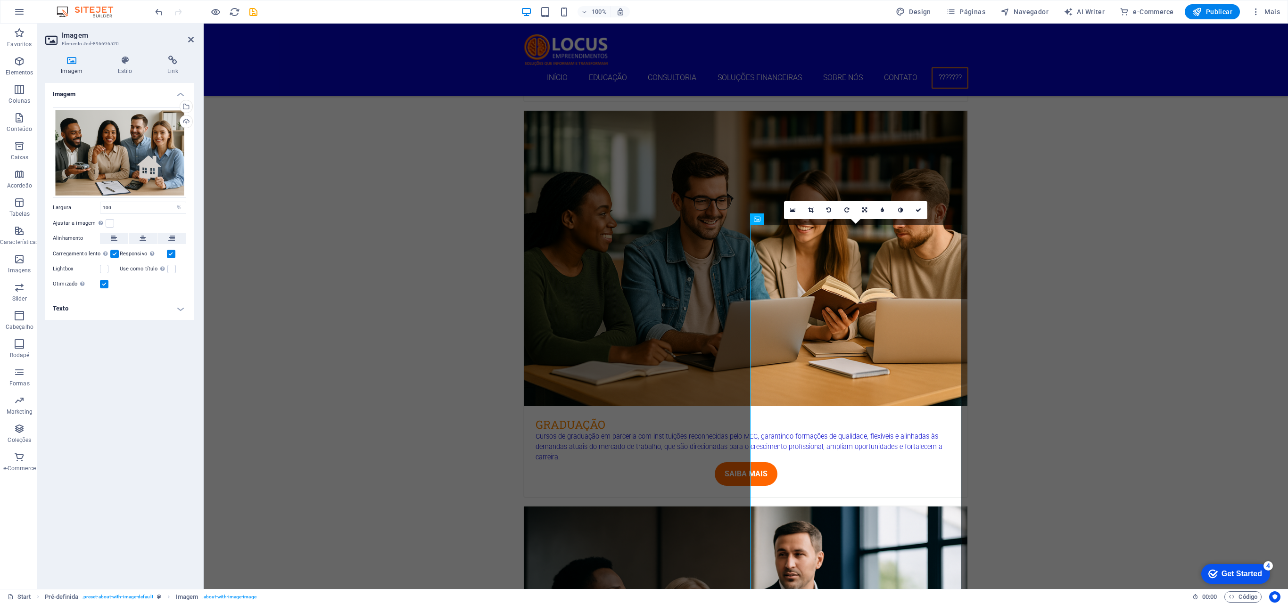
drag, startPoint x: 1024, startPoint y: 24, endPoint x: 557, endPoint y: 266, distance: 526.3
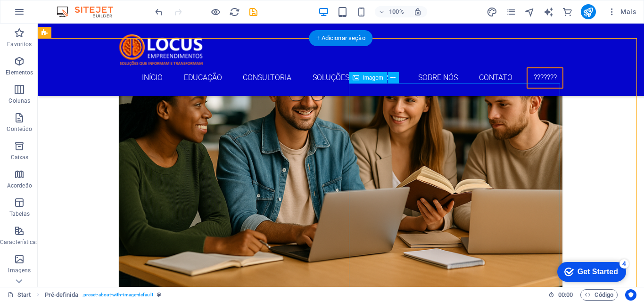
scroll to position [1195, 0]
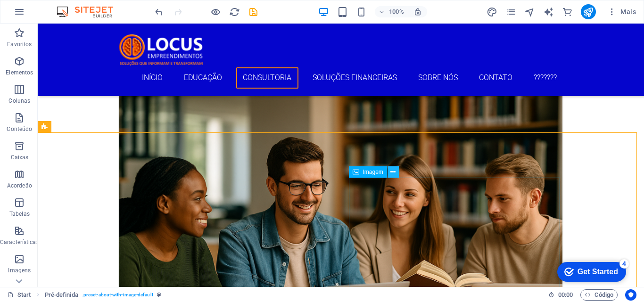
click at [395, 172] on icon at bounding box center [392, 172] width 5 height 10
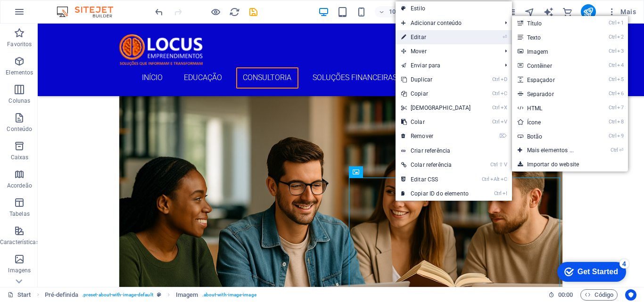
click at [424, 34] on link "⏎ Editar" at bounding box center [436, 37] width 81 height 14
select select "%"
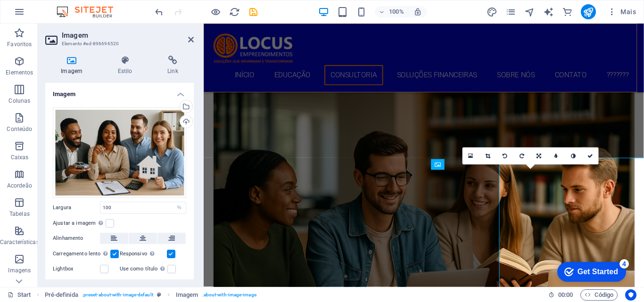
scroll to position [1207, 0]
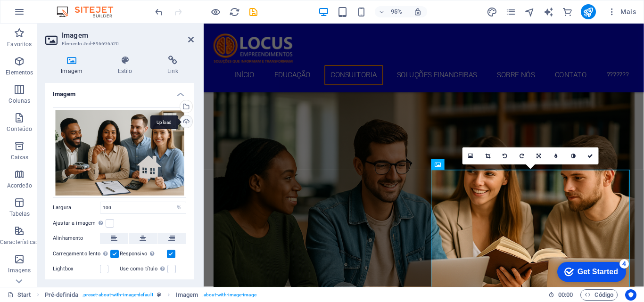
click at [183, 123] on div "Upload" at bounding box center [185, 123] width 14 height 14
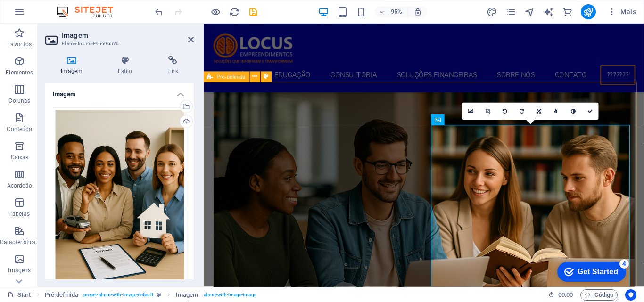
scroll to position [1255, 0]
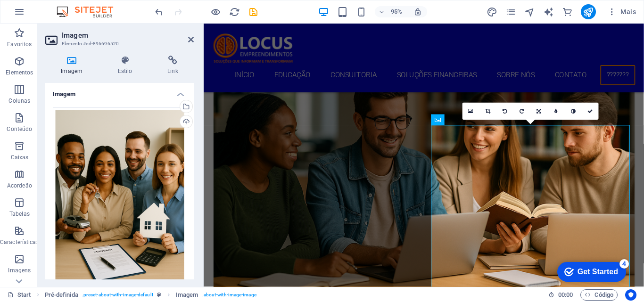
click at [542, 110] on link at bounding box center [539, 111] width 17 height 17
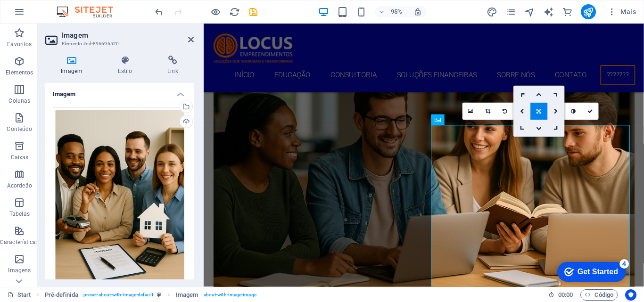
click at [541, 110] on icon at bounding box center [539, 110] width 5 height 5
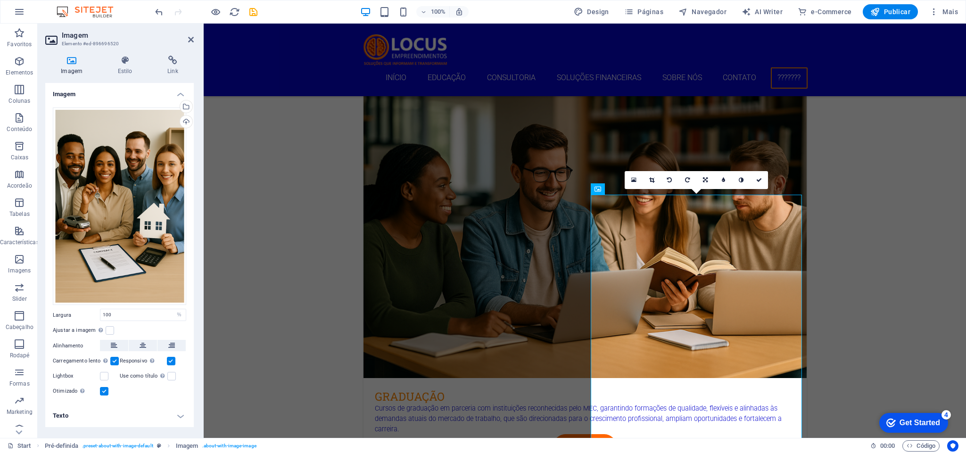
scroll to position [1331, 0]
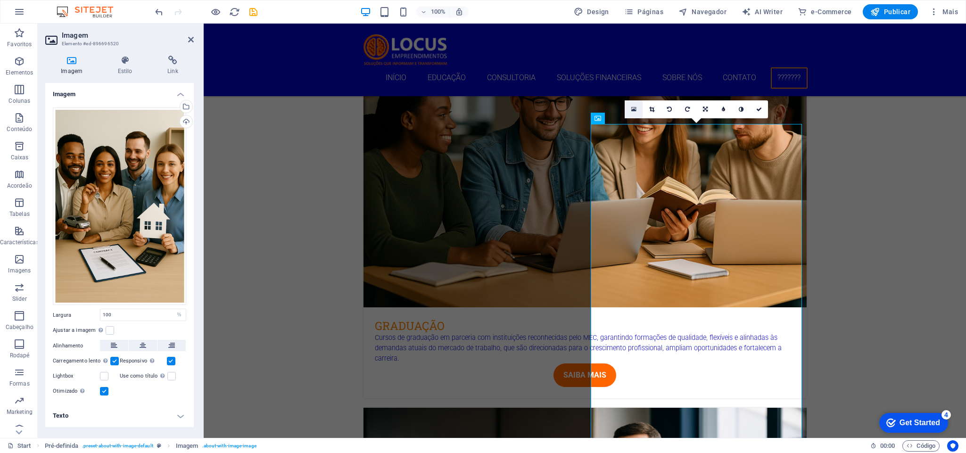
click at [632, 109] on icon at bounding box center [633, 109] width 5 height 7
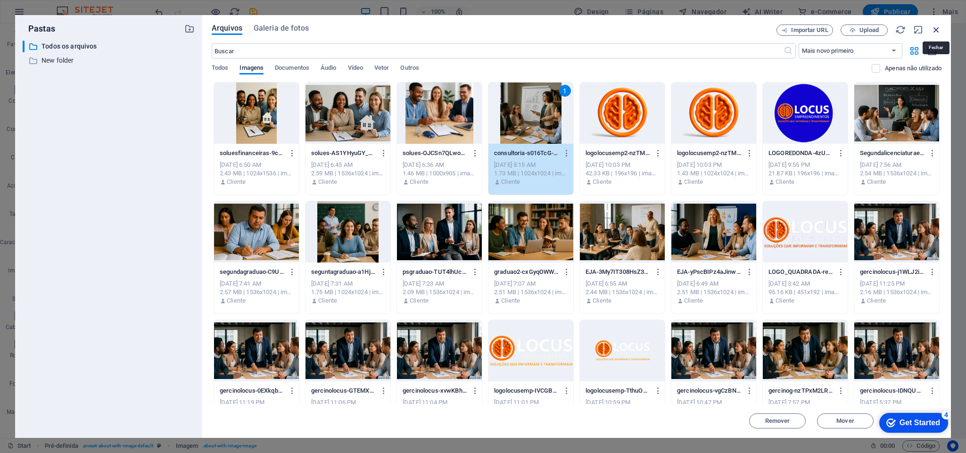
click at [715, 30] on icon "button" at bounding box center [936, 30] width 10 height 10
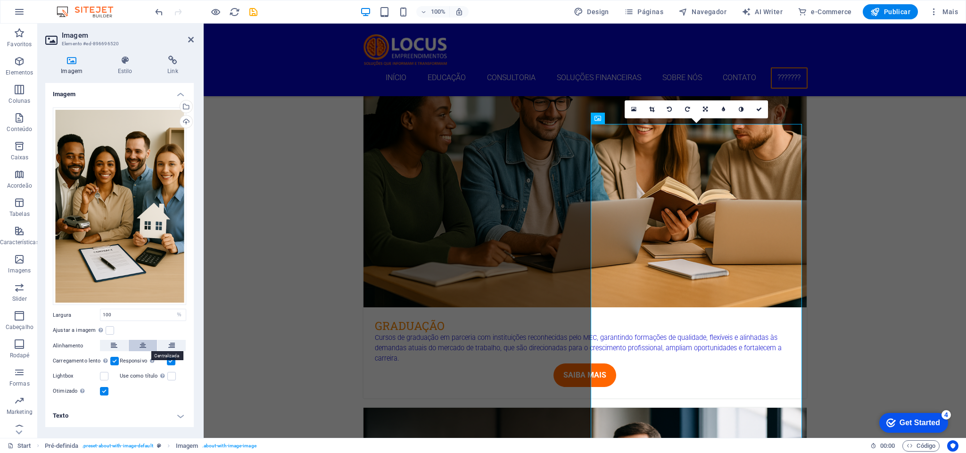
click at [144, 335] on icon at bounding box center [143, 345] width 7 height 11
click at [160, 10] on icon "undo" at bounding box center [159, 12] width 11 height 11
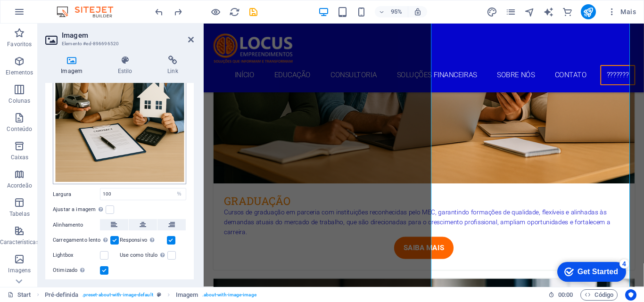
scroll to position [145, 0]
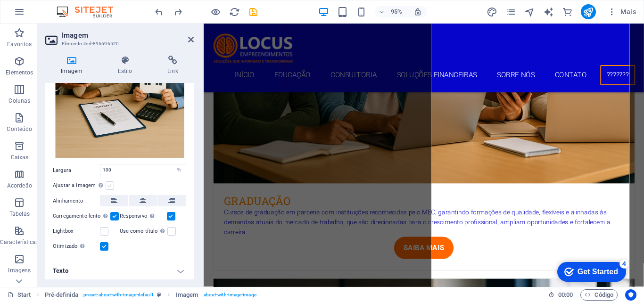
click at [107, 182] on label at bounding box center [110, 186] width 8 height 8
click at [0, 0] on input "Ajustar a imagem Ajustar a imagem automaticamente a uma largura e altura fixas" at bounding box center [0, 0] width 0 height 0
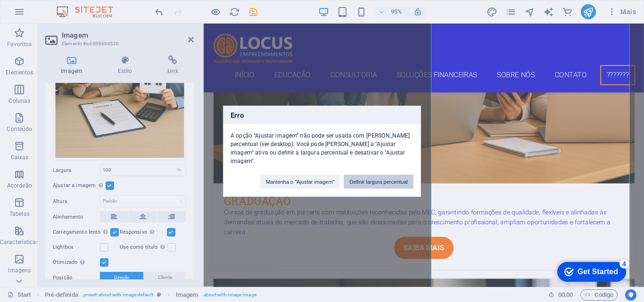
click at [382, 180] on button "Definir largura percentual" at bounding box center [379, 181] width 70 height 14
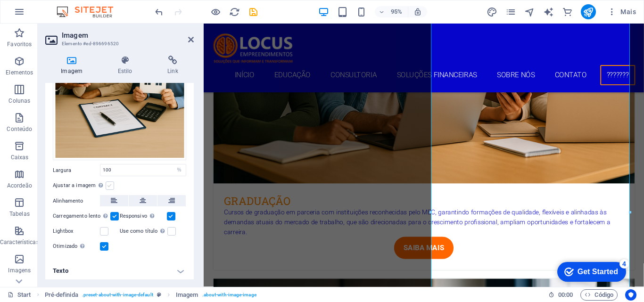
click at [109, 182] on label at bounding box center [110, 186] width 8 height 8
click at [0, 0] on input "Ajustar a imagem Ajustar a imagem automaticamente a uma largura e altura fixas" at bounding box center [0, 0] width 0 height 0
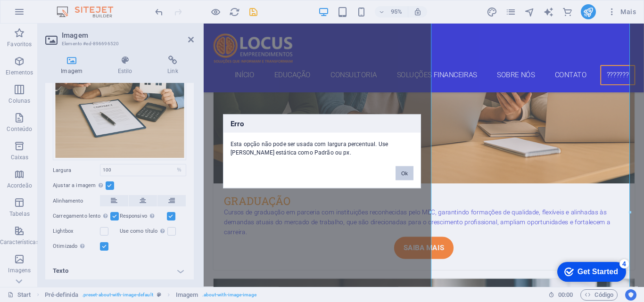
click at [401, 175] on button "Ok" at bounding box center [405, 173] width 18 height 14
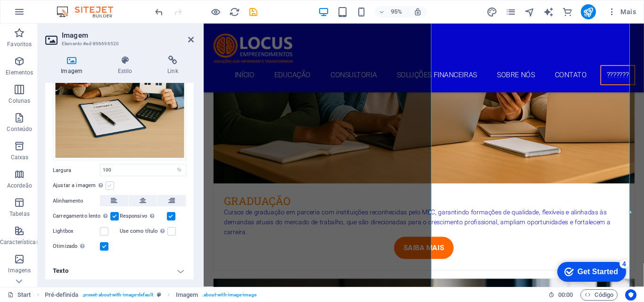
click at [110, 184] on label at bounding box center [110, 186] width 8 height 8
click at [0, 0] on input "Ajustar a imagem Ajustar a imagem automaticamente a uma largura e altura fixas" at bounding box center [0, 0] width 0 height 0
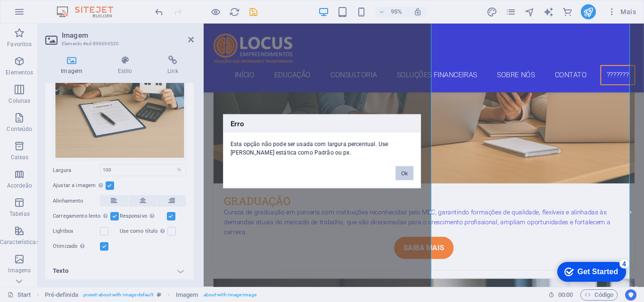
drag, startPoint x: 401, startPoint y: 175, endPoint x: 386, endPoint y: 168, distance: 16.7
click at [392, 170] on div "Ok" at bounding box center [404, 169] width 32 height 24
click at [408, 175] on button "Ok" at bounding box center [405, 173] width 18 height 14
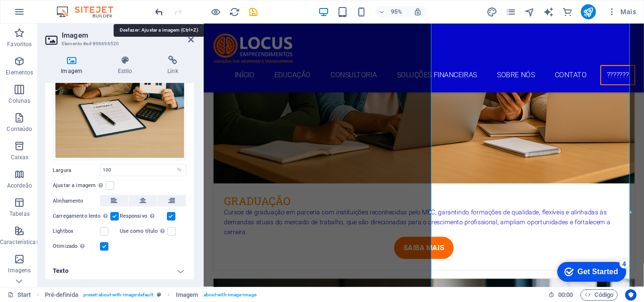
click at [158, 10] on icon "undo" at bounding box center [159, 12] width 11 height 11
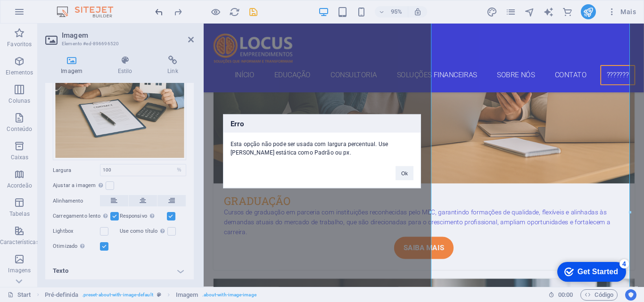
click at [158, 10] on div "Erro Esta opção não pode ser usada com largura percentual. Use uma largura está…" at bounding box center [322, 151] width 644 height 302
click at [400, 173] on button "Ok" at bounding box center [405, 173] width 18 height 14
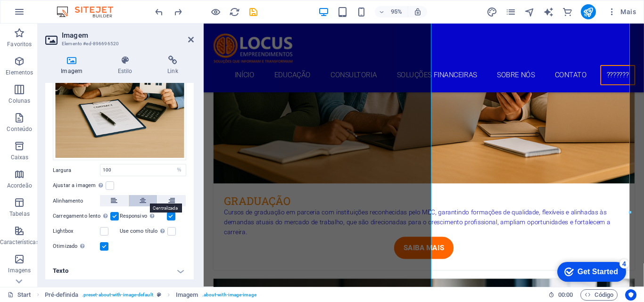
click at [141, 199] on icon at bounding box center [143, 200] width 7 height 11
click at [106, 182] on label at bounding box center [110, 186] width 8 height 8
click at [0, 0] on input "Ajustar a imagem Ajustar a imagem automaticamente a uma largura e altura fixas" at bounding box center [0, 0] width 0 height 0
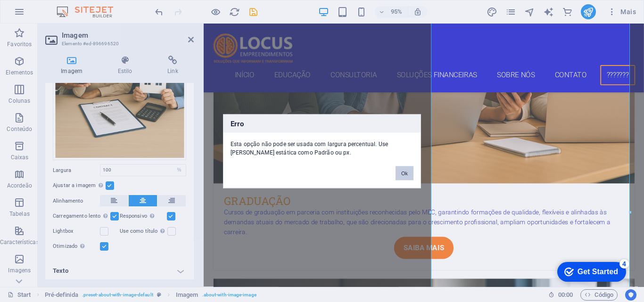
click at [405, 176] on button "Ok" at bounding box center [405, 173] width 18 height 14
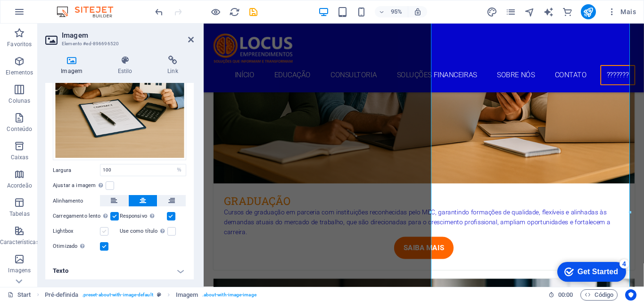
click at [107, 232] on label at bounding box center [104, 231] width 8 height 8
click at [0, 0] on input "Lightbox" at bounding box center [0, 0] width 0 height 0
click at [167, 231] on label at bounding box center [171, 231] width 8 height 8
click at [0, 0] on input "Use como título A imagem será envolvida em uma tag com título H1. Útil para dar…" at bounding box center [0, 0] width 0 height 0
click at [105, 244] on label at bounding box center [104, 246] width 8 height 8
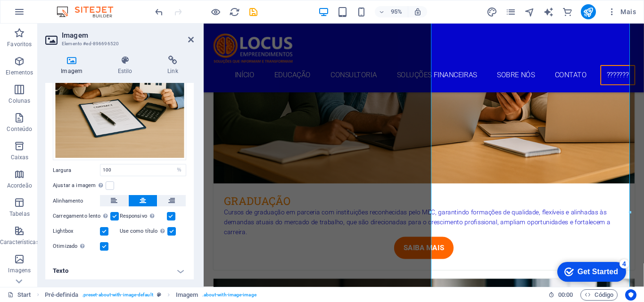
click at [0, 0] on input "Otimizado As imagens são compactadas para melhorar a velocidade da página." at bounding box center [0, 0] width 0 height 0
drag, startPoint x: 104, startPoint y: 239, endPoint x: 103, endPoint y: 234, distance: 5.8
click at [104, 242] on label at bounding box center [104, 246] width 8 height 8
click at [0, 0] on input "Otimizado As imagens são compactadas para melhorar a velocidade da página." at bounding box center [0, 0] width 0 height 0
click at [103, 232] on label at bounding box center [104, 231] width 8 height 8
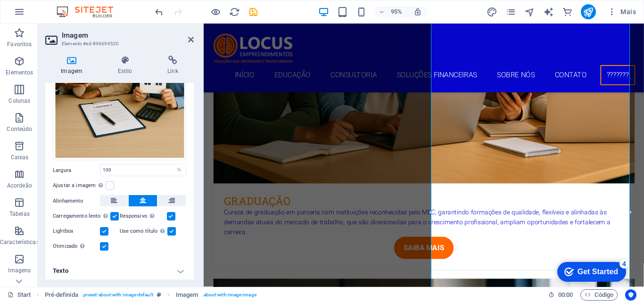
click at [0, 0] on input "Lightbox" at bounding box center [0, 0] width 0 height 0
click at [171, 231] on label at bounding box center [171, 231] width 8 height 8
click at [0, 0] on input "Use como título A imagem será envolvida em uma tag com título H1. Útil para dar…" at bounding box center [0, 0] width 0 height 0
drag, startPoint x: 159, startPoint y: 245, endPoint x: 150, endPoint y: 245, distance: 9.0
click at [152, 245] on div "Otimizado As imagens são compactadas para melhorar a velocidade da página." at bounding box center [119, 246] width 133 height 11
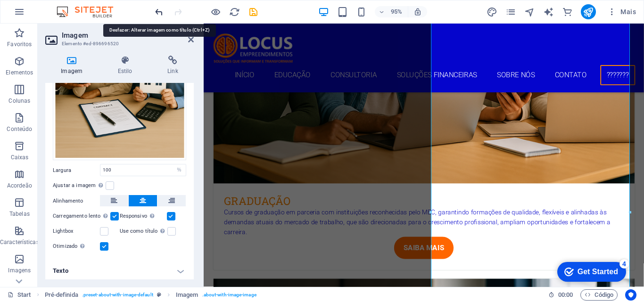
click at [158, 11] on icon "undo" at bounding box center [159, 12] width 11 height 11
click at [158, 12] on icon "undo" at bounding box center [159, 12] width 11 height 11
click at [159, 13] on icon "undo" at bounding box center [159, 12] width 11 height 11
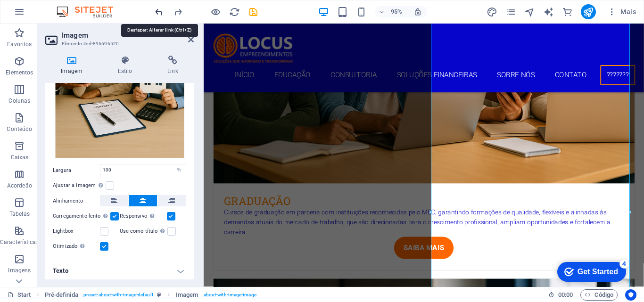
click at [159, 13] on icon "undo" at bounding box center [159, 12] width 11 height 11
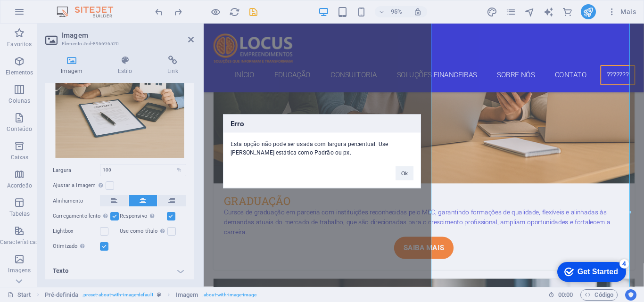
click at [159, 14] on div "Erro Esta opção não pode ser usada com largura percentual. Use uma largura está…" at bounding box center [322, 151] width 644 height 302
click at [159, 15] on div "Erro Esta opção não pode ser usada com largura percentual. Use uma largura está…" at bounding box center [322, 151] width 644 height 302
click at [160, 15] on div "Erro Esta opção não pode ser usada com largura percentual. Use uma largura está…" at bounding box center [322, 151] width 644 height 302
drag, startPoint x: 401, startPoint y: 172, endPoint x: 394, endPoint y: 165, distance: 10.3
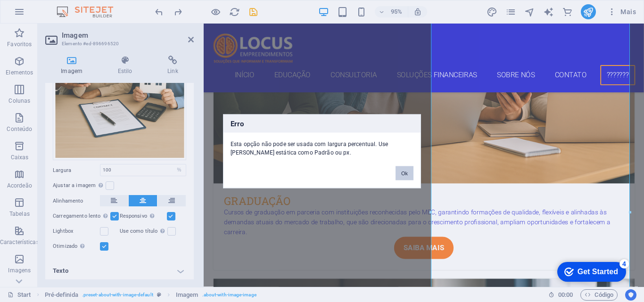
click at [395, 165] on div "Ok" at bounding box center [404, 169] width 32 height 24
click at [402, 173] on button "Ok" at bounding box center [405, 173] width 18 height 14
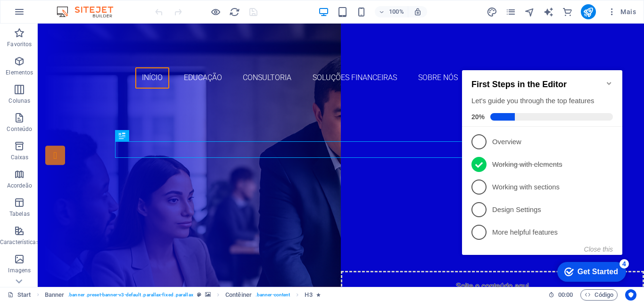
click at [610, 80] on icon "Minimize checklist" at bounding box center [609, 84] width 8 height 8
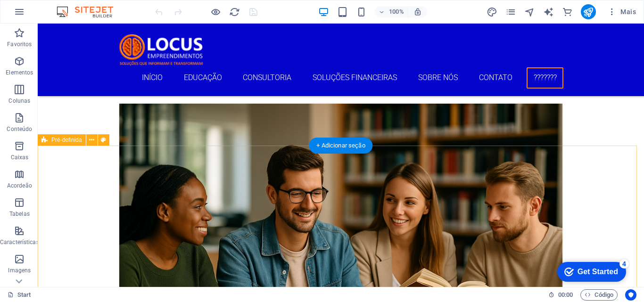
scroll to position [1179, 0]
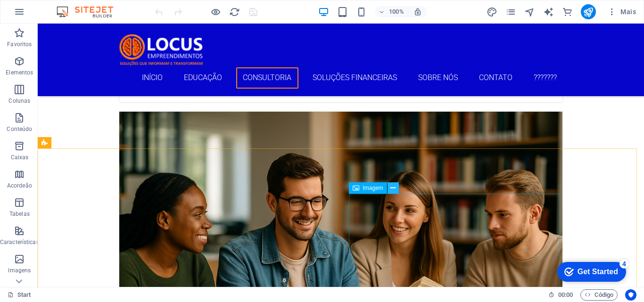
click at [392, 190] on icon at bounding box center [392, 188] width 5 height 10
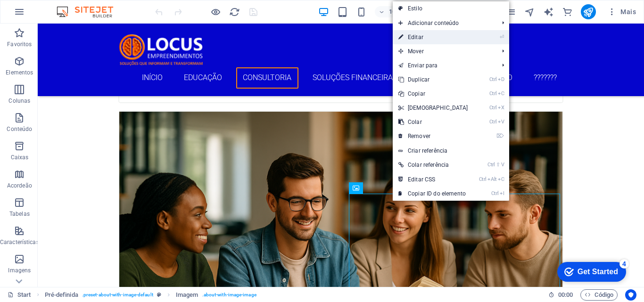
click at [417, 36] on link "⏎ Editar" at bounding box center [433, 37] width 81 height 14
select select "%"
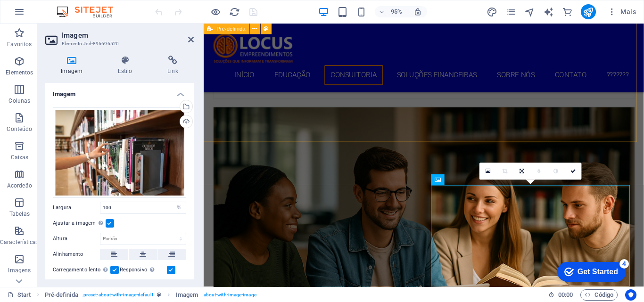
scroll to position [1191, 0]
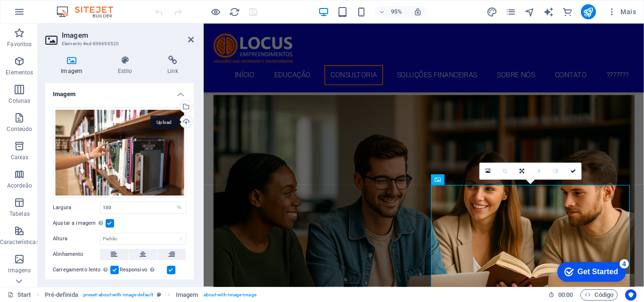
click at [185, 122] on div "Upload" at bounding box center [185, 123] width 14 height 14
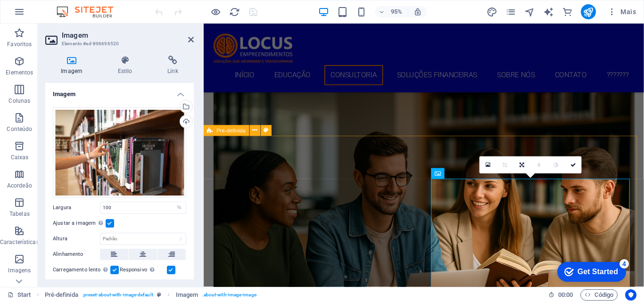
scroll to position [1238, 0]
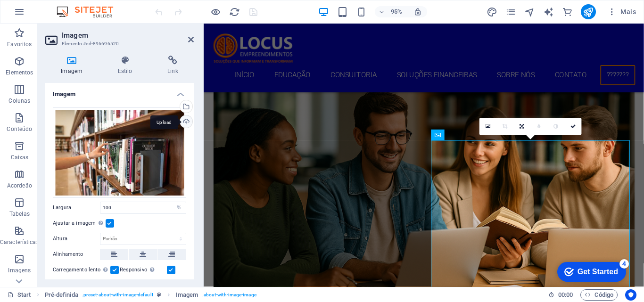
click at [184, 123] on div "Upload" at bounding box center [185, 123] width 14 height 14
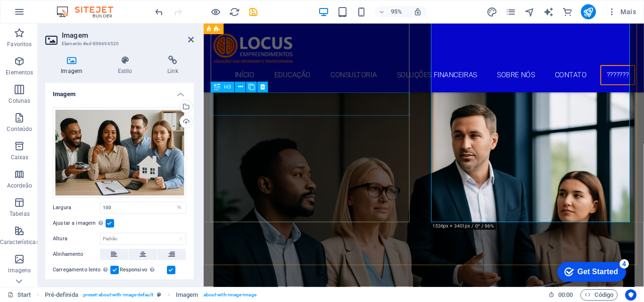
scroll to position [1616, 0]
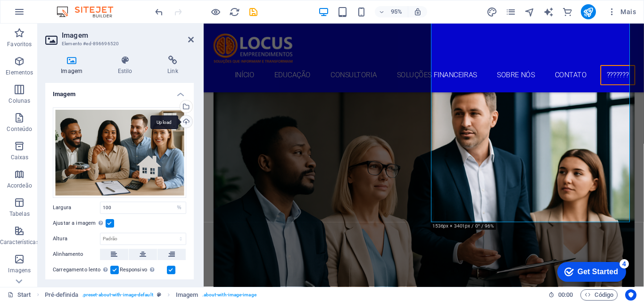
click at [184, 123] on div "Upload" at bounding box center [185, 123] width 14 height 14
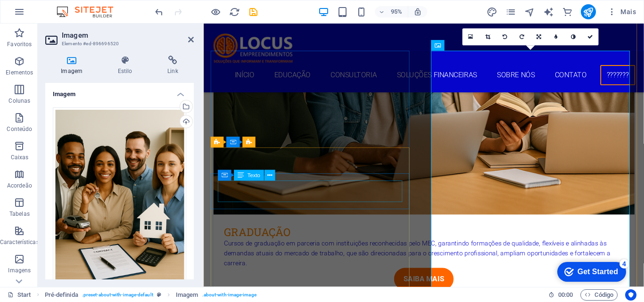
scroll to position [1333, 0]
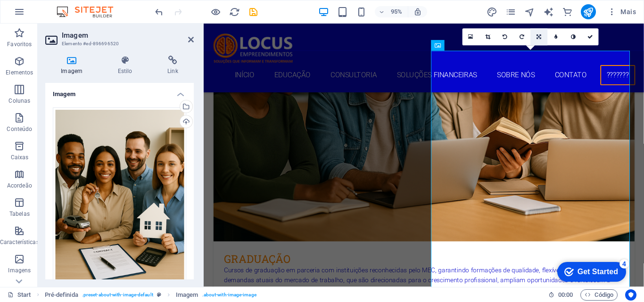
click at [542, 39] on link at bounding box center [539, 36] width 17 height 17
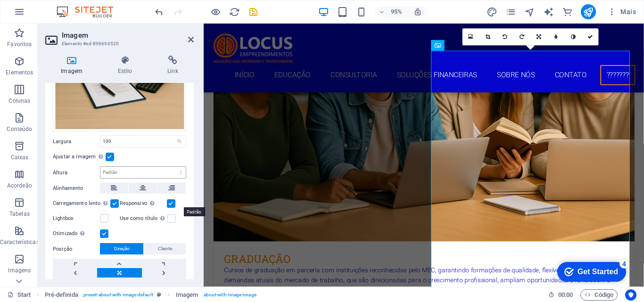
scroll to position [189, 0]
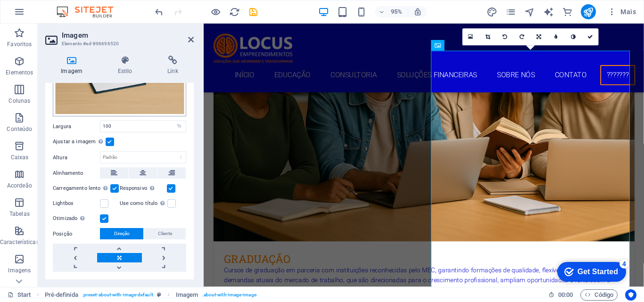
click at [108, 140] on label at bounding box center [110, 142] width 8 height 8
click at [0, 0] on input "Ajustar a imagem Ajustar a imagem automaticamente a uma largura e altura fixas" at bounding box center [0, 0] width 0 height 0
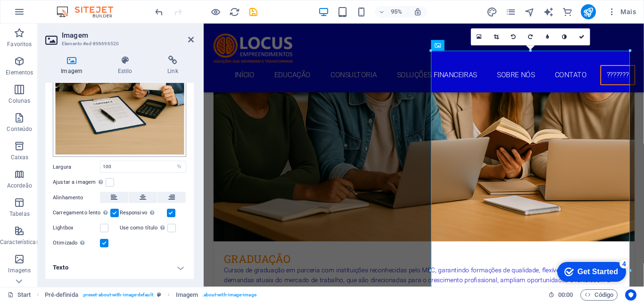
scroll to position [145, 0]
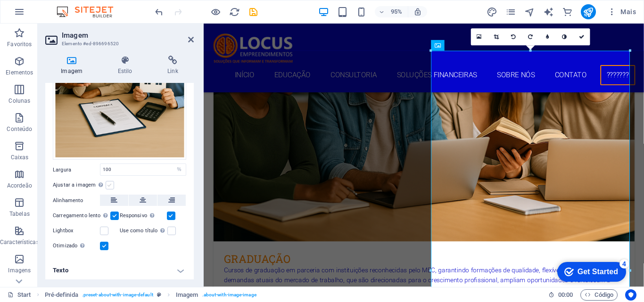
click at [110, 181] on label at bounding box center [110, 185] width 8 height 8
click at [0, 0] on input "Ajustar a imagem Ajustar a imagem automaticamente a uma largura e altura fixas" at bounding box center [0, 0] width 0 height 0
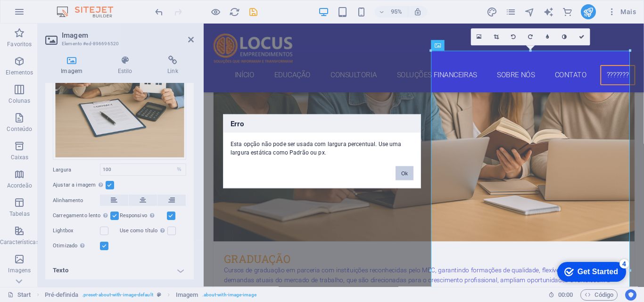
click at [401, 172] on button "Ok" at bounding box center [405, 173] width 18 height 14
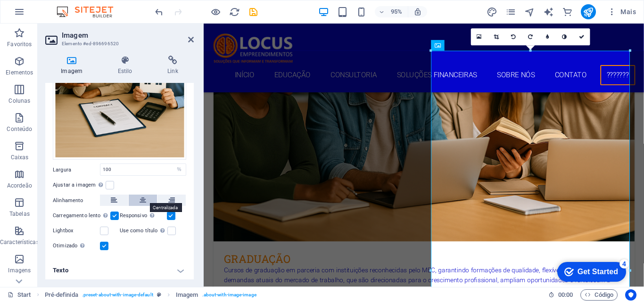
click at [144, 197] on icon at bounding box center [143, 200] width 7 height 11
click at [179, 271] on h4 "Texto" at bounding box center [119, 271] width 149 height 23
click at [112, 186] on label at bounding box center [110, 186] width 8 height 8
click at [0, 0] on input "Ajustar a imagem Ajustar a imagem automaticamente a uma largura e altura fixas" at bounding box center [0, 0] width 0 height 0
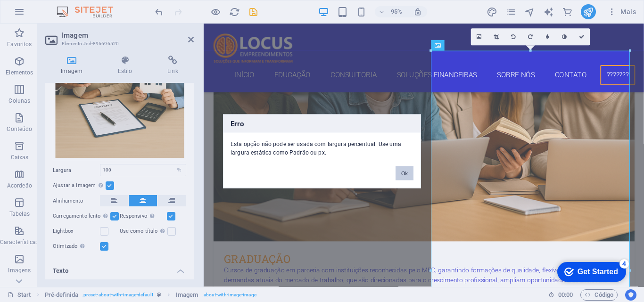
click at [400, 176] on button "Ok" at bounding box center [405, 173] width 18 height 14
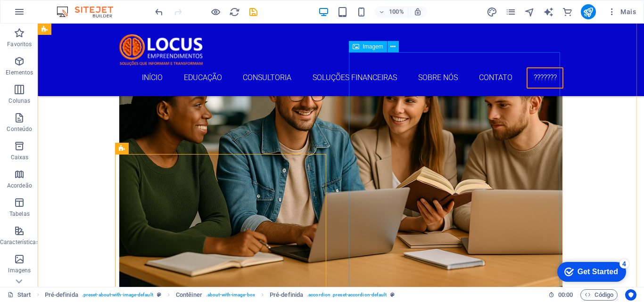
scroll to position [1273, 0]
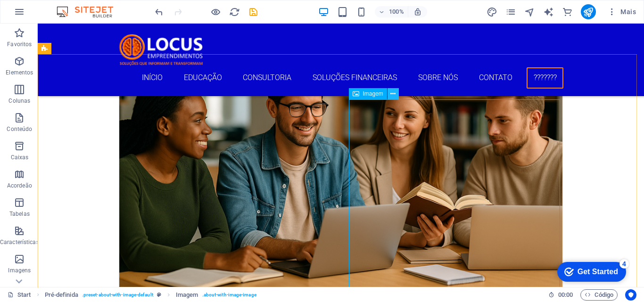
click at [393, 96] on icon at bounding box center [392, 94] width 5 height 10
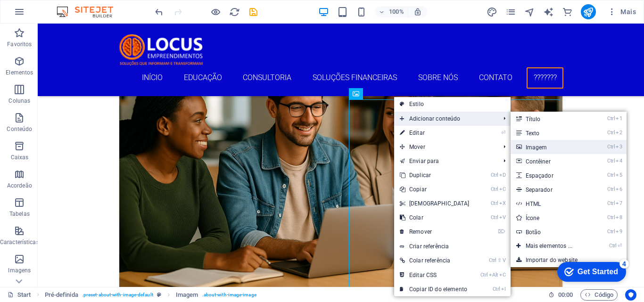
click at [536, 149] on link "Ctrl 3 Imagem" at bounding box center [551, 147] width 81 height 14
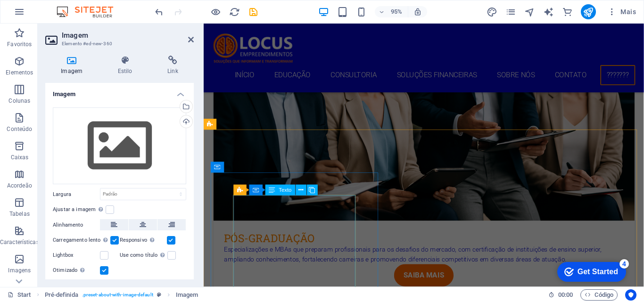
scroll to position [2033, 0]
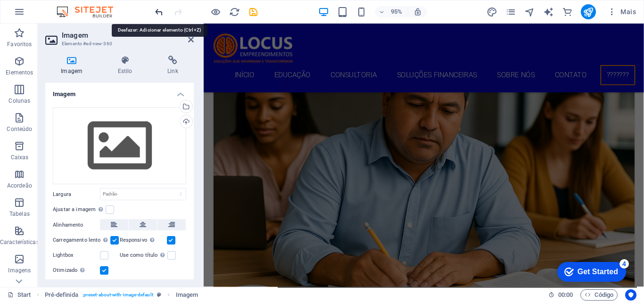
click at [157, 11] on icon "undo" at bounding box center [159, 12] width 11 height 11
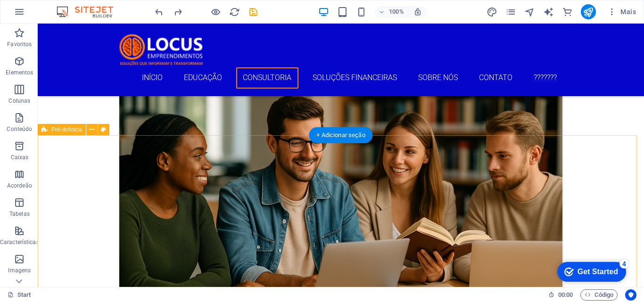
scroll to position [1192, 0]
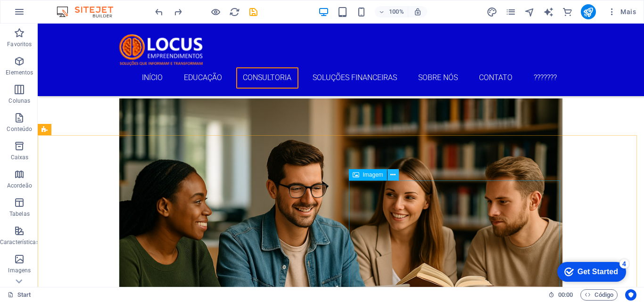
click at [394, 178] on icon at bounding box center [392, 175] width 5 height 10
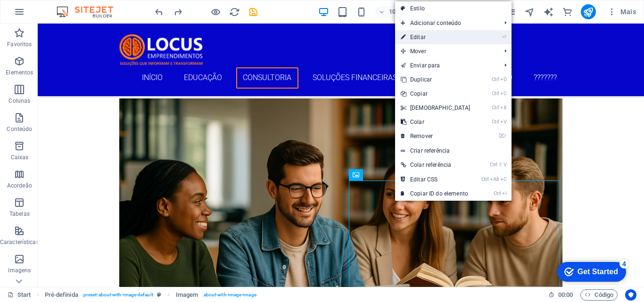
click at [421, 41] on link "⏎ Editar" at bounding box center [435, 37] width 81 height 14
select select "%"
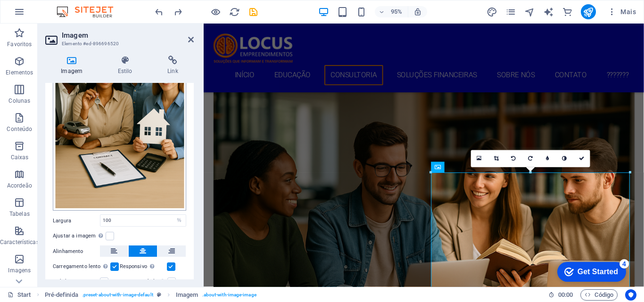
scroll to position [141, 0]
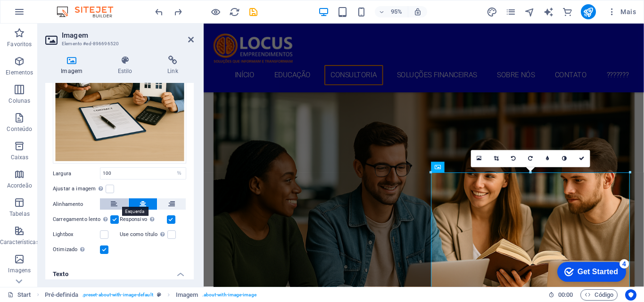
click at [111, 201] on icon at bounding box center [114, 203] width 7 height 11
click at [137, 201] on button at bounding box center [143, 203] width 28 height 11
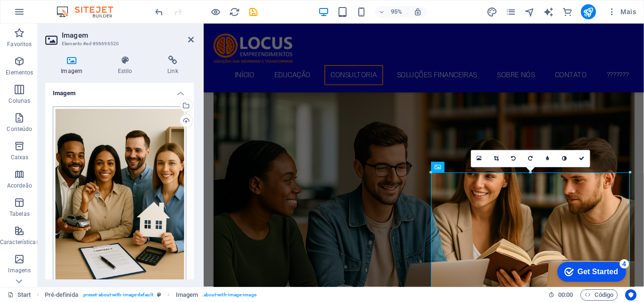
scroll to position [0, 0]
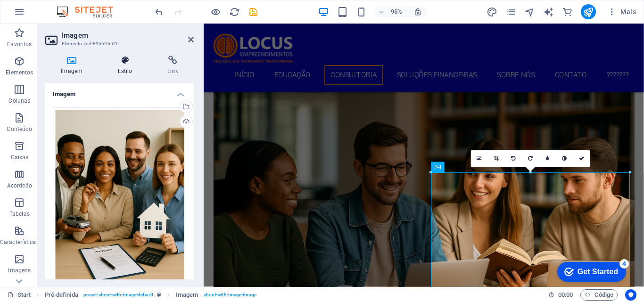
click at [128, 71] on h4 "Estilo" at bounding box center [127, 66] width 50 height 20
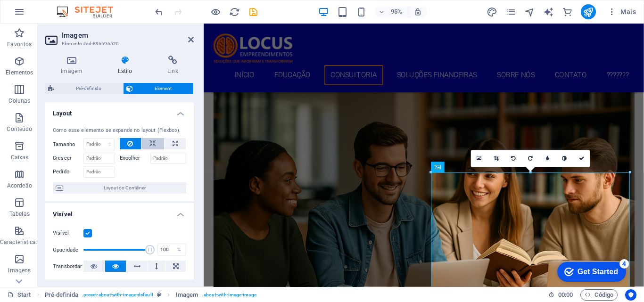
scroll to position [47, 0]
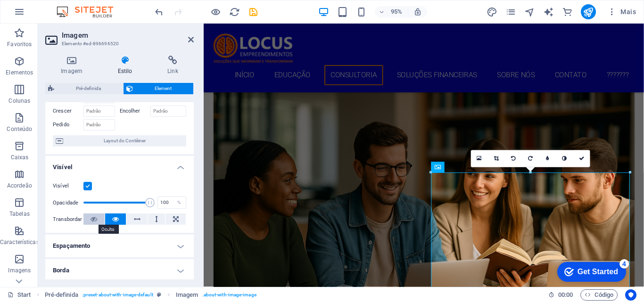
click at [91, 219] on icon at bounding box center [94, 219] width 7 height 11
click at [109, 218] on button at bounding box center [115, 219] width 21 height 11
click at [173, 220] on icon at bounding box center [176, 219] width 6 height 11
click at [169, 220] on button at bounding box center [175, 219] width 20 height 11
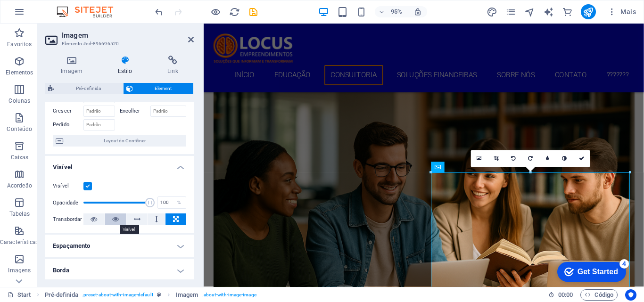
click at [112, 221] on icon at bounding box center [115, 219] width 7 height 11
click at [159, 16] on icon "undo" at bounding box center [159, 12] width 11 height 11
click at [159, 15] on icon "undo" at bounding box center [159, 12] width 11 height 11
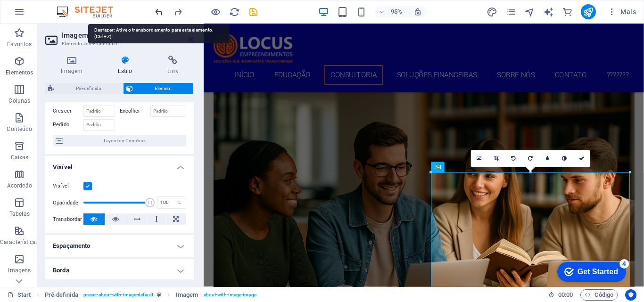
click at [159, 15] on icon "undo" at bounding box center [159, 12] width 11 height 11
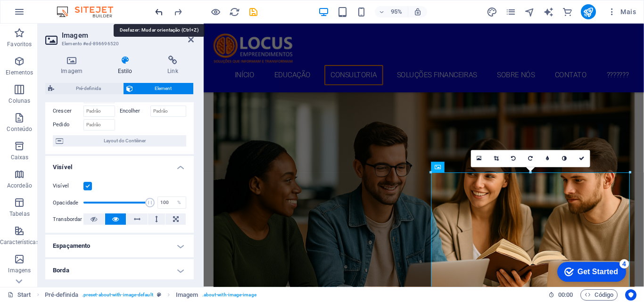
click at [159, 15] on icon "undo" at bounding box center [159, 12] width 11 height 11
click at [159, 10] on icon "undo" at bounding box center [159, 12] width 11 height 11
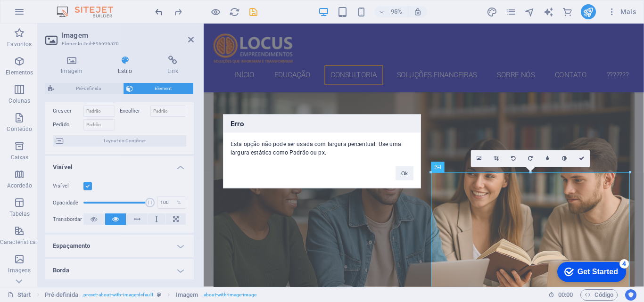
click at [159, 10] on div "Erro Esta opção não pode ser usada com largura percentual. Use uma largura está…" at bounding box center [322, 151] width 644 height 302
click at [402, 177] on button "Ok" at bounding box center [405, 173] width 18 height 14
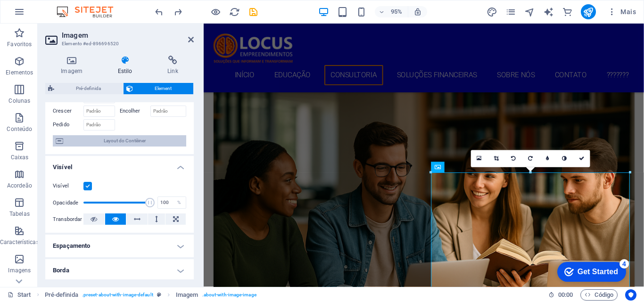
click at [97, 140] on span "Layout do Contêiner" at bounding box center [124, 140] width 117 height 11
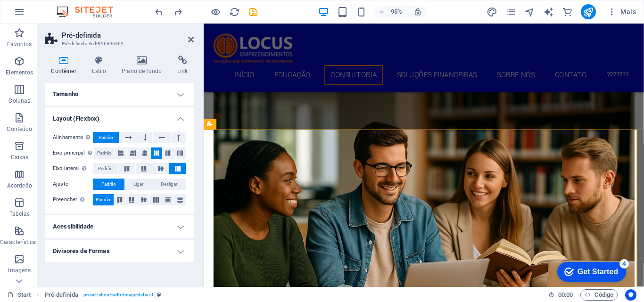
scroll to position [0, 0]
click at [67, 65] on h4 "Contêiner" at bounding box center [65, 66] width 41 height 20
click at [136, 68] on h4 "Plano de fundo" at bounding box center [144, 66] width 56 height 20
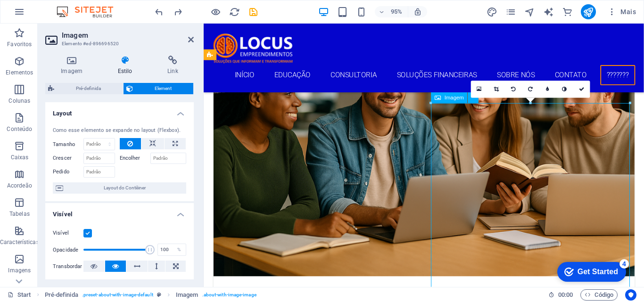
scroll to position [1299, 0]
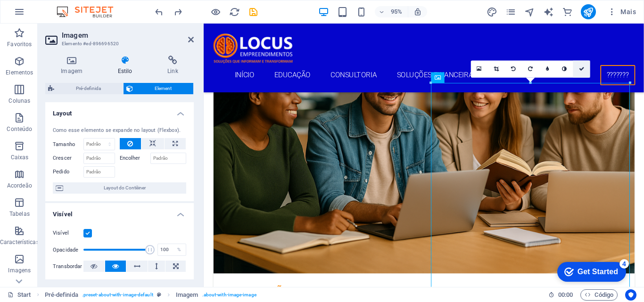
drag, startPoint x: 545, startPoint y: 46, endPoint x: 582, endPoint y: 70, distance: 44.5
click at [582, 70] on icon at bounding box center [582, 68] width 6 height 5
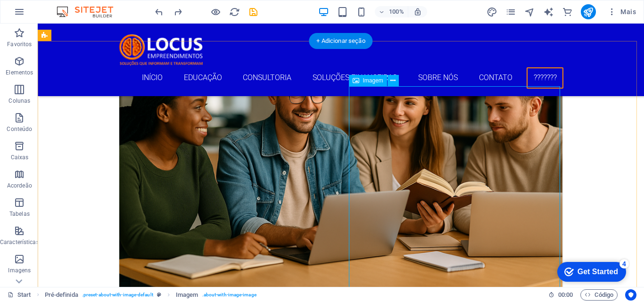
scroll to position [1475, 0]
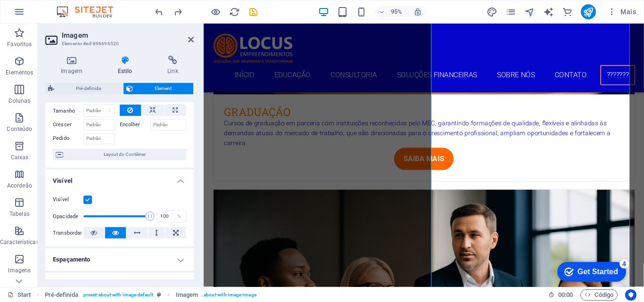
scroll to position [47, 0]
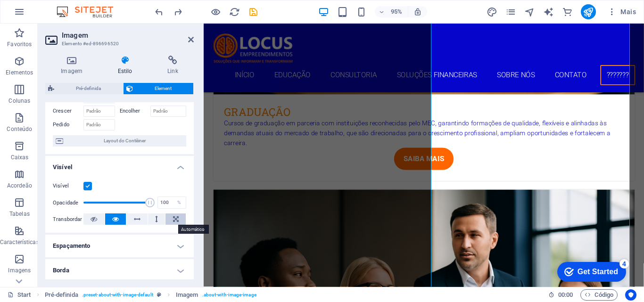
click at [173, 216] on icon at bounding box center [176, 219] width 6 height 11
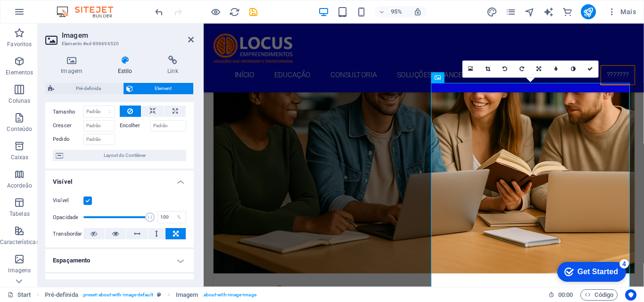
scroll to position [0, 0]
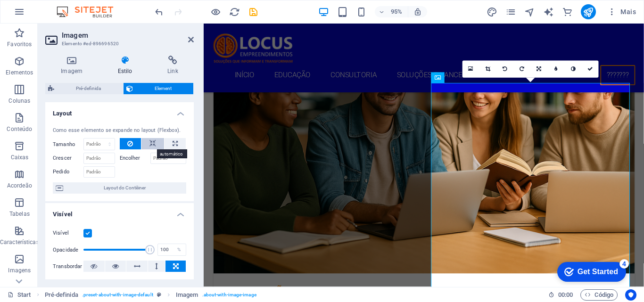
click at [152, 143] on icon at bounding box center [152, 143] width 7 height 11
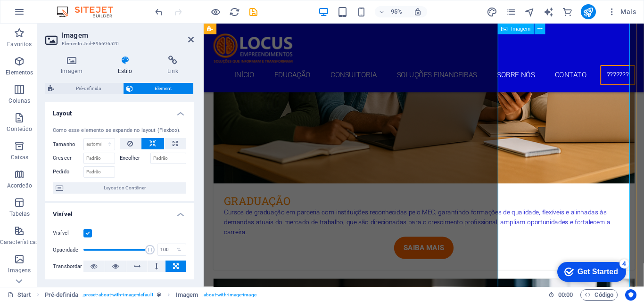
scroll to position [1393, 0]
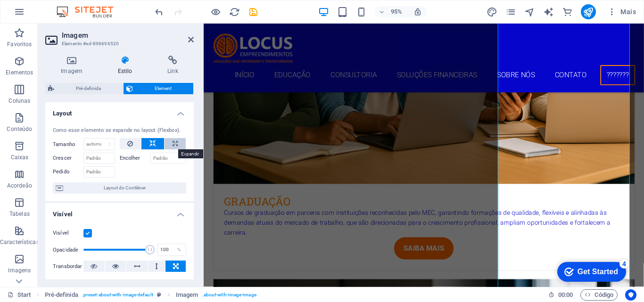
click at [173, 144] on icon at bounding box center [175, 143] width 5 height 11
type input "100"
select select "%"
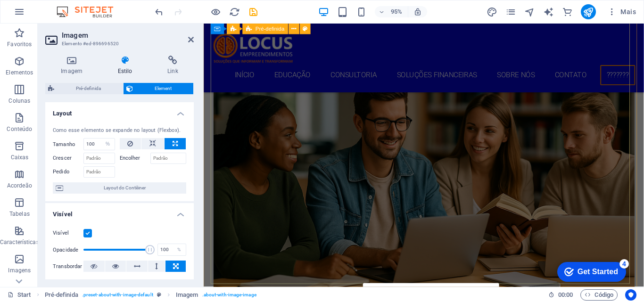
scroll to position [1583, 0]
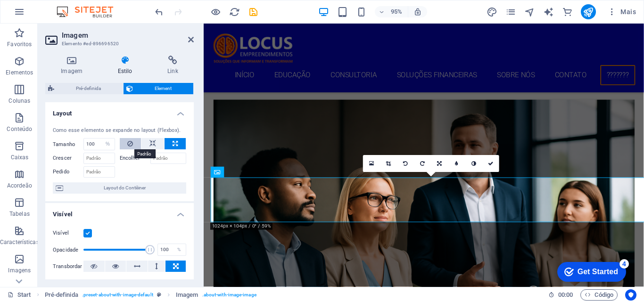
click at [126, 140] on button at bounding box center [131, 143] width 22 height 11
select select "DISABLED_OPTION_VALUE"
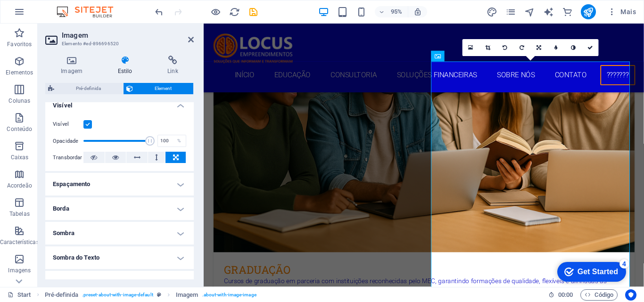
scroll to position [94, 0]
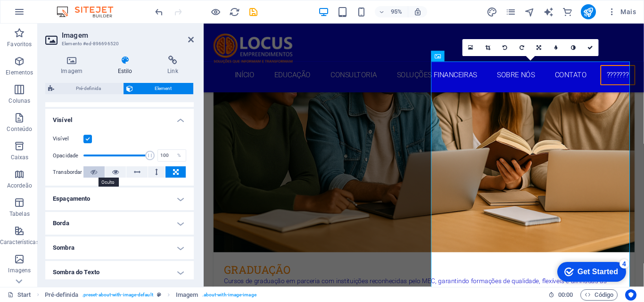
click at [88, 171] on button at bounding box center [93, 171] width 21 height 11
click at [110, 174] on button at bounding box center [115, 171] width 21 height 11
click at [177, 174] on button at bounding box center [175, 171] width 20 height 11
click at [95, 169] on icon at bounding box center [94, 171] width 7 height 11
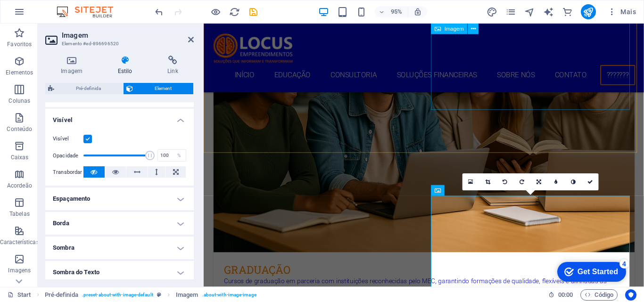
scroll to position [1180, 0]
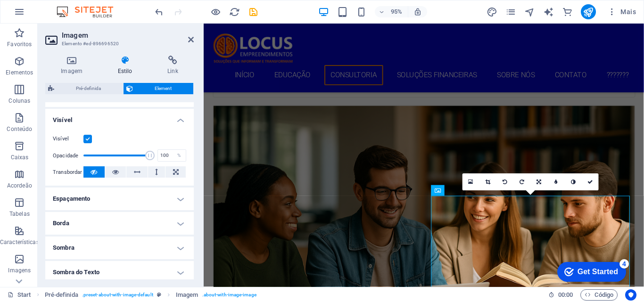
drag, startPoint x: 540, startPoint y: 182, endPoint x: 538, endPoint y: 188, distance: 5.5
click at [539, 182] on icon at bounding box center [539, 182] width 5 height 5
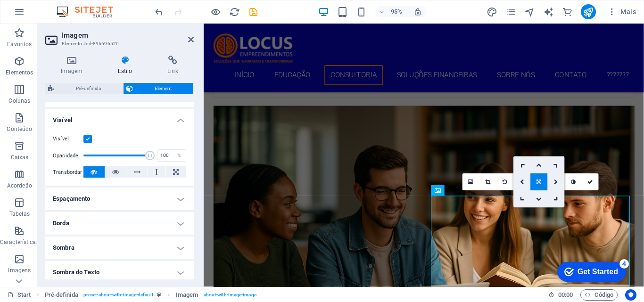
click at [131, 65] on h4 "Estilo" at bounding box center [127, 66] width 50 height 20
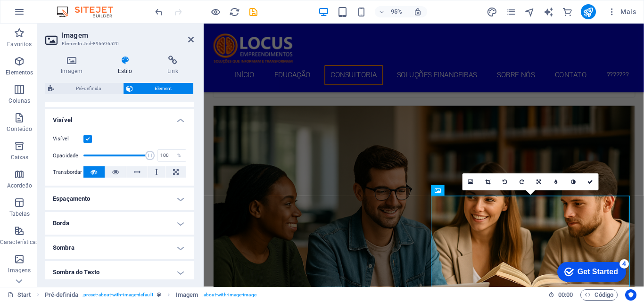
click at [127, 62] on icon at bounding box center [125, 60] width 46 height 9
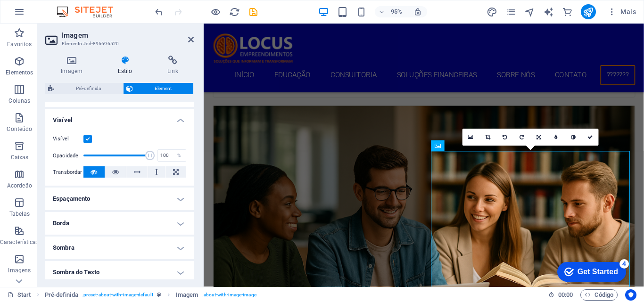
scroll to position [1227, 0]
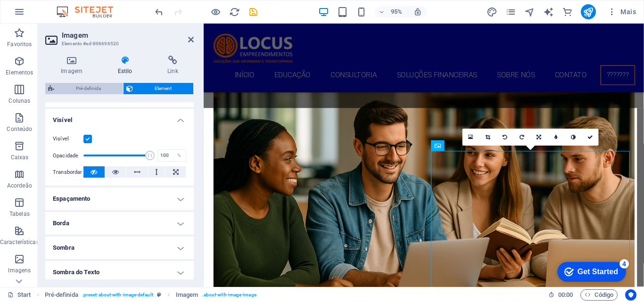
click at [92, 86] on span "Pré-definida" at bounding box center [88, 88] width 63 height 11
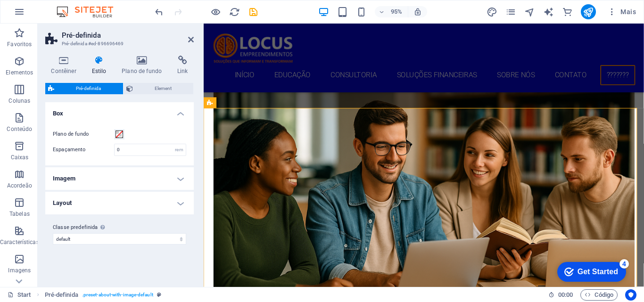
click at [95, 182] on h4 "Imagem" at bounding box center [119, 178] width 149 height 23
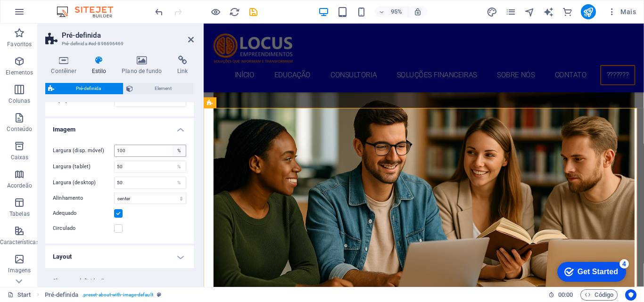
scroll to position [75, 0]
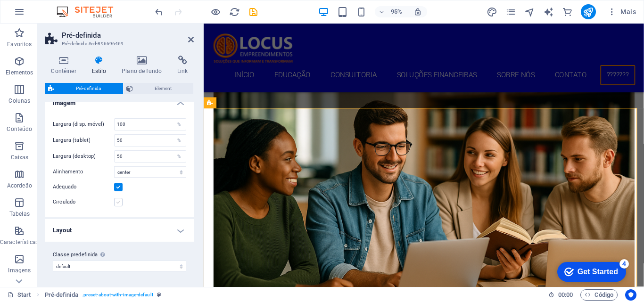
click at [116, 203] on label at bounding box center [118, 202] width 8 height 8
click at [0, 0] on input "Circulado" at bounding box center [0, 0] width 0 height 0
click at [116, 203] on label at bounding box center [118, 202] width 8 height 8
click at [0, 0] on input "Circulado" at bounding box center [0, 0] width 0 height 0
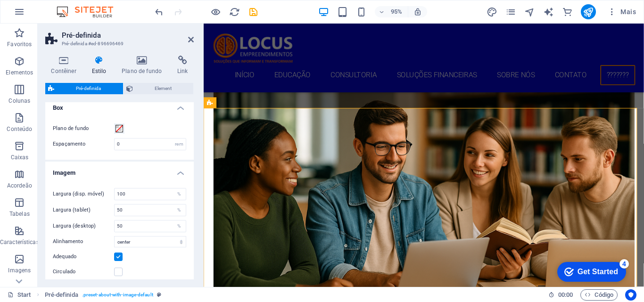
scroll to position [0, 0]
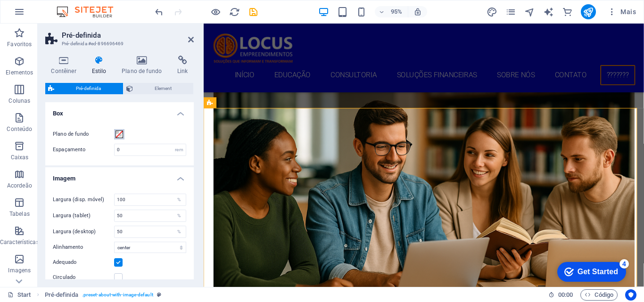
click at [118, 132] on span at bounding box center [120, 135] width 8 height 8
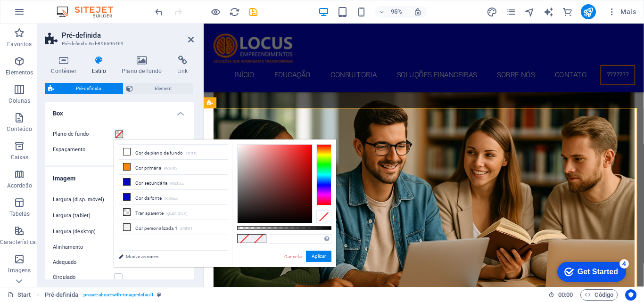
click at [122, 135] on span at bounding box center [120, 135] width 8 height 8
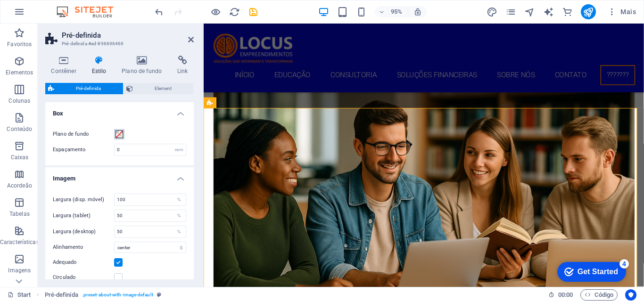
click at [121, 132] on span at bounding box center [120, 135] width 8 height 8
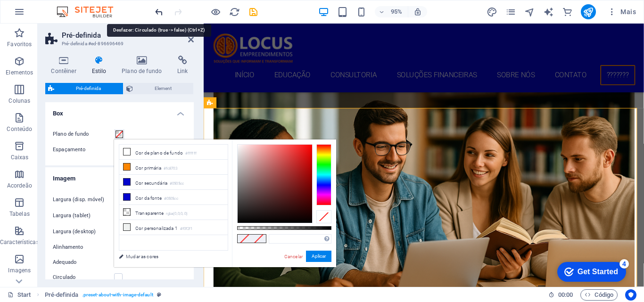
click at [156, 11] on icon "undo" at bounding box center [159, 12] width 11 height 11
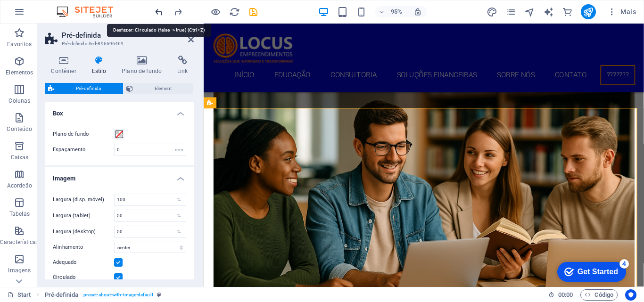
click at [156, 11] on icon "undo" at bounding box center [159, 12] width 11 height 11
click at [157, 12] on icon "undo" at bounding box center [159, 12] width 11 height 11
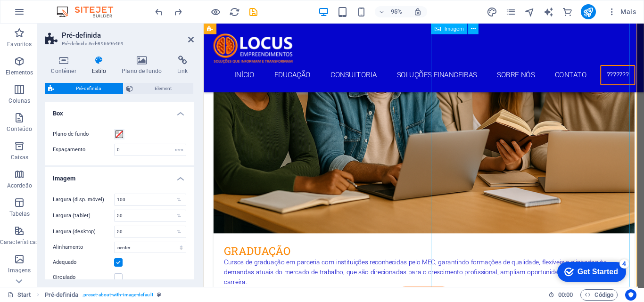
scroll to position [1321, 0]
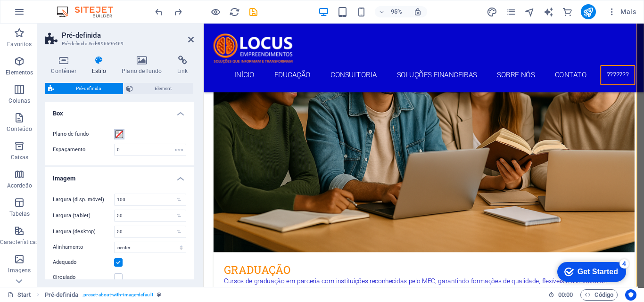
click at [118, 132] on span at bounding box center [120, 135] width 8 height 8
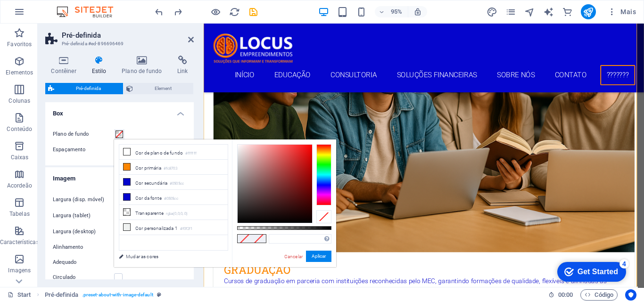
click at [118, 132] on span at bounding box center [120, 135] width 8 height 8
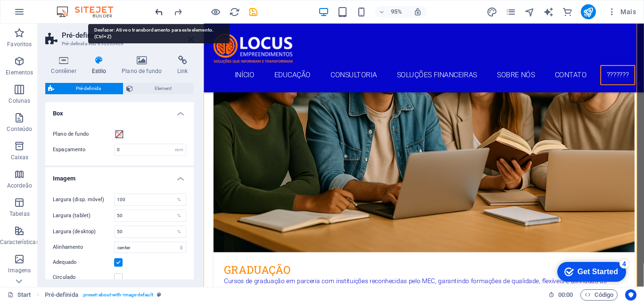
click at [159, 12] on icon "undo" at bounding box center [159, 12] width 11 height 11
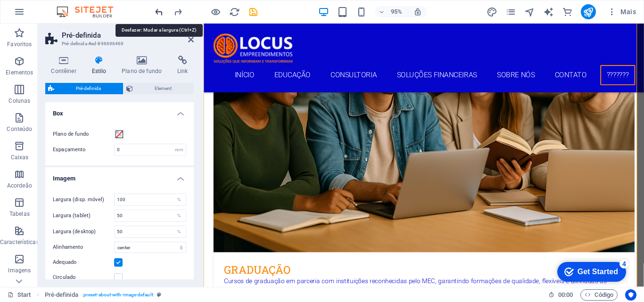
click at [159, 12] on icon "undo" at bounding box center [159, 12] width 11 height 11
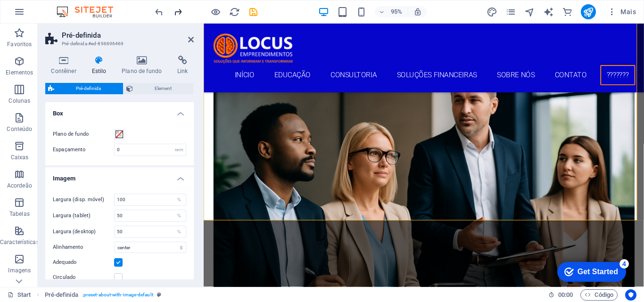
click at [173, 11] on icon "redo" at bounding box center [178, 12] width 11 height 11
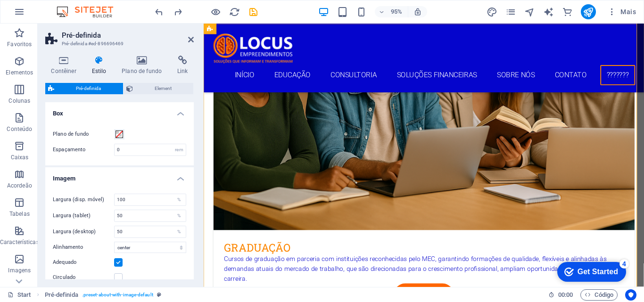
scroll to position [1380, 0]
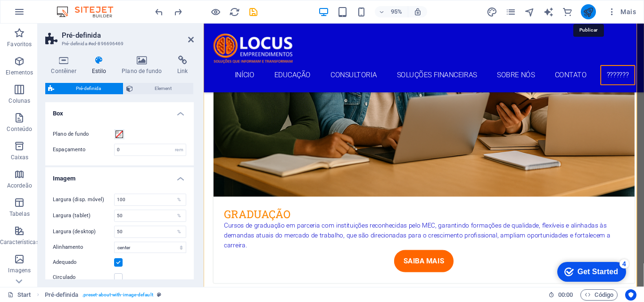
click at [585, 9] on icon "publish" at bounding box center [588, 12] width 11 height 11
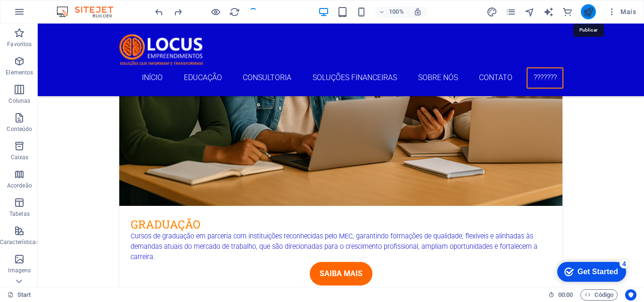
scroll to position [1367, 0]
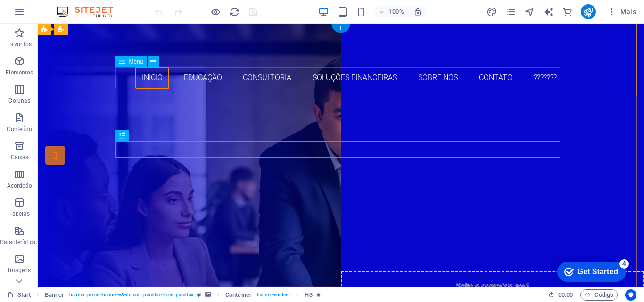
click at [338, 80] on nav "Início Educação Consultoria Soluções Financeiras Sobre Nós Contato ???????" at bounding box center [340, 77] width 445 height 21
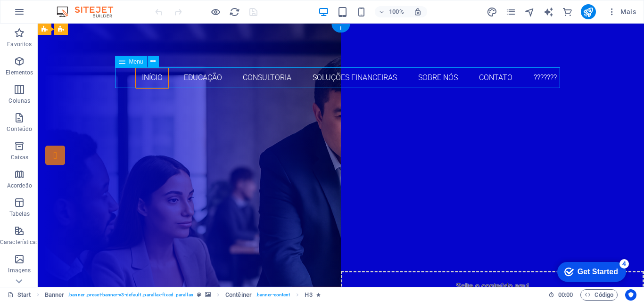
click at [338, 80] on nav "Início Educação Consultoria Soluções Financeiras Sobre Nós Contato ???????" at bounding box center [340, 77] width 445 height 21
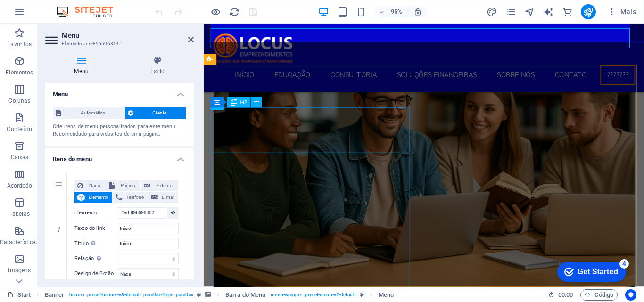
scroll to position [1273, 0]
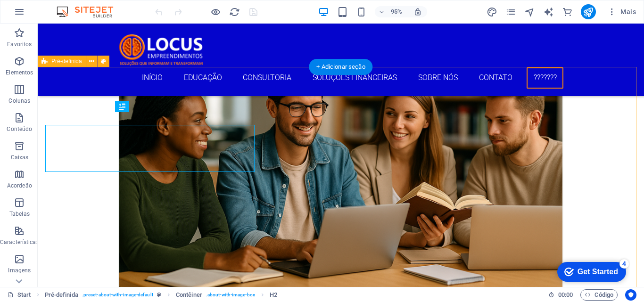
scroll to position [1260, 0]
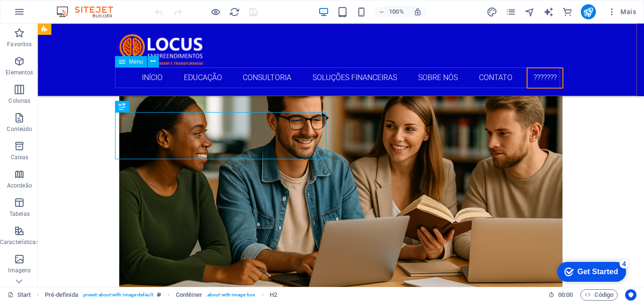
click at [314, 81] on nav "Início Educação Consultoria Soluções Financeiras Sobre Nós Contato ???????" at bounding box center [340, 77] width 445 height 21
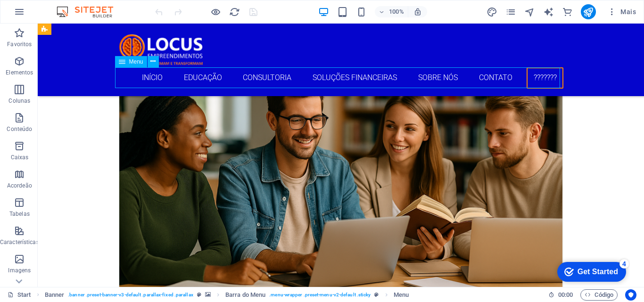
click at [314, 81] on nav "Início Educação Consultoria Soluções Financeiras Sobre Nós Contato ???????" at bounding box center [340, 77] width 445 height 21
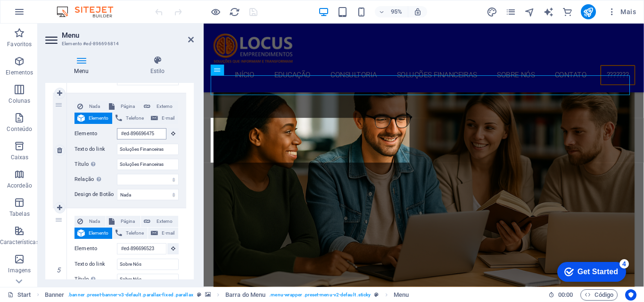
scroll to position [1247, 0]
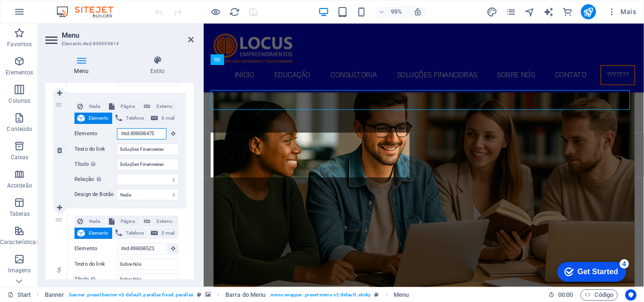
click at [144, 132] on input "#ed-896696475" at bounding box center [142, 133] width 50 height 11
click at [145, 133] on input "#ed-896696475" at bounding box center [142, 133] width 50 height 11
select select
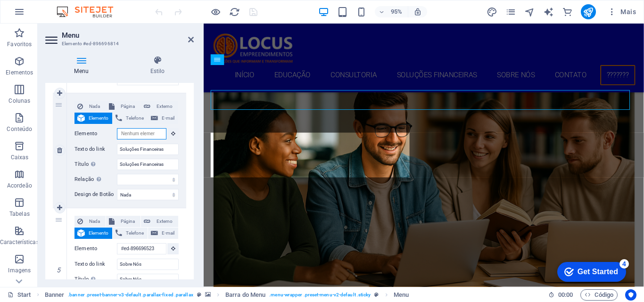
select select
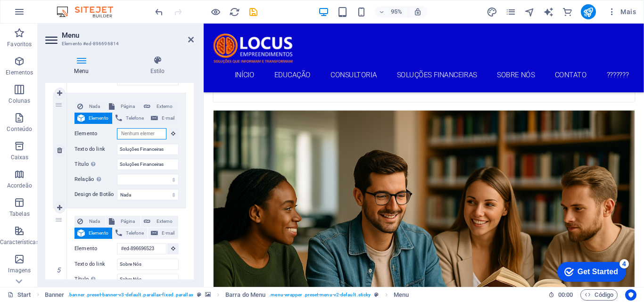
scroll to position [0, 0]
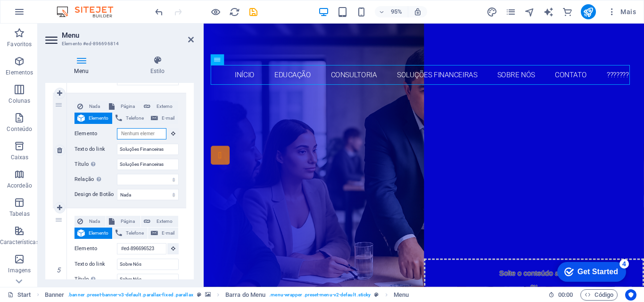
click at [146, 136] on input "Elemento" at bounding box center [142, 133] width 50 height 11
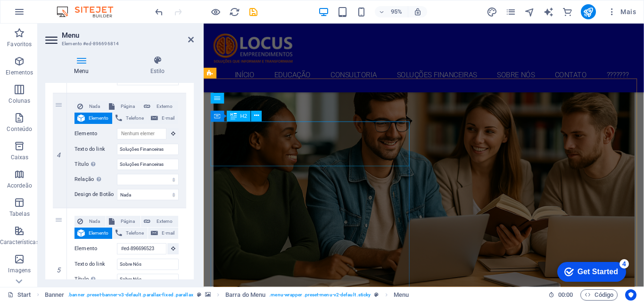
scroll to position [1252, 0]
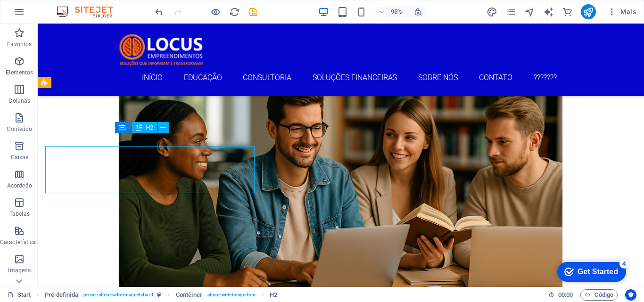
scroll to position [1239, 0]
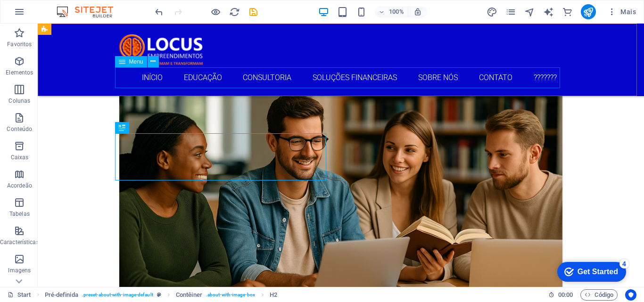
click at [290, 75] on nav "Início Educação Consultoria Soluções Financeiras Sobre Nós Contato ???????" at bounding box center [340, 77] width 445 height 21
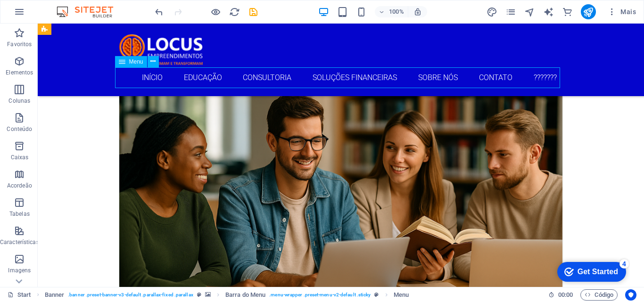
click at [290, 75] on nav "Início Educação Consultoria Soluções Financeiras Sobre Nós Contato ???????" at bounding box center [340, 77] width 445 height 21
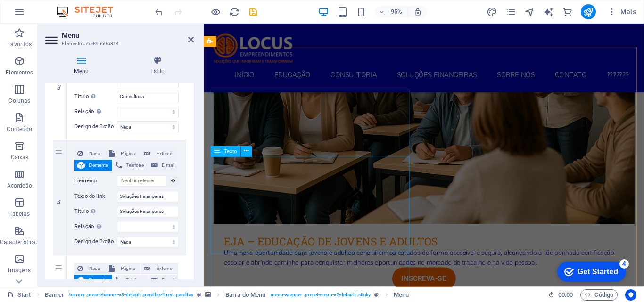
scroll to position [991, 0]
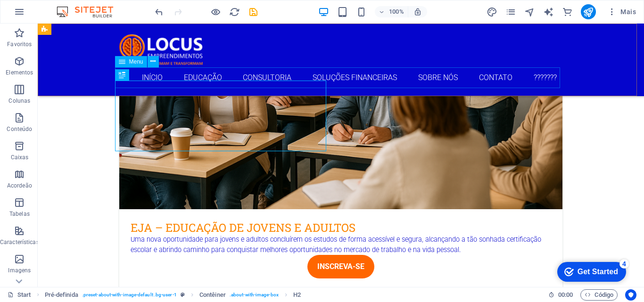
click at [287, 84] on nav "Início Educação Consultoria Soluções Financeiras Sobre Nós Contato ???????" at bounding box center [340, 77] width 445 height 21
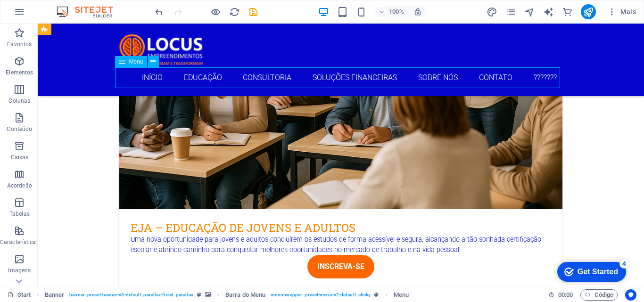
click at [287, 84] on nav "Início Educação Consultoria Soluções Financeiras Sobre Nós Contato ???????" at bounding box center [340, 77] width 445 height 21
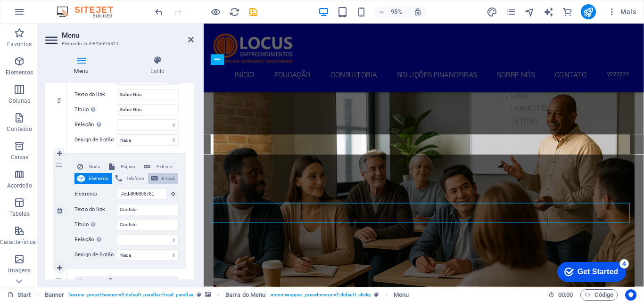
scroll to position [0, 0]
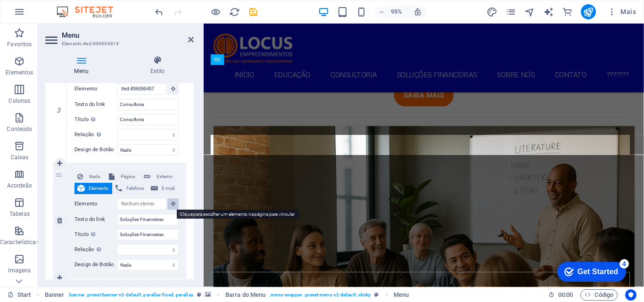
click at [171, 203] on icon at bounding box center [173, 203] width 4 height 5
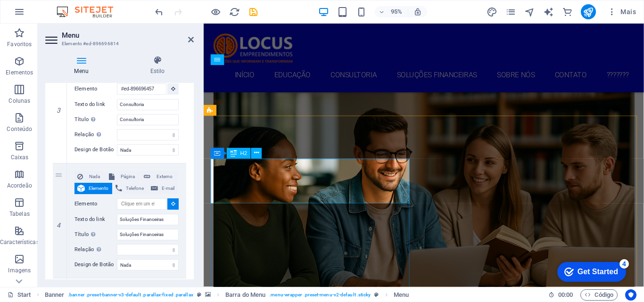
select select
type input "#ed-896696475"
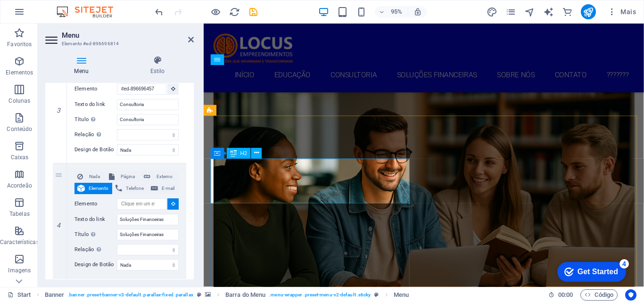
select select
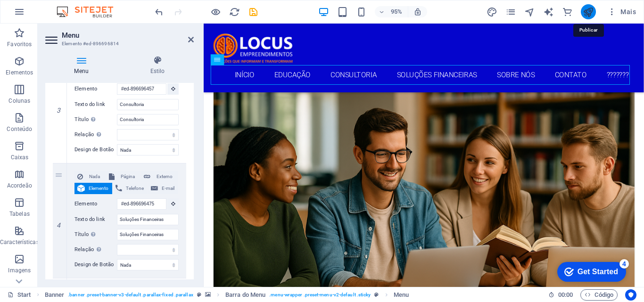
click at [585, 8] on icon "publish" at bounding box center [588, 12] width 11 height 11
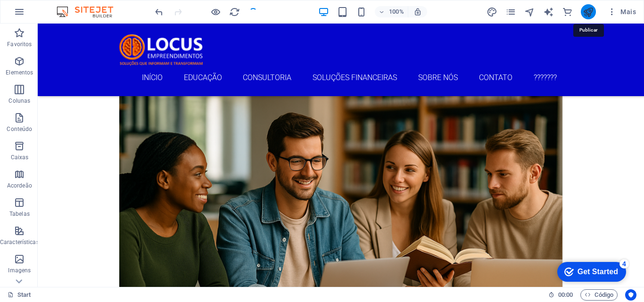
scroll to position [1206, 0]
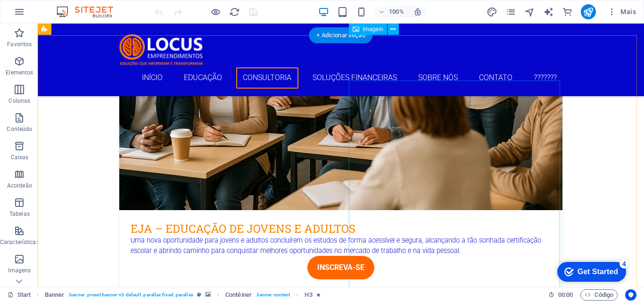
scroll to position [943, 0]
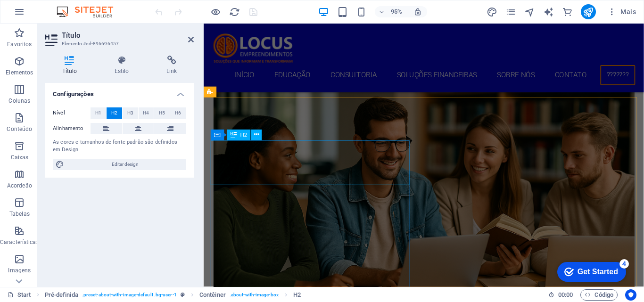
scroll to position [1238, 0]
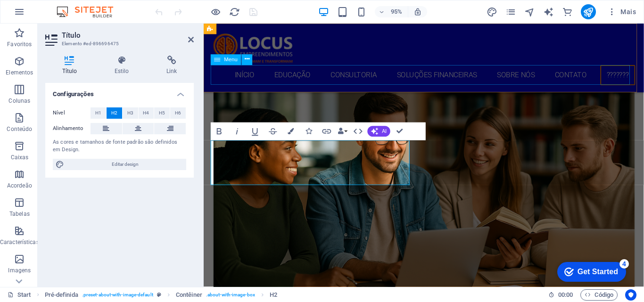
click at [436, 70] on nav "Início Educação Consultoria Soluções Financeiras Sobre Nós Contato ???????" at bounding box center [435, 77] width 445 height 21
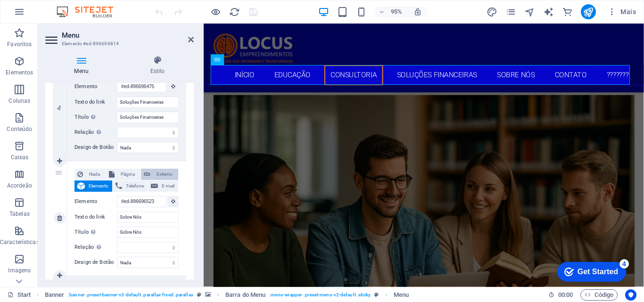
scroll to position [424, 0]
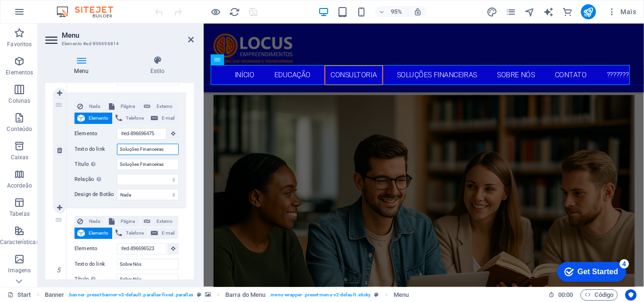
click at [169, 148] on input "Soluções Financeiras" at bounding box center [148, 149] width 62 height 11
click at [172, 132] on icon at bounding box center [173, 133] width 4 height 5
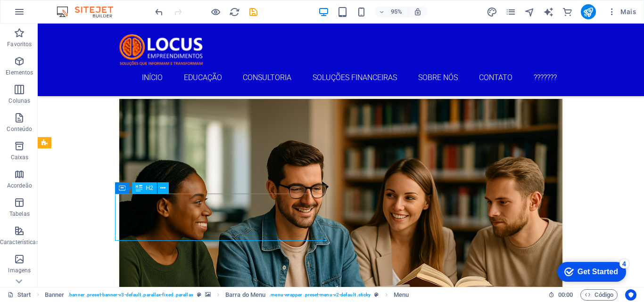
scroll to position [1179, 0]
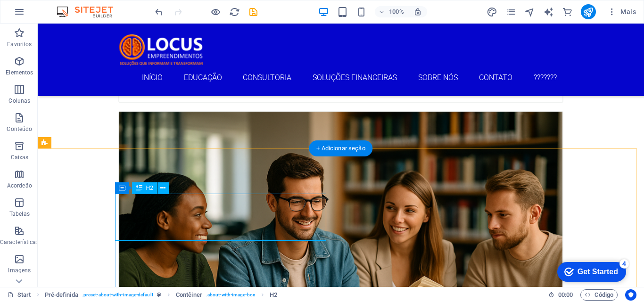
drag, startPoint x: 235, startPoint y: 199, endPoint x: 61, endPoint y: 208, distance: 174.2
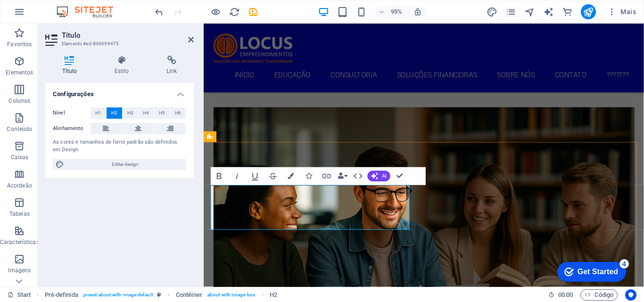
scroll to position [1191, 0]
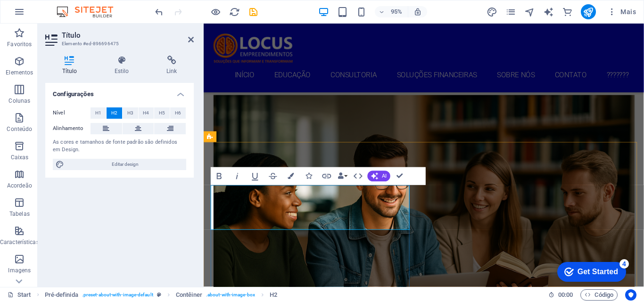
click at [389, 79] on nav "Início Educação Consultoria Soluções Financeiras Sobre Nós Contato ???????" at bounding box center [435, 77] width 445 height 21
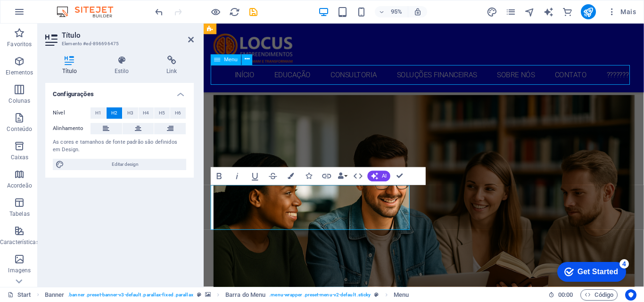
click at [389, 79] on nav "Início Educação Consultoria Soluções Financeiras Sobre Nós Contato ???????" at bounding box center [435, 77] width 445 height 21
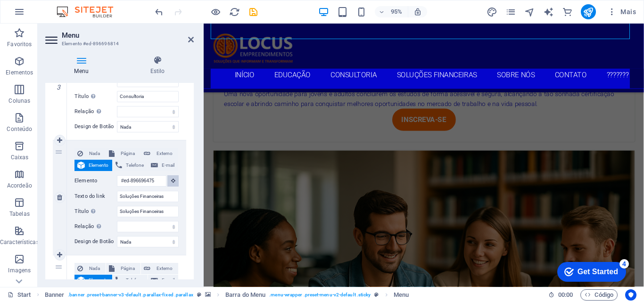
scroll to position [1046, 0]
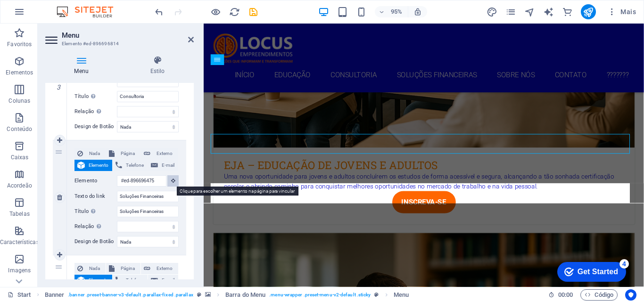
click at [172, 180] on icon at bounding box center [173, 180] width 4 height 5
click at [173, 180] on icon at bounding box center [173, 180] width 4 height 5
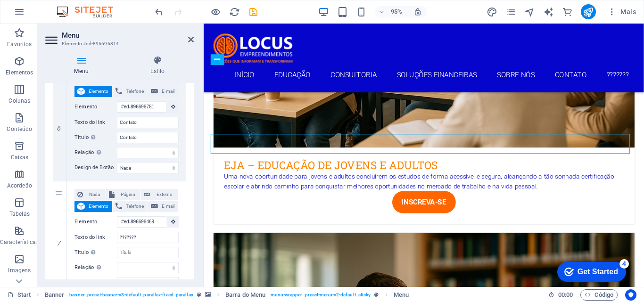
scroll to position [731, 0]
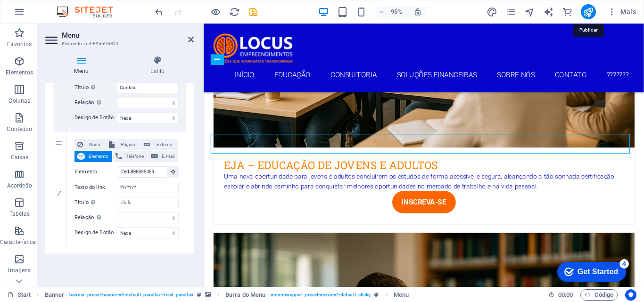
drag, startPoint x: 587, startPoint y: 11, endPoint x: 579, endPoint y: 12, distance: 7.7
click at [586, 11] on icon "publish" at bounding box center [588, 12] width 11 height 11
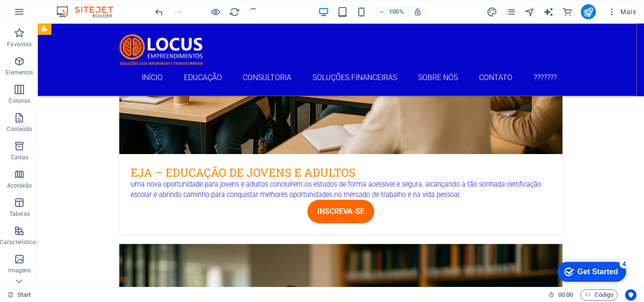
scroll to position [1033, 0]
